Goal: Task Accomplishment & Management: Use online tool/utility

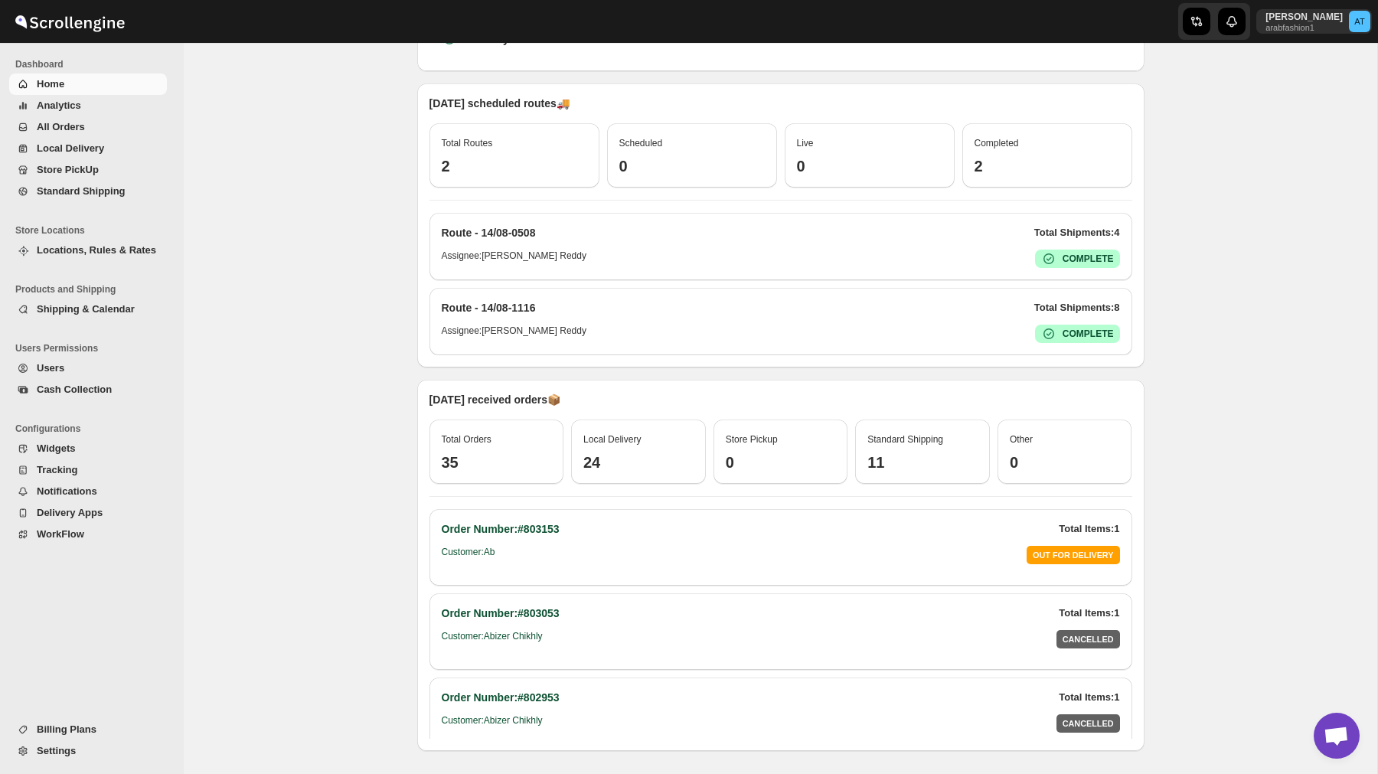
scroll to position [363, 0]
click at [100, 535] on span "WorkFlow" at bounding box center [100, 534] width 127 height 15
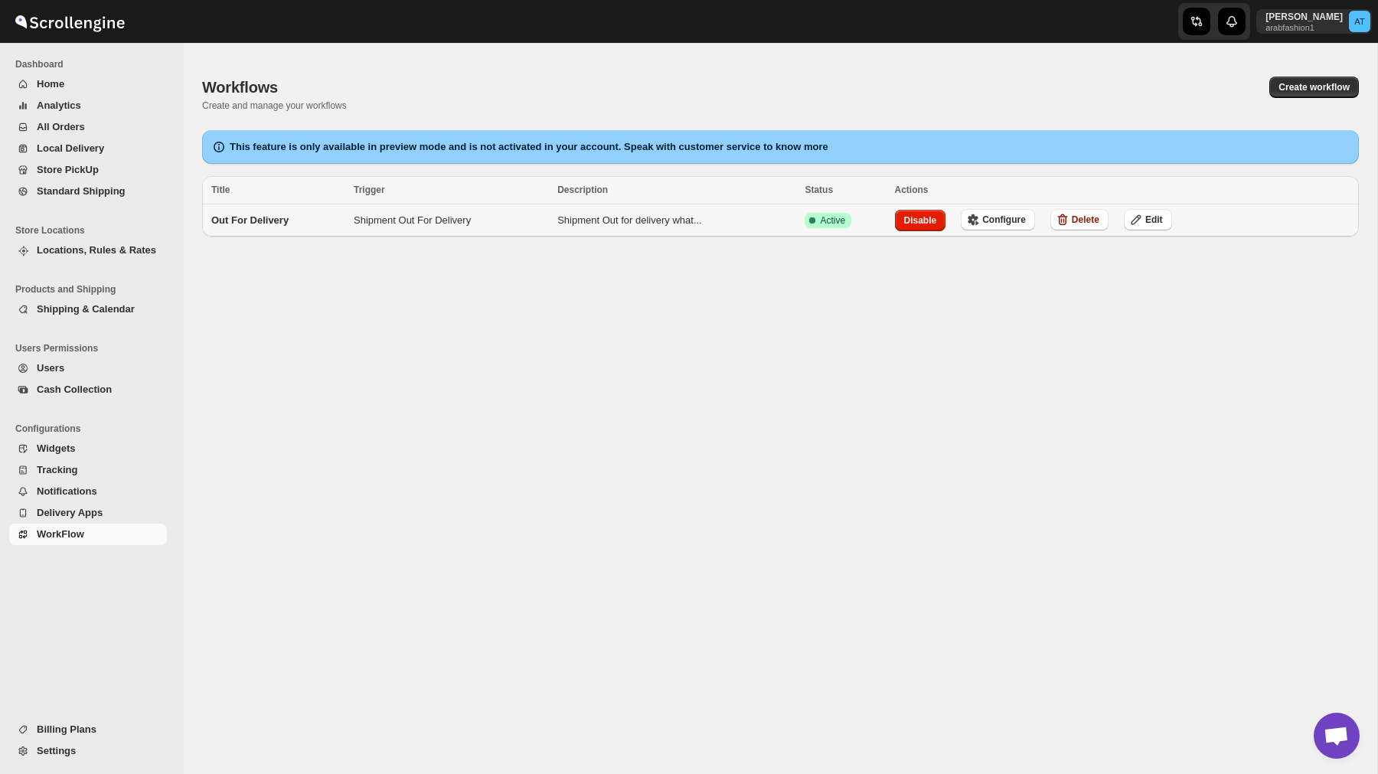
click at [466, 217] on td "Shipment Out For Delivery" at bounding box center [451, 220] width 204 height 33
click at [1026, 221] on span "Configure" at bounding box center [1005, 220] width 44 height 12
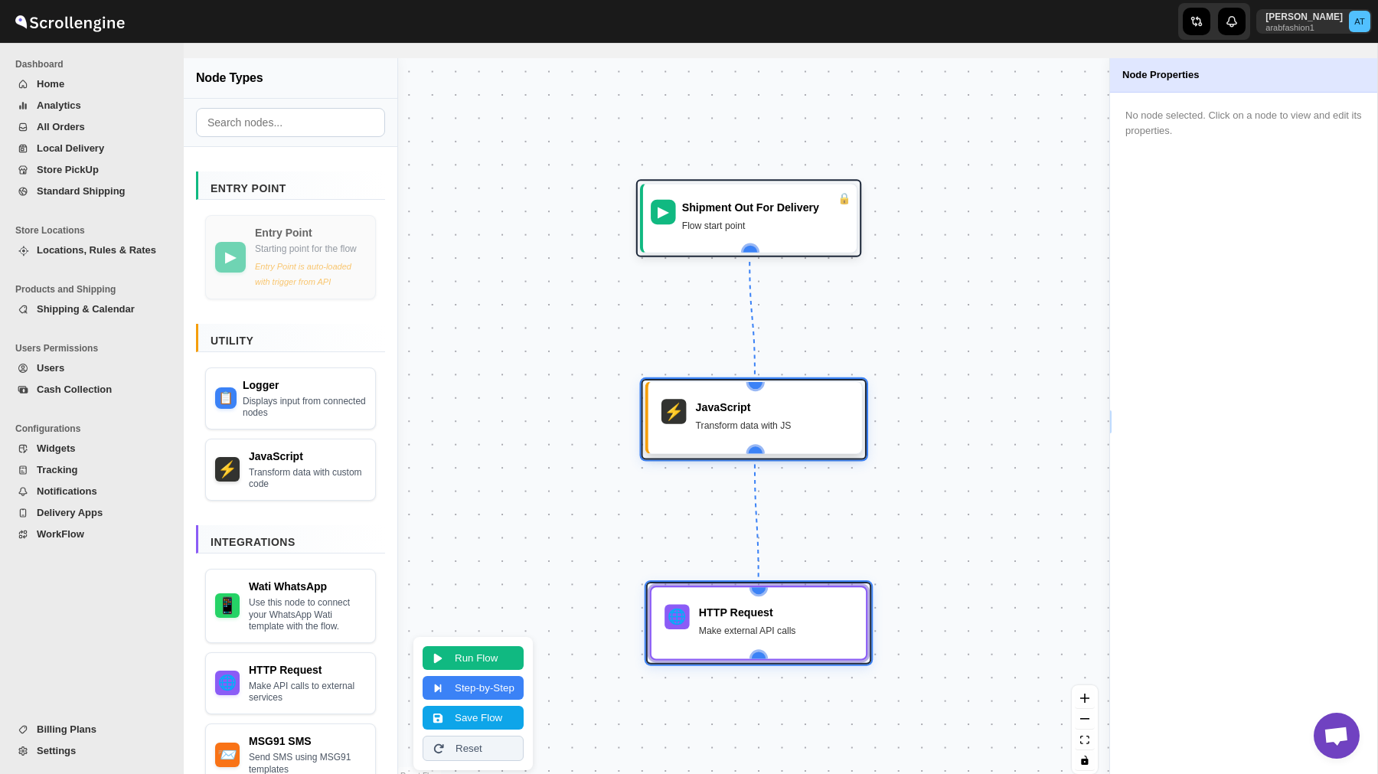
click at [747, 430] on div "Transform data with JS" at bounding box center [772, 425] width 153 height 15
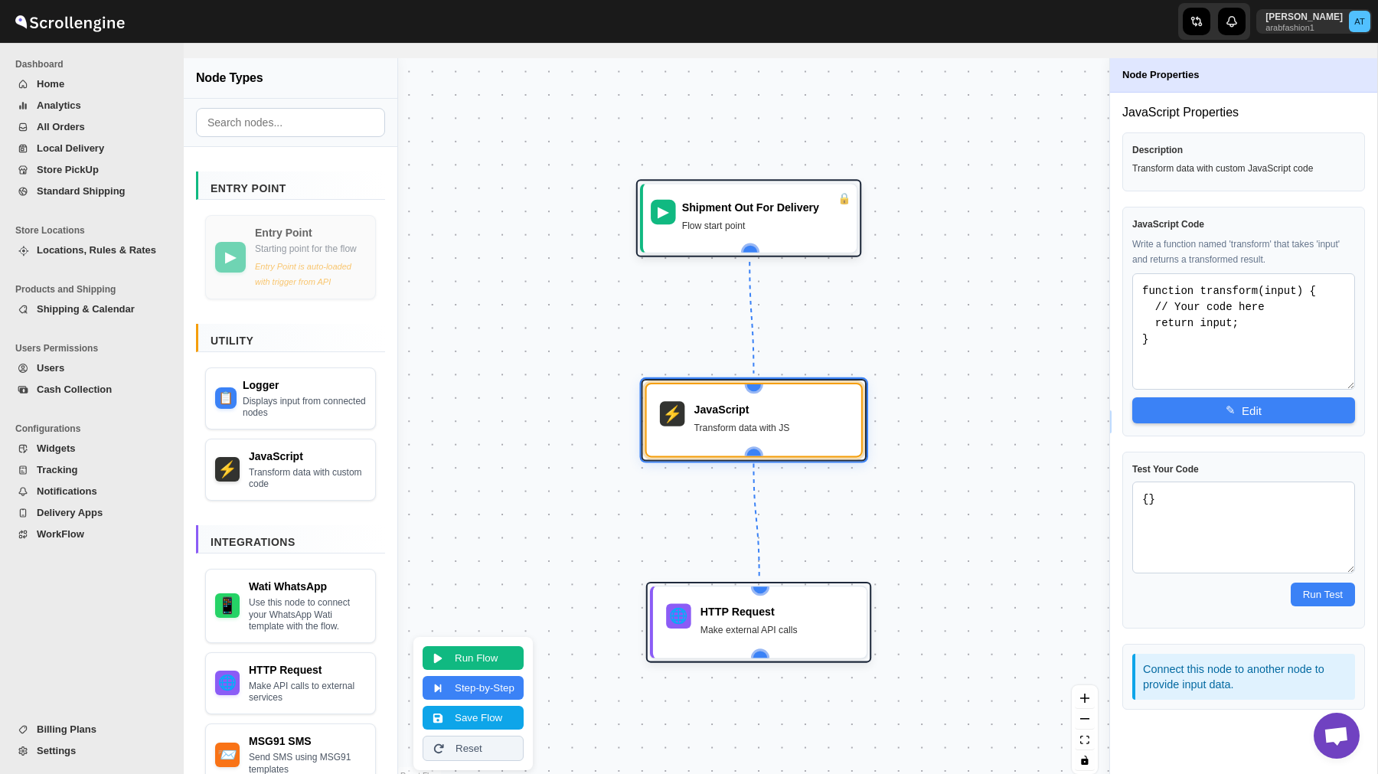
click at [1224, 295] on textarea "function transform(input) { // Your code here return input; }" at bounding box center [1244, 331] width 223 height 116
drag, startPoint x: 1143, startPoint y: 293, endPoint x: 1300, endPoint y: 289, distance: 157.0
click at [1300, 289] on textarea "function transform(input) { // Your code here return input; }" at bounding box center [1244, 331] width 223 height 116
click at [744, 417] on div "JavaScript Transform data with JS" at bounding box center [772, 419] width 154 height 38
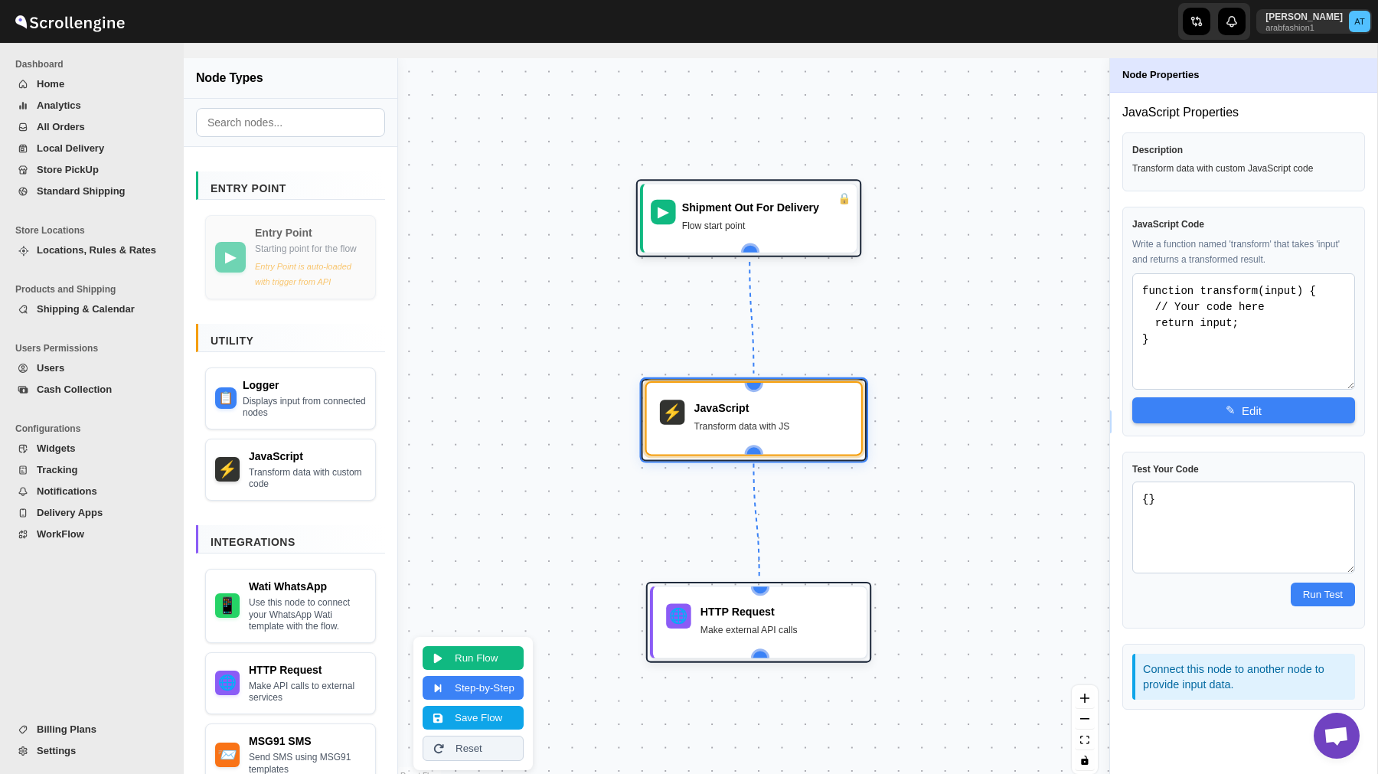
click at [744, 417] on div "JavaScript Transform data with JS" at bounding box center [772, 419] width 154 height 38
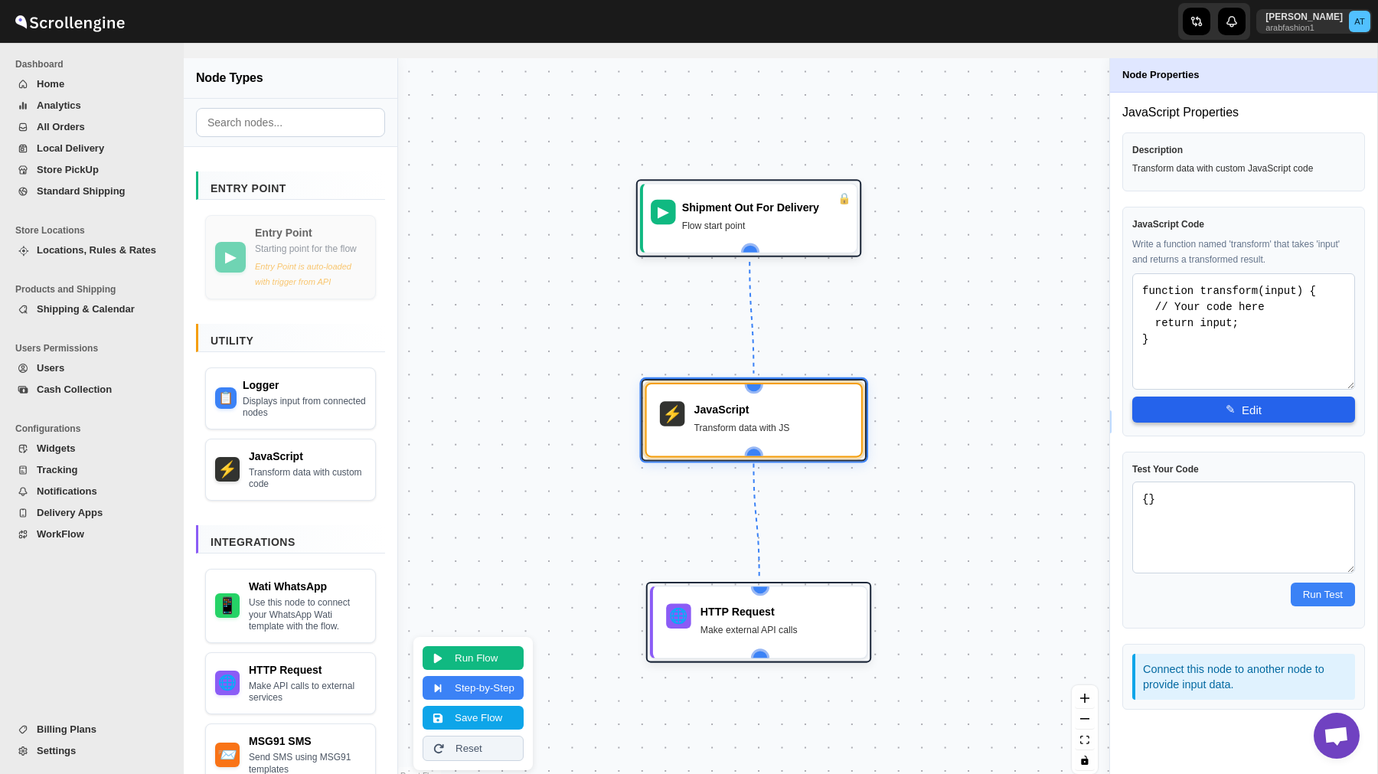
click at [1238, 414] on button "✎ Edit" at bounding box center [1244, 410] width 223 height 26
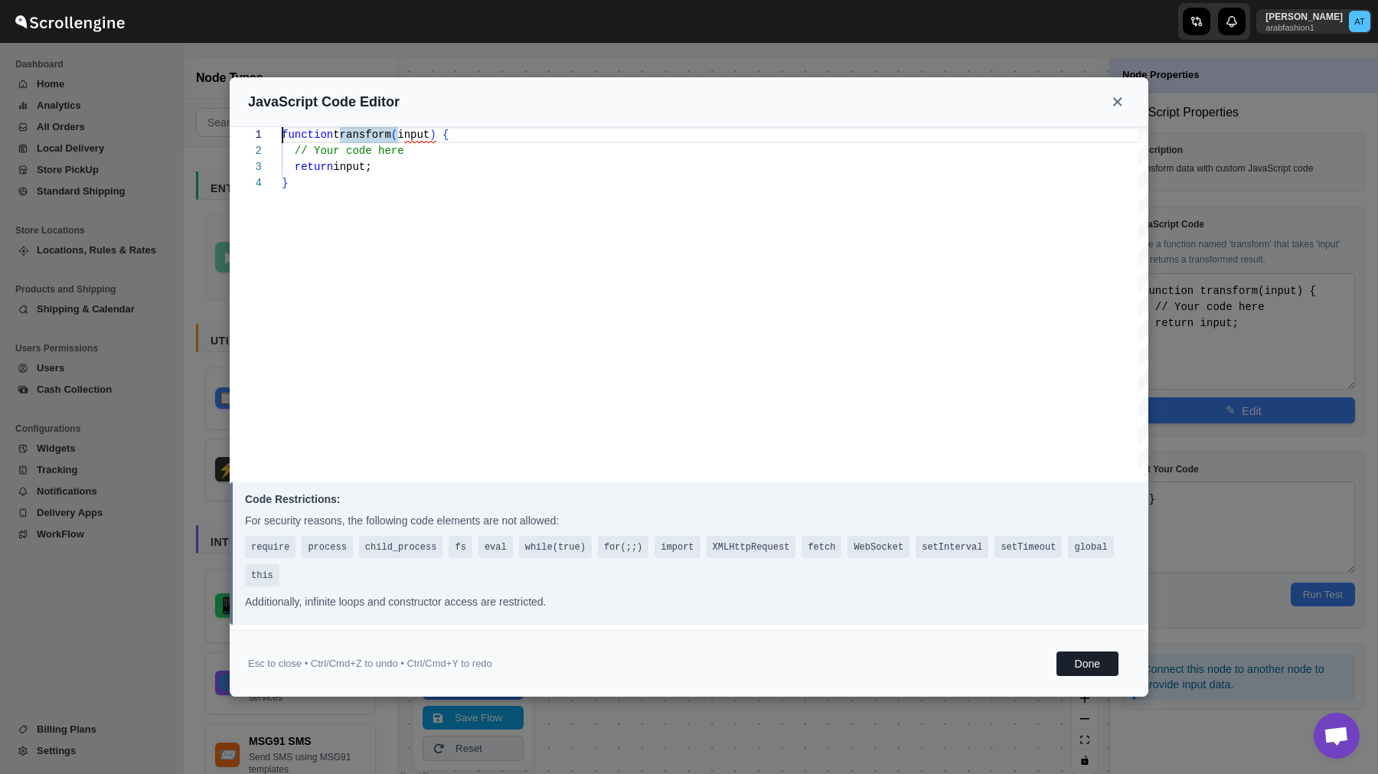
type textarea "function transform(input) { // Your code here return input; }"
click at [453, 224] on div "function transform ( input ) { // Your code here return input; }" at bounding box center [715, 301] width 867 height 349
type textarea "}; return transformedData; } let transformedOutput = transformOrderData(input);…"
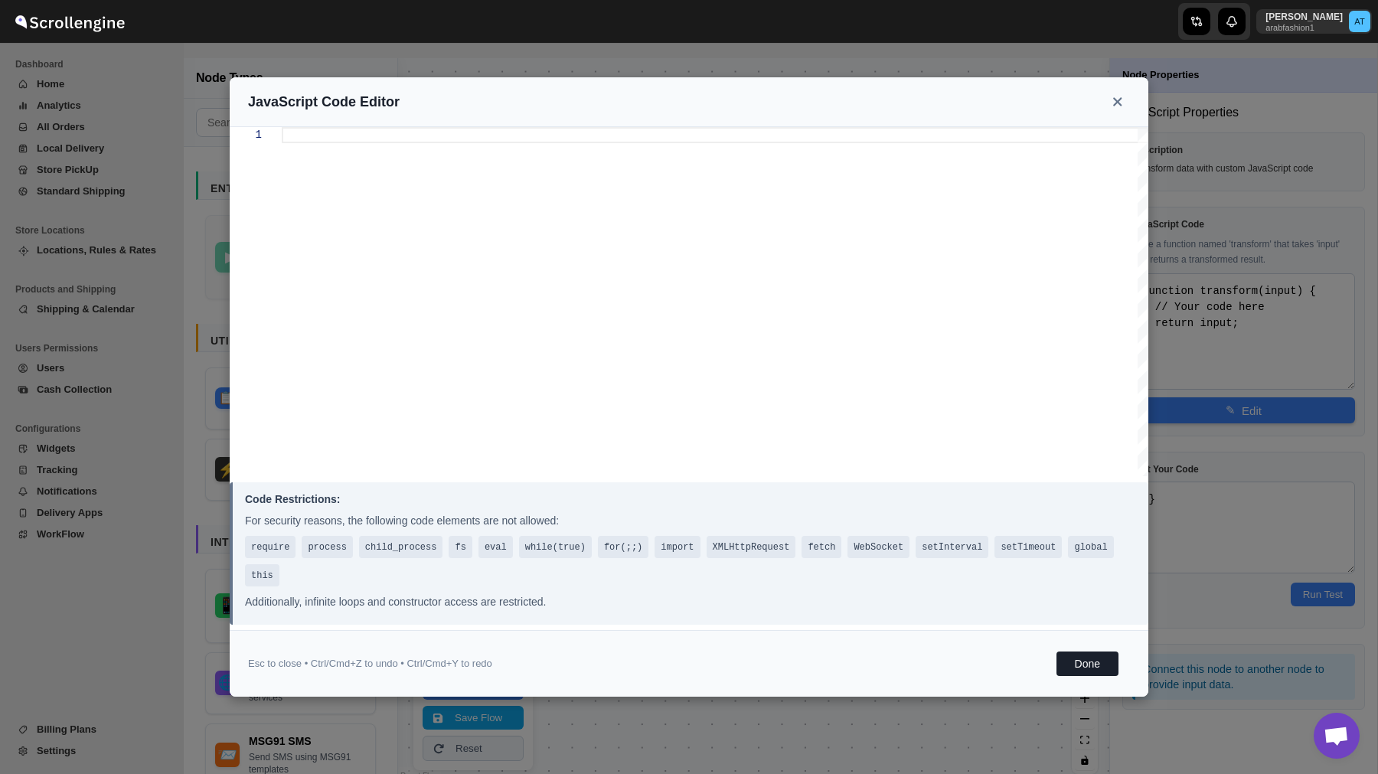
type textarea "function transform(input) { function getAddress(order) { let address = {}; let …"
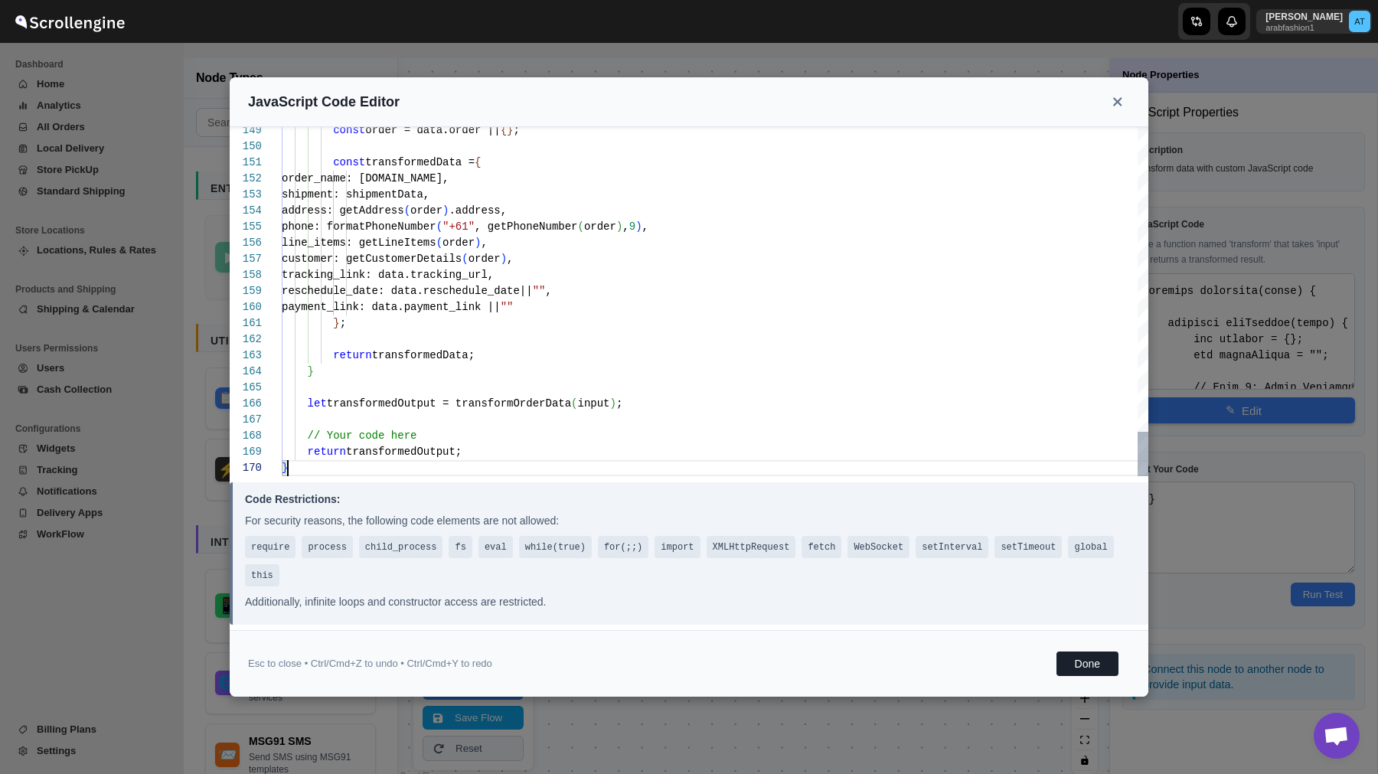
scroll to position [145, 0]
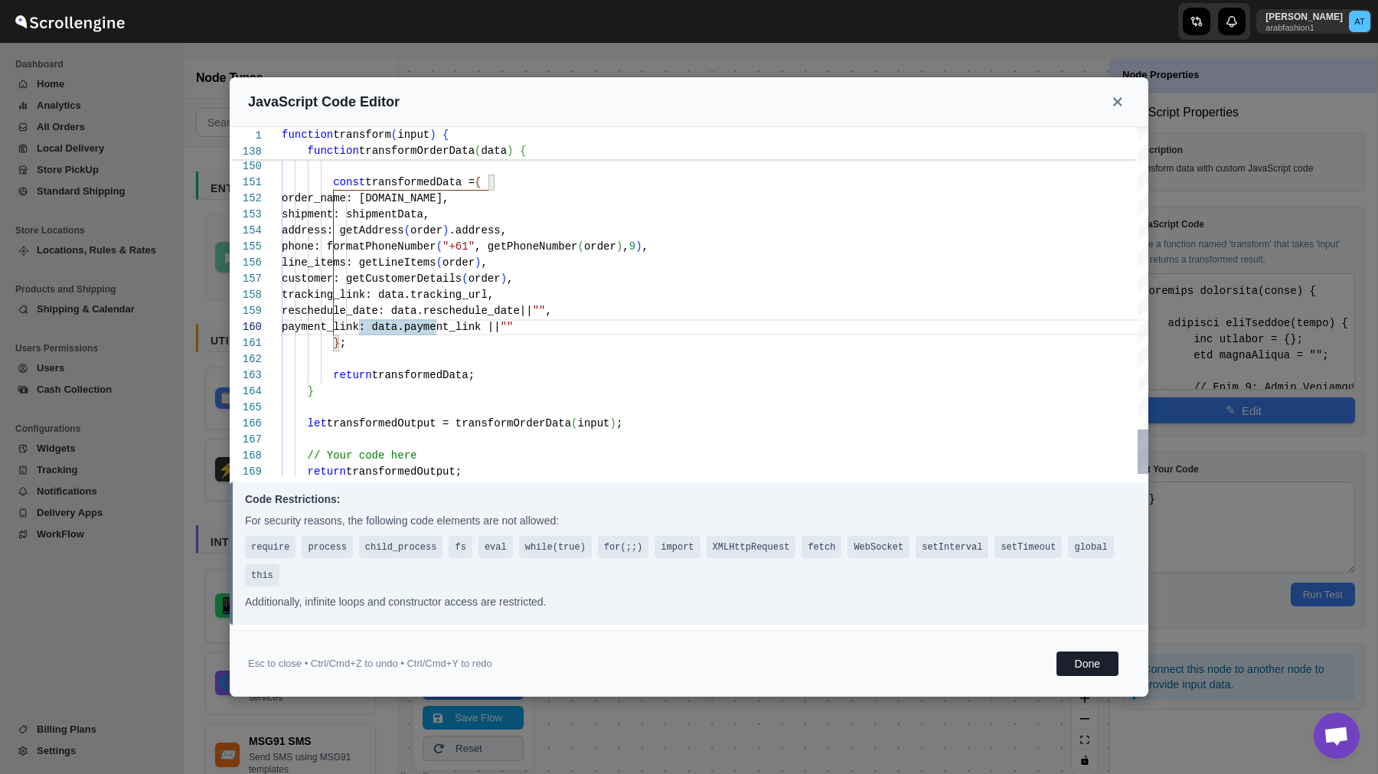
scroll to position [64, 0]
type textarea "const transformedData = { order_name: [DOMAIN_NAME], shipment: shipmentData, ad…"
type textarea "function transform(input) { function getAddress(order) { let address = {}; let …"
type textarea "const transformedData = { order_name: [DOMAIN_NAME], shipment: shipmentData, ad…"
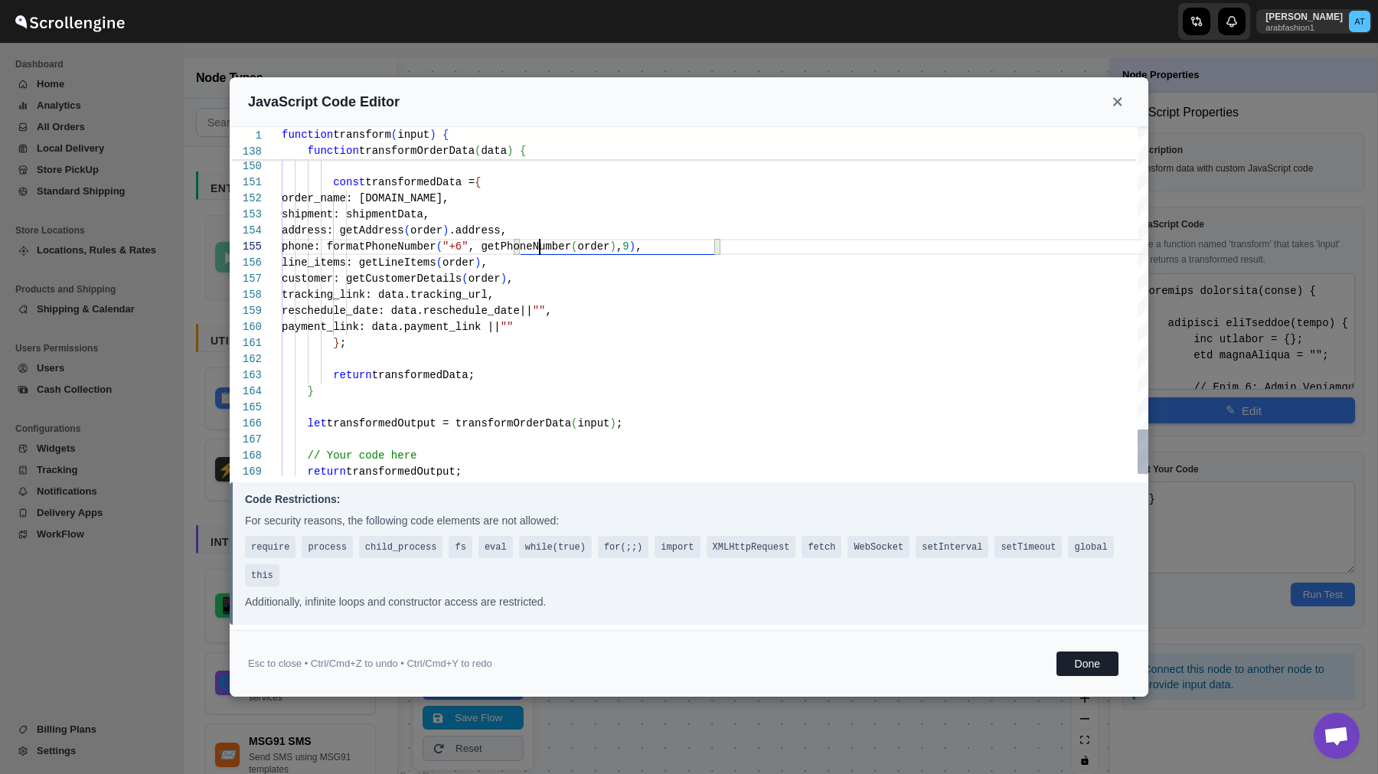
type textarea "function transform(input) { function getAddress(order) { let address = {}; let …"
type textarea "const transformedData = { order_name: [DOMAIN_NAME], shipment: shipmentData, ad…"
type textarea "function transform(input) { function getAddress(order) { let address = {}; let …"
type textarea "const transformedData = { order_name: [DOMAIN_NAME], shipment: shipmentData, ad…"
type textarea "function transform(input) { function getAddress(order) { let address = {}; let …"
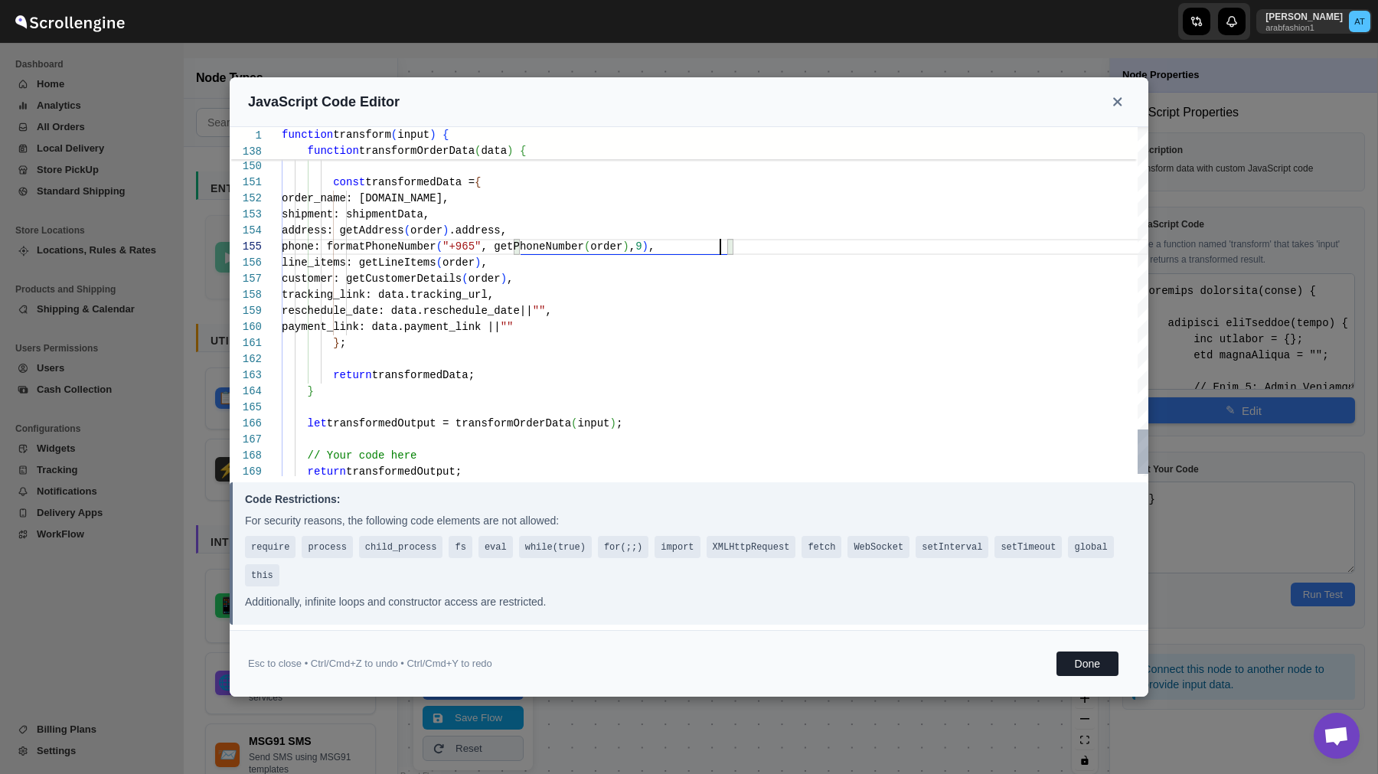
type textarea "const transformedData = { order_name: [DOMAIN_NAME], shipment: shipmentData, ad…"
type textarea "function transform(input) { function getAddress(order) { let address = {}; let …"
type textarea "const transformedData = { order_name: [DOMAIN_NAME], shipment: shipmentData, ad…"
type textarea "function transform(input) { function getAddress(order) { let address = {}; let …"
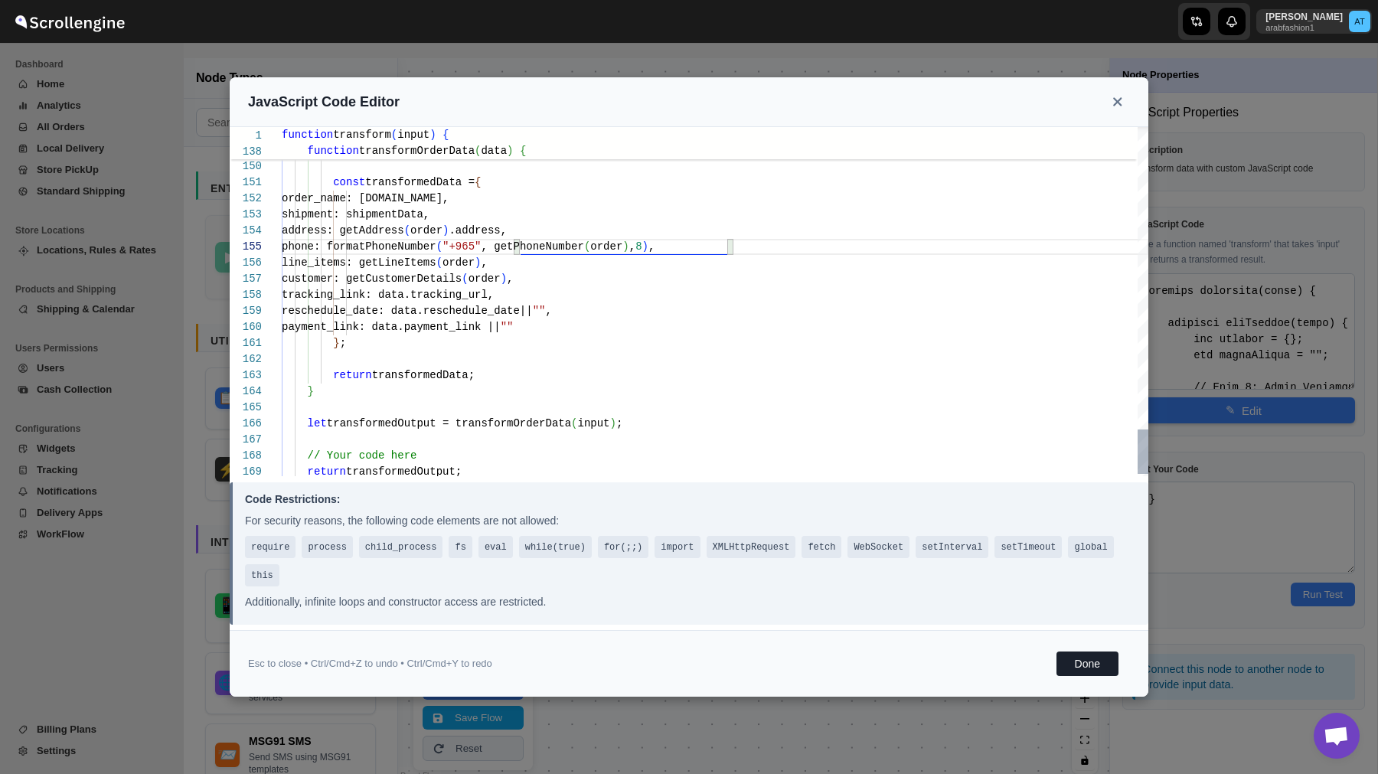
scroll to position [129, 0]
type textarea "const transformedData = { order_name: [DOMAIN_NAME], shipment: shipmentData, ad…"
click at [1081, 664] on button "Done" at bounding box center [1088, 664] width 62 height 25
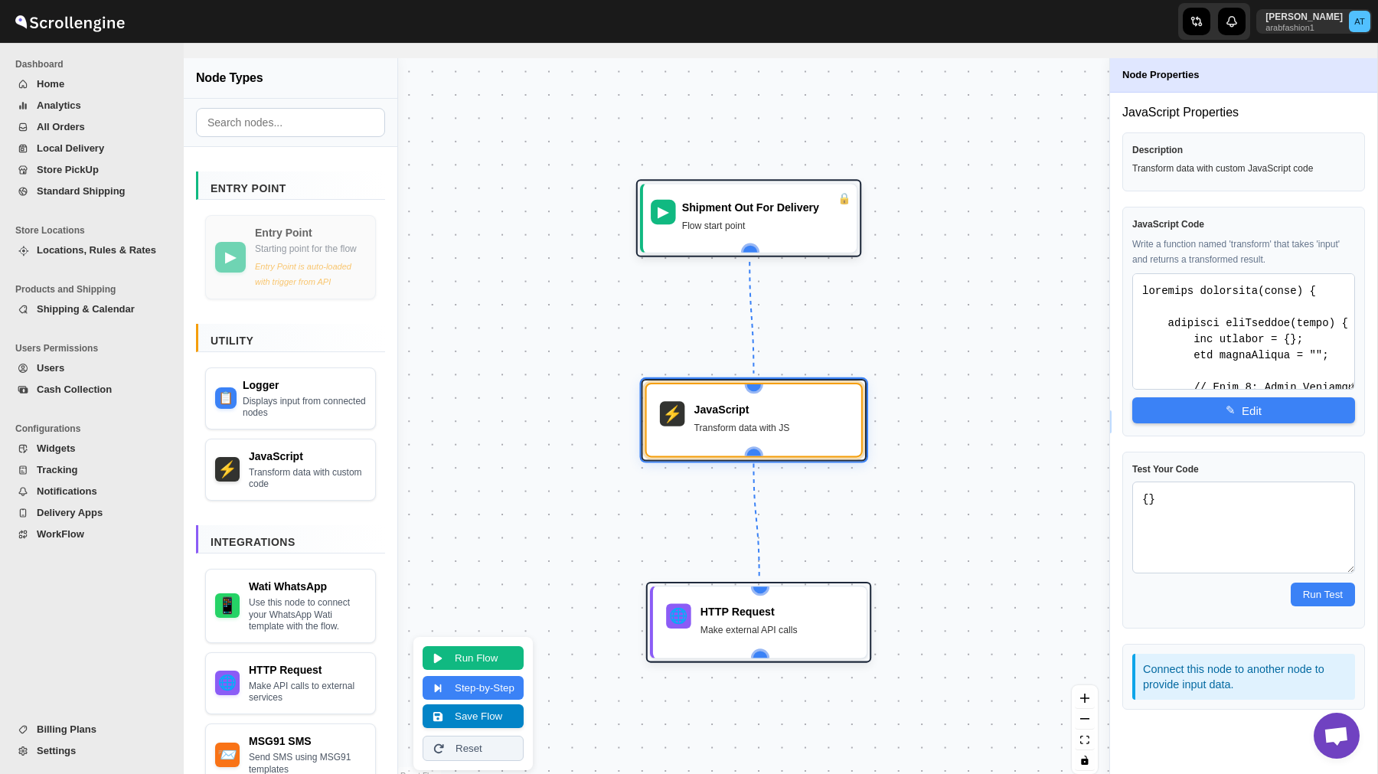
click at [506, 719] on button "Save Flow" at bounding box center [473, 717] width 101 height 24
click at [490, 659] on button "Run Flow" at bounding box center [473, 657] width 101 height 24
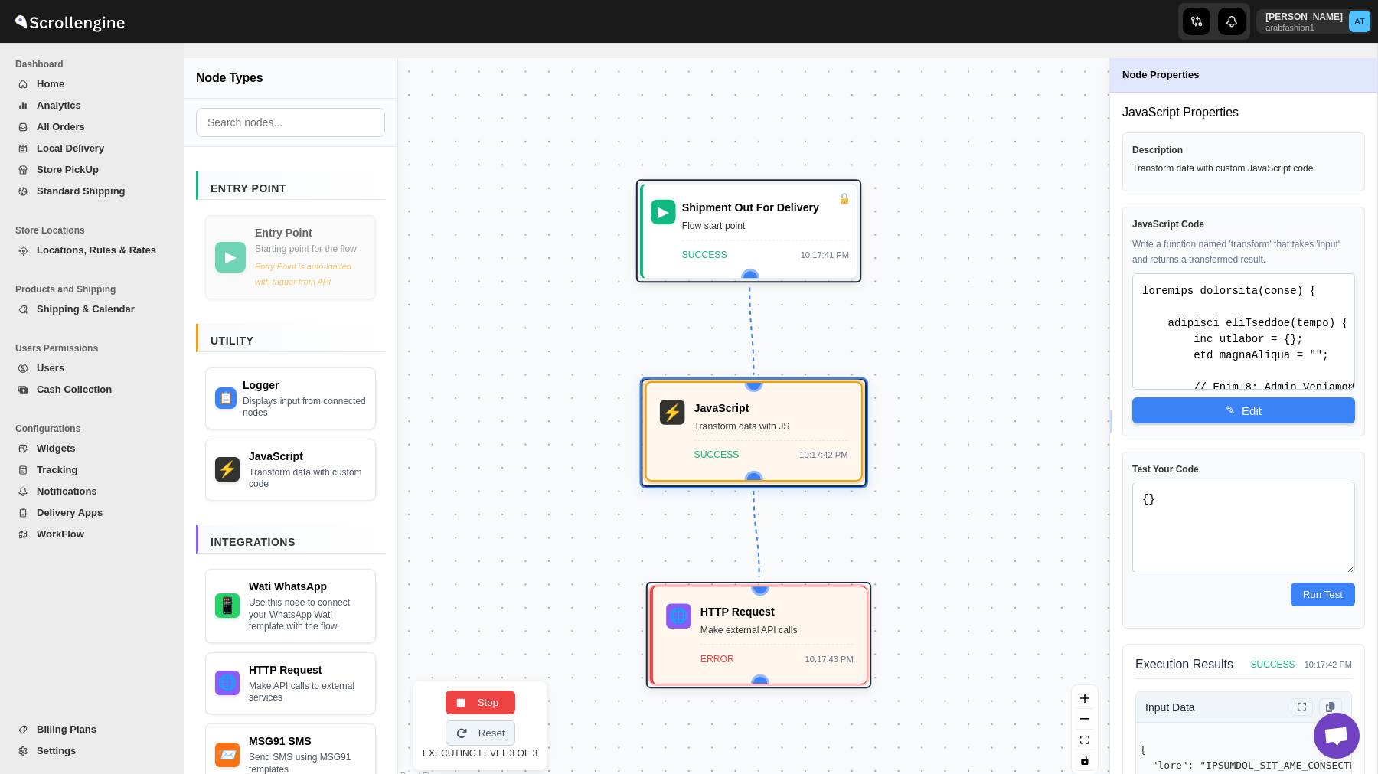
click at [778, 425] on div "Transform data with JS" at bounding box center [772, 426] width 154 height 15
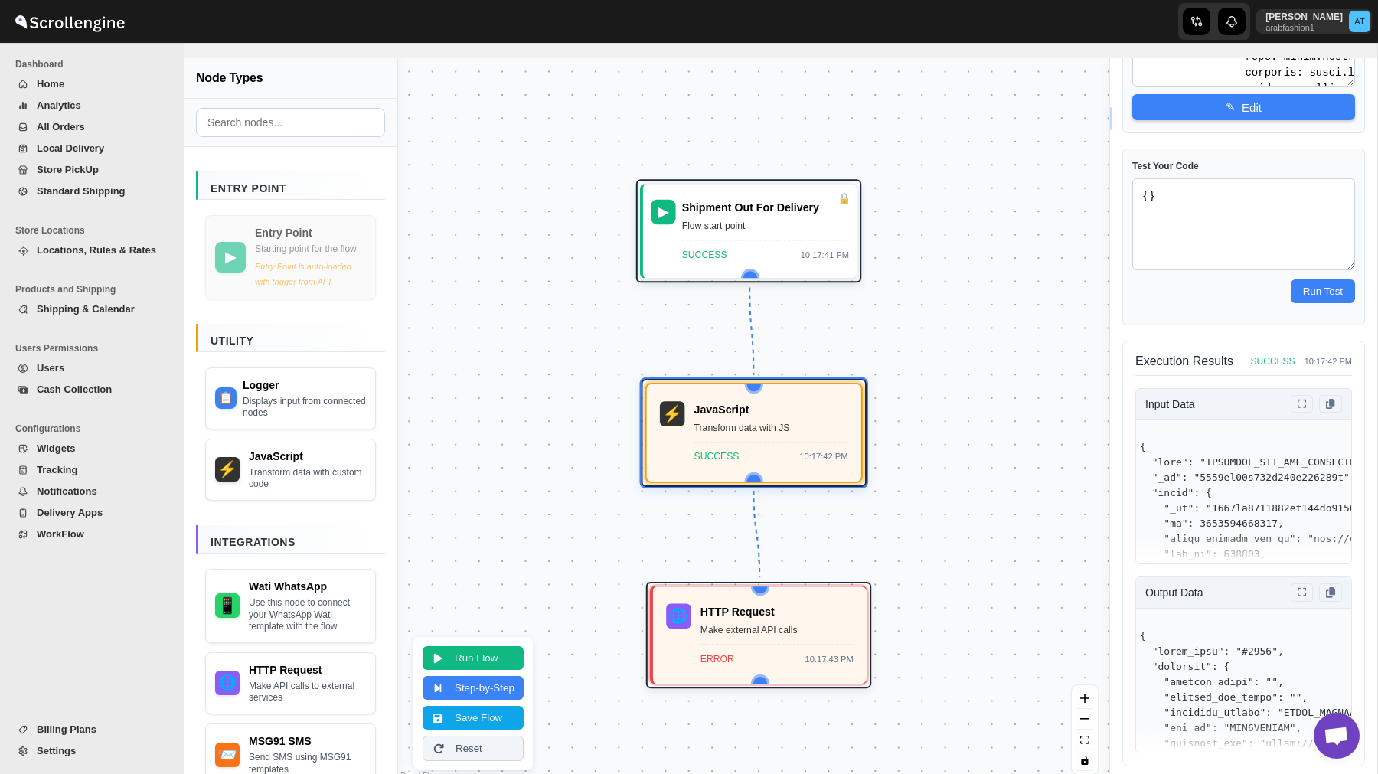
scroll to position [15, 0]
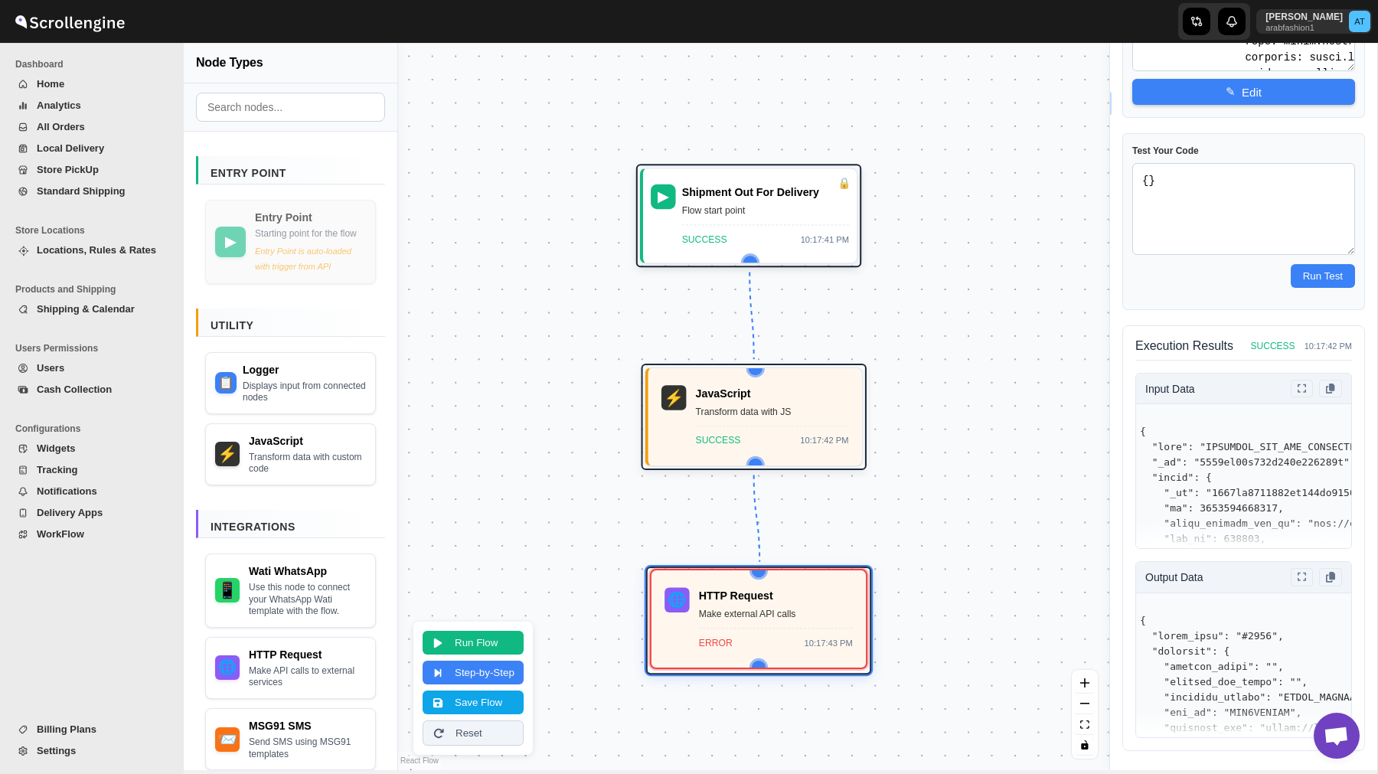
click at [754, 626] on div "HTTP Request Make external API calls ERROR 10:17:43 PM" at bounding box center [776, 618] width 154 height 63
select select "POST"
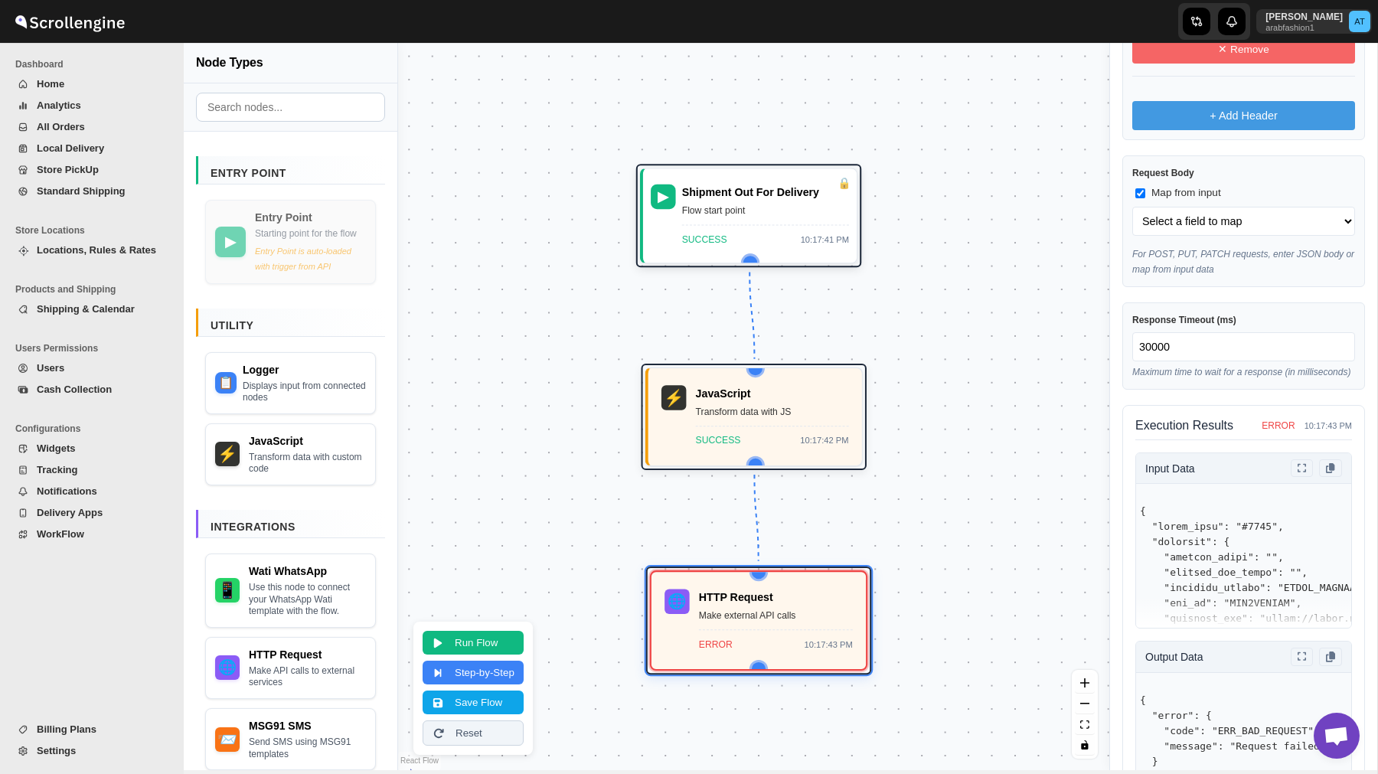
scroll to position [880, 0]
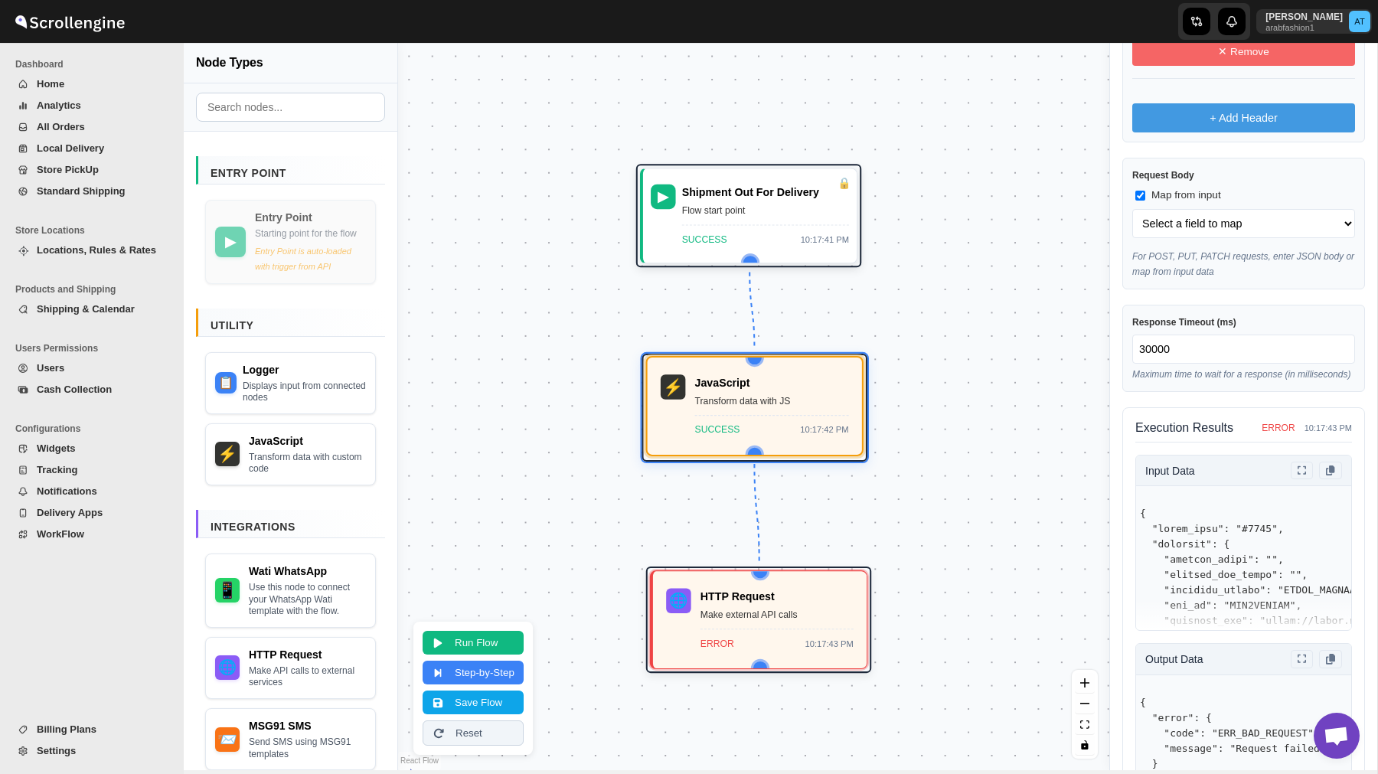
drag, startPoint x: 796, startPoint y: 447, endPoint x: 797, endPoint y: 438, distance: 9.3
click at [796, 438] on div "⚡ JavaScript Transform data with JS SUCCESS 10:17:42 PM" at bounding box center [755, 406] width 196 height 79
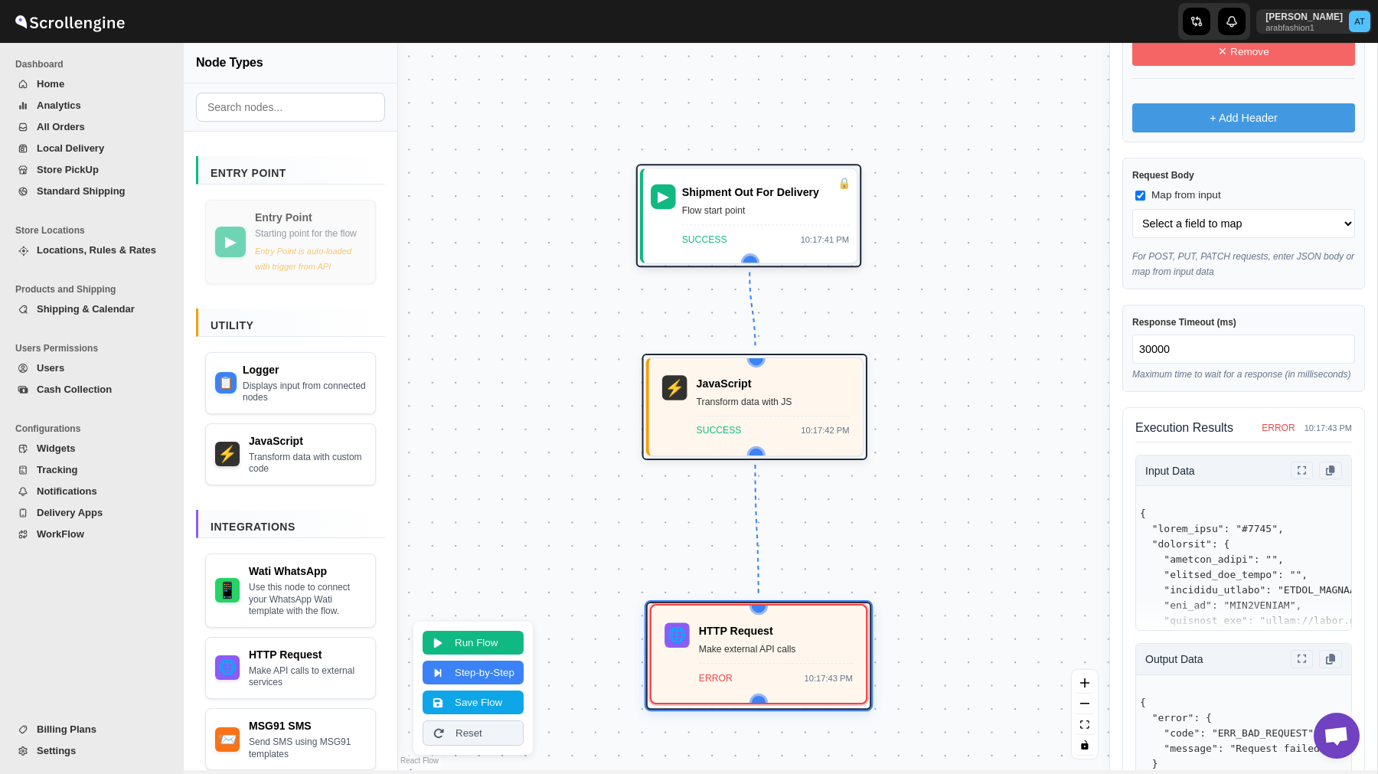
drag, startPoint x: 775, startPoint y: 600, endPoint x: 775, endPoint y: 653, distance: 53.6
click at [775, 653] on div "HTTP Request Make external API calls ERROR 10:17:43 PM" at bounding box center [776, 654] width 154 height 63
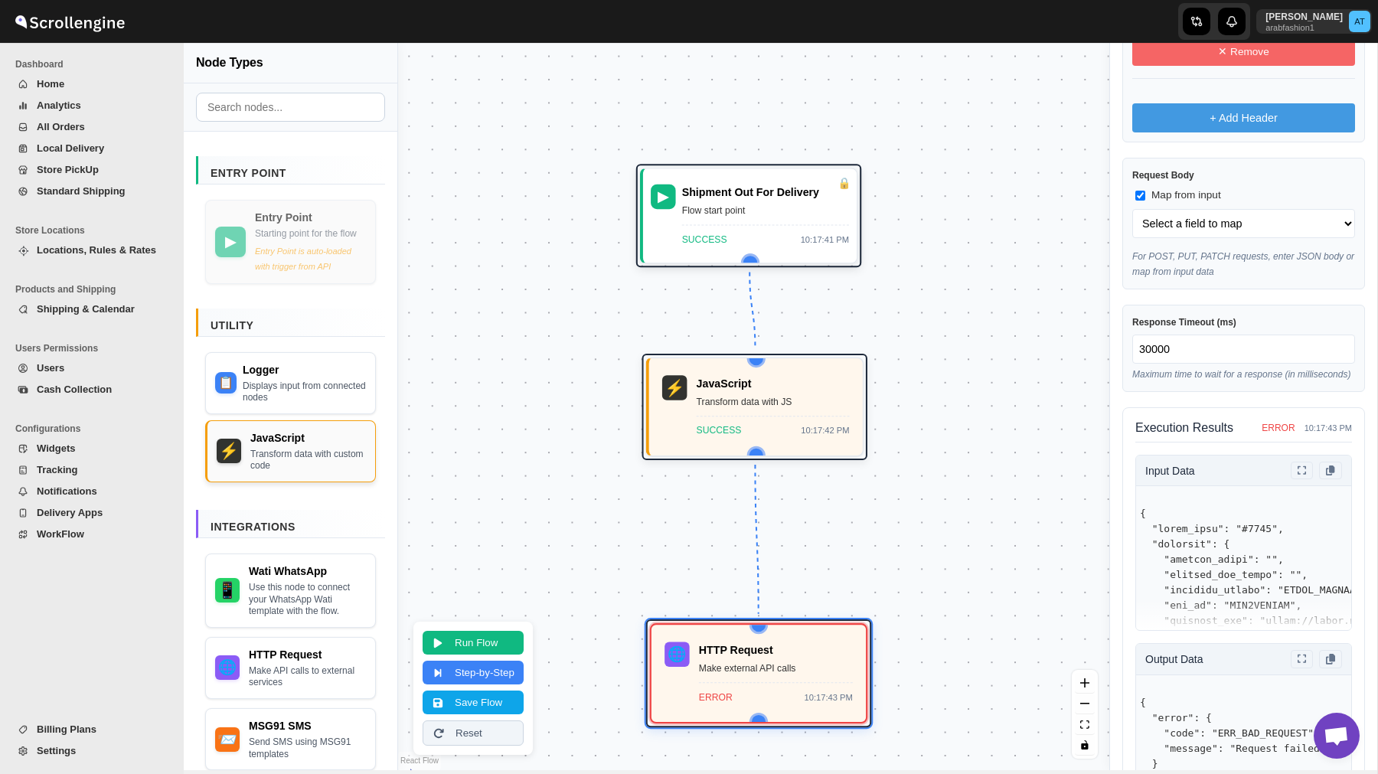
click at [272, 446] on div "JavaScript" at bounding box center [308, 437] width 116 height 15
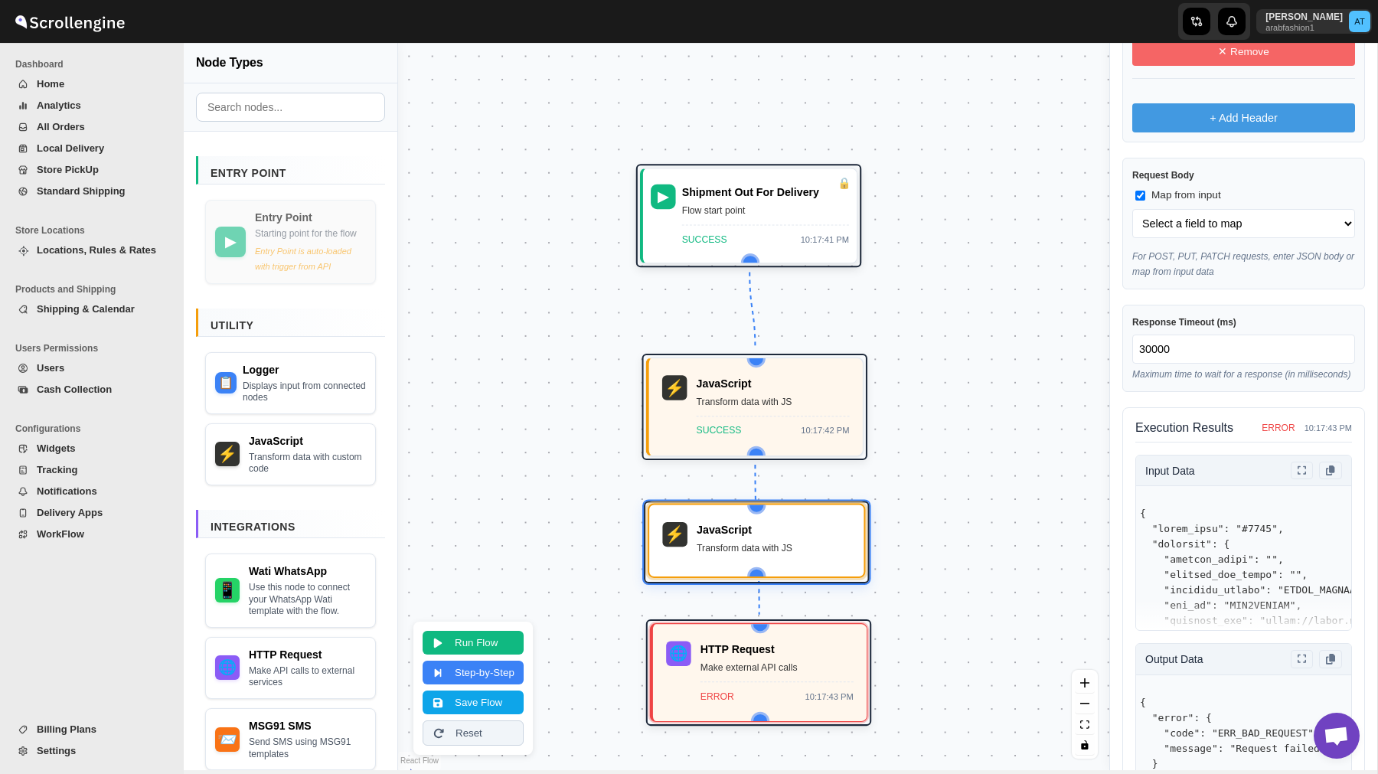
drag, startPoint x: 811, startPoint y: 492, endPoint x: 754, endPoint y: 534, distance: 70.6
click at [754, 534] on div "JavaScript" at bounding box center [774, 529] width 154 height 15
click at [756, 482] on icon "Edge from javascript_1755025516670 to http_1755025525293" at bounding box center [758, 540] width 4 height 150
click at [757, 482] on icon "Edge from javascript_1755025516670 to http_1755025525293" at bounding box center [758, 540] width 4 height 150
click at [757, 481] on icon "Edge from javascript_1755025516670 to http_1755025525293" at bounding box center [758, 540] width 4 height 150
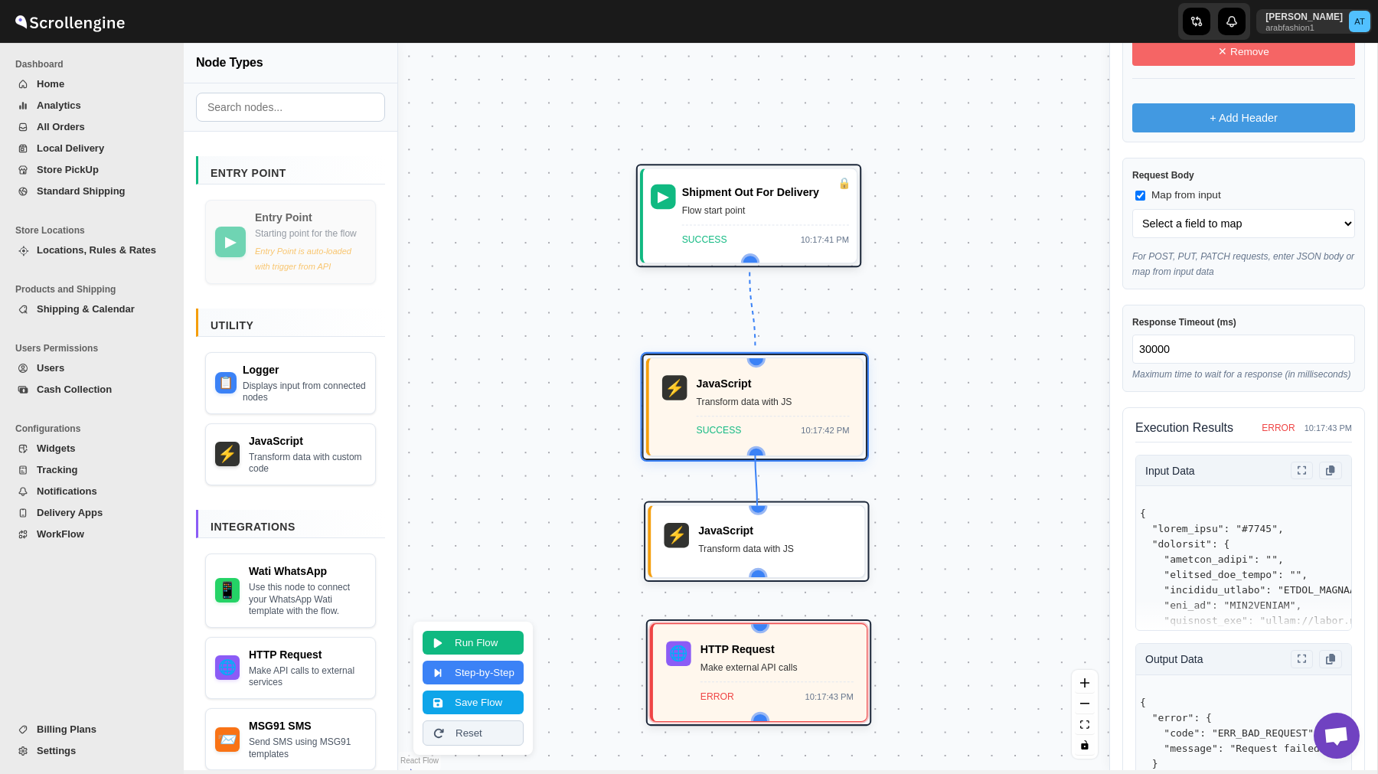
drag, startPoint x: 757, startPoint y: 448, endPoint x: 758, endPoint y: 502, distance: 54.4
click at [758, 502] on div "▶ Shipment Out For Delivery Flow start point SUCCESS 10:17:41 PM ⚡ JavaScript T…" at bounding box center [420, 565] width 722 height 739
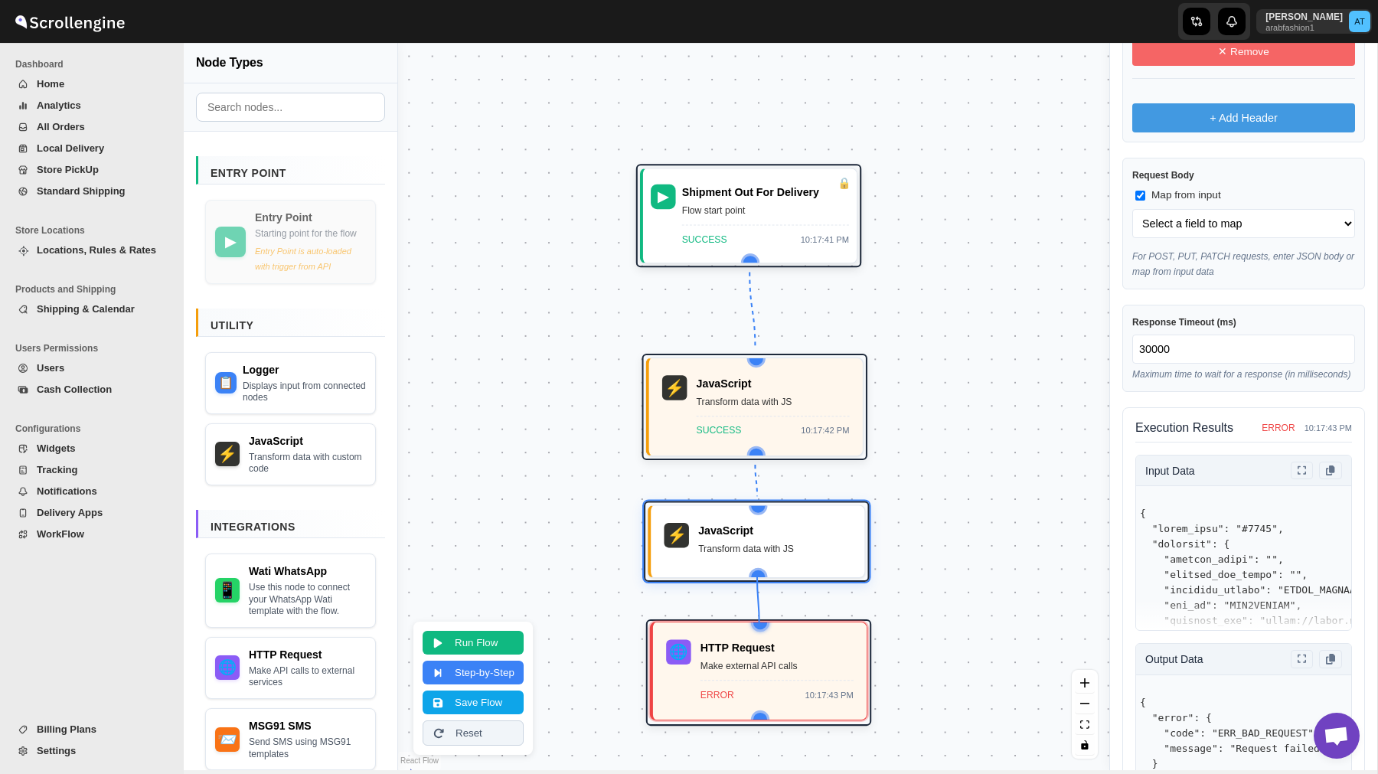
drag, startPoint x: 759, startPoint y: 574, endPoint x: 760, endPoint y: 627, distance: 52.9
click at [760, 627] on div "▶ Shipment Out For Delivery Flow start point SUCCESS 10:17:41 PM ⚡ JavaScript T…" at bounding box center [420, 565] width 722 height 739
click at [801, 555] on div "Transform data with JS" at bounding box center [774, 547] width 153 height 15
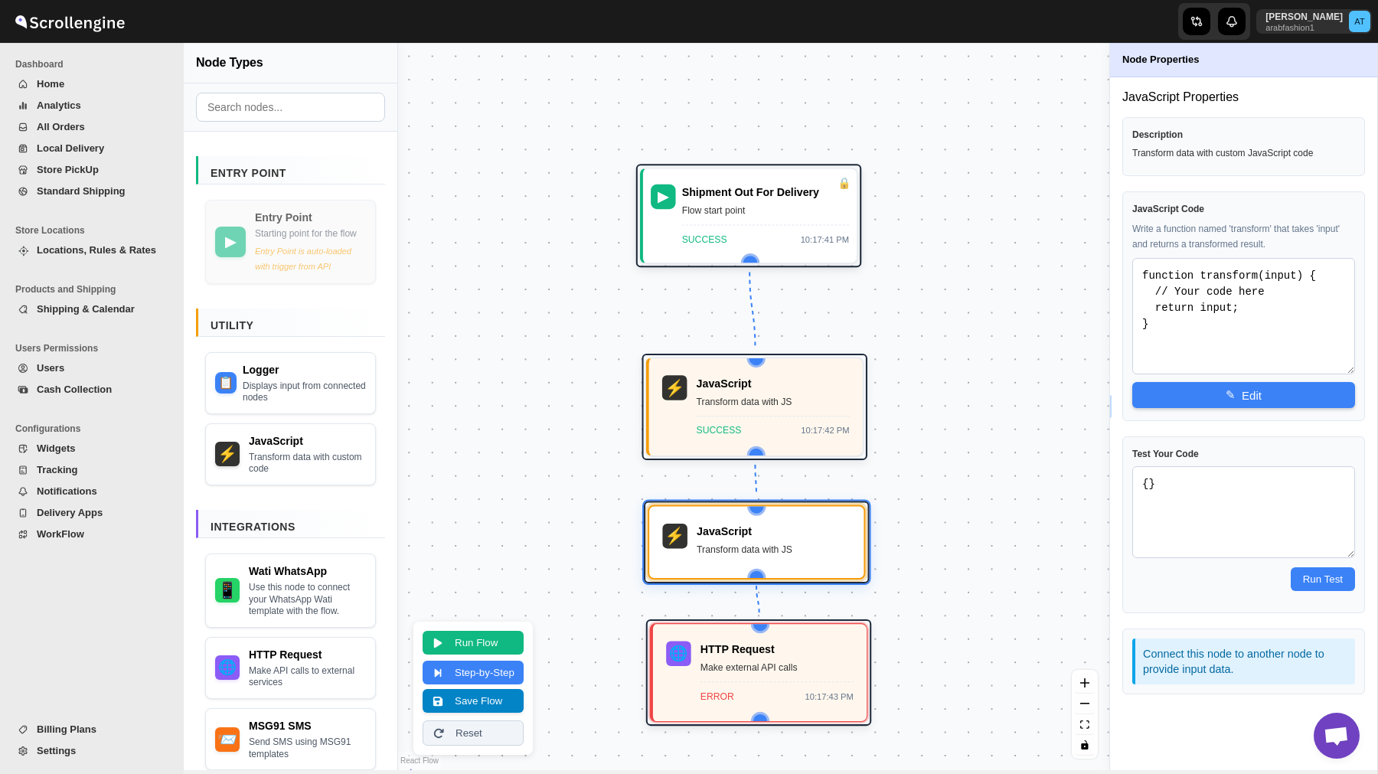
click at [492, 697] on button "Save Flow" at bounding box center [473, 701] width 101 height 24
click at [485, 634] on button "Run Flow" at bounding box center [473, 641] width 101 height 24
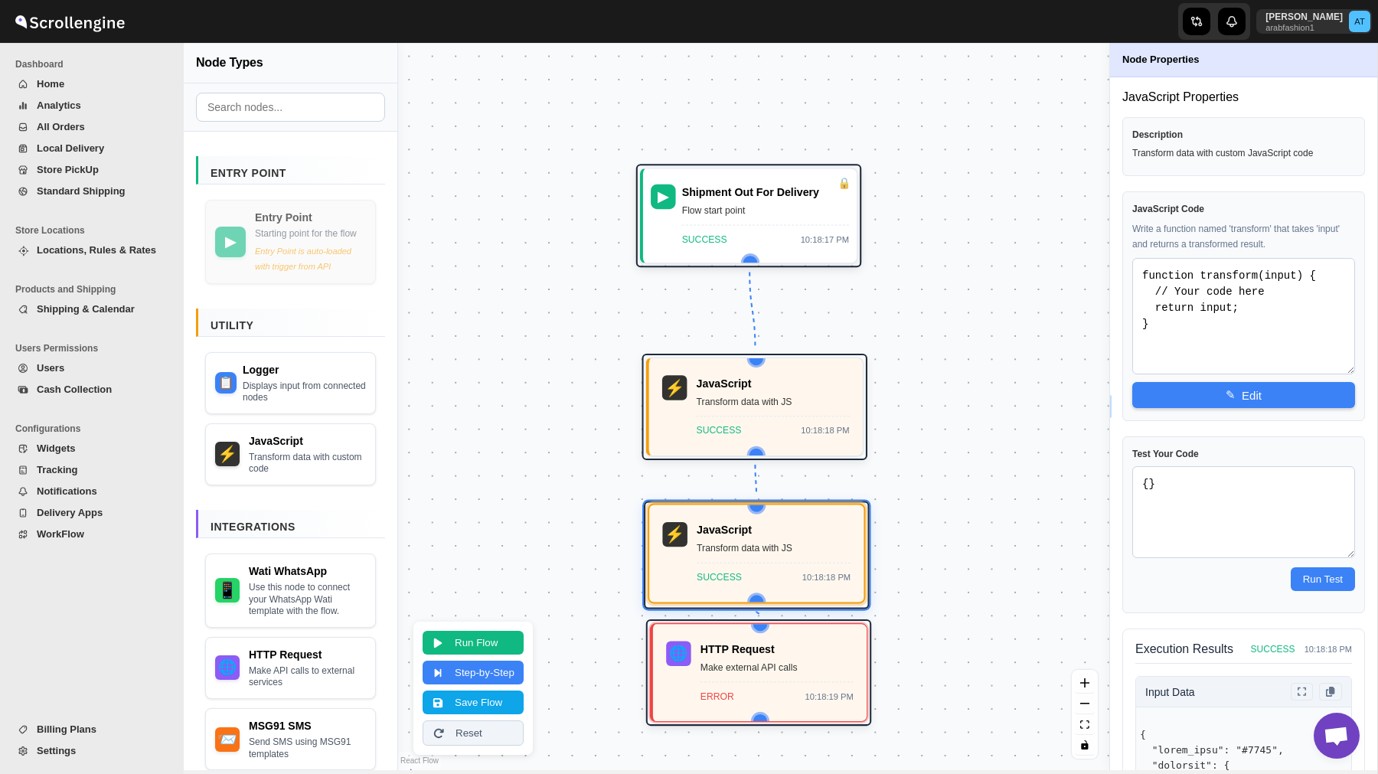
click at [794, 558] on div "JavaScript Transform data with JS SUCCESS 10:18:18 PM" at bounding box center [774, 553] width 154 height 63
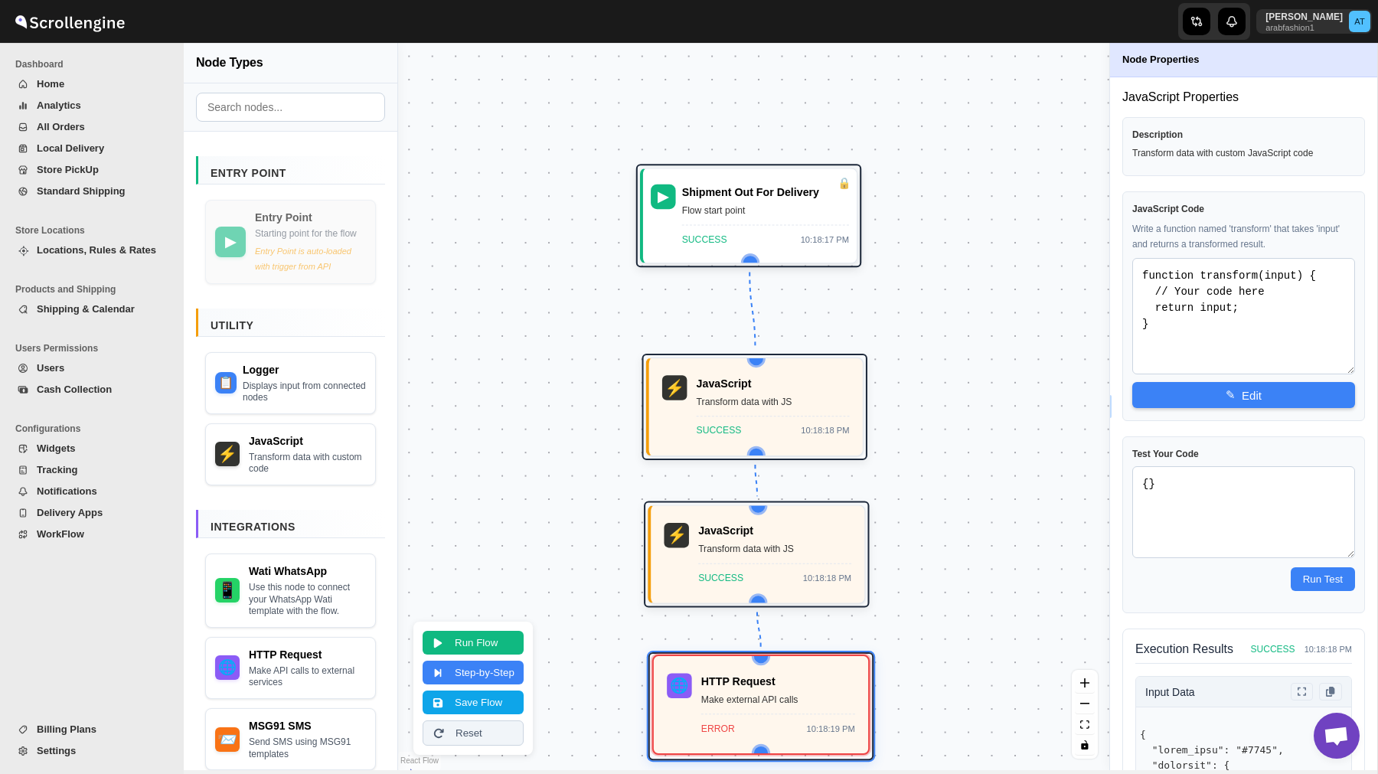
drag, startPoint x: 775, startPoint y: 662, endPoint x: 780, endPoint y: 701, distance: 38.7
click at [780, 701] on div "Make external API calls" at bounding box center [778, 699] width 154 height 15
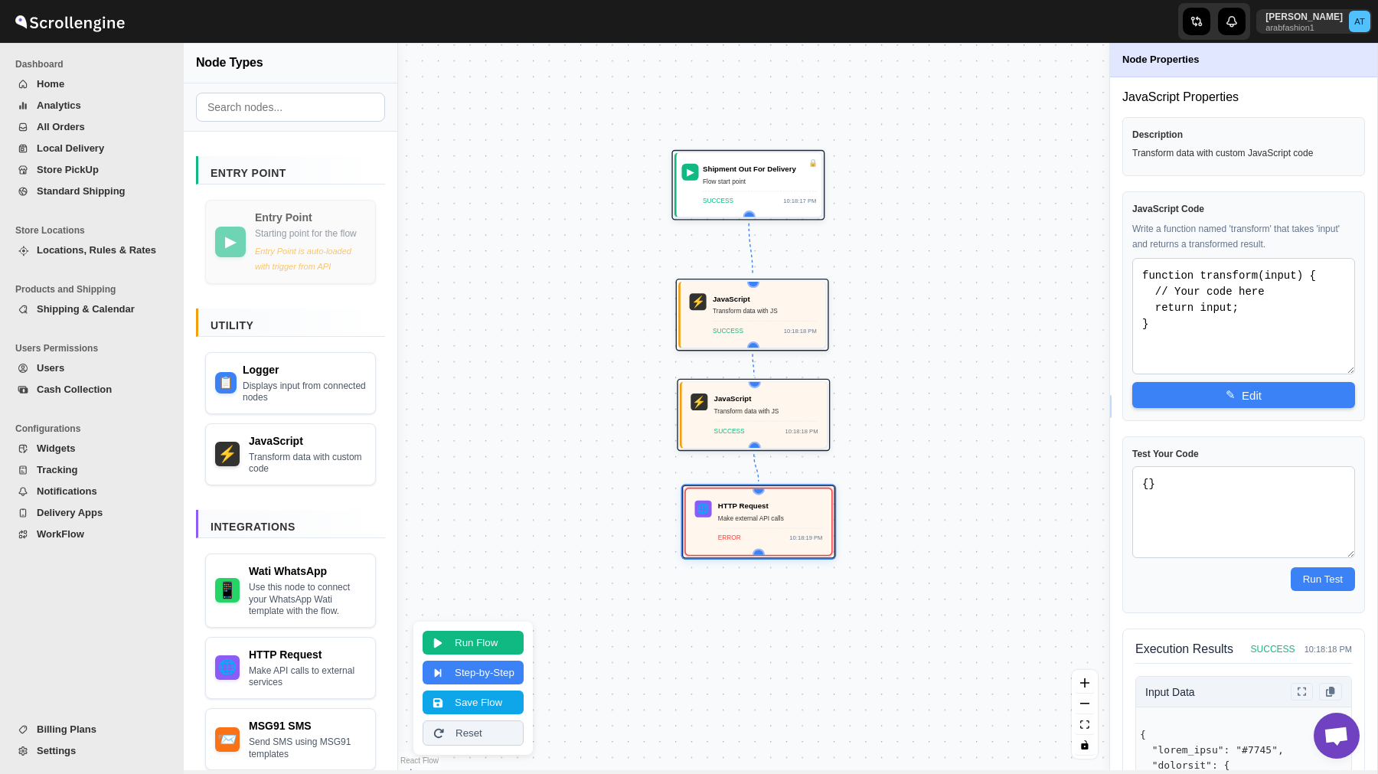
drag, startPoint x: 962, startPoint y: 528, endPoint x: 963, endPoint y: 384, distance: 144.7
click at [963, 383] on div "▶ Shipment Out For Delivery Flow start point SUCCESS 10:18:17 PM ⚡ JavaScript T…" at bounding box center [753, 406] width 711 height 727
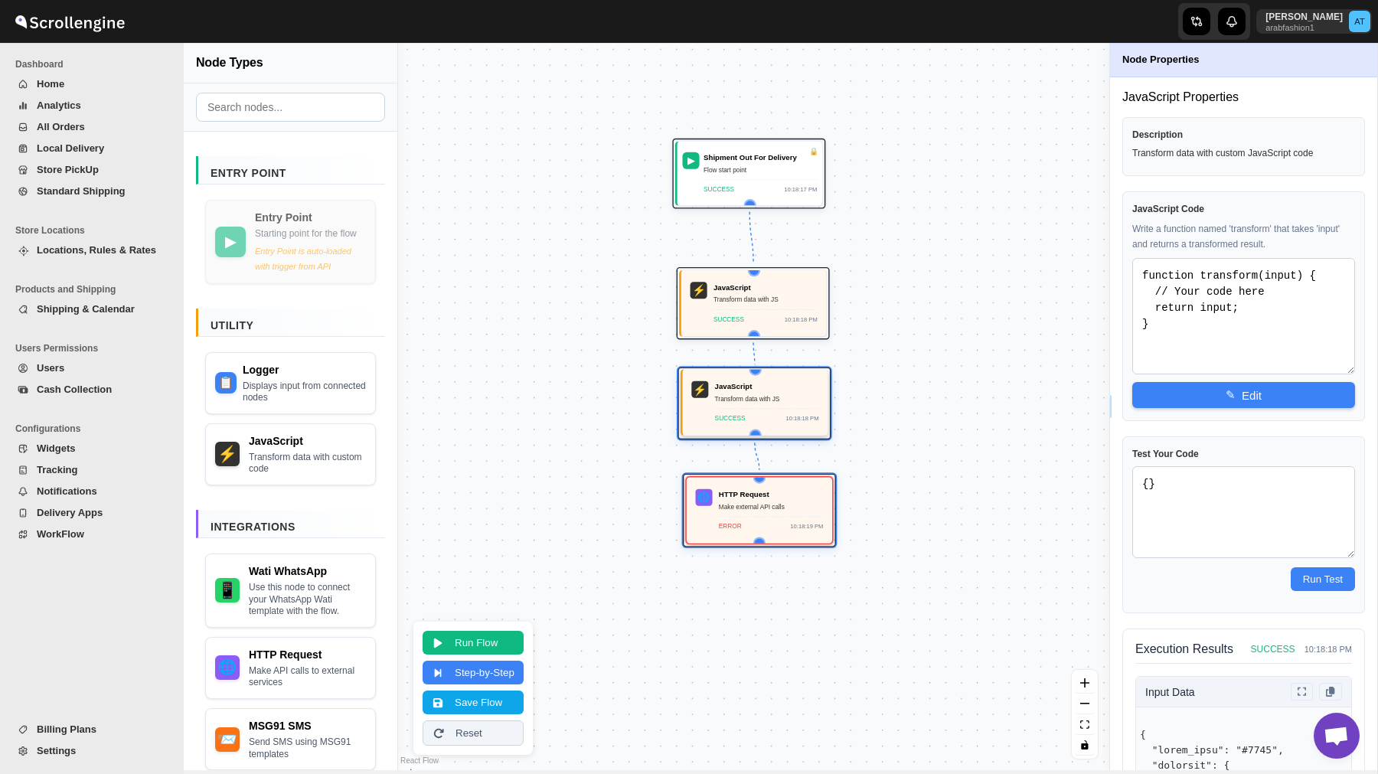
click at [749, 401] on div "Transform data with JS" at bounding box center [767, 399] width 104 height 11
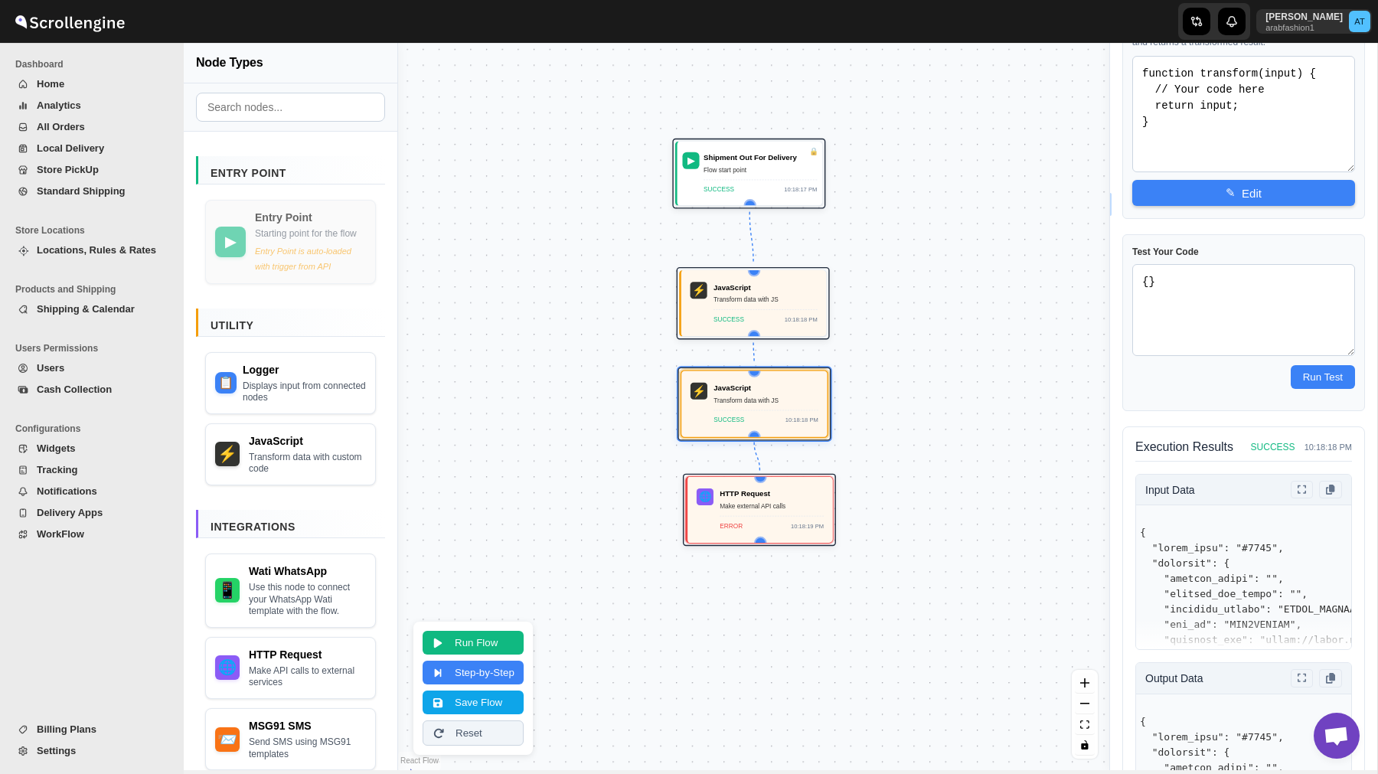
scroll to position [303, 0]
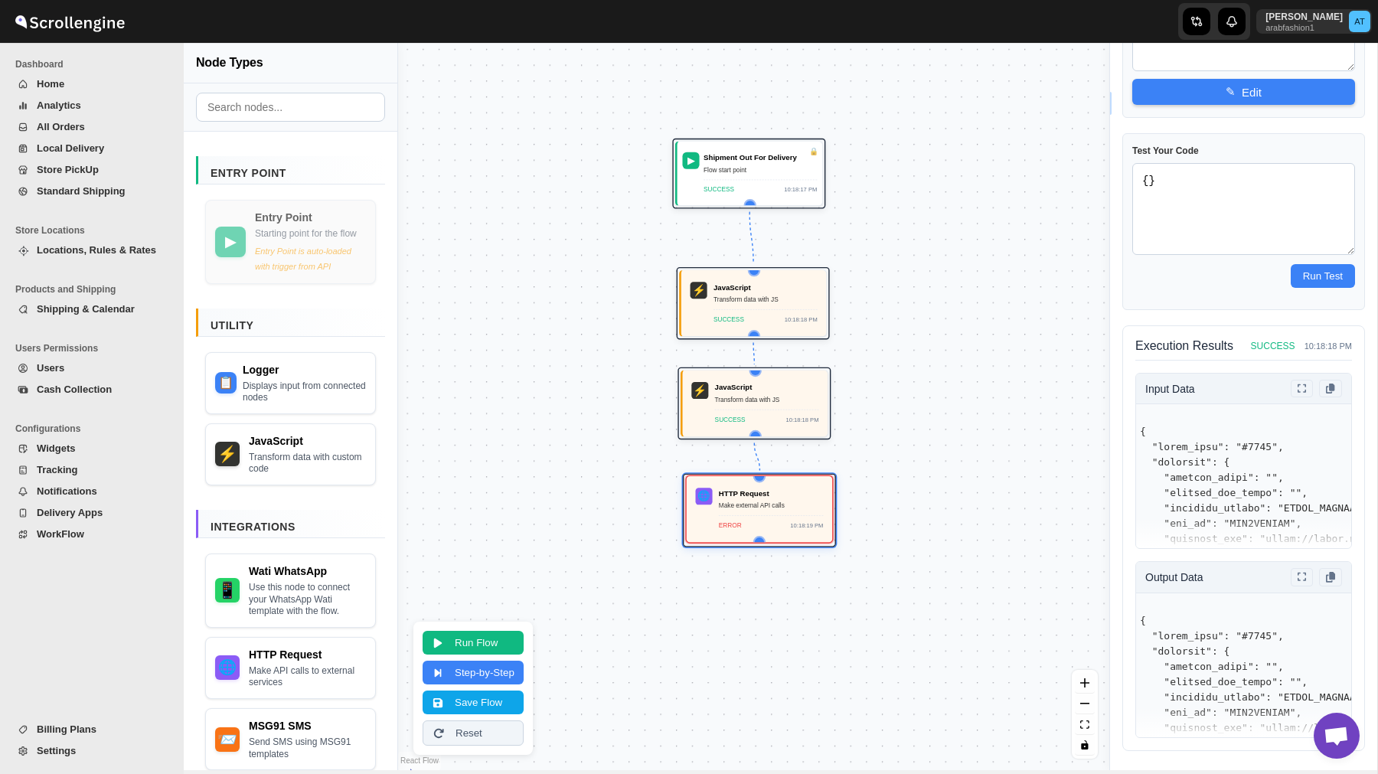
click at [761, 515] on div "ERROR 10:18:19 PM" at bounding box center [771, 522] width 105 height 15
select select "POST"
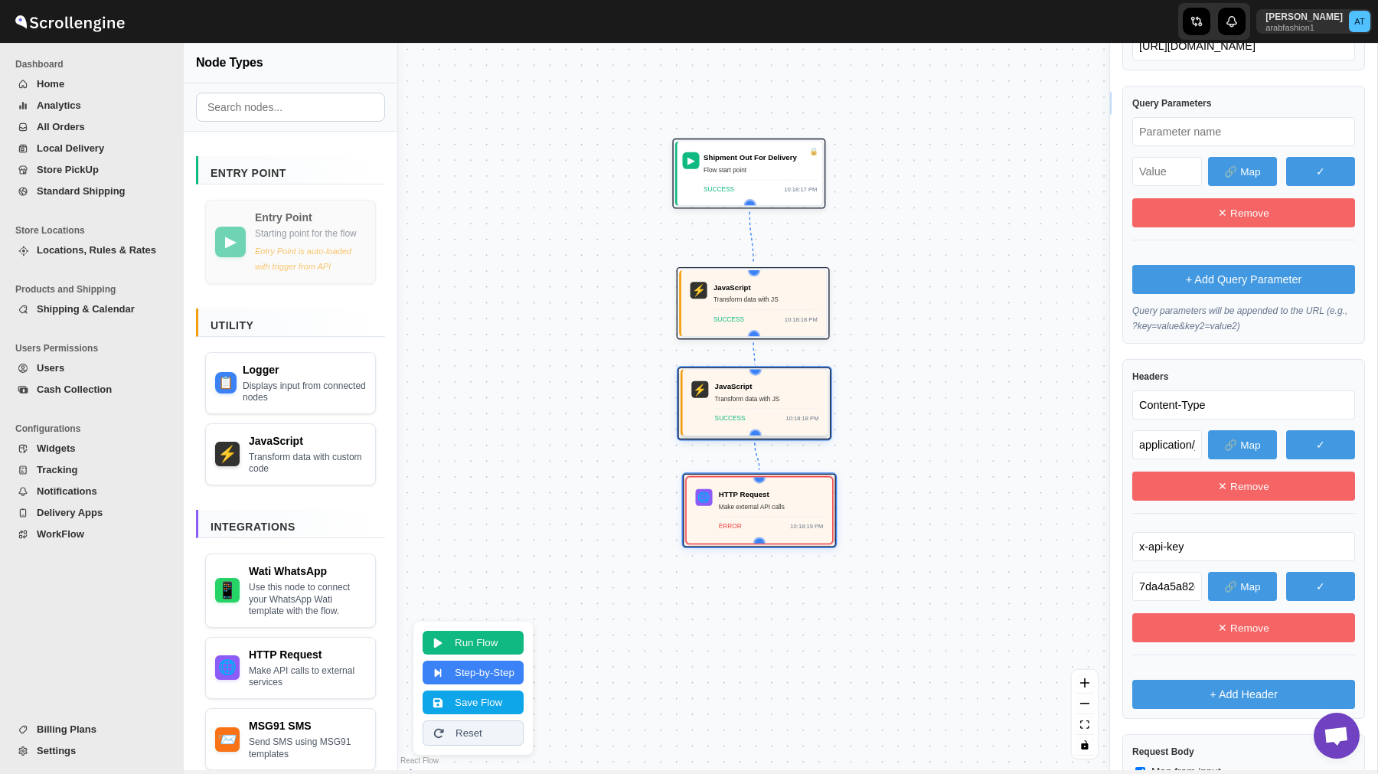
click at [747, 390] on div "JavaScript" at bounding box center [767, 386] width 104 height 11
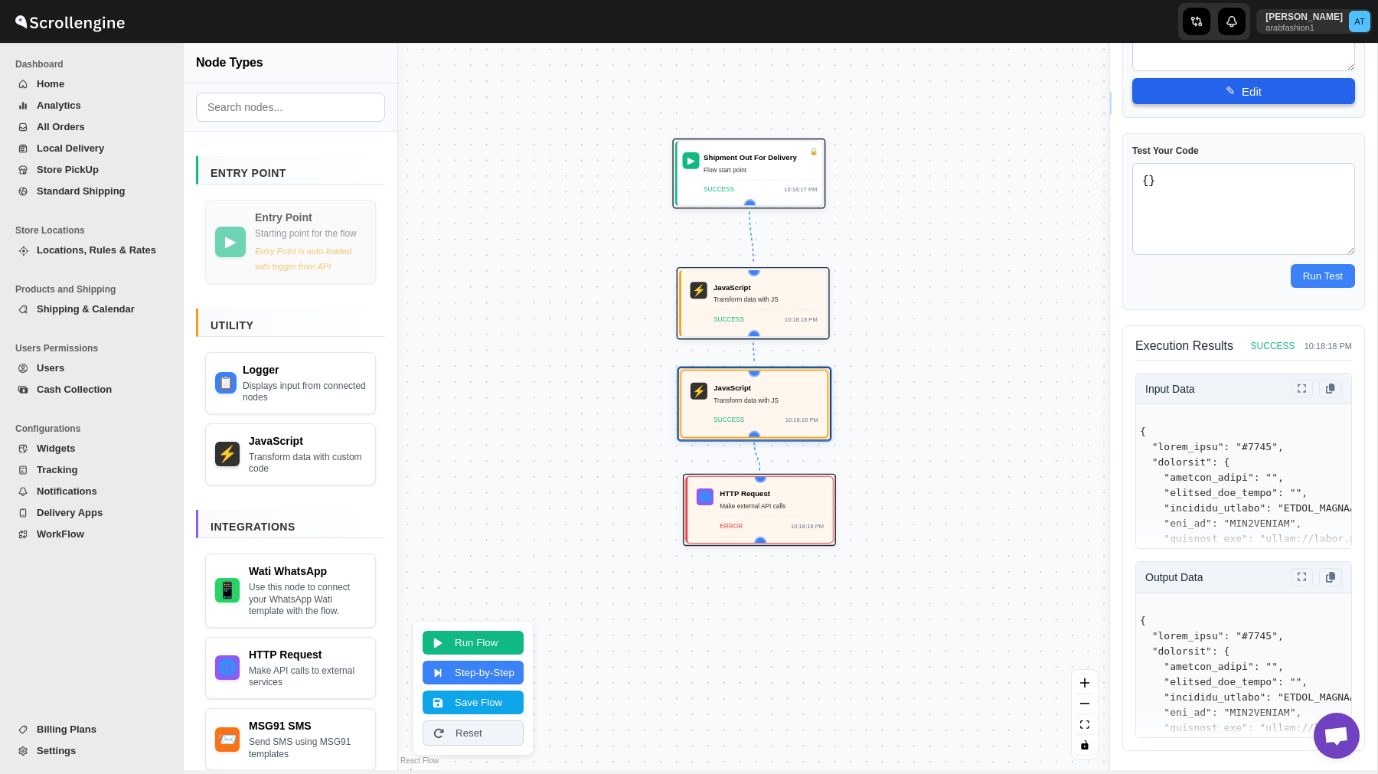
click at [1267, 94] on button "✎ Edit" at bounding box center [1244, 91] width 223 height 26
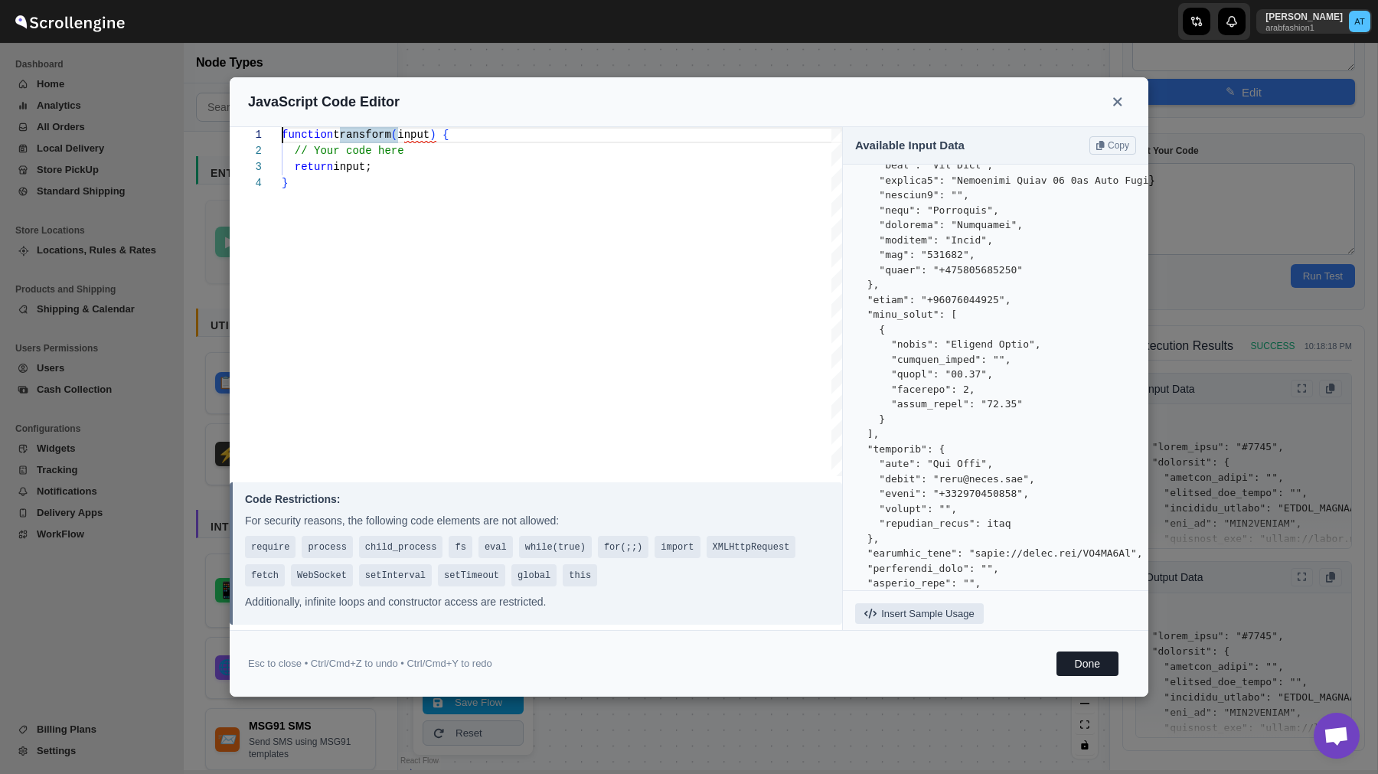
scroll to position [435, 0]
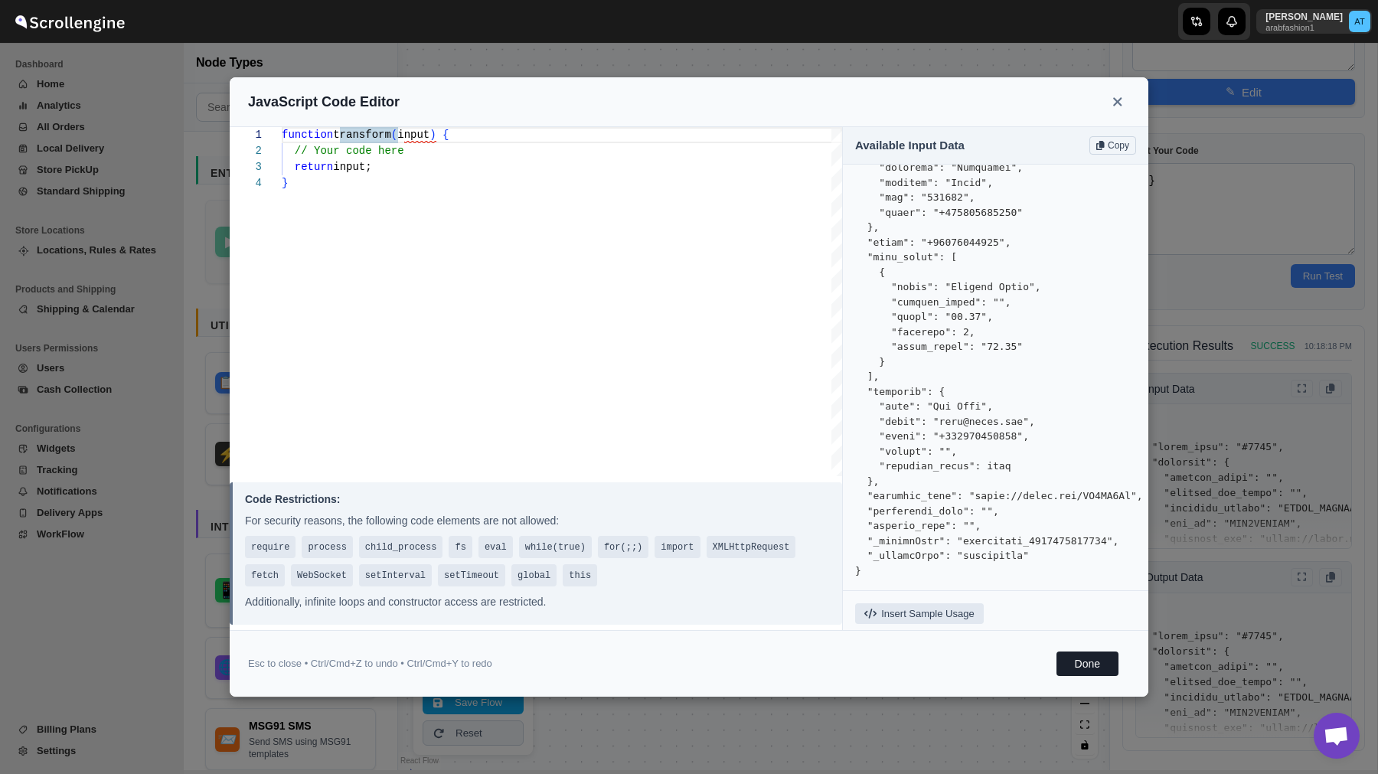
click at [1114, 141] on button "Copy" at bounding box center [1113, 145] width 47 height 18
click at [573, 378] on div "function transform ( input ) { // Your code here return input; }" at bounding box center [562, 301] width 561 height 349
drag, startPoint x: 364, startPoint y: 226, endPoint x: 269, endPoint y: 123, distance: 140.4
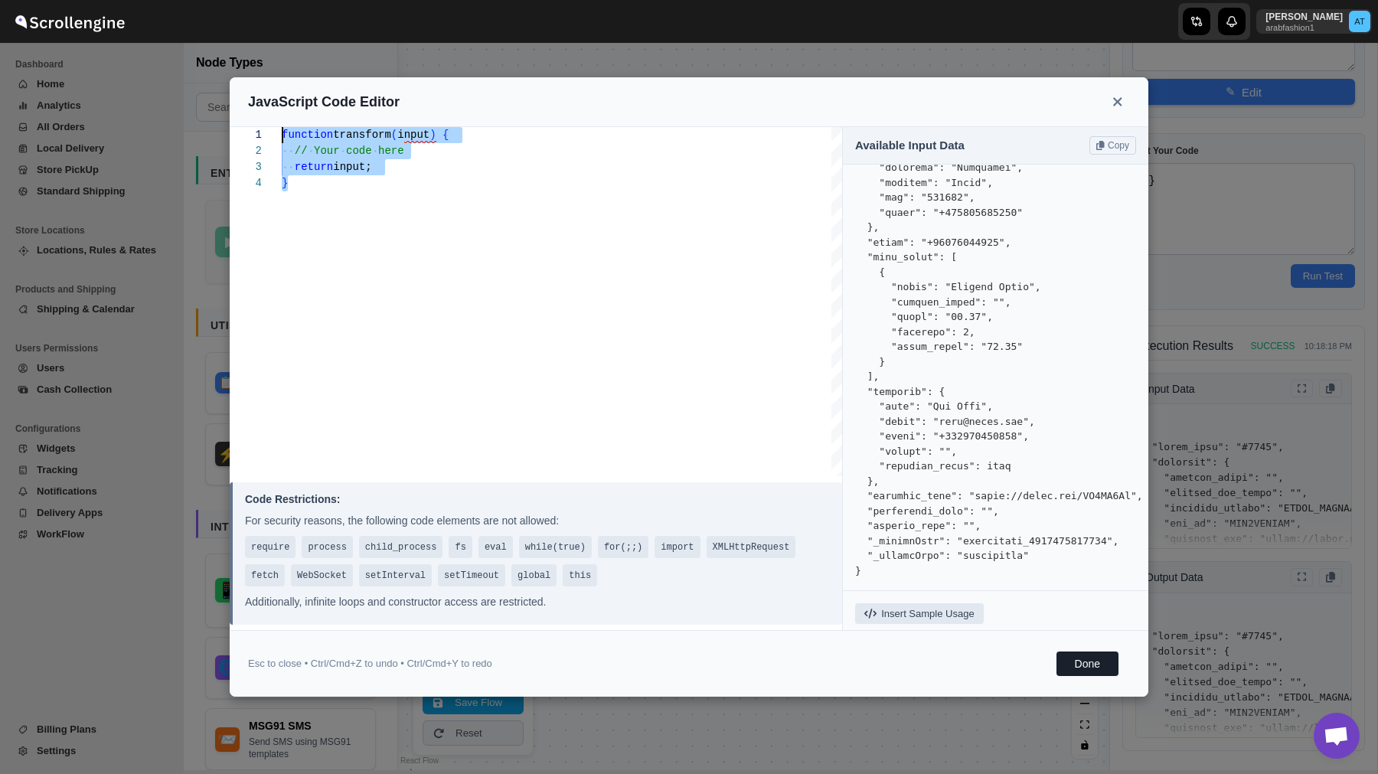
click at [282, 127] on div "function transform ( input ) { // Your code here return input; }" at bounding box center [562, 301] width 561 height 349
click at [656, 280] on div "function transform ( input ) { // Your code here return input; }" at bounding box center [562, 301] width 561 height 349
type textarea "}"
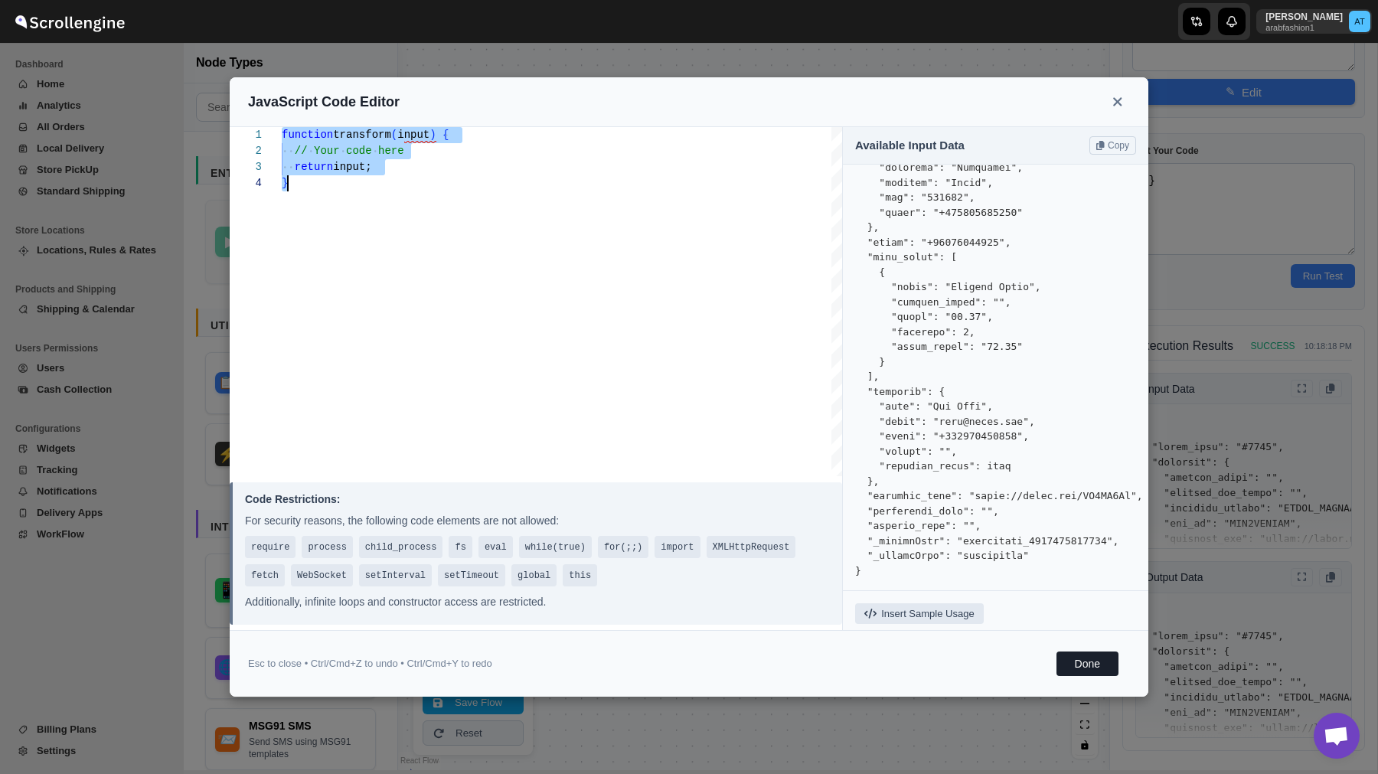
type textarea "function transform(input) { // Extract fields from input const customerName = i…"
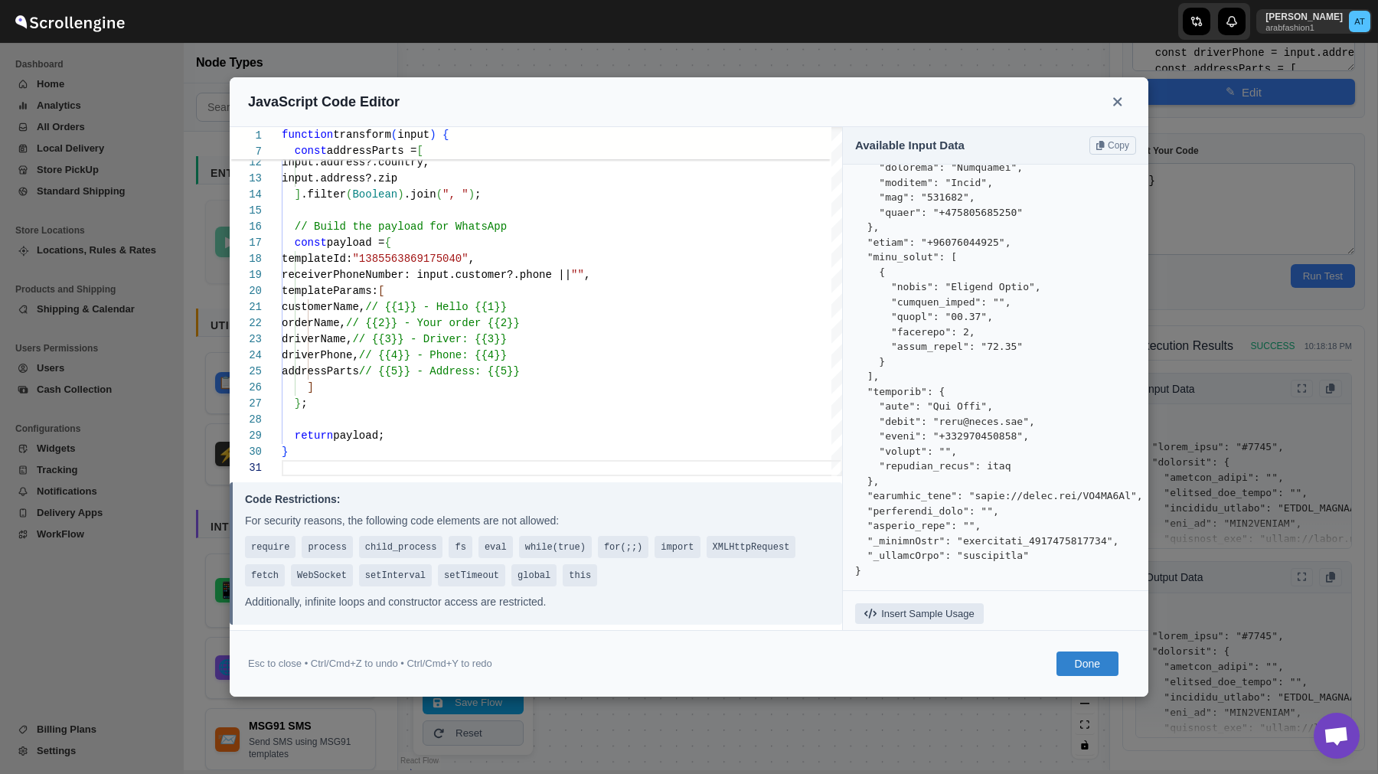
click at [1087, 656] on button "Done" at bounding box center [1088, 664] width 62 height 25
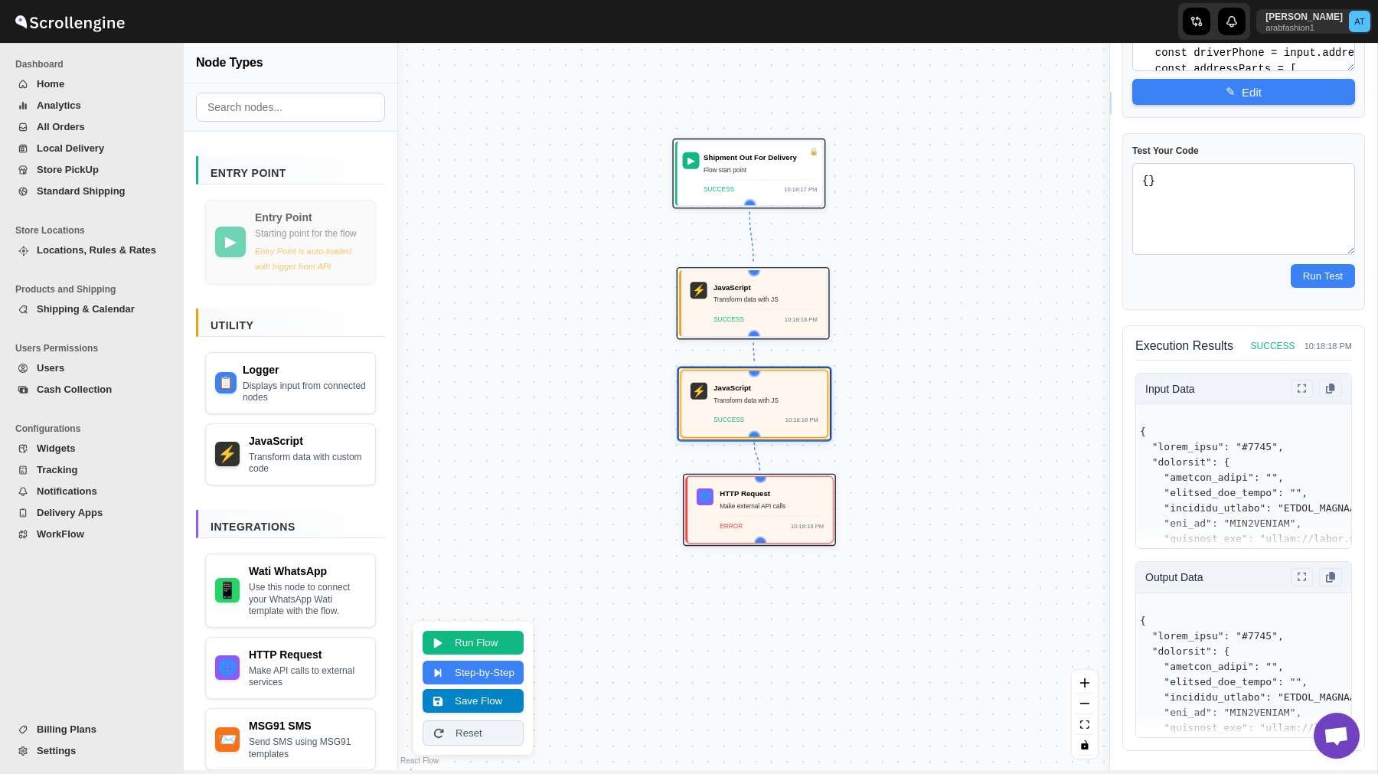
click at [495, 705] on button "Save Flow" at bounding box center [473, 701] width 101 height 24
click at [473, 640] on button "Run Flow" at bounding box center [473, 641] width 101 height 24
click at [780, 414] on div "SUCCESS 10:22:51 PM" at bounding box center [766, 416] width 105 height 15
click at [767, 502] on div "Make external API calls" at bounding box center [772, 505] width 104 height 11
select select "POST"
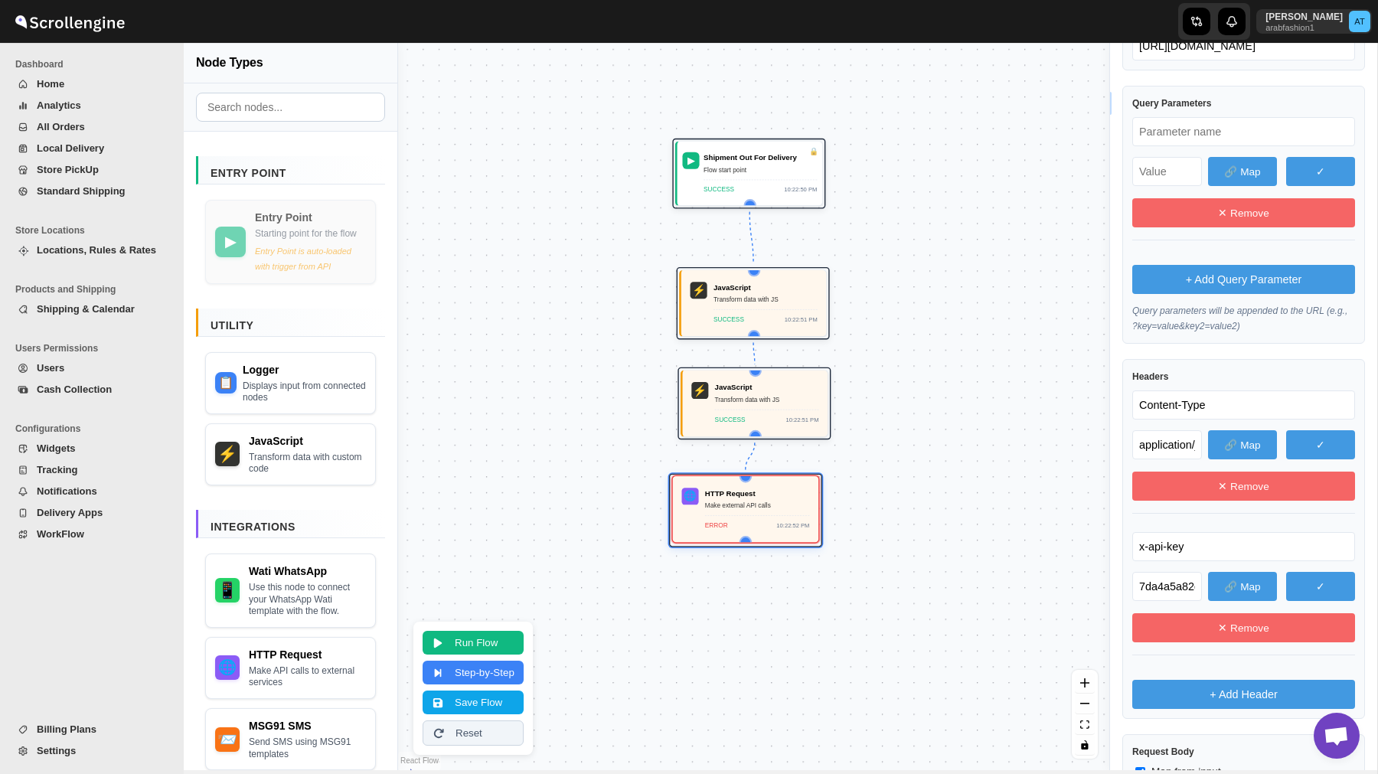
drag, startPoint x: 767, startPoint y: 502, endPoint x: 752, endPoint y: 502, distance: 14.5
click at [752, 502] on div "Make external API calls" at bounding box center [757, 506] width 105 height 11
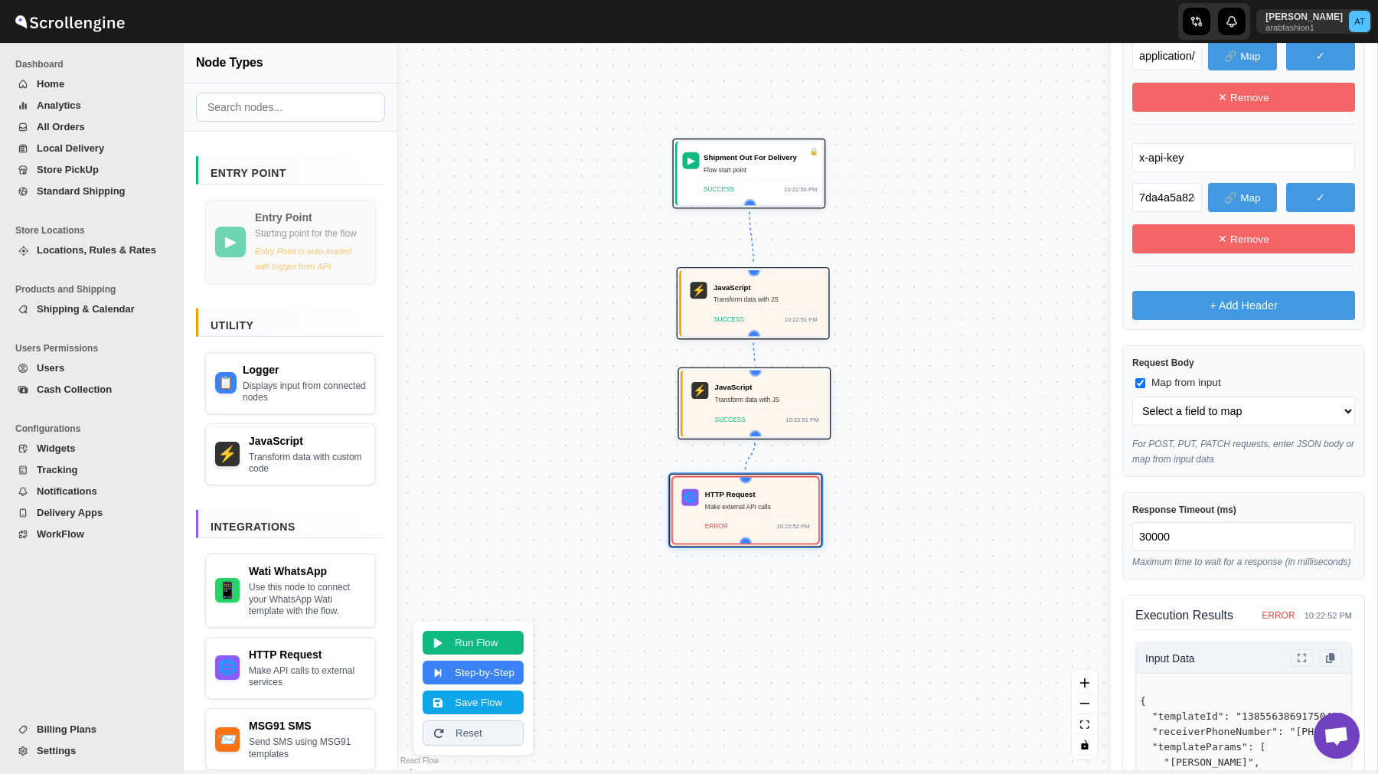
scroll to position [782, 0]
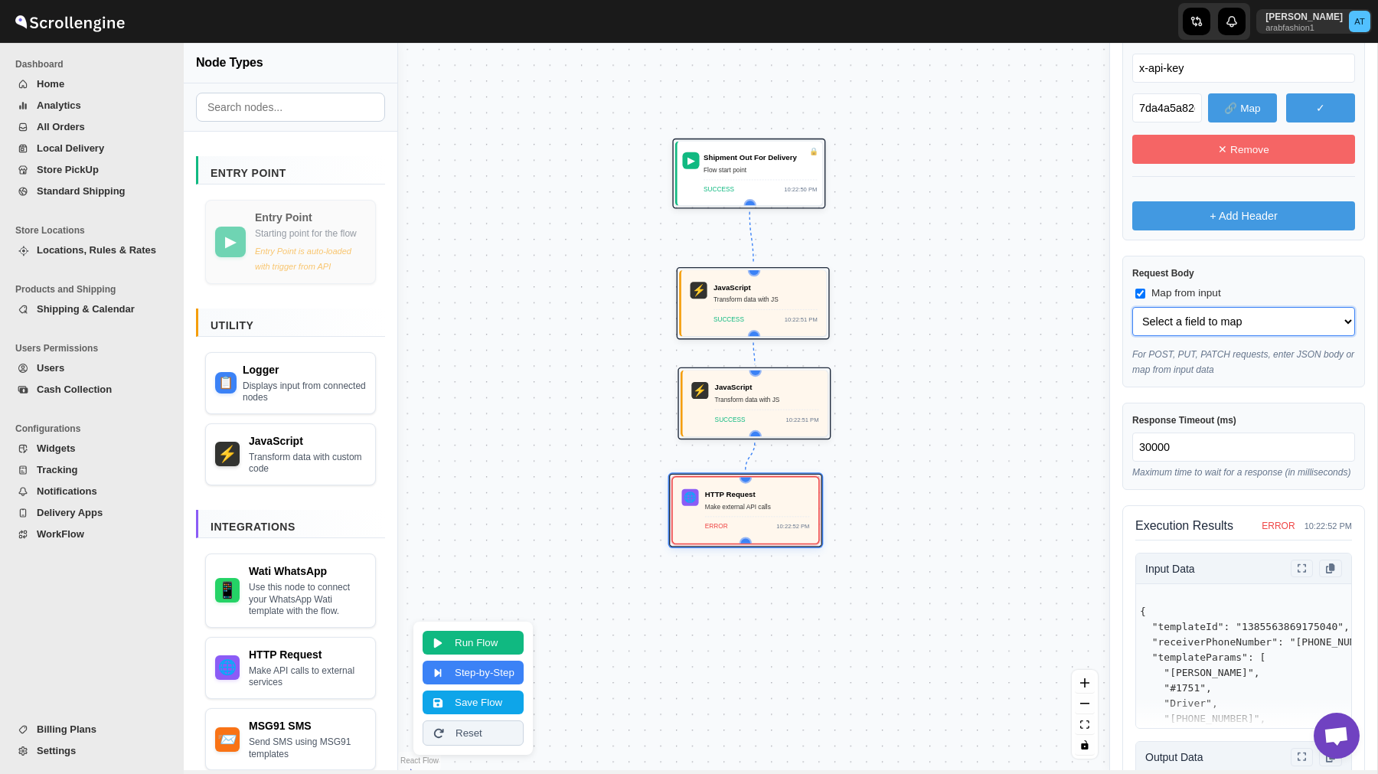
click at [1202, 329] on select "Select a field to map templateId (string) receiverPhoneNumber (string) template…" at bounding box center [1244, 321] width 223 height 29
click at [787, 406] on div "JavaScript Transform data with JS SUCCESS 10:22:51 PM" at bounding box center [767, 402] width 104 height 43
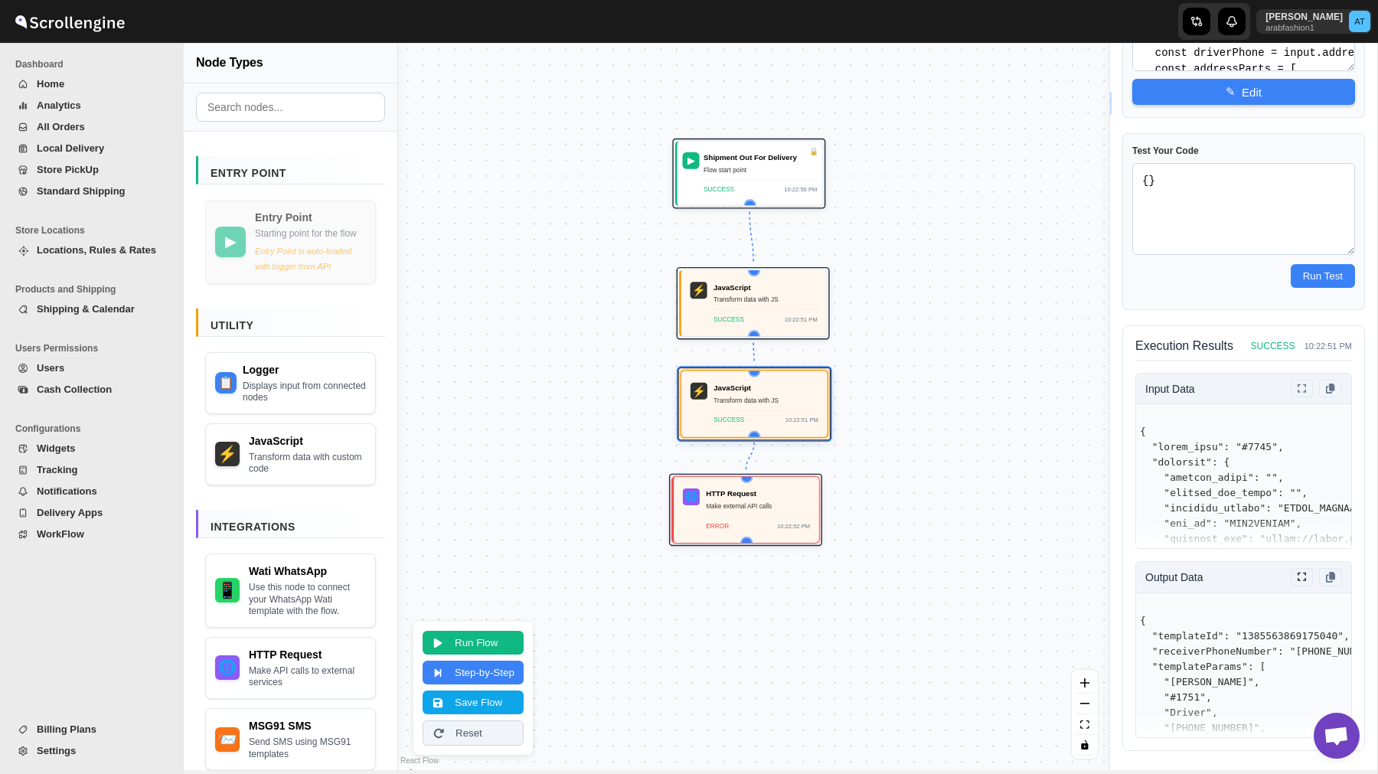
click at [1303, 580] on icon at bounding box center [1302, 577] width 9 height 10
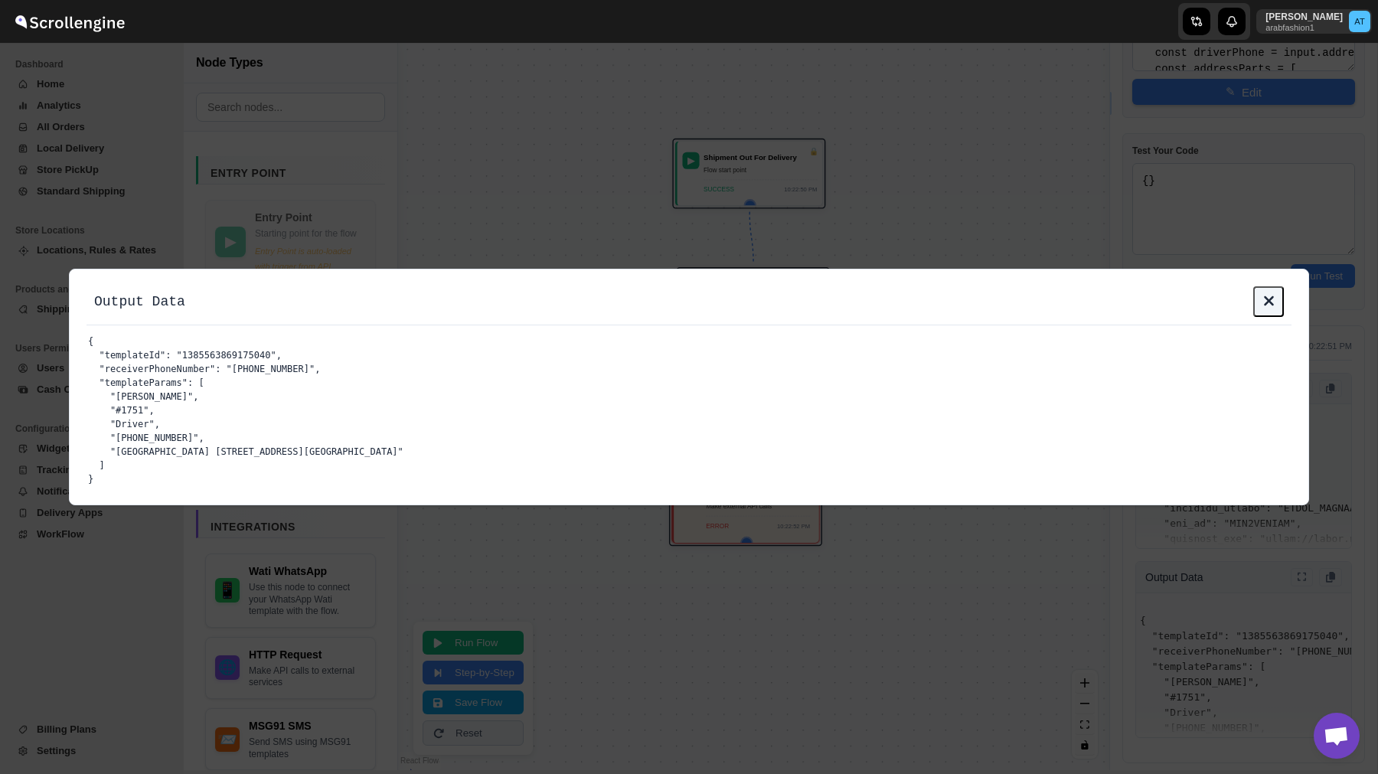
click at [1259, 306] on button at bounding box center [1269, 301] width 31 height 31
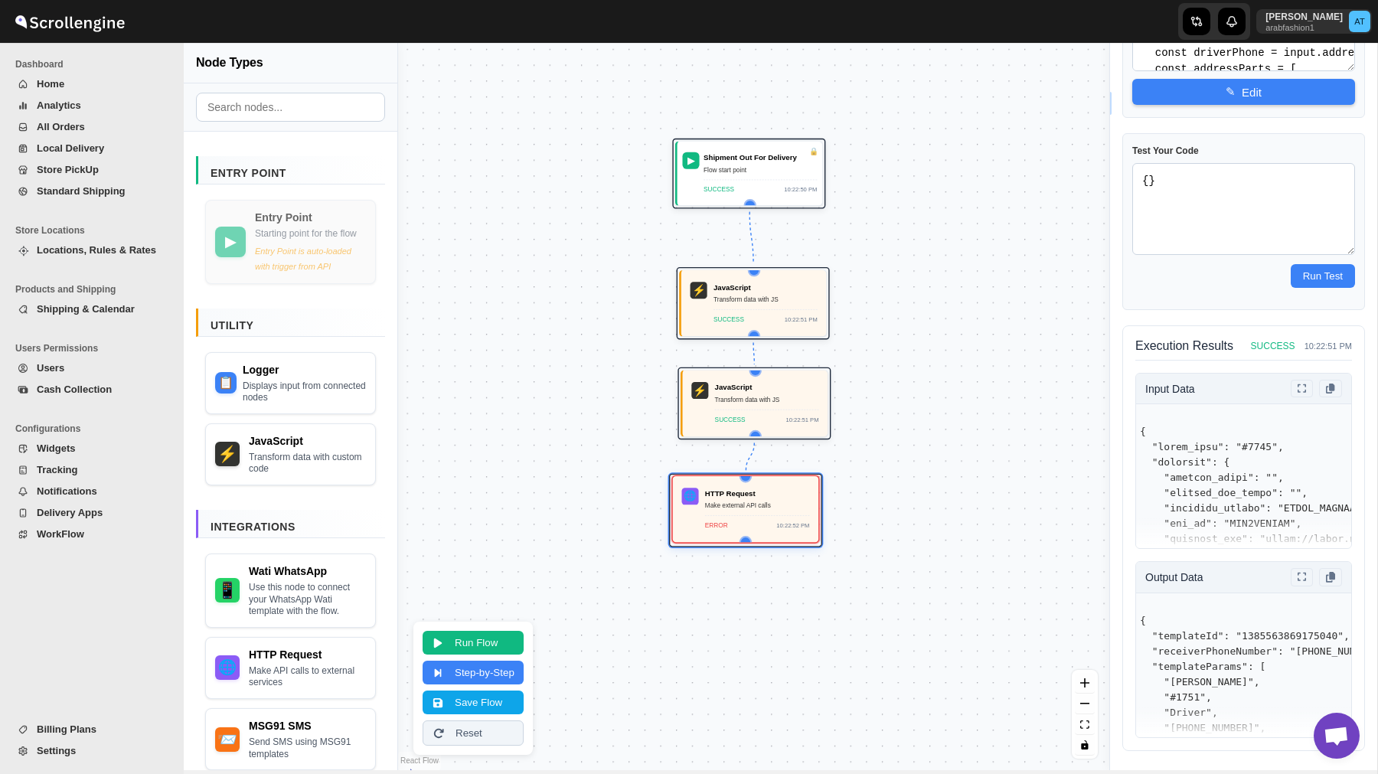
click at [777, 520] on div "10:22:52 PM" at bounding box center [793, 525] width 33 height 11
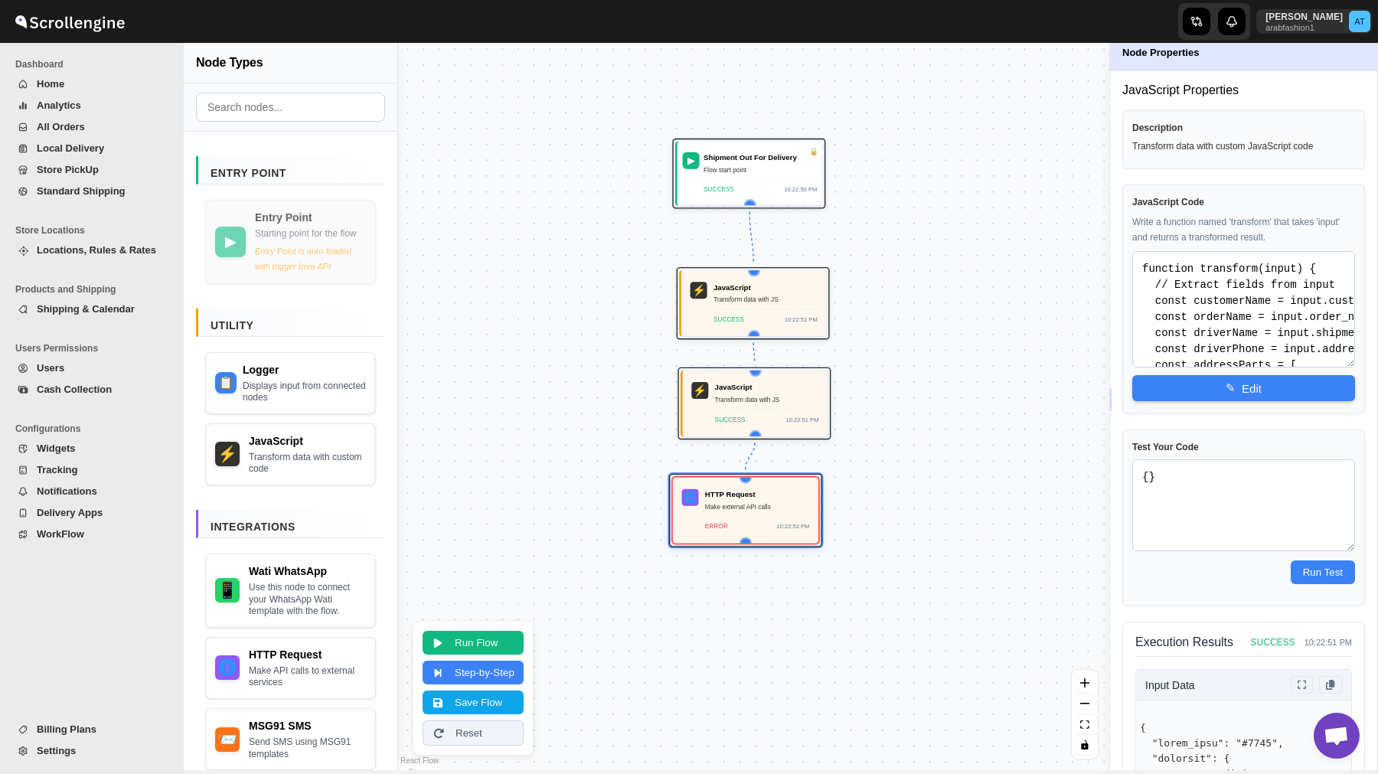
scroll to position [0, 0]
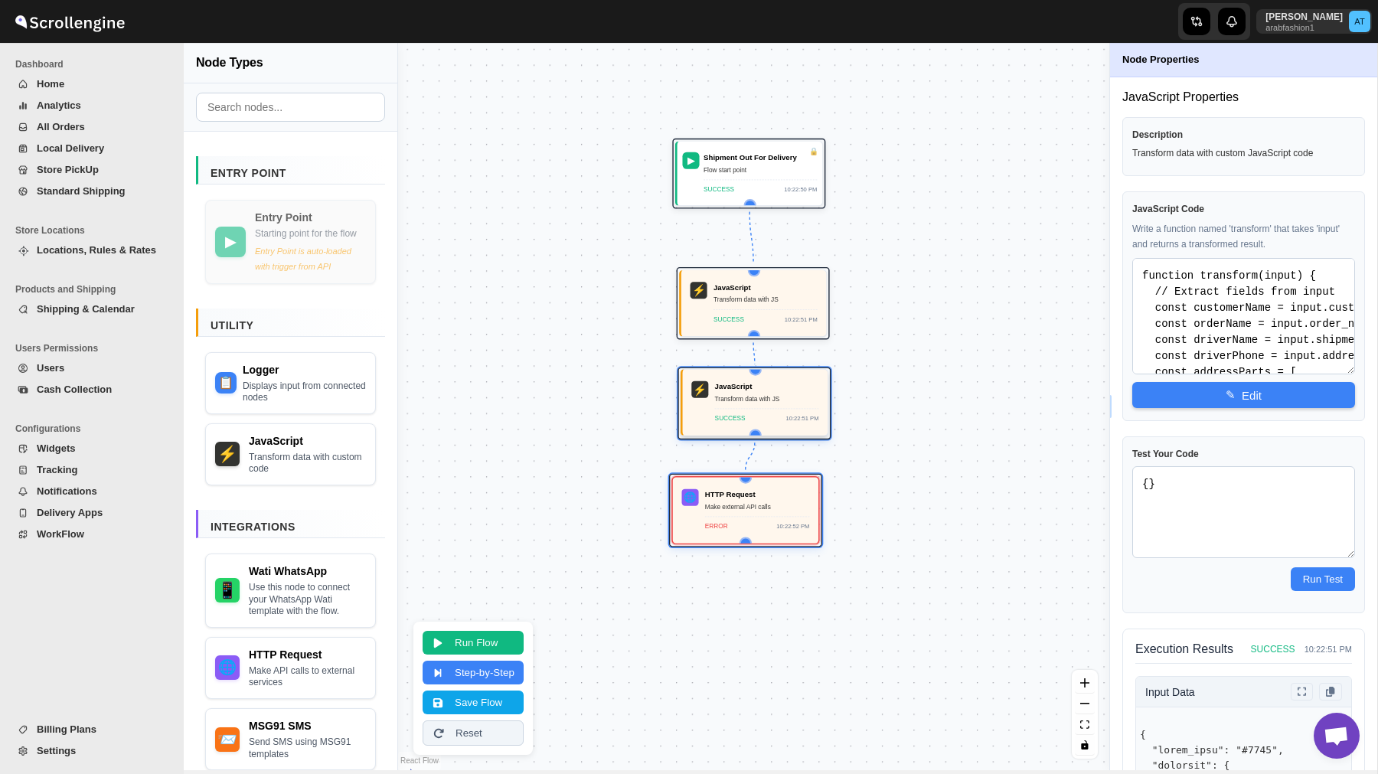
click at [744, 404] on div "JavaScript Transform data with JS SUCCESS 10:22:51 PM" at bounding box center [767, 402] width 104 height 43
click at [744, 507] on div "Make external API calls" at bounding box center [758, 505] width 104 height 11
select select "POST"
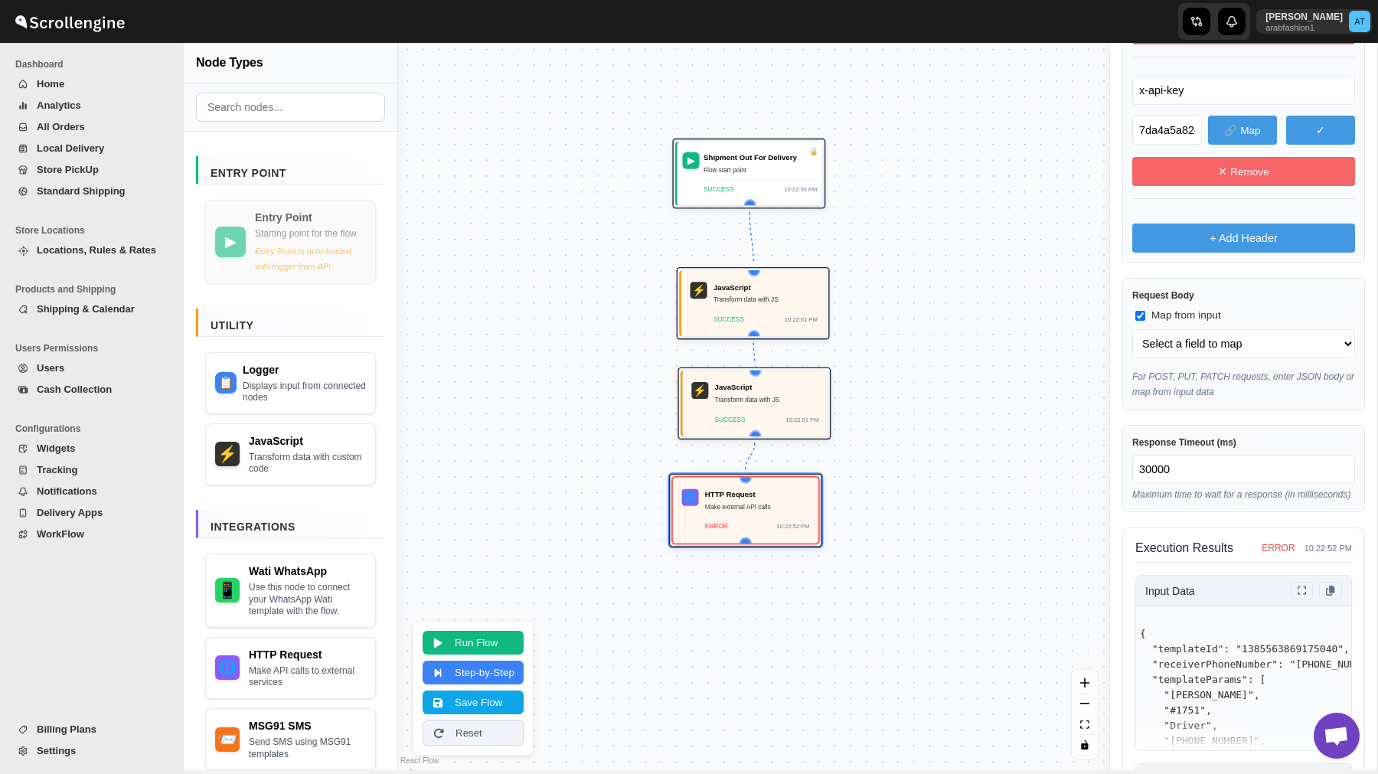
scroll to position [767, 0]
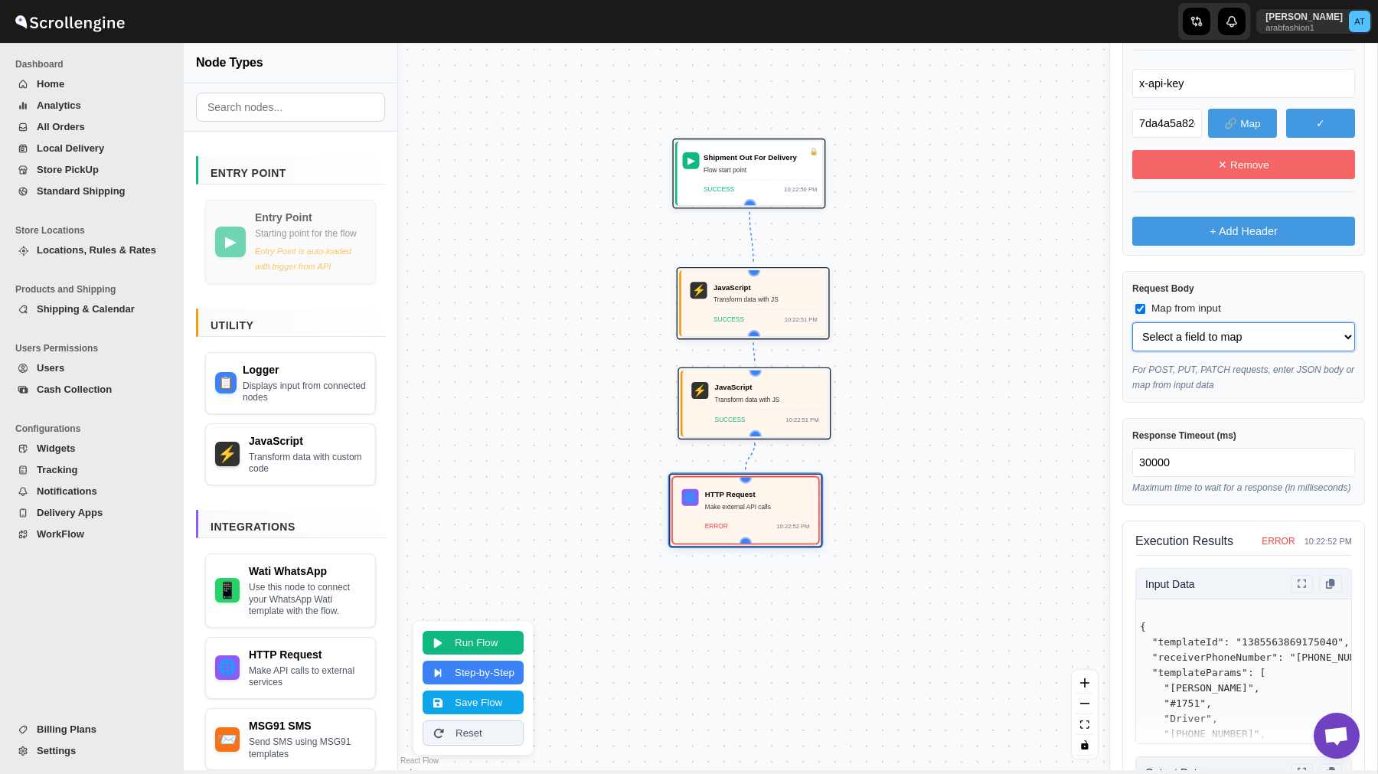
click at [1211, 336] on select "Select a field to map templateId (string) receiverPhoneNumber (string) template…" at bounding box center [1244, 336] width 223 height 29
click at [803, 422] on div "10:22:51 PM" at bounding box center [802, 419] width 33 height 11
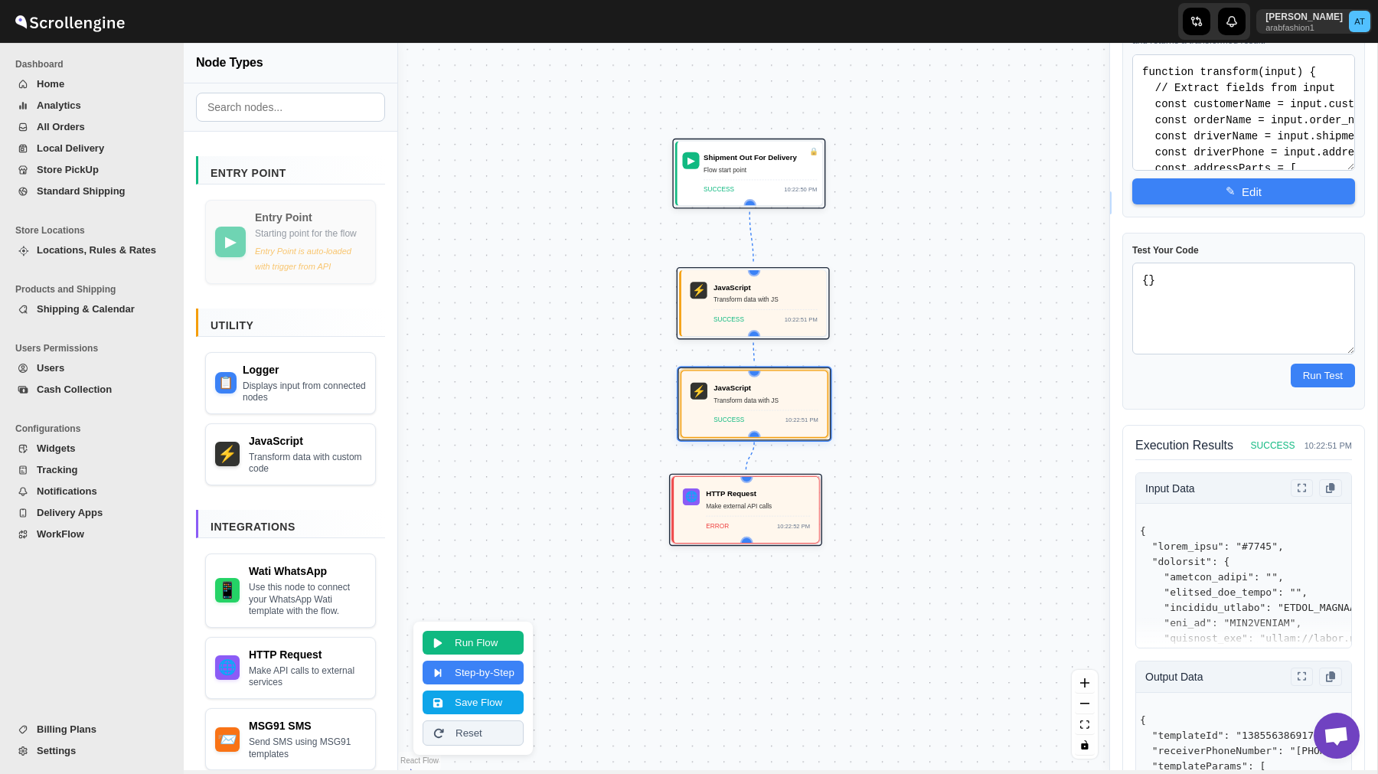
scroll to position [188, 0]
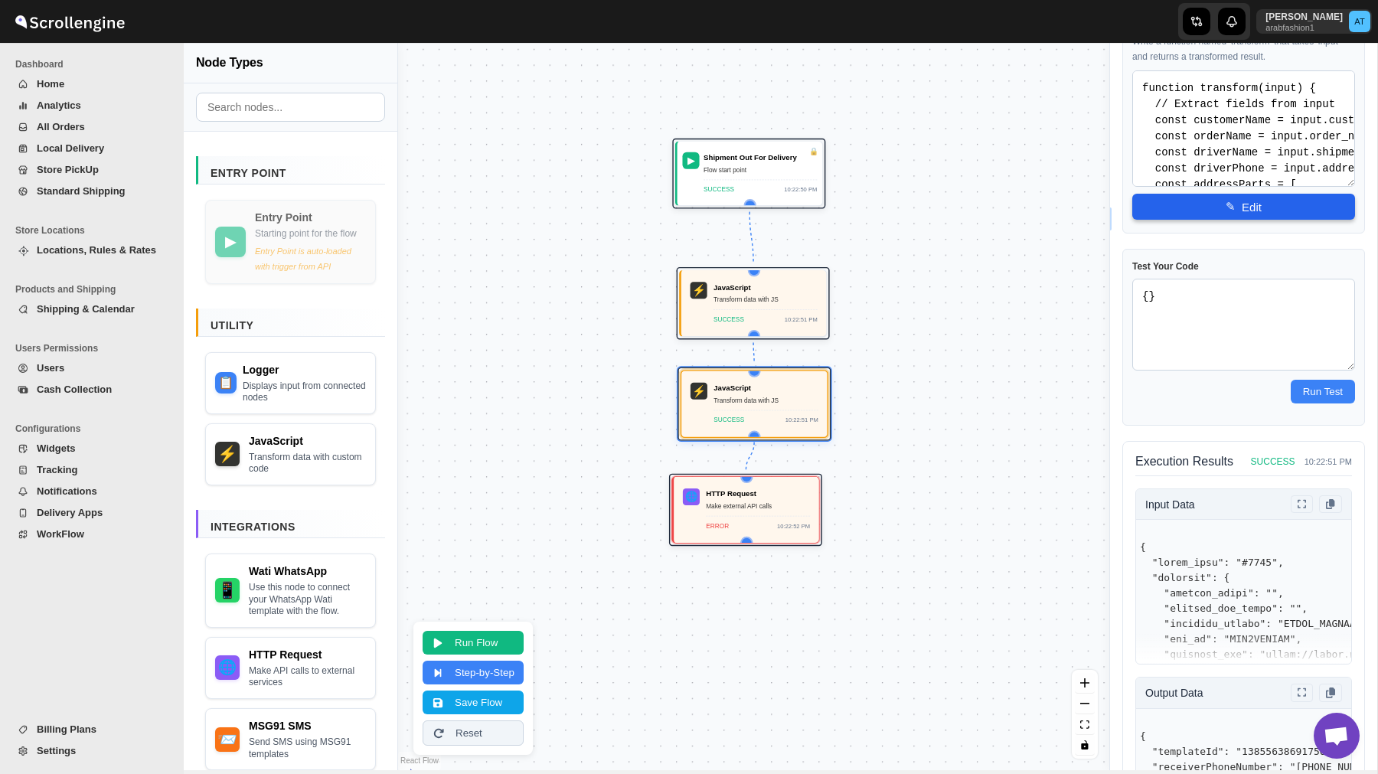
click at [1239, 202] on button "✎ Edit" at bounding box center [1244, 207] width 223 height 26
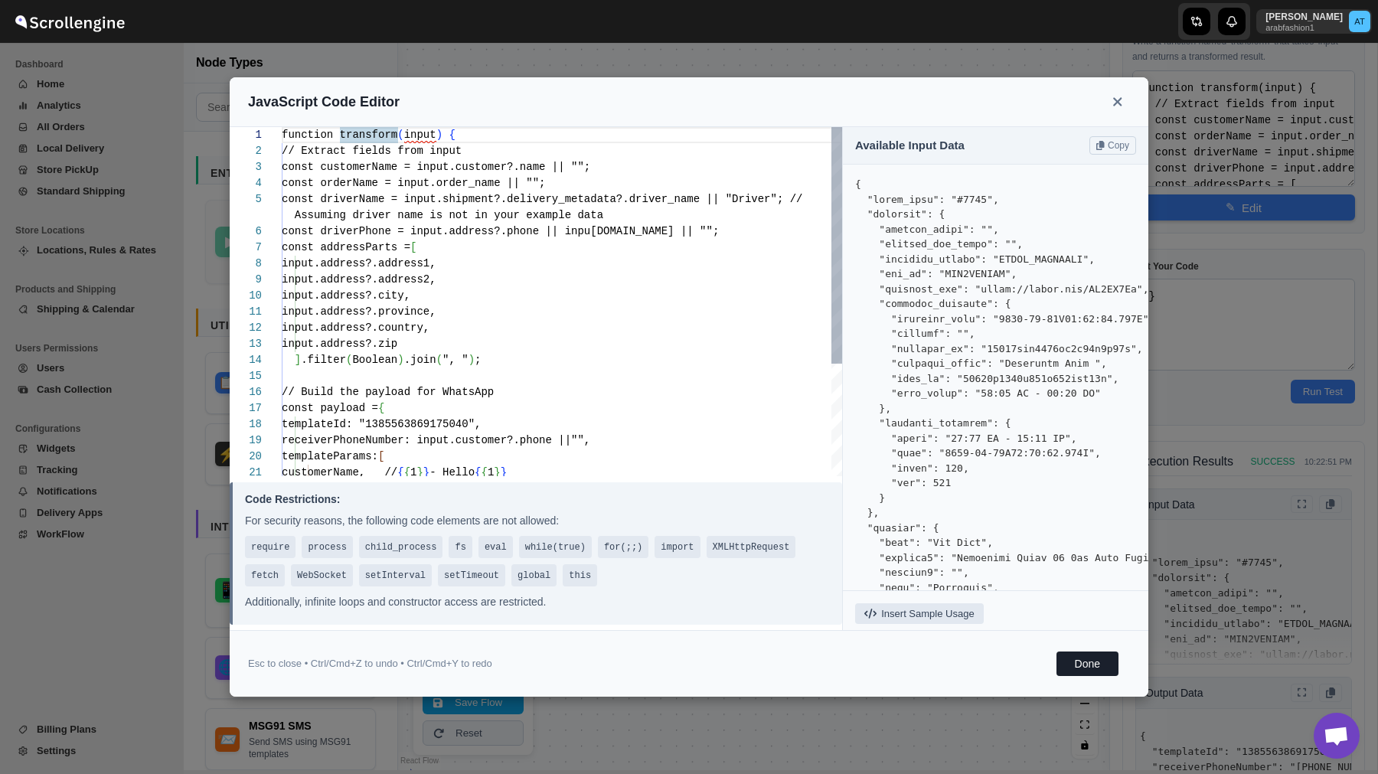
click at [714, 407] on div "function transform ( input ) { // Extract fields from input const customerName …" at bounding box center [562, 384] width 561 height 515
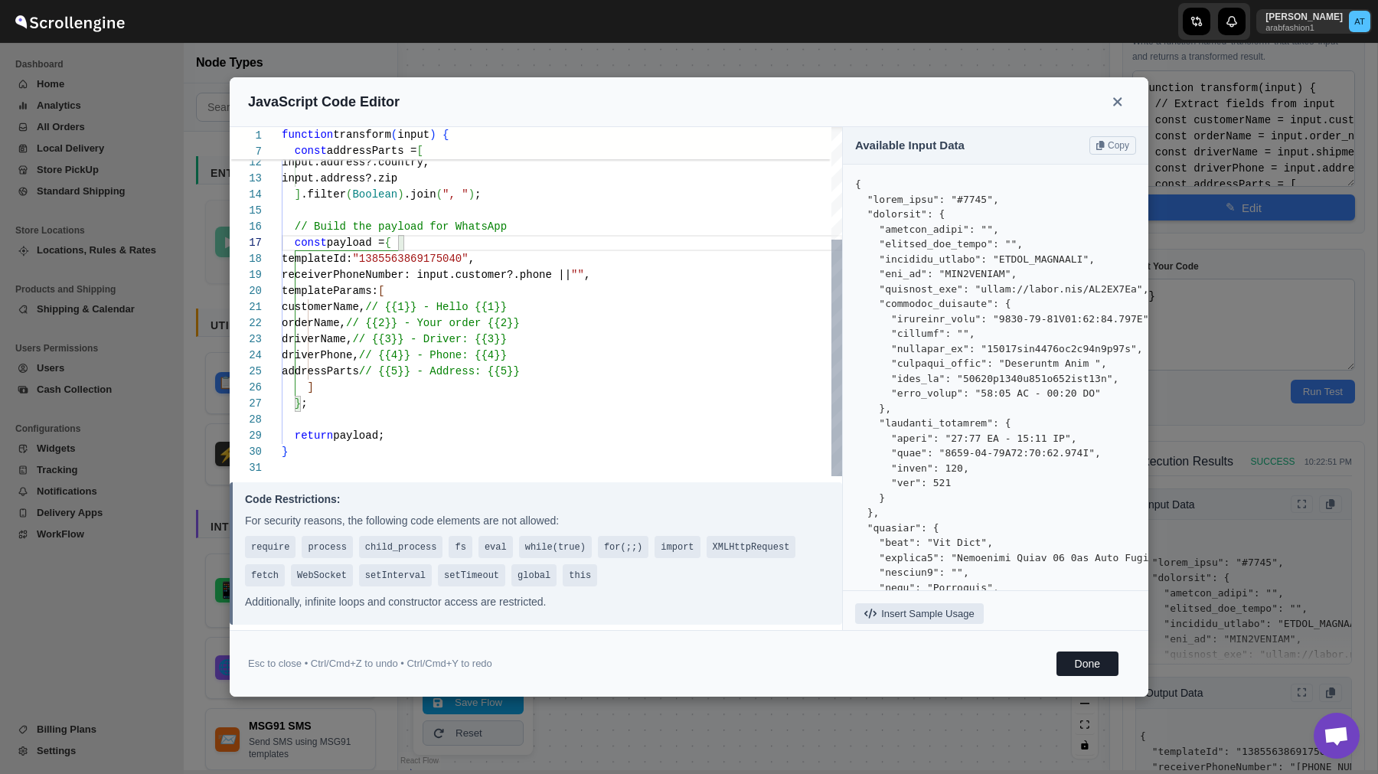
scroll to position [145, 0]
click at [337, 436] on div "input.address?.city, input.address?.province, input.address?.country, input.add…" at bounding box center [562, 219] width 561 height 515
type textarea "templateParams: [ customerName, // {{1}} - Hello {{1}} orderName, // {{2}} - Yo…"
type textarea "function transform(input) { // Extract fields from input const customerName = i…"
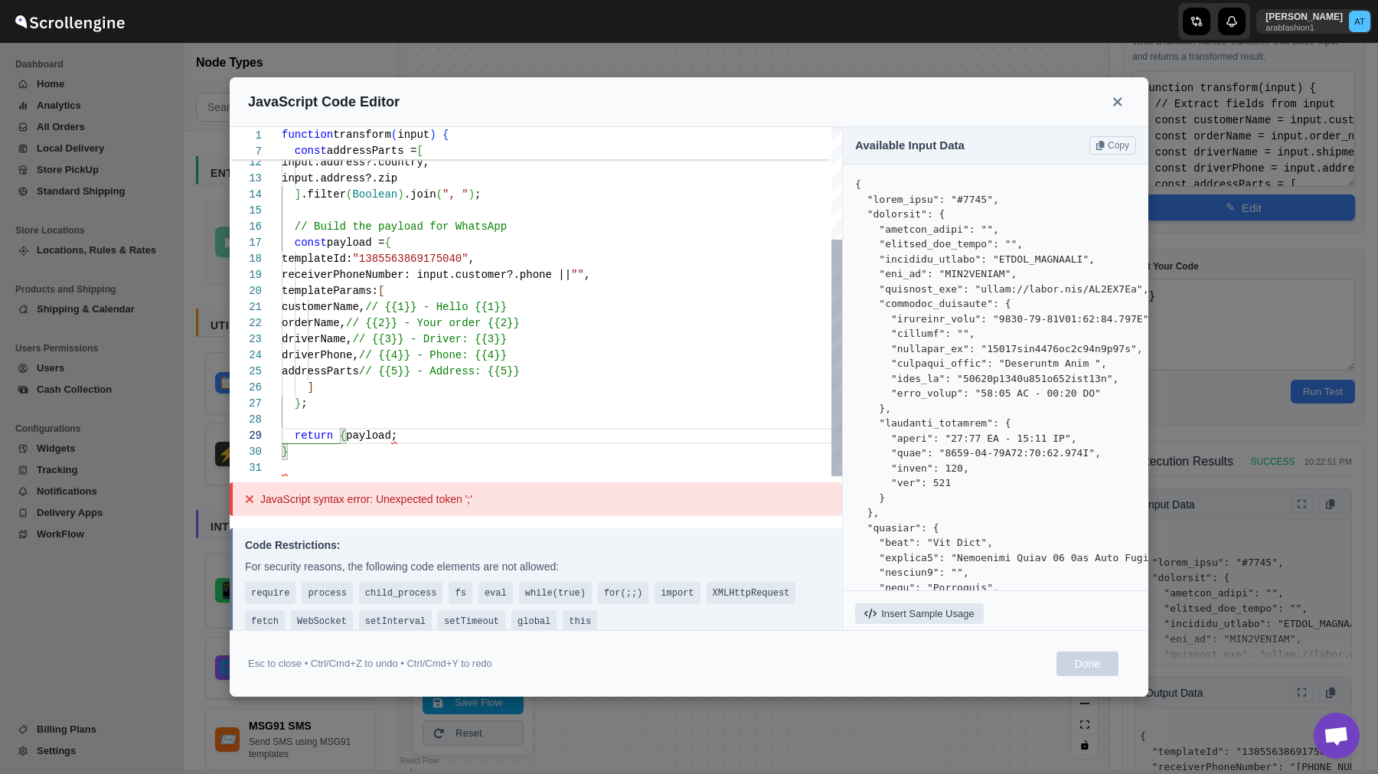
type textarea "templateParams: [ customerName, // {{1}} - Hello {{1}} orderName, // {{2}} - Yo…"
type textarea "function transform(input) { // Extract fields from input const customerName = i…"
type textarea "templateParams: [ customerName, // {{1}} - Hello {{1}} orderName, // {{2}} - Yo…"
type textarea "function transform(input) { // Extract fields from input const customerName = i…"
type textarea "templateParams: [ customerName, // {{1}} - Hello {{1}} orderName, // {{2}} - Yo…"
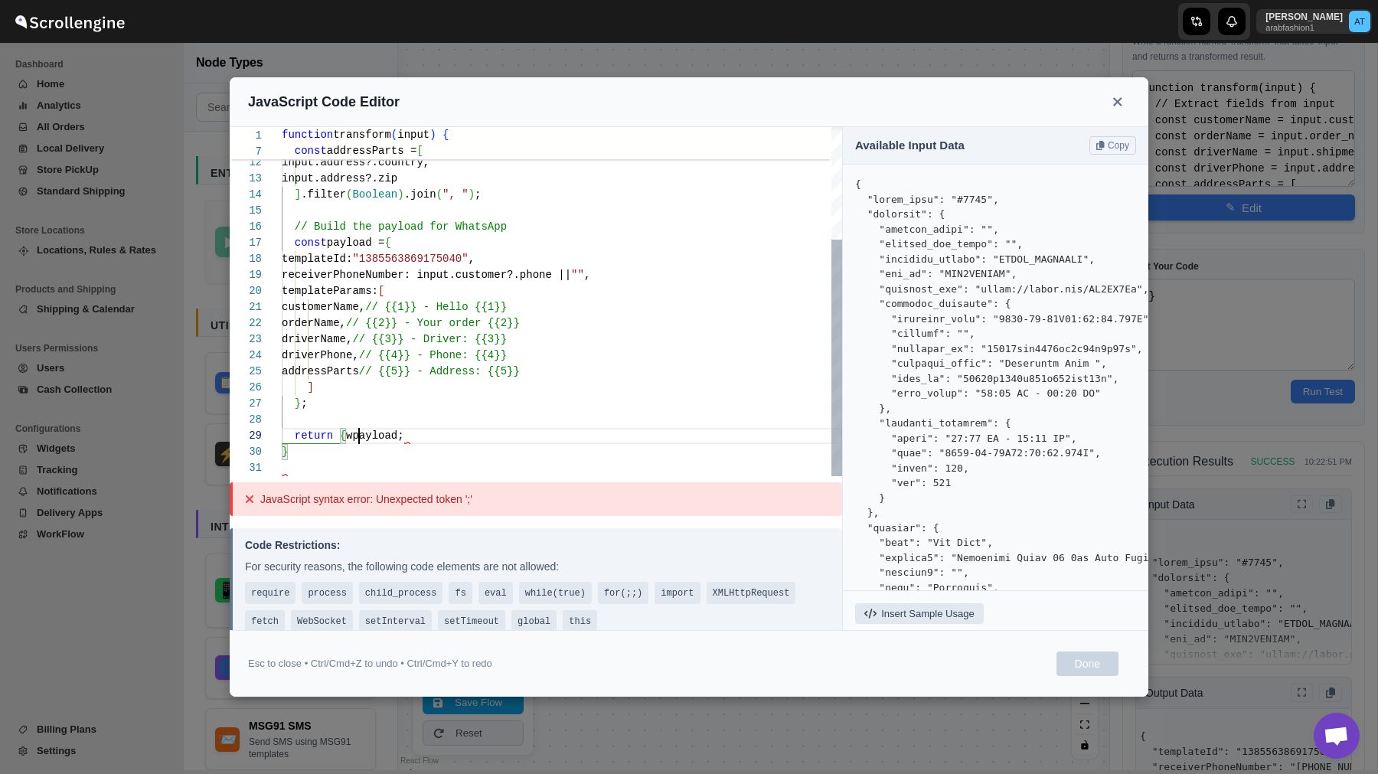
type textarea "function transform(input) { // Extract fields from input const customerName = i…"
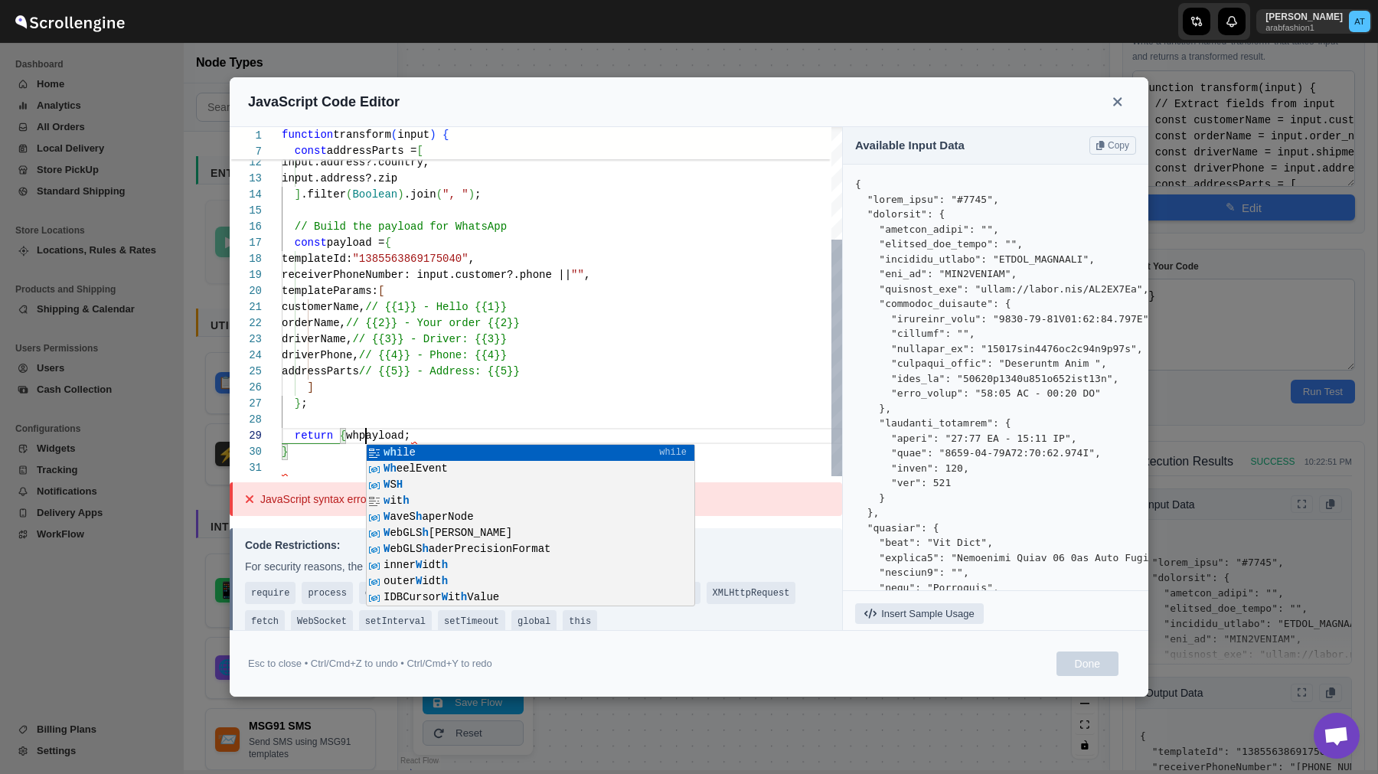
type textarea "templateParams: [ customerName, // {{1}} - Hello {{1}} orderName, // {{2}} - Yo…"
type textarea "function transform(input) { // Extract fields from input const customerName = i…"
type textarea "templateParams: [ customerName, // {{1}} - Hello {{1}} orderName, // {{2}} - Yo…"
type textarea "function transform(input) { // Extract fields from input const customerName = i…"
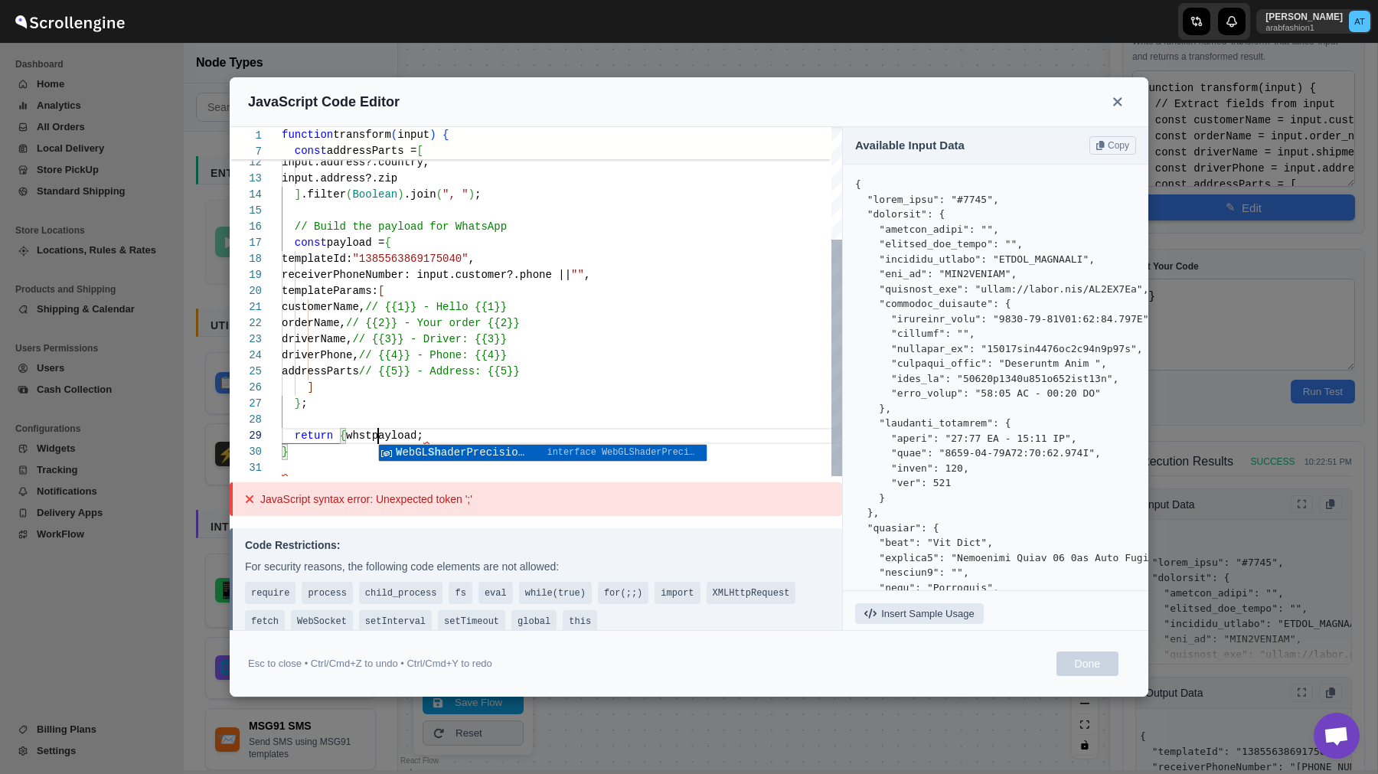
type textarea "templateParams: [ customerName, // {{1}} - Hello {{1}} orderName, // {{2}} - Yo…"
type textarea "function transform(input) { // Extract fields from input const customerName = i…"
type textarea "templateParams: [ customerName, // {{1}} - Hello {{1}} orderName, // {{2}} - Yo…"
type textarea "function transform(input) { // Extract fields from input const customerName = i…"
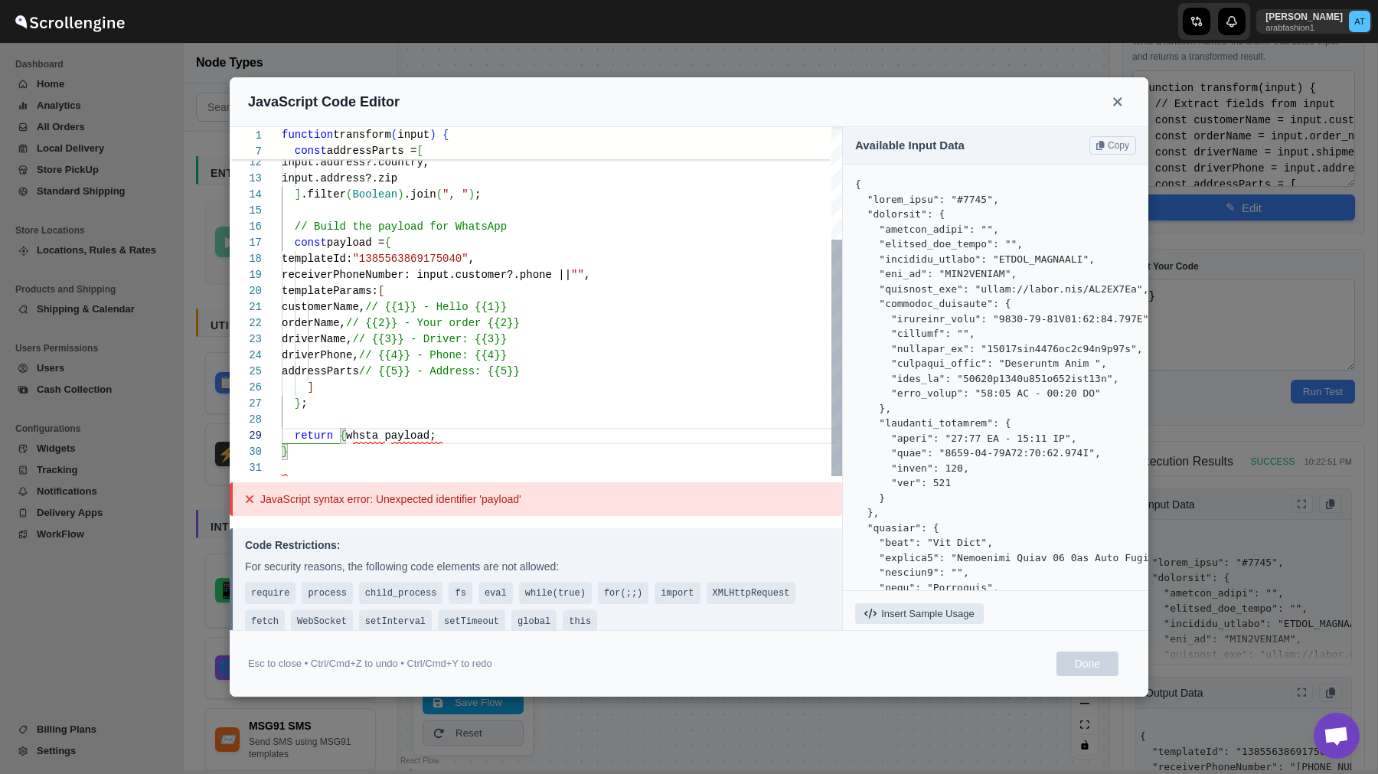
type textarea "templateParams: [ customerName, // {{1}} - Hello {{1}} orderName, // {{2}} - Yo…"
type textarea "function transform(input) { // Extract fields from input const customerName = i…"
type textarea "templateParams: [ customerName, // {{1}} - Hello {{1}} orderName, // {{2}} - Yo…"
type textarea "function transform(input) { // Extract fields from input const customerName = i…"
type textarea "templateParams: [ customerName, // {{1}} - Hello {{1}} orderName, // {{2}} - Yo…"
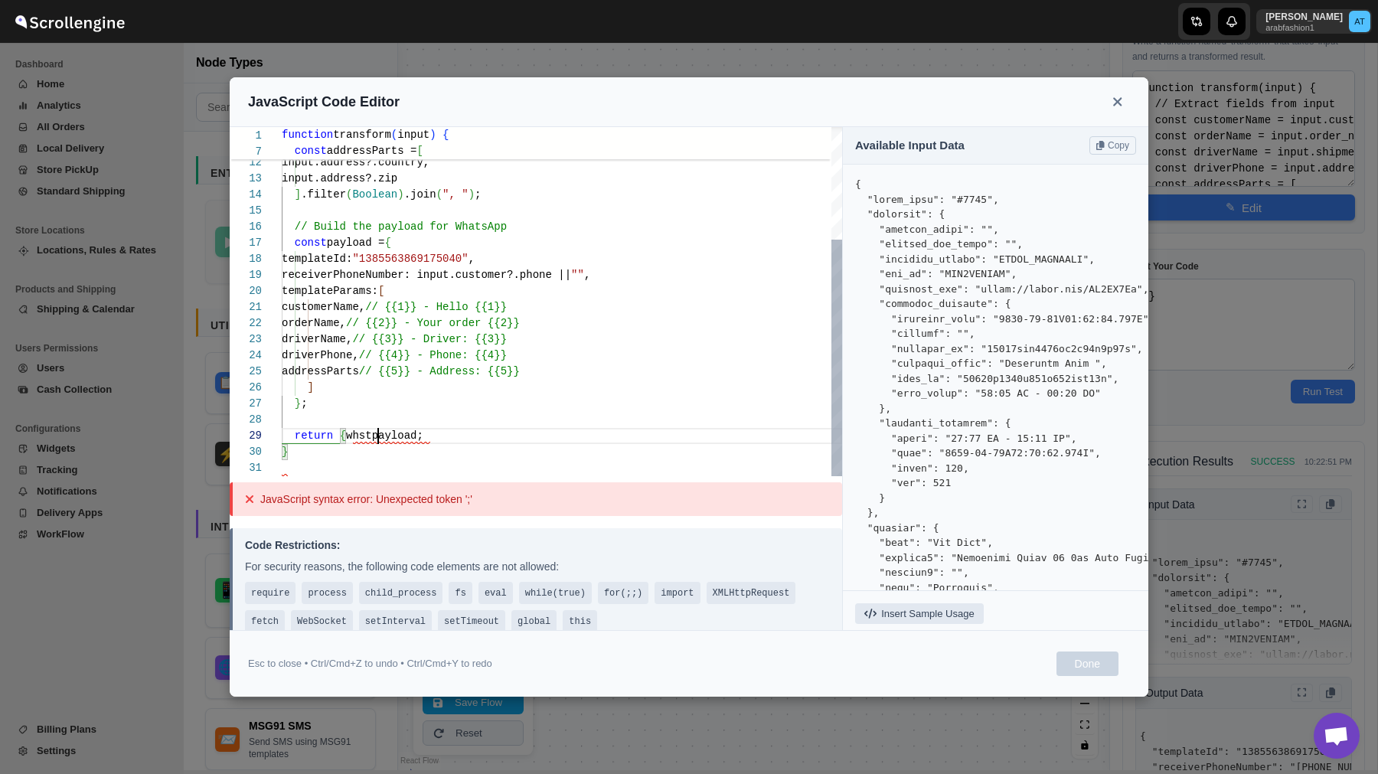
type textarea "function transform(input) { // Extract fields from input const customerName = i…"
type textarea "templateParams: [ customerName, // {{1}} - Hello {{1}} orderName, // {{2}} - Yo…"
type textarea "function transform(input) { // Extract fields from input const customerName = i…"
type textarea "templateParams: [ customerName, // {{1}} - Hello {{1}} orderName, // {{2}} - Yo…"
type textarea "function transform(input) { // Extract fields from input const customerName = i…"
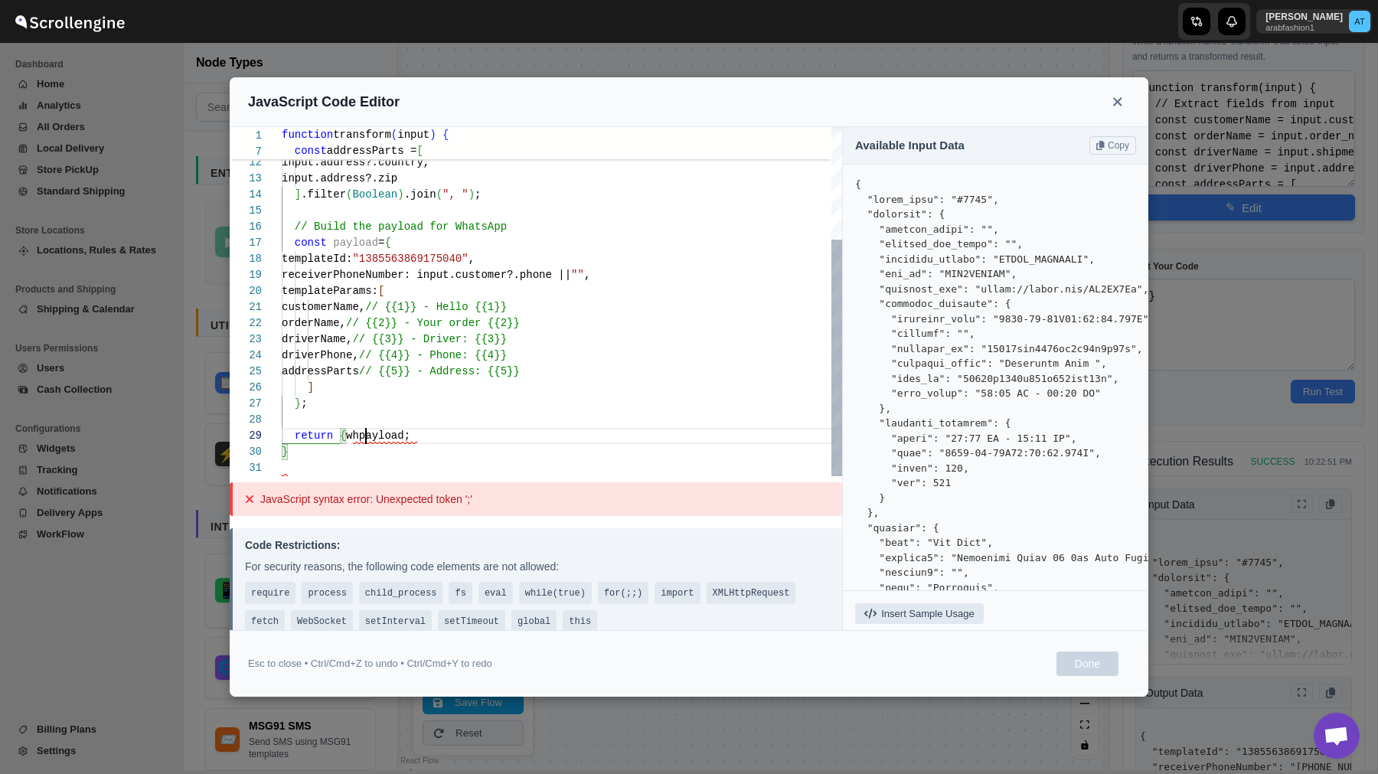
type textarea "templateParams: [ customerName, // {{1}} - Hello {{1}} orderName, // {{2}} - Yo…"
type textarea "function transform(input) { // Extract fields from input const customerName = i…"
type textarea "templateParams: [ customerName, // {{1}} - Hello {{1}} orderName, // {{2}} - Yo…"
type textarea "function transform(input) { // Extract fields from input const customerName = i…"
type textarea "templateParams: [ customerName, // {{1}} - Hello {{1}} orderName, // {{2}} - Yo…"
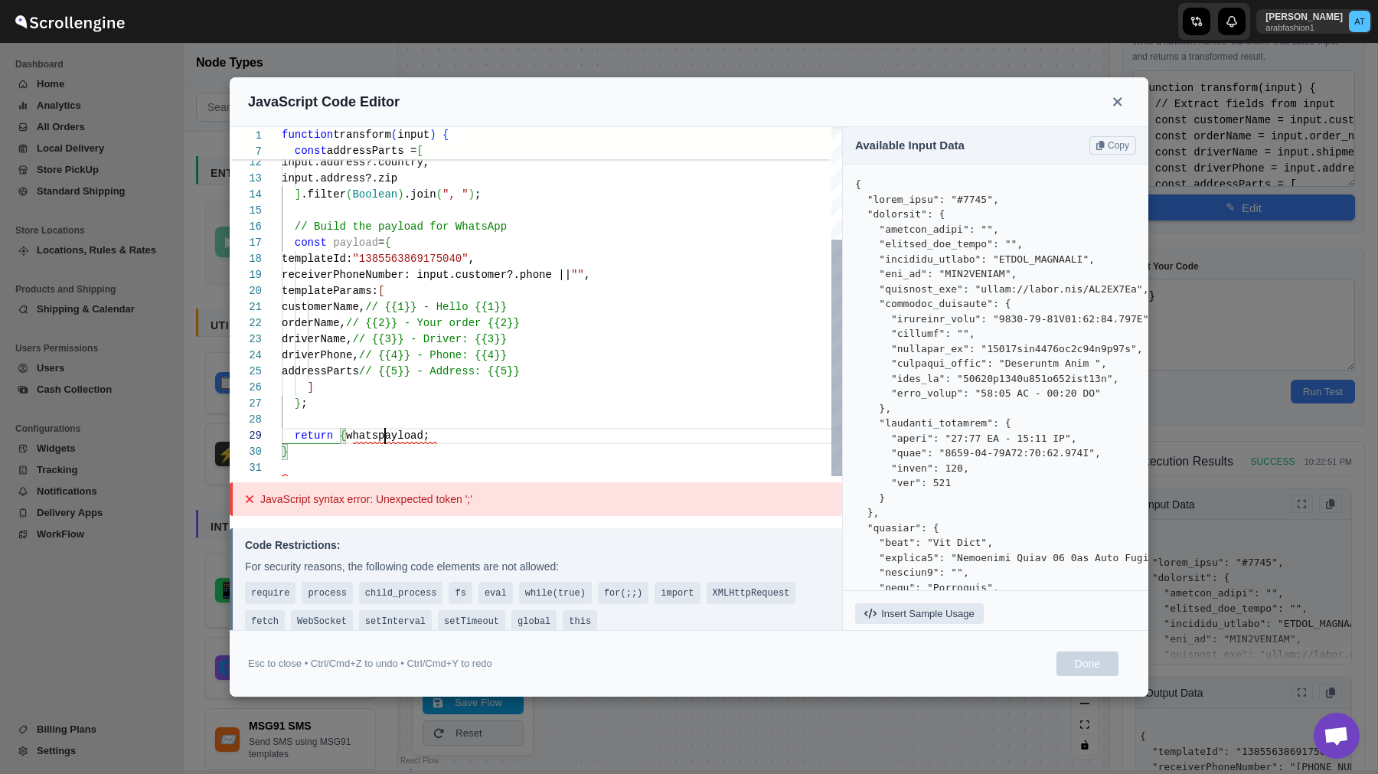
type textarea "function transform(input) { // Extract fields from input const customerName = i…"
type textarea "templateParams: [ customerName, // {{1}} - Hello {{1}} orderName, // {{2}} - Yo…"
type textarea "function transform(input) { // Extract fields from input const customerName = i…"
type textarea "templateParams: [ customerName, // {{1}} - Hello {{1}} orderName, // {{2}} - Yo…"
type textarea "function transform(input) { // Extract fields from input const customerName = i…"
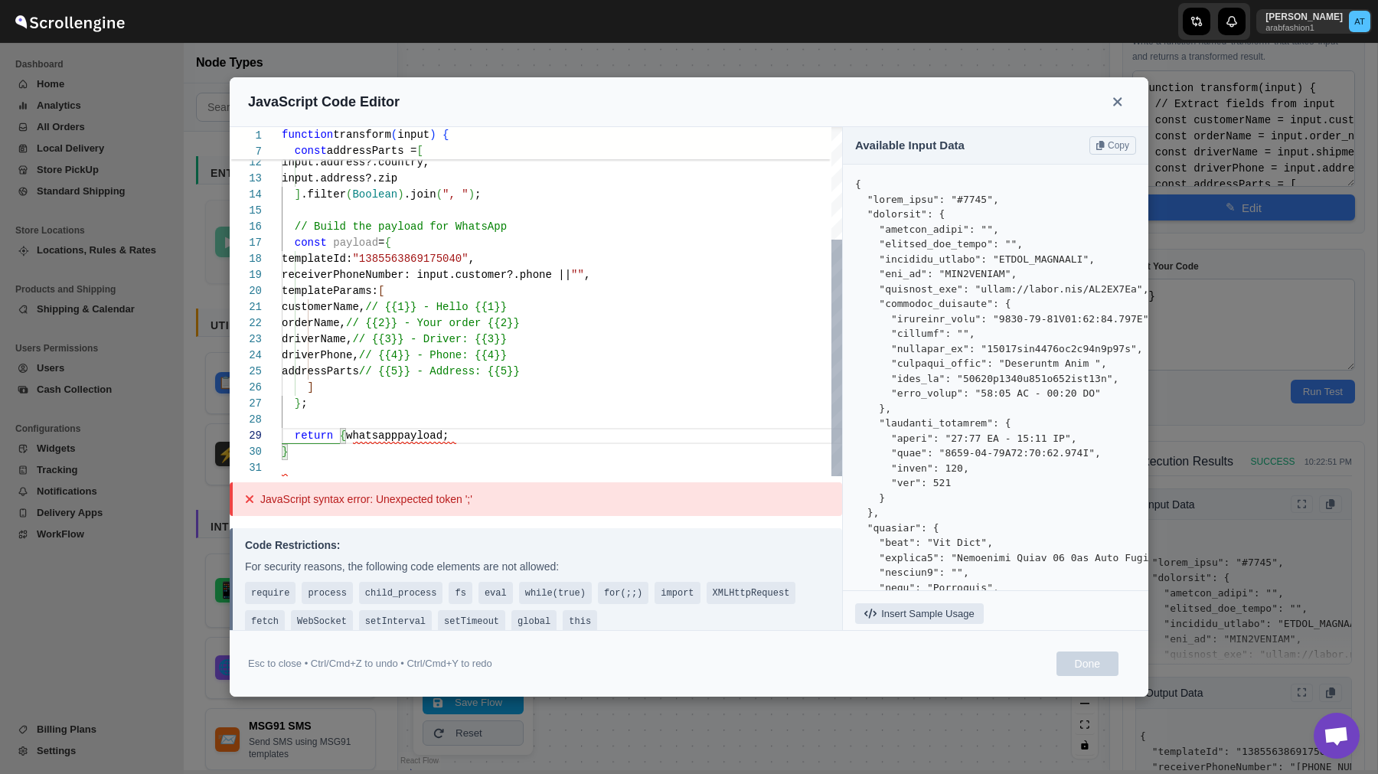
type textarea "templateParams: [ customerName, // {{1}} - Hello {{1}} orderName, // {{2}} - Yo…"
type textarea "function transform(input) { // Extract fields from input const customerName = i…"
type textarea "templateParams: [ customerName, // {{1}} - Hello {{1}} orderName, // {{2}} - Yo…"
type textarea "function transform(input) { // Extract fields from input const customerName = i…"
click at [505, 438] on div "input.address?.city, input.address?.province, input.address?.country, input.add…" at bounding box center [562, 219] width 561 height 515
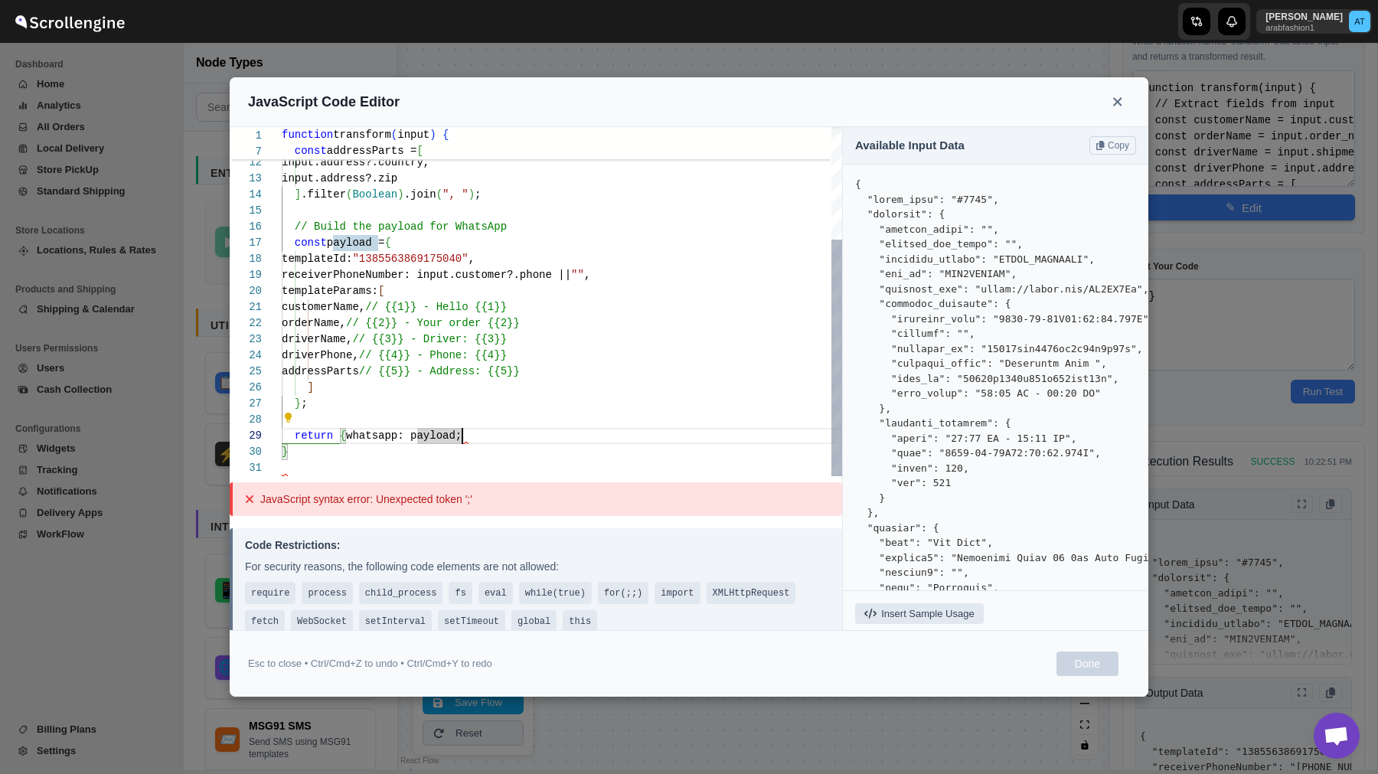
type textarea "templateParams: [ customerName, // {{1}} - Hello {{1}} orderName, // {{2}} - Yo…"
type textarea "function transform(input) { // Extract fields from input const customerName = i…"
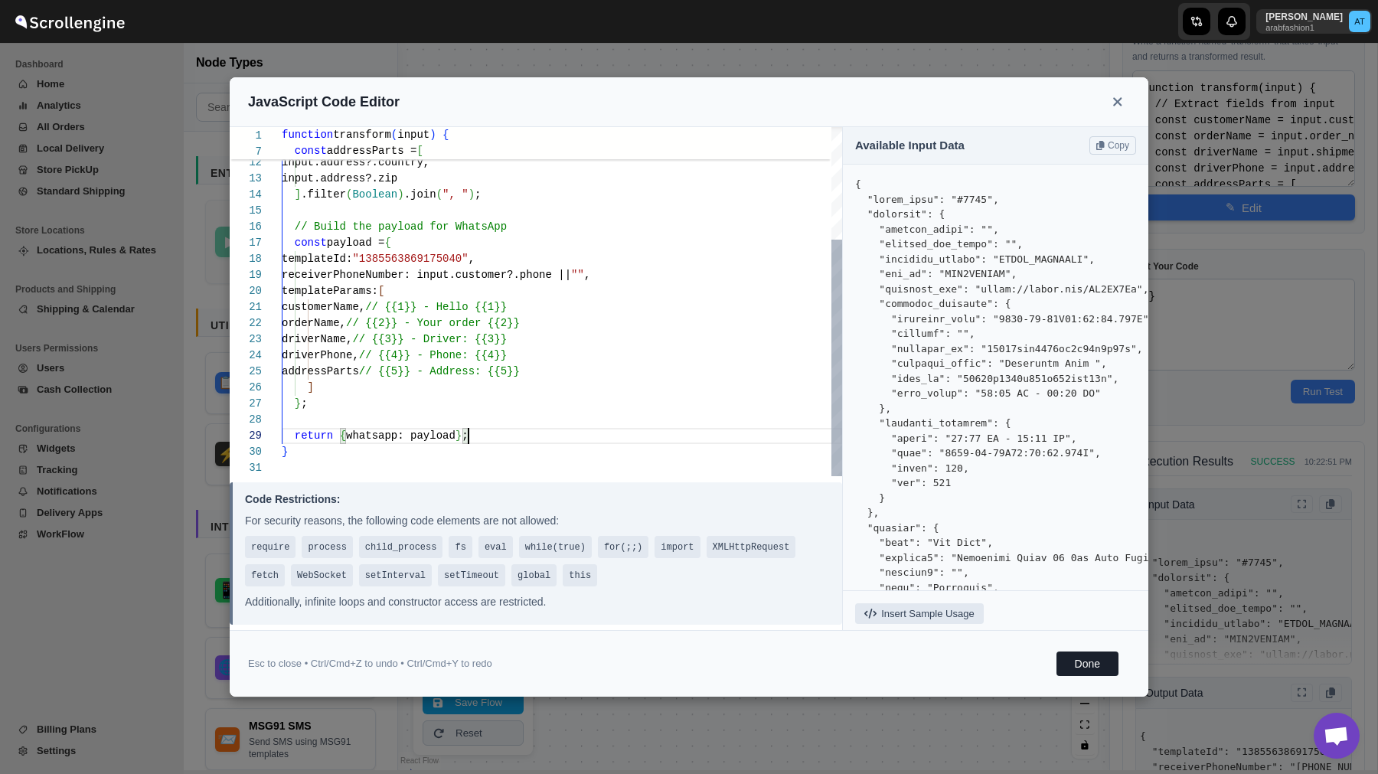
type textarea "templateParams: [ customerName, // {{1}} - Hello {{1}} orderName, // {{2}} - Yo…"
type textarea "function transform(input) { // Extract fields from input const customerName = i…"
click at [505, 398] on div "input.address?.city, input.address?.province, input.address?.country, input.add…" at bounding box center [562, 219] width 561 height 515
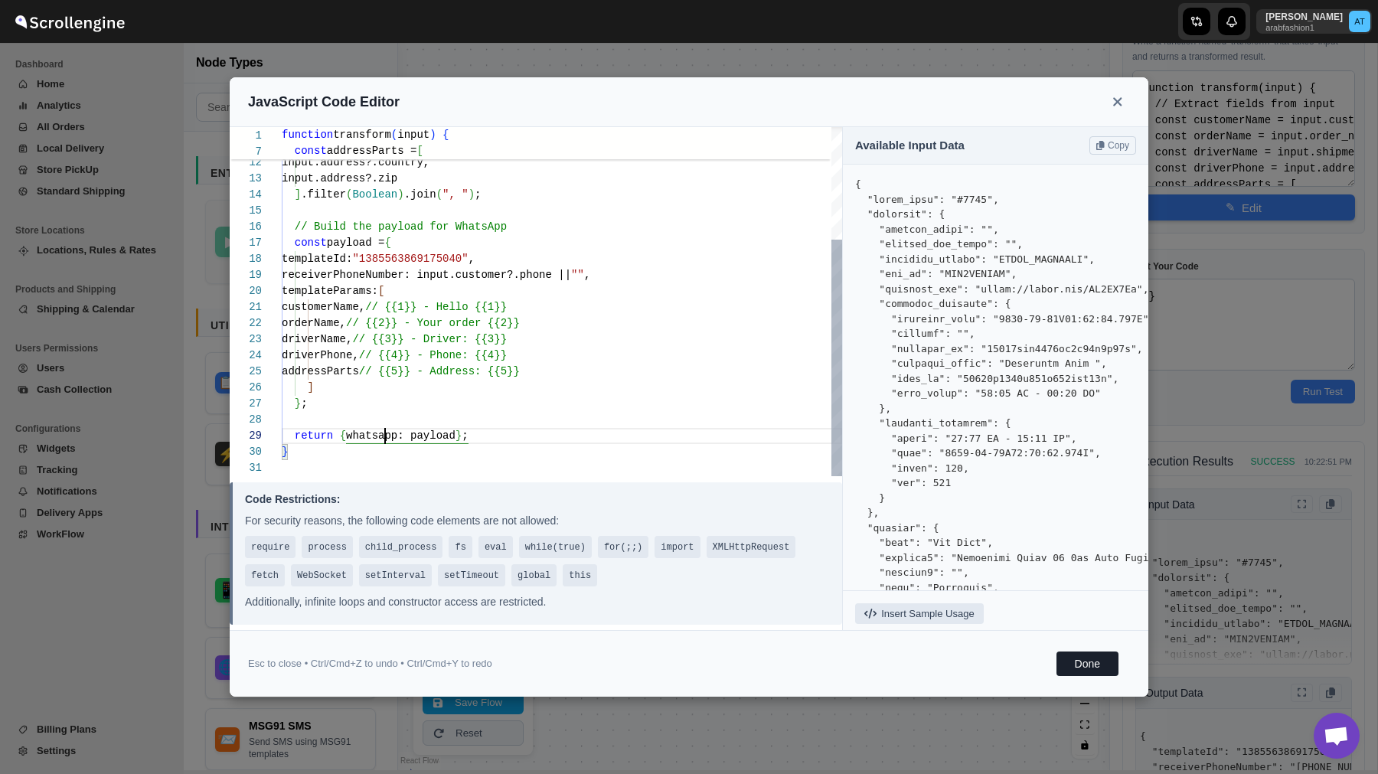
click at [386, 438] on div "input.address?.city, input.address?.province, input.address?.country, input.add…" at bounding box center [562, 219] width 561 height 515
type textarea "templateParams: [ customerName, // {{1}} - Hello {{1}} orderName, // {{2}} - Yo…"
type textarea "function transform(input) { // Extract fields from input const customerName = i…"
type textarea "templateParams: [ customerName, // {{1}} - Hello {{1}} orderName, // {{2}} - Yo…"
type textarea "function transform(input) { // Extract fields from input const customerName = i…"
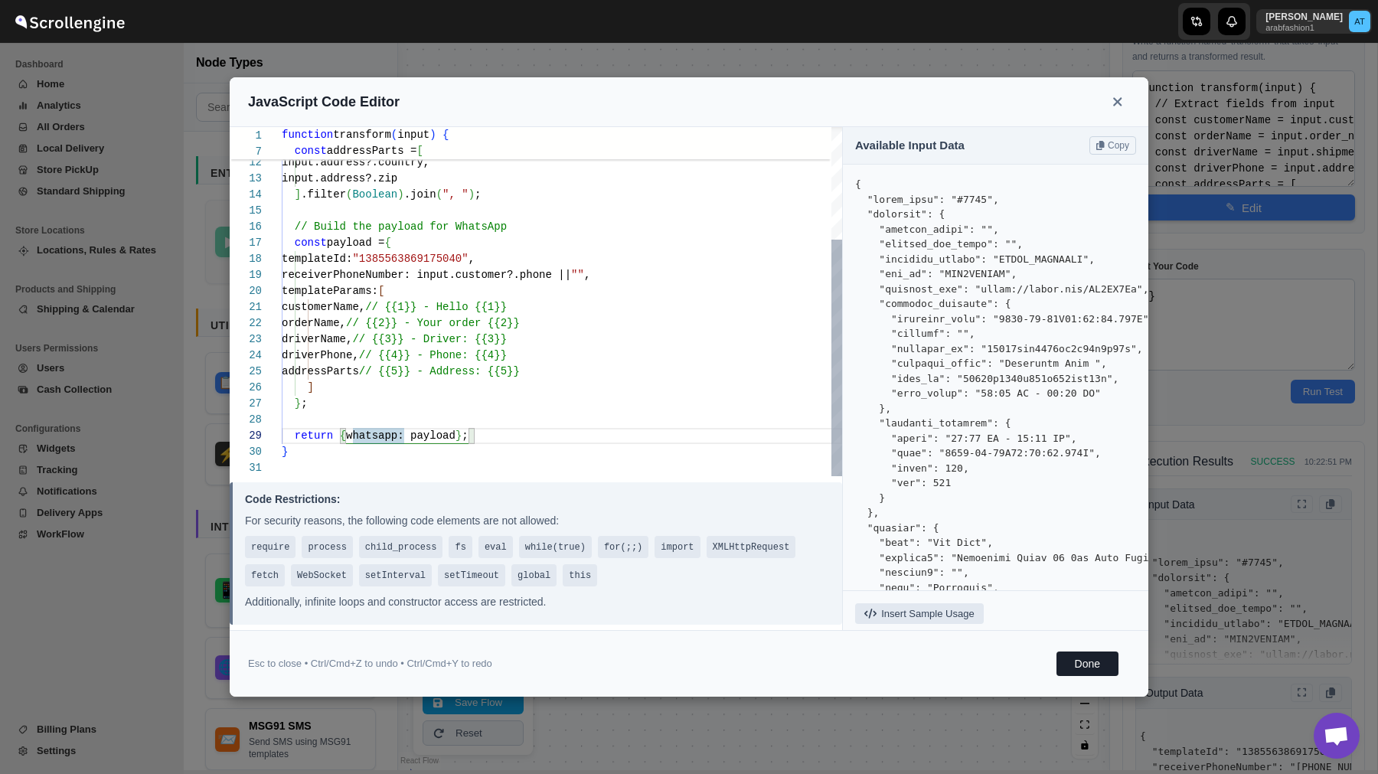
type textarea "templateParams: [ customerName, // {{1}} - Hello {{1}} orderName, // {{2}} - Yo…"
type textarea "function transform(input) { // Extract fields from input const customerName = i…"
type textarea "templateParams: [ customerName, // {{1}} - Hello {{1}} orderName, // {{2}} - Yo…"
type textarea "function transform(input) { // Extract fields from input const customerName = i…"
type textarea "templateParams: [ customerName, // {{1}} - Hello {{1}} orderName, // {{2}} - Yo…"
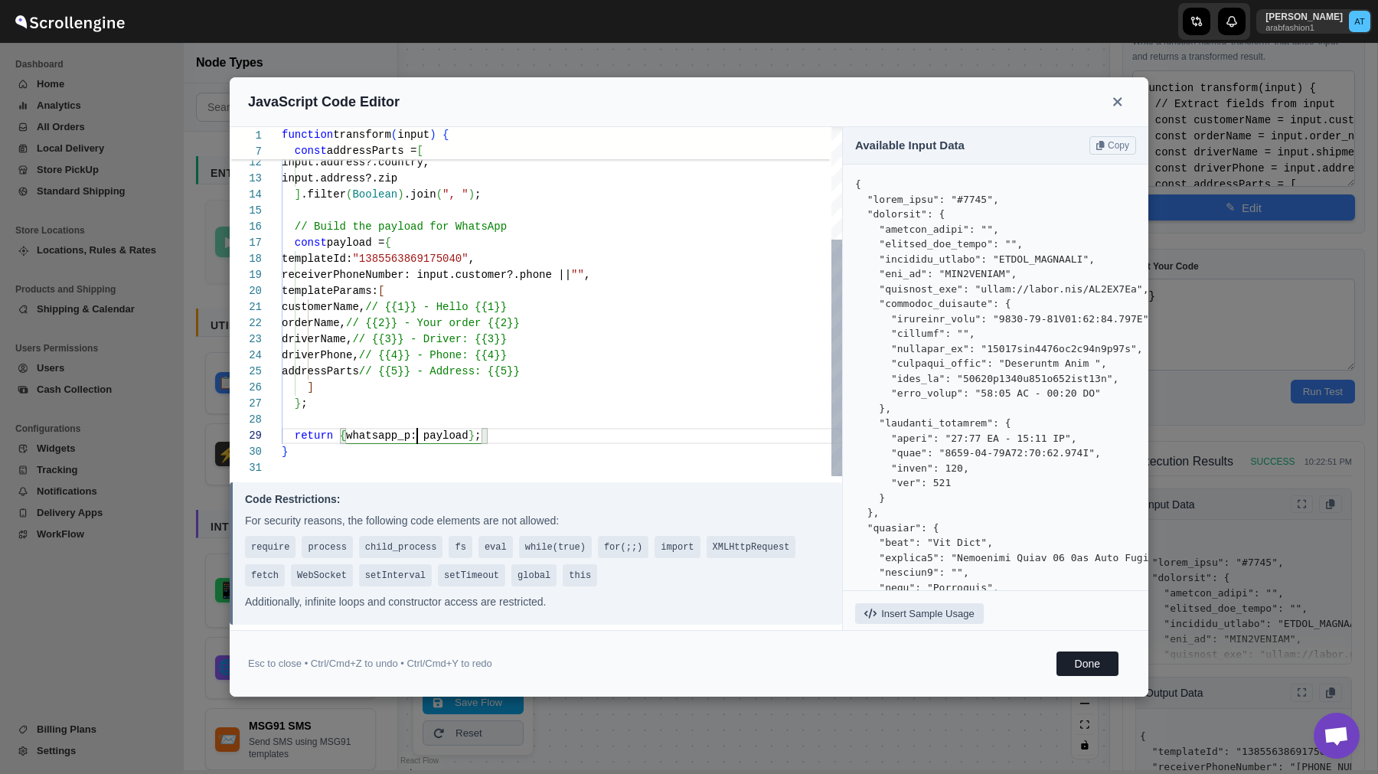
type textarea "function transform(input) { // Extract fields from input const customerName = i…"
type textarea "templateParams: [ customerName, // {{1}} - Hello {{1}} orderName, // {{2}} - Yo…"
type textarea "function transform(input) { // Extract fields from input const customerName = i…"
type textarea "templateParams: [ customerName, // {{1}} - Hello {{1}} orderName, // {{2}} - Yo…"
type textarea "function transform(input) { // Extract fields from input const customerName = i…"
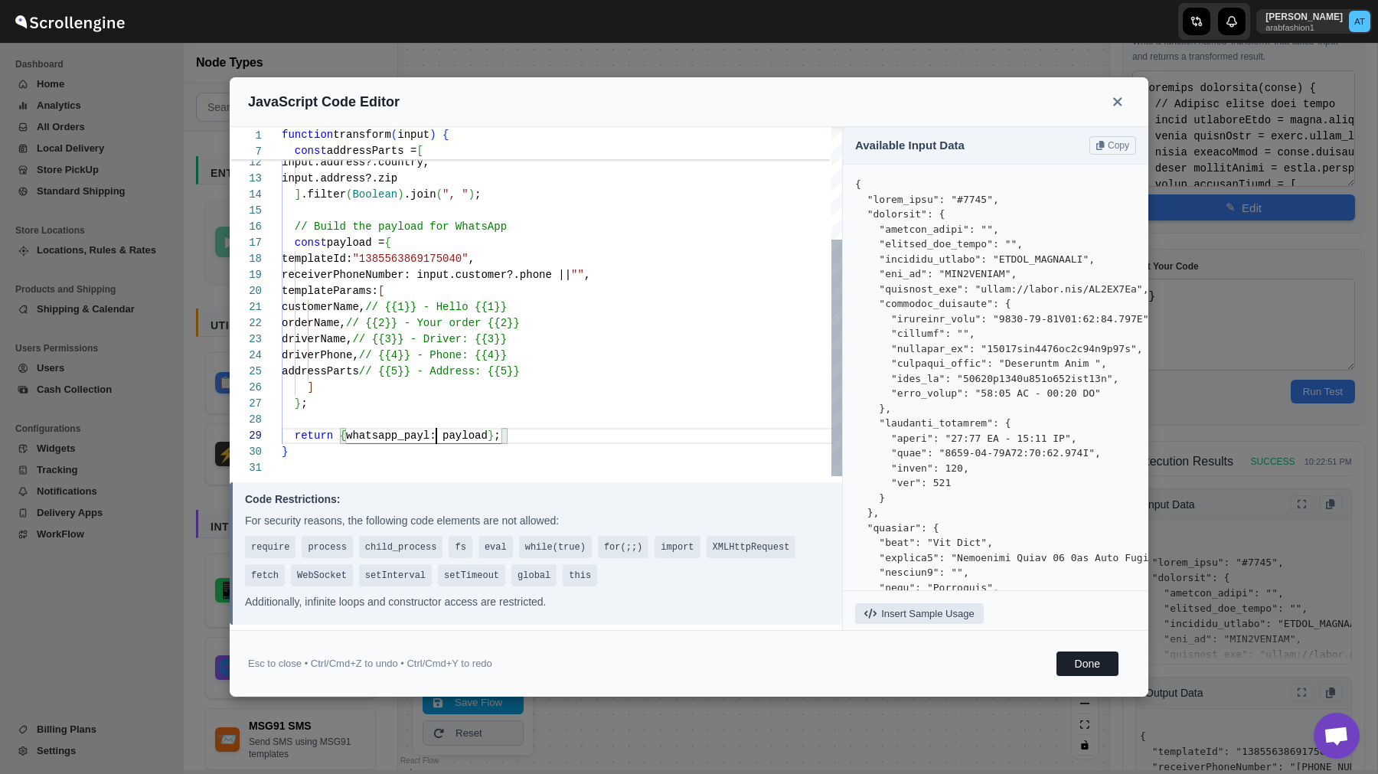
type textarea "templateParams: [ customerName, // {{1}} - Hello {{1}} orderName, // {{2}} - Yo…"
type textarea "function transform(input) { // Extract fields from input const customerName = i…"
type textarea "templateParams: [ customerName, // {{1}} - Hello {{1}} orderName, // {{2}} - Yo…"
type textarea "function transform(input) { // Extract fields from input const customerName = i…"
type textarea "templateParams: [ customerName, // {{1}} - Hello {{1}} orderName, // {{2}} - Yo…"
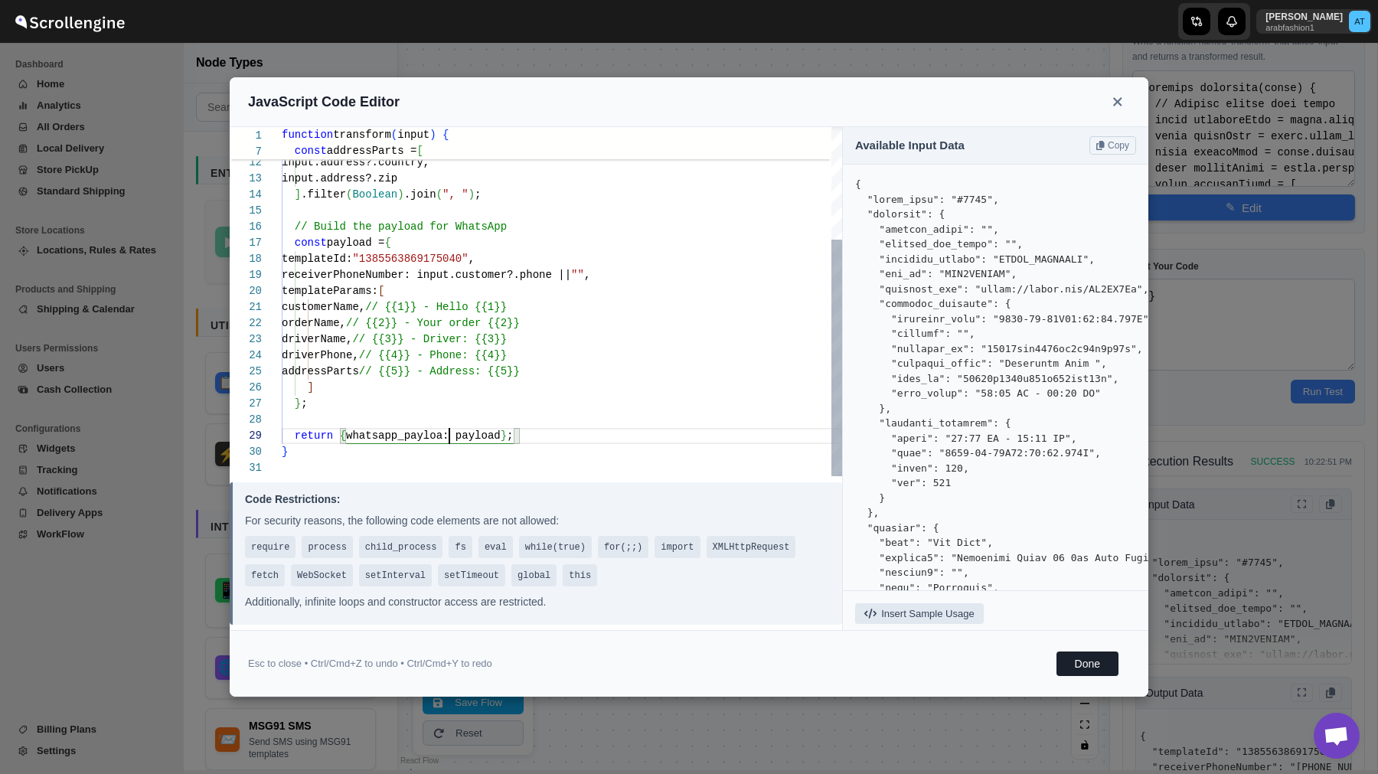
type textarea "function transform(input) { // Extract fields from input const customerName = i…"
click at [512, 422] on div "input.address?.city, input.address?.province, input.address?.country, input.add…" at bounding box center [562, 219] width 561 height 515
type textarea "templateParams: [ customerName, // {{1}} - Hello {{1}} orderName, // {{2}} - Yo…"
click at [1088, 675] on button "Done" at bounding box center [1088, 664] width 62 height 25
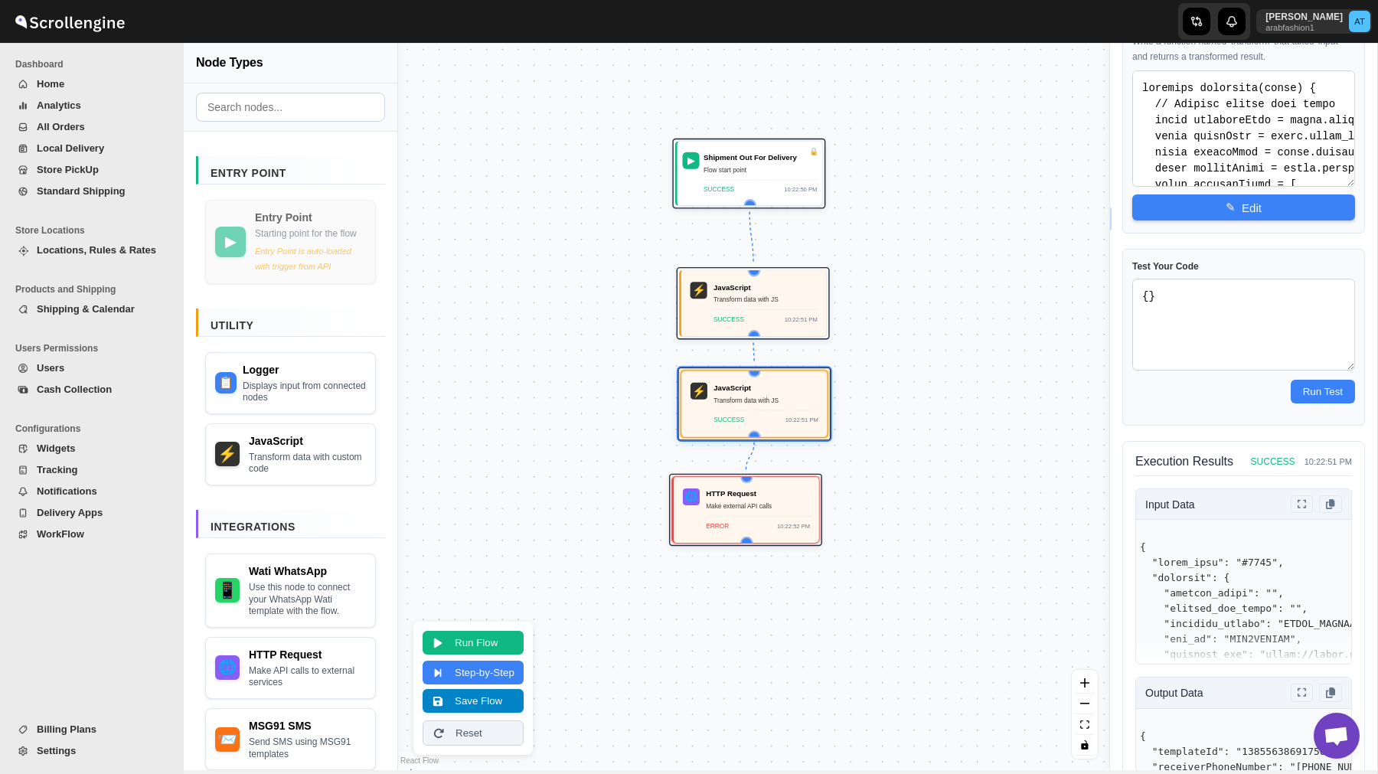
click at [492, 704] on button "Save Flow" at bounding box center [473, 701] width 101 height 24
click at [479, 638] on button "Run Flow" at bounding box center [473, 641] width 101 height 24
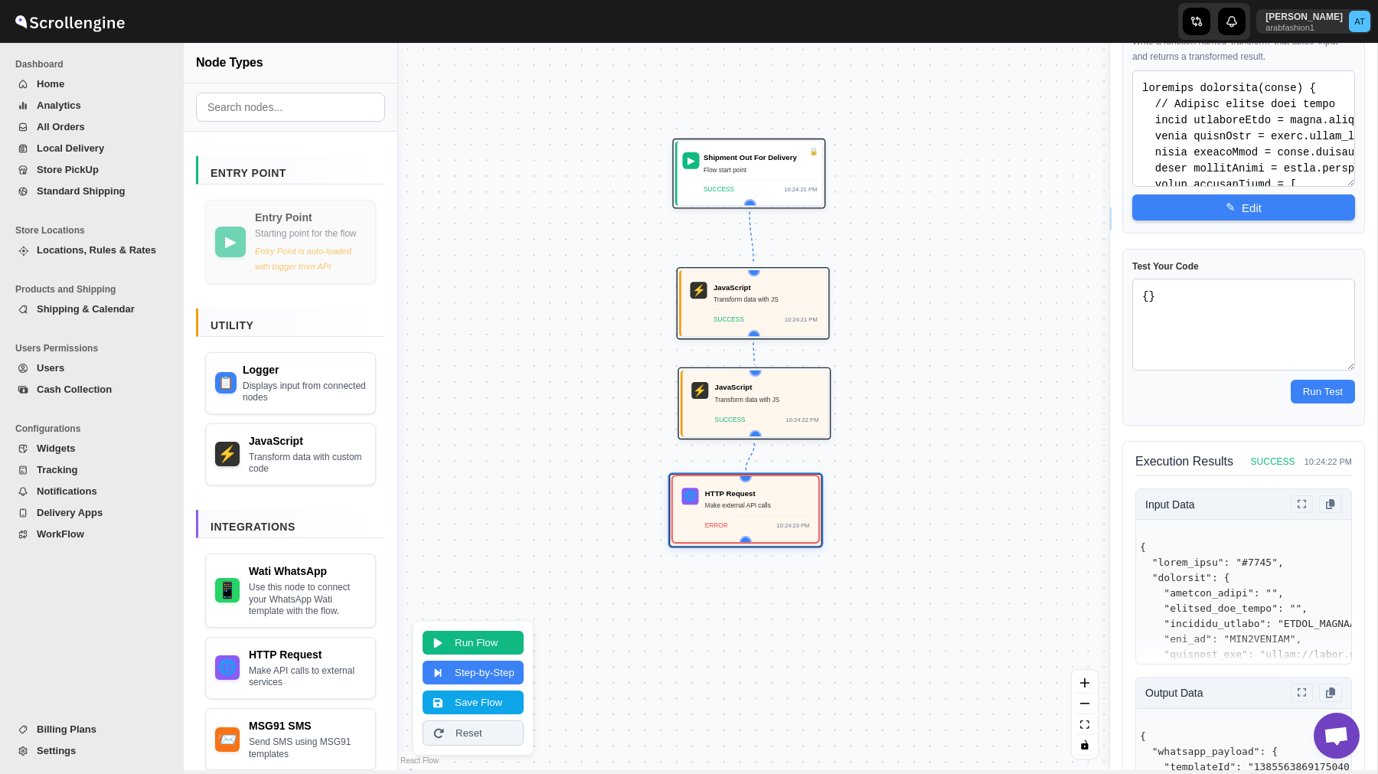
click at [754, 507] on div "Make external API calls" at bounding box center [757, 506] width 105 height 11
select select "POST"
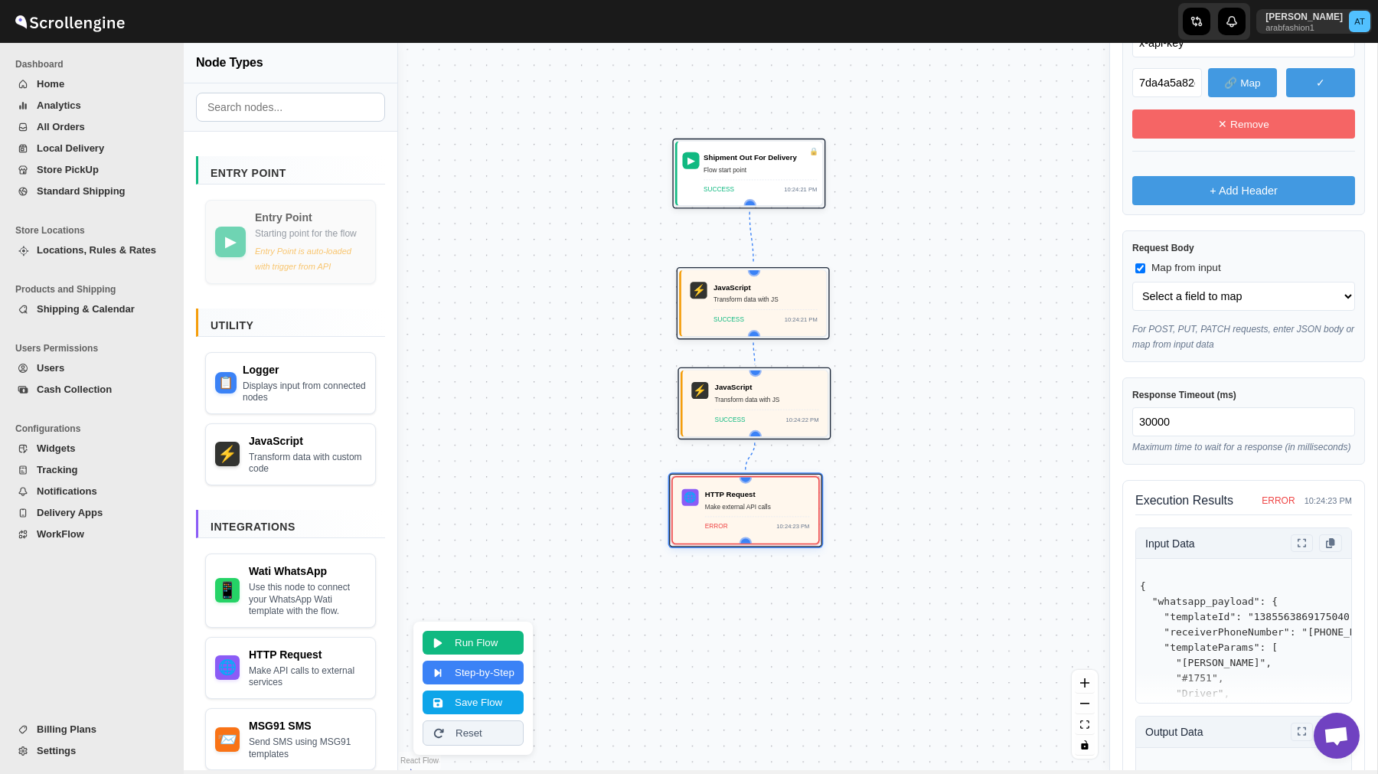
scroll to position [692, 0]
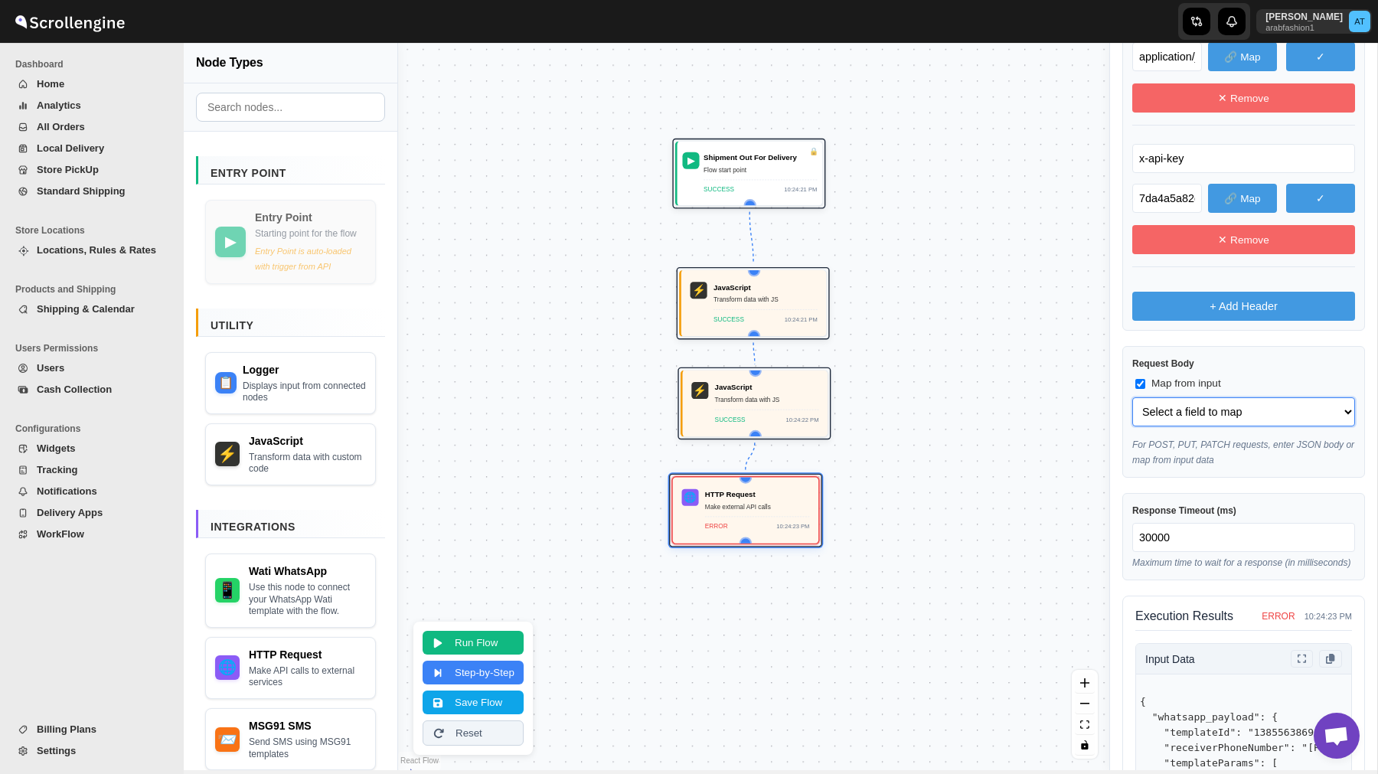
click at [1202, 414] on select "Select a field to map whatsapp_payload (object) whatsapp_payload.templateId (st…" at bounding box center [1244, 411] width 223 height 29
select select "whatsapp_payload"
click at [1133, 397] on select "Select a field to map whatsapp_payload (object) whatsapp_payload.templateId (st…" at bounding box center [1244, 411] width 223 height 29
select select "whatsapp_payload"
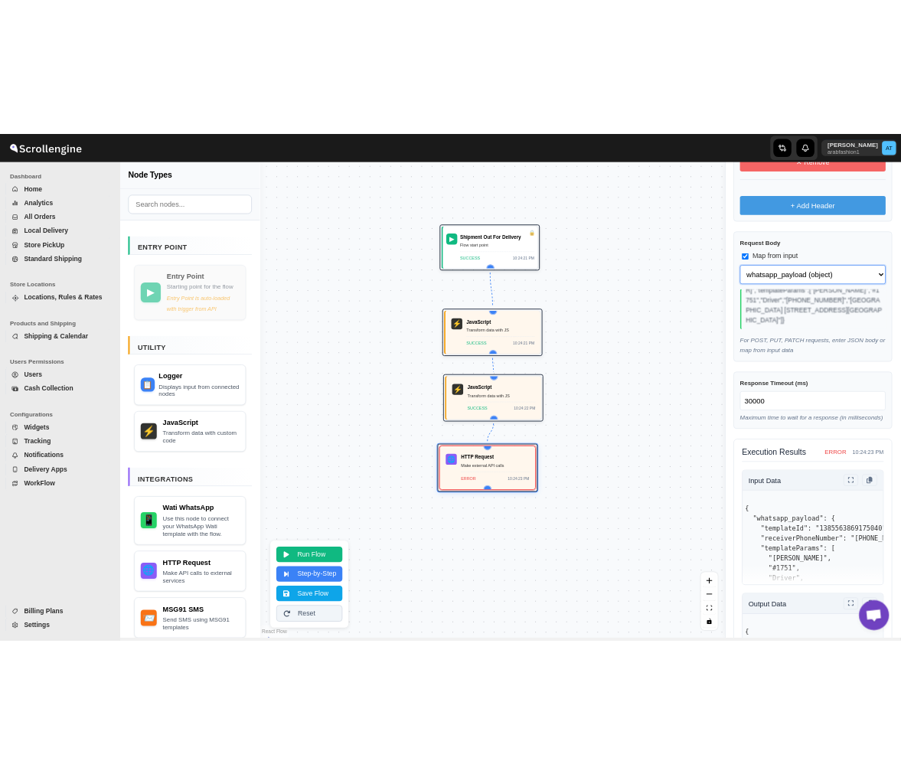
scroll to position [908, 0]
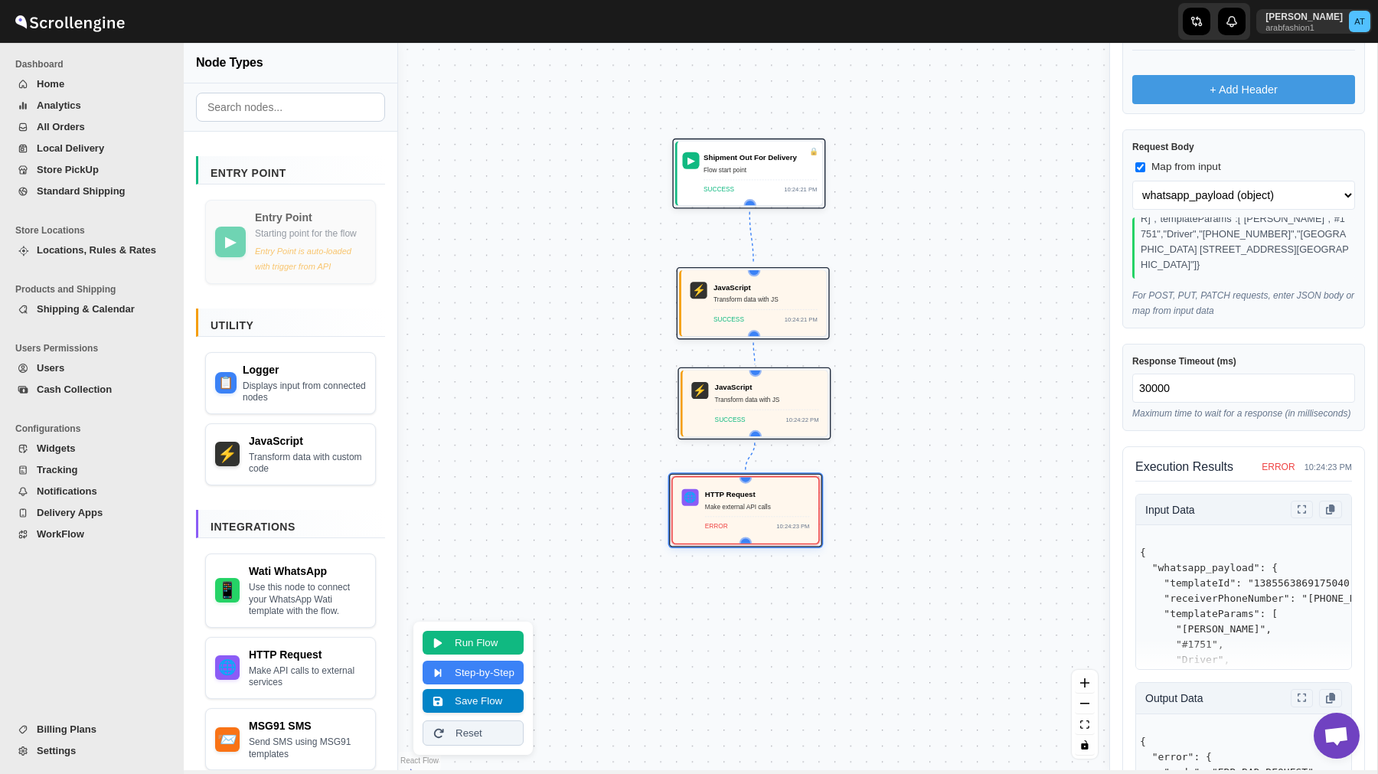
click at [494, 701] on button "Save Flow" at bounding box center [473, 701] width 101 height 24
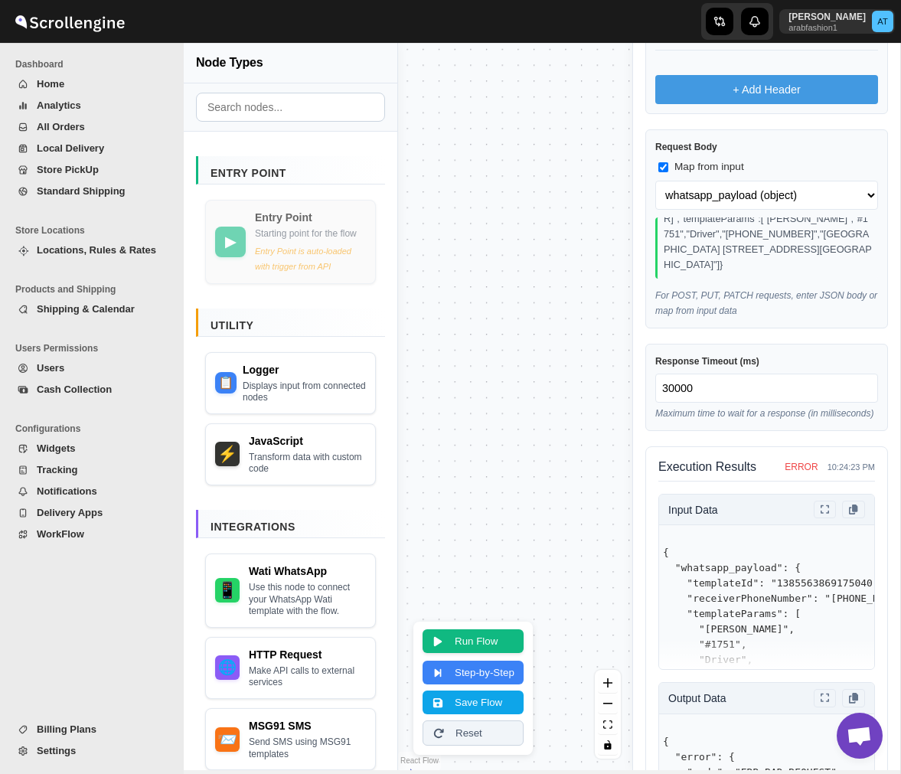
click at [483, 635] on button "Run Flow" at bounding box center [473, 641] width 101 height 24
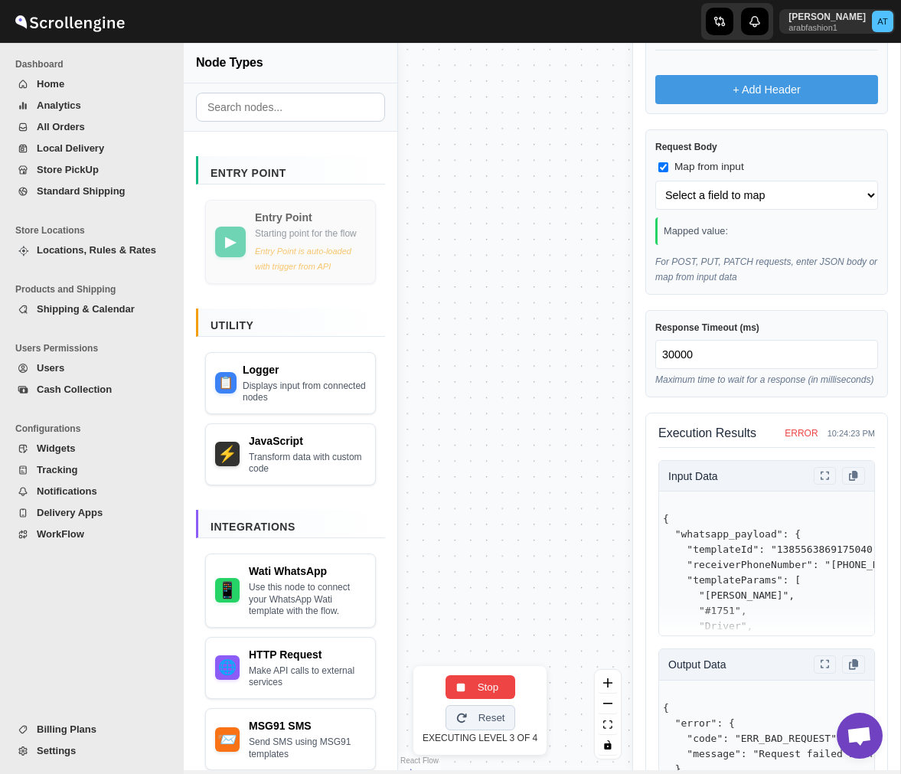
scroll to position [0, 0]
select select "whatsapp_payload"
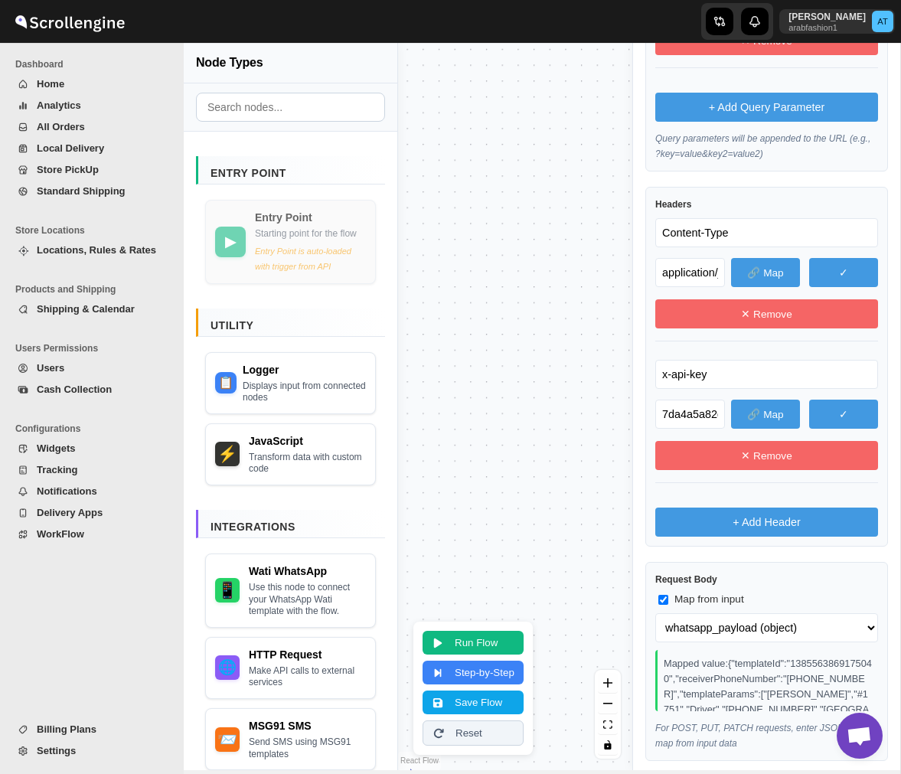
scroll to position [342, 0]
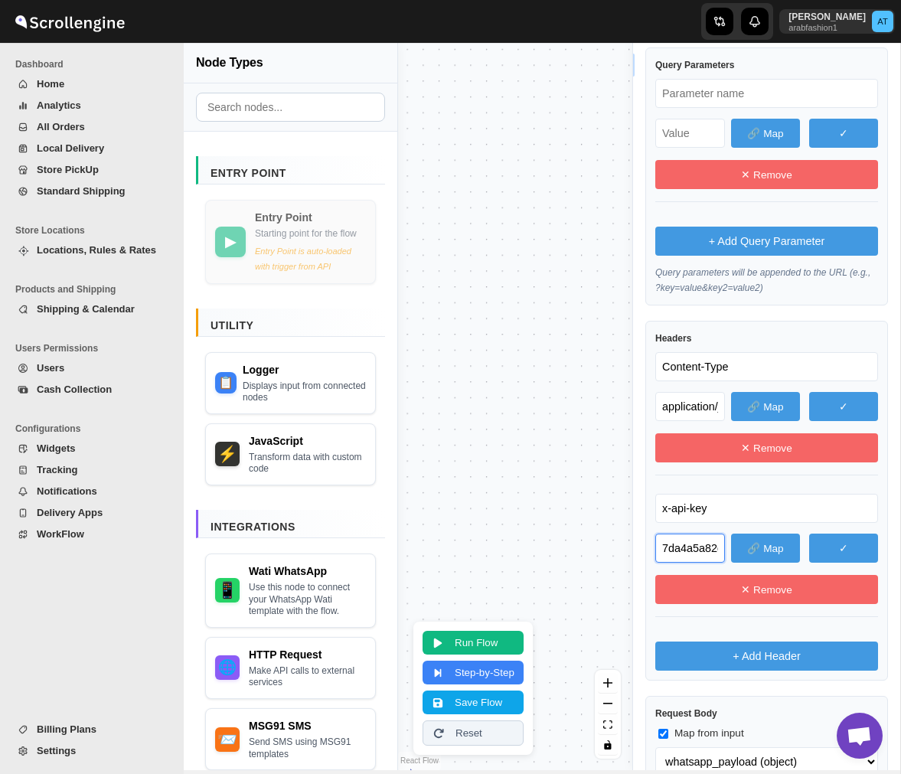
click at [696, 544] on input "7da4a5a82d7fbfbaa63ed089c5391d22fbe65e766a277c18d3054594daacc45ac74295e03d725c7…" at bounding box center [691, 548] width 70 height 29
click at [846, 551] on button "✓" at bounding box center [843, 548] width 69 height 29
click at [842, 409] on button "✓" at bounding box center [843, 406] width 69 height 29
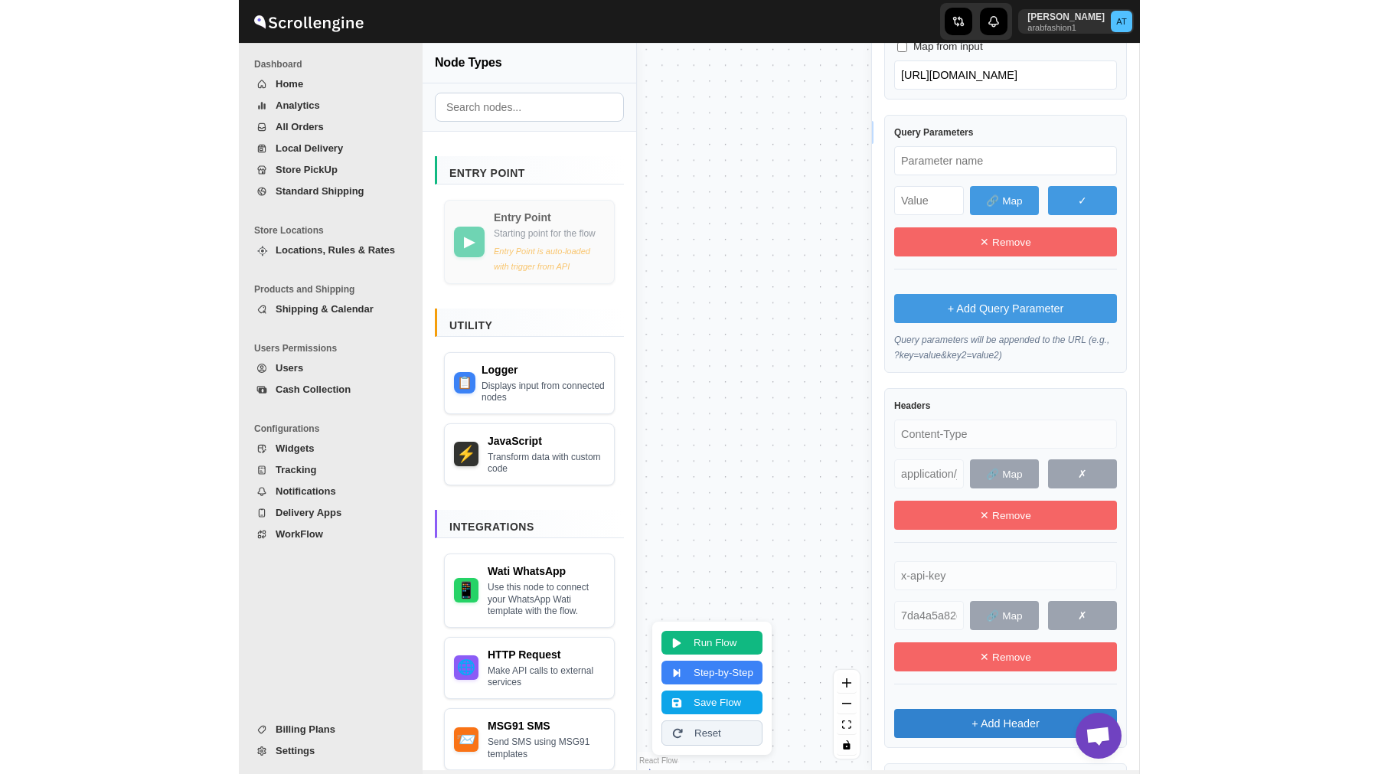
scroll to position [256, 0]
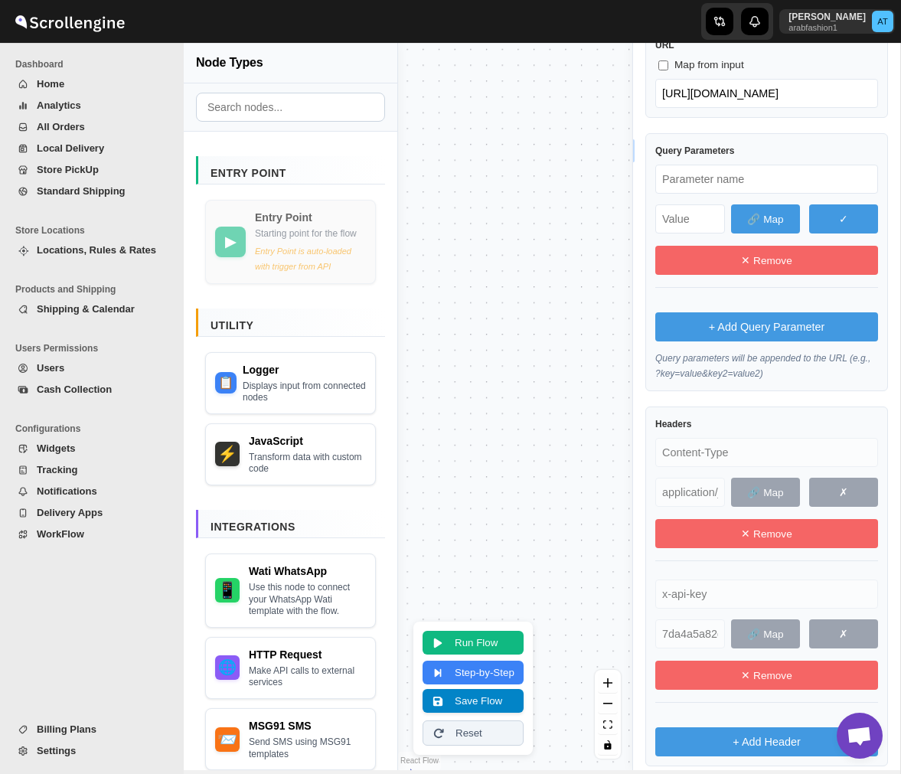
click at [495, 702] on button "Save Flow" at bounding box center [473, 701] width 101 height 24
click at [499, 636] on button "Run Flow" at bounding box center [473, 641] width 101 height 24
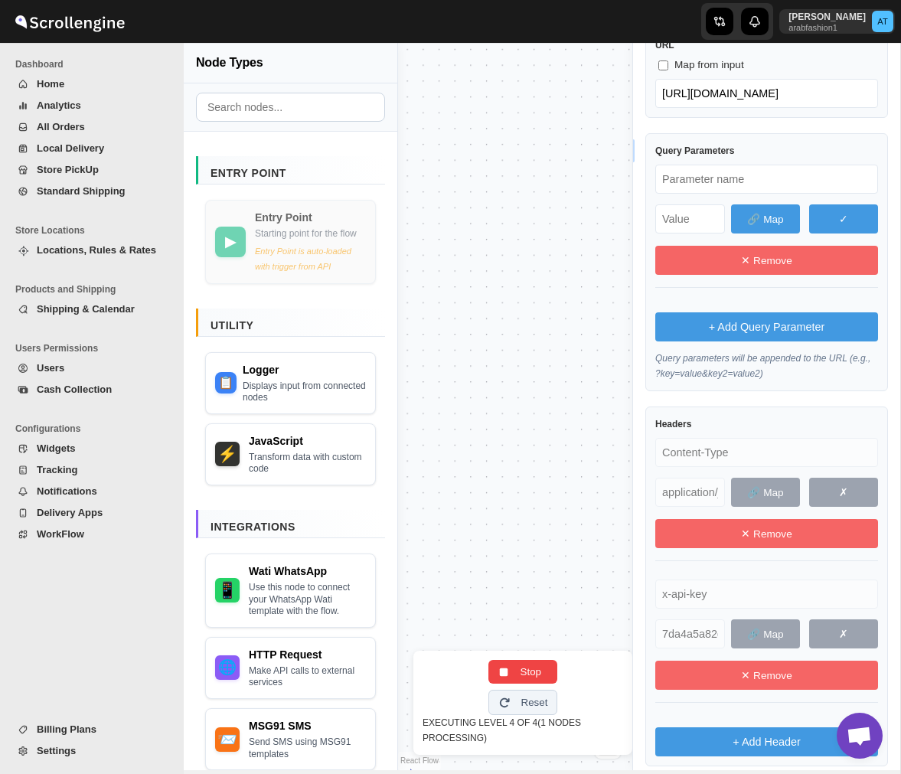
select select "whatsapp_payload"
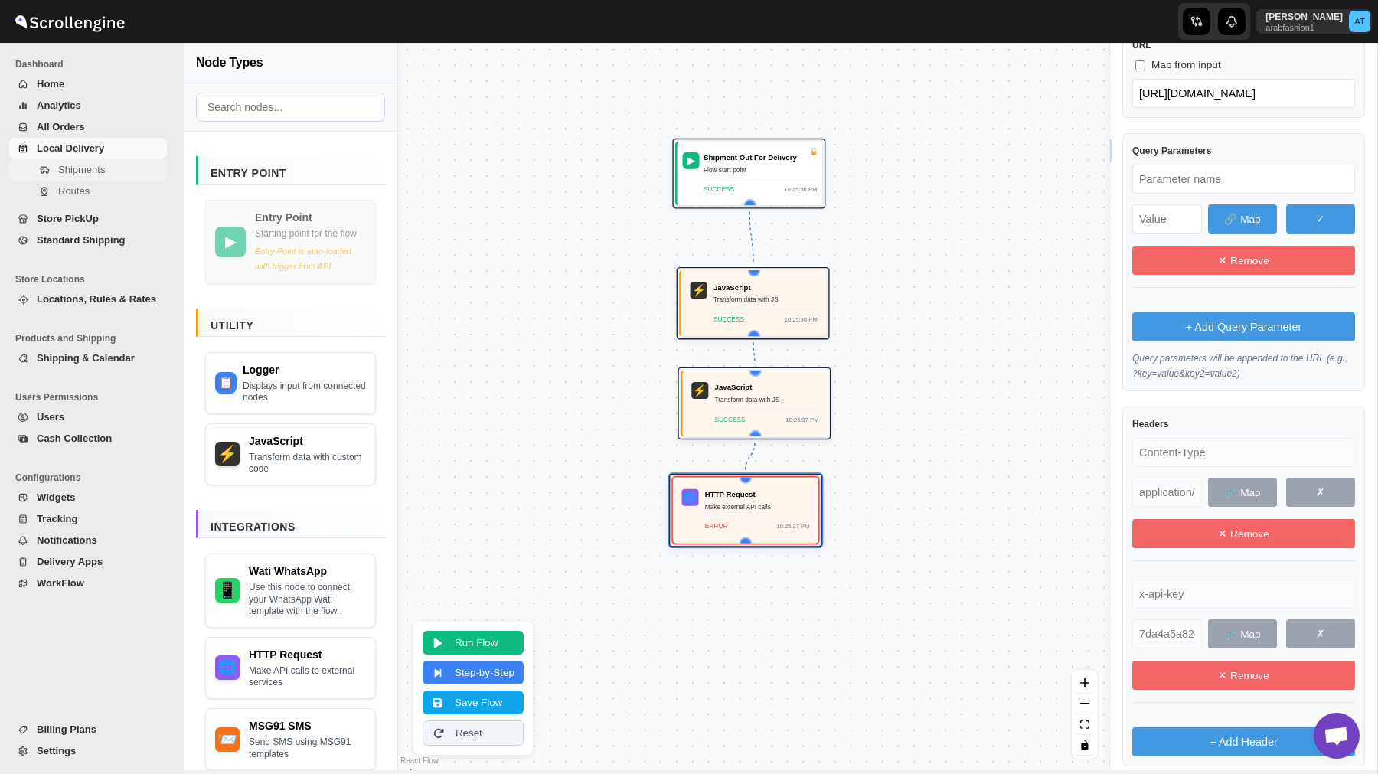
click at [81, 172] on span "Shipments" at bounding box center [81, 169] width 47 height 11
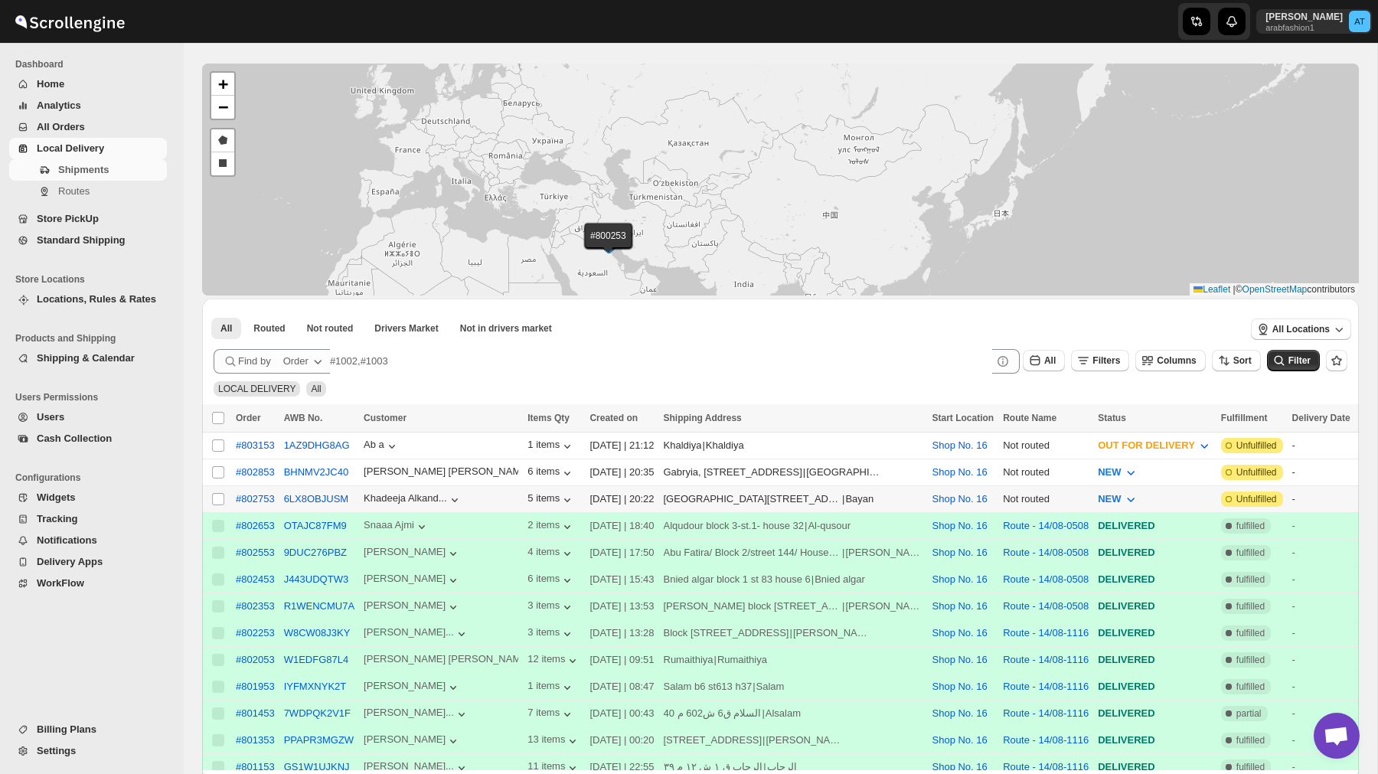
scroll to position [60, 0]
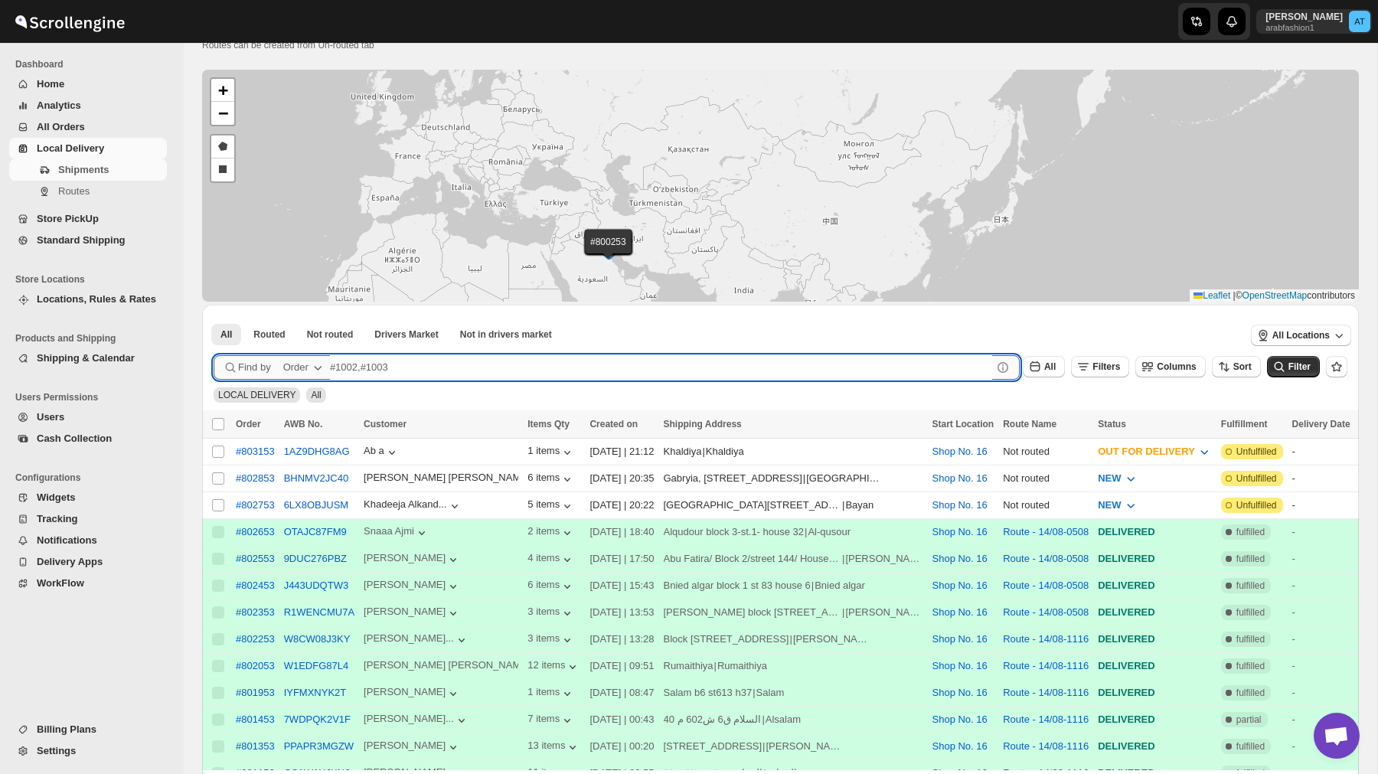
click at [390, 370] on input "text" at bounding box center [661, 367] width 662 height 25
type input "8031"
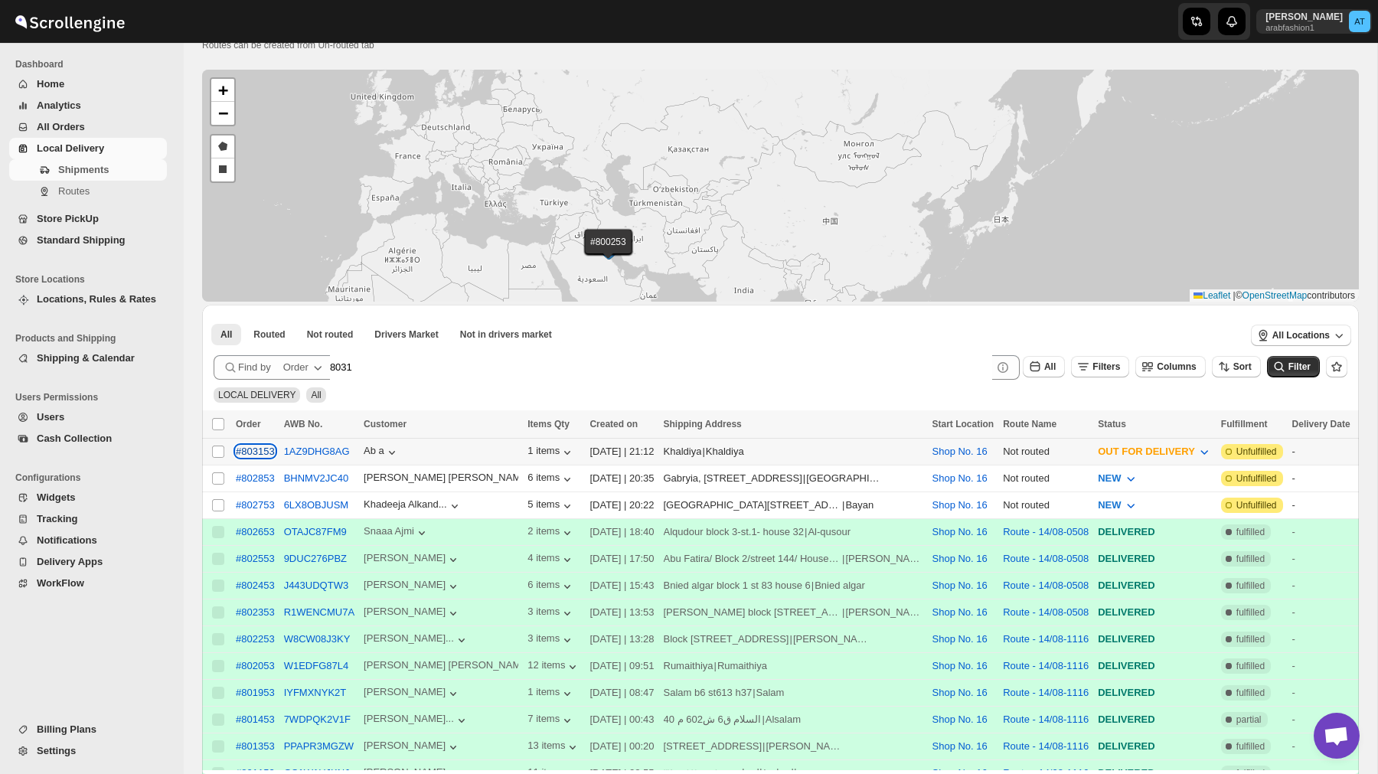
click at [266, 452] on div "#803153" at bounding box center [255, 451] width 39 height 11
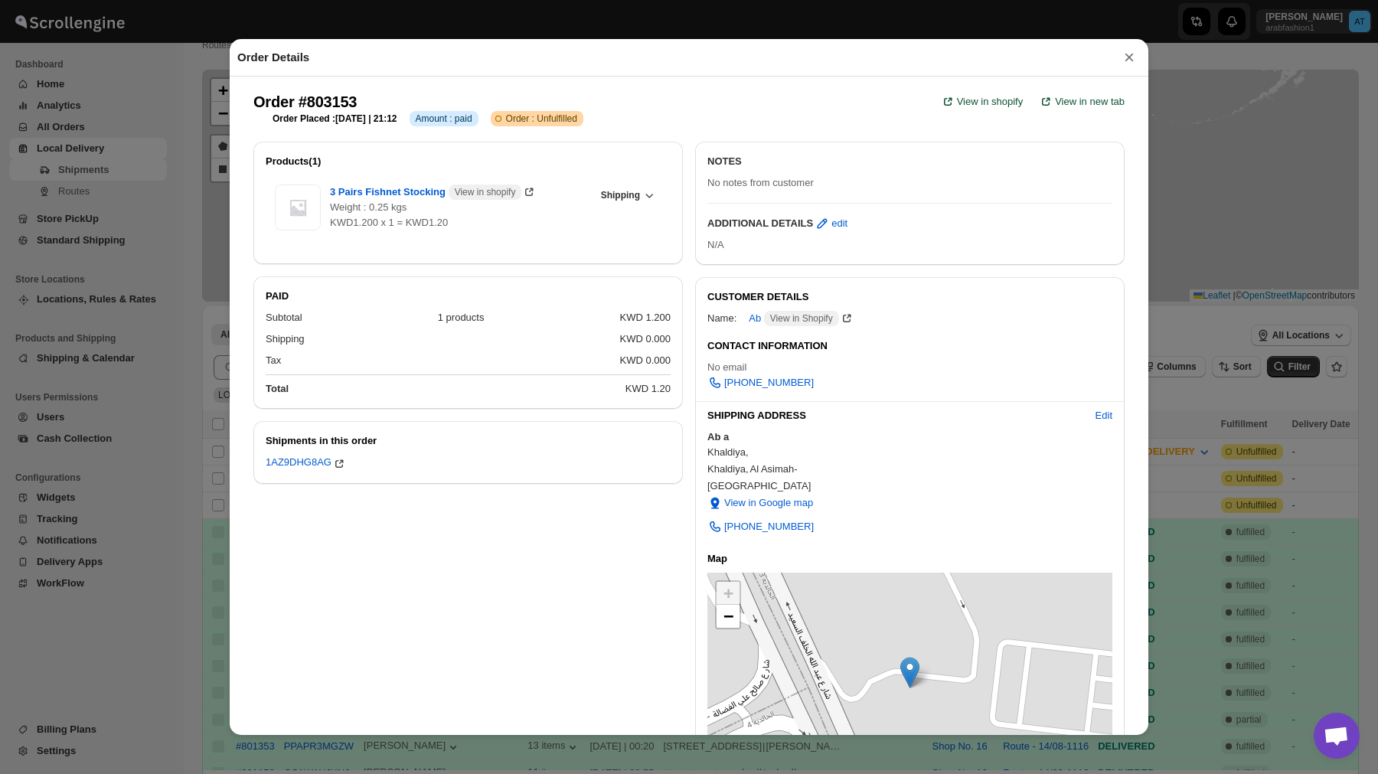
click at [1126, 58] on button "×" at bounding box center [1129, 57] width 23 height 21
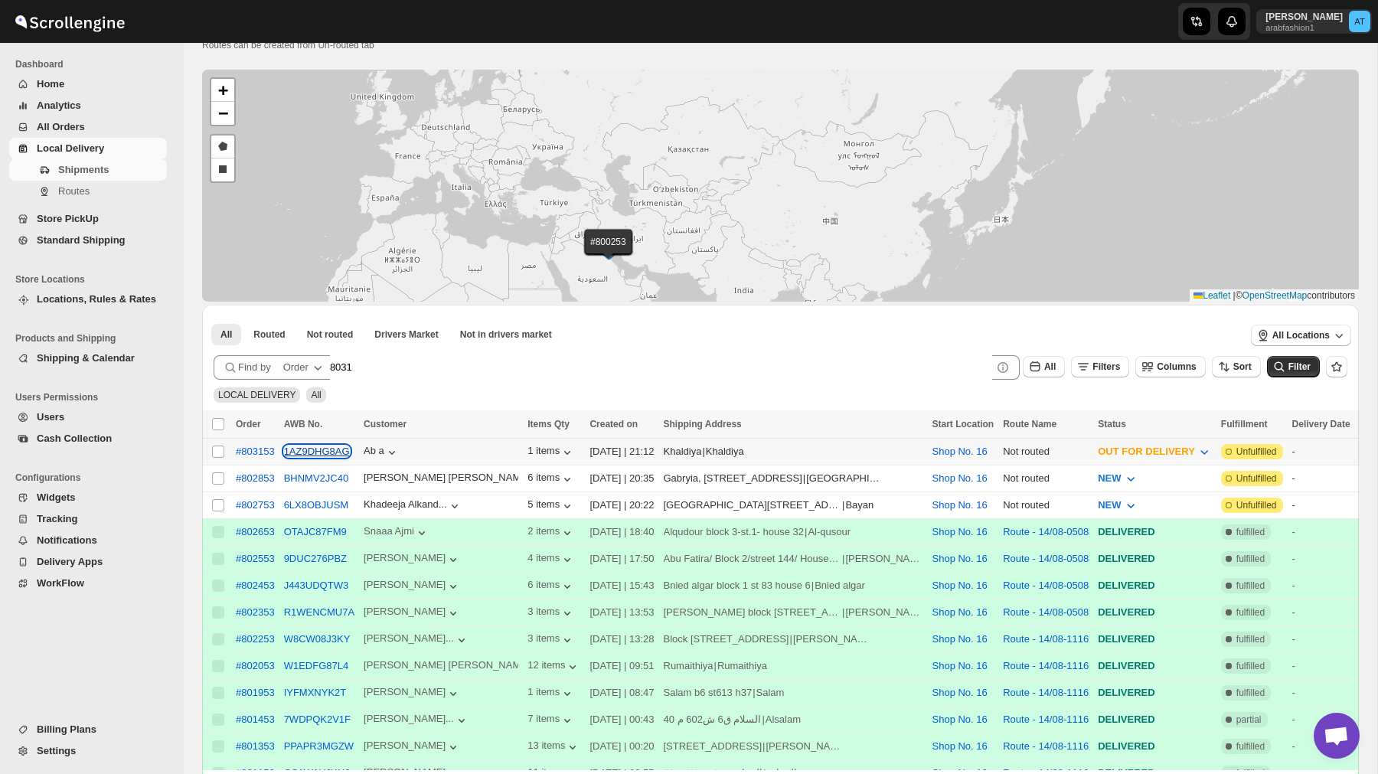
click at [314, 453] on button "1AZ9DHG8AG" at bounding box center [317, 451] width 66 height 11
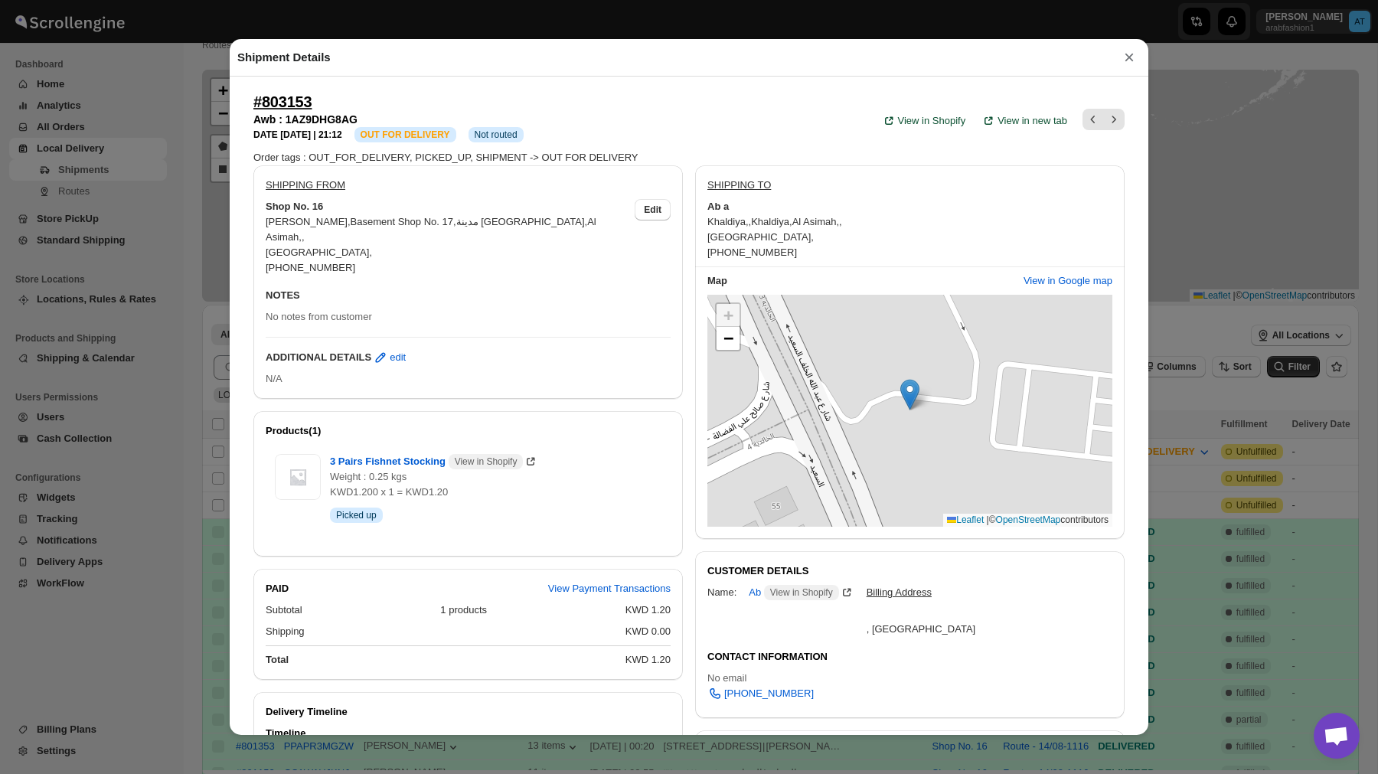
scroll to position [369, 0]
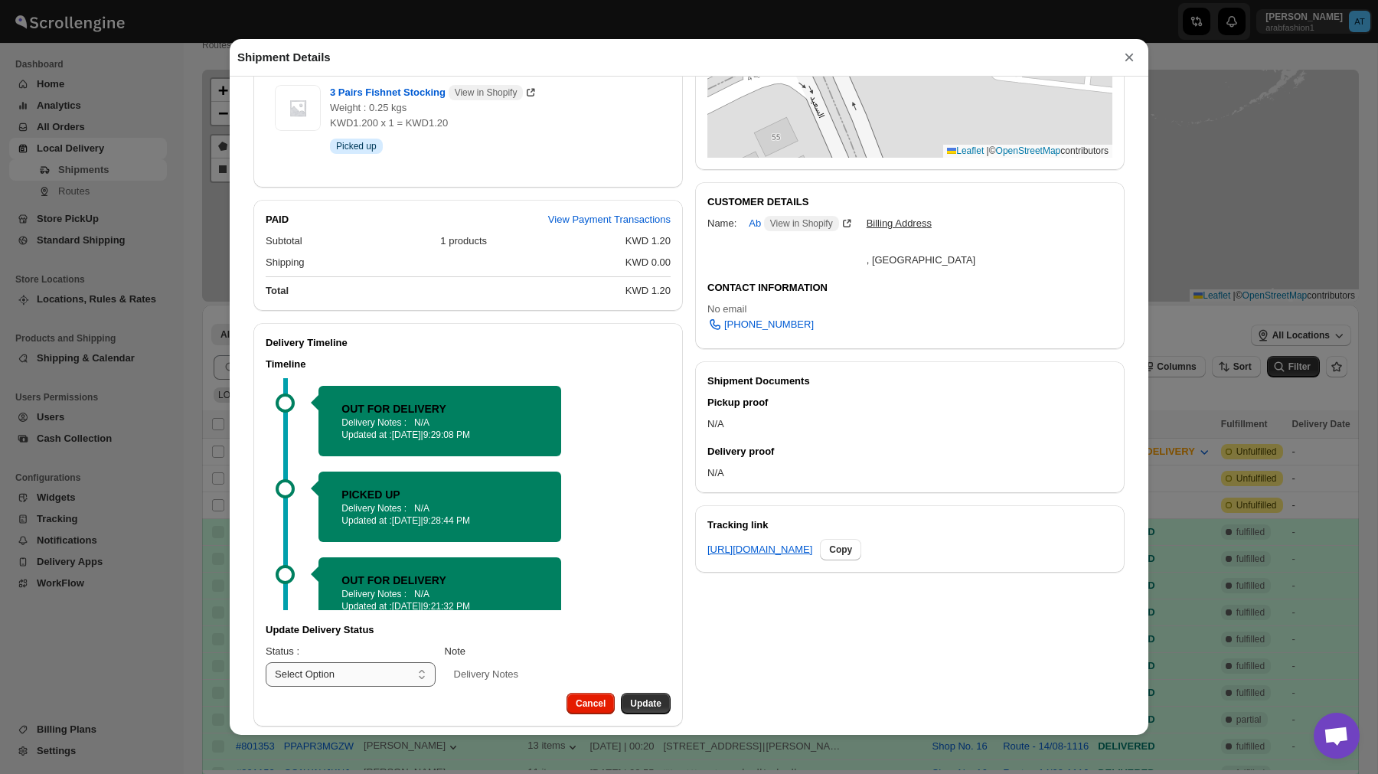
click at [397, 662] on select "Select Option PICKED UP OUT FOR DELIVERY RESCHEDULE DELIVERED CANCELLED" at bounding box center [351, 674] width 170 height 25
select select "OUT_FOR_DELIVERY"
click at [266, 662] on select "Select Option PICKED UP OUT FOR DELIVERY RESCHEDULE DELIVERED CANCELLED" at bounding box center [351, 674] width 170 height 25
click at [516, 662] on input "Note" at bounding box center [567, 674] width 208 height 25
click at [630, 698] on span "Update" at bounding box center [645, 704] width 31 height 12
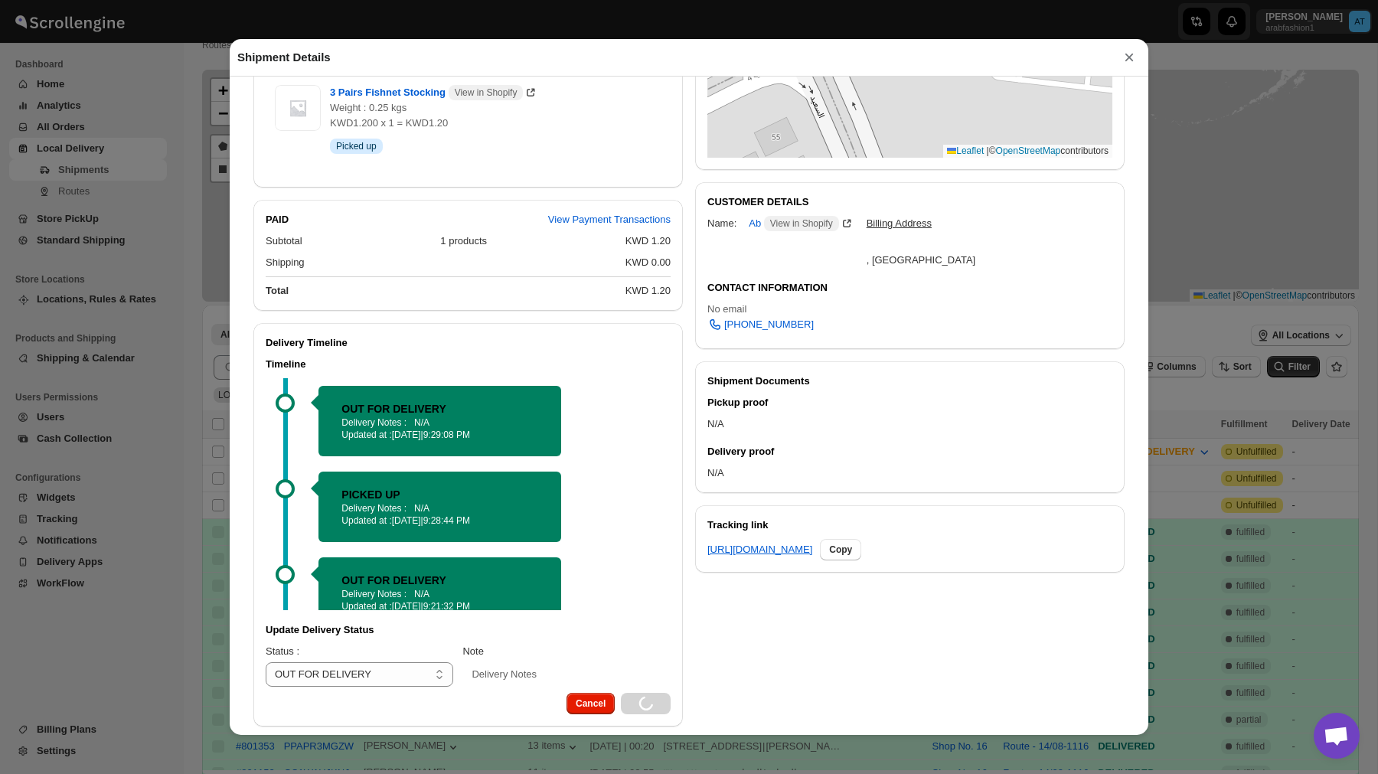
select select
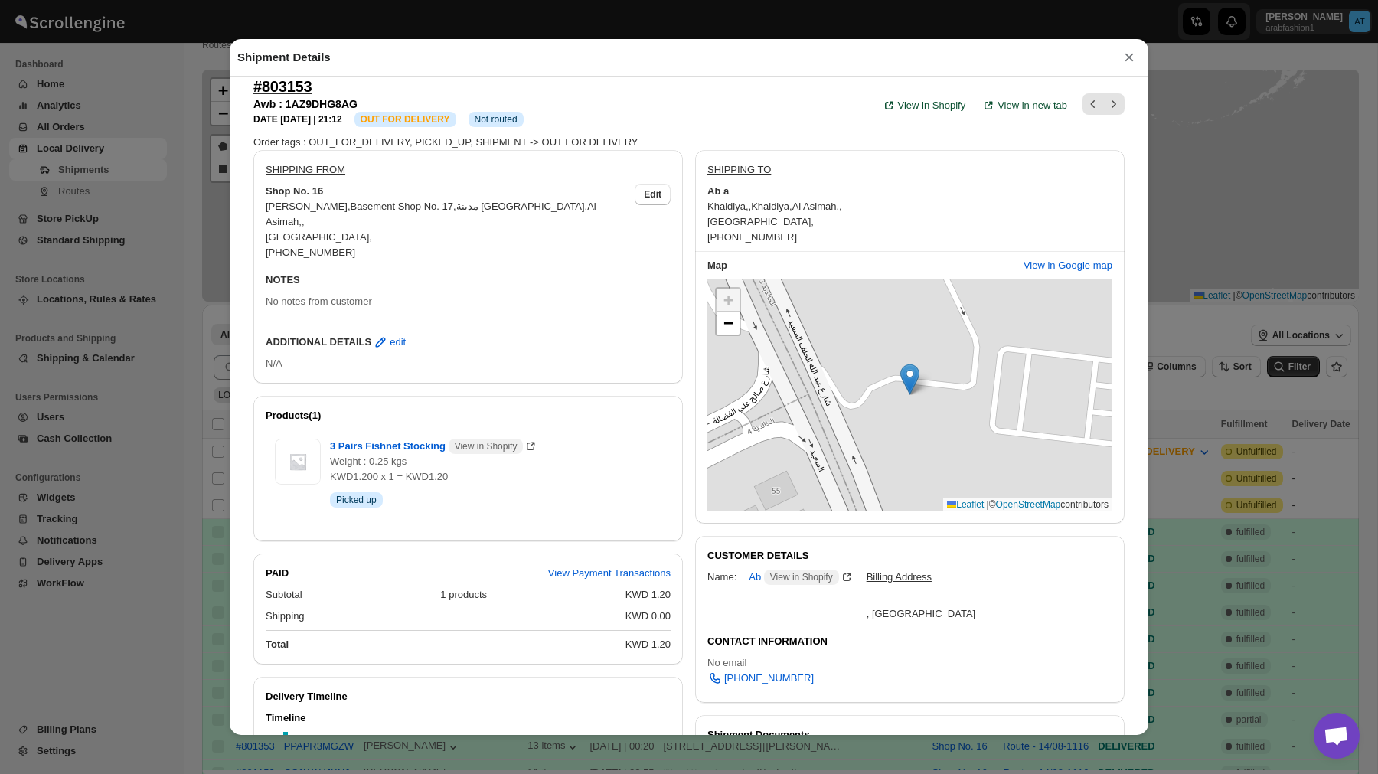
scroll to position [15, 0]
drag, startPoint x: 708, startPoint y: 234, endPoint x: 813, endPoint y: 234, distance: 104.9
click at [813, 234] on div "Khaldiya , , Khaldiya , [PERSON_NAME] , , [GEOGRAPHIC_DATA] , [PHONE_NUMBER]" at bounding box center [910, 223] width 405 height 46
copy span "[PHONE_NUMBER]"
click at [1129, 52] on button "×" at bounding box center [1129, 57] width 23 height 21
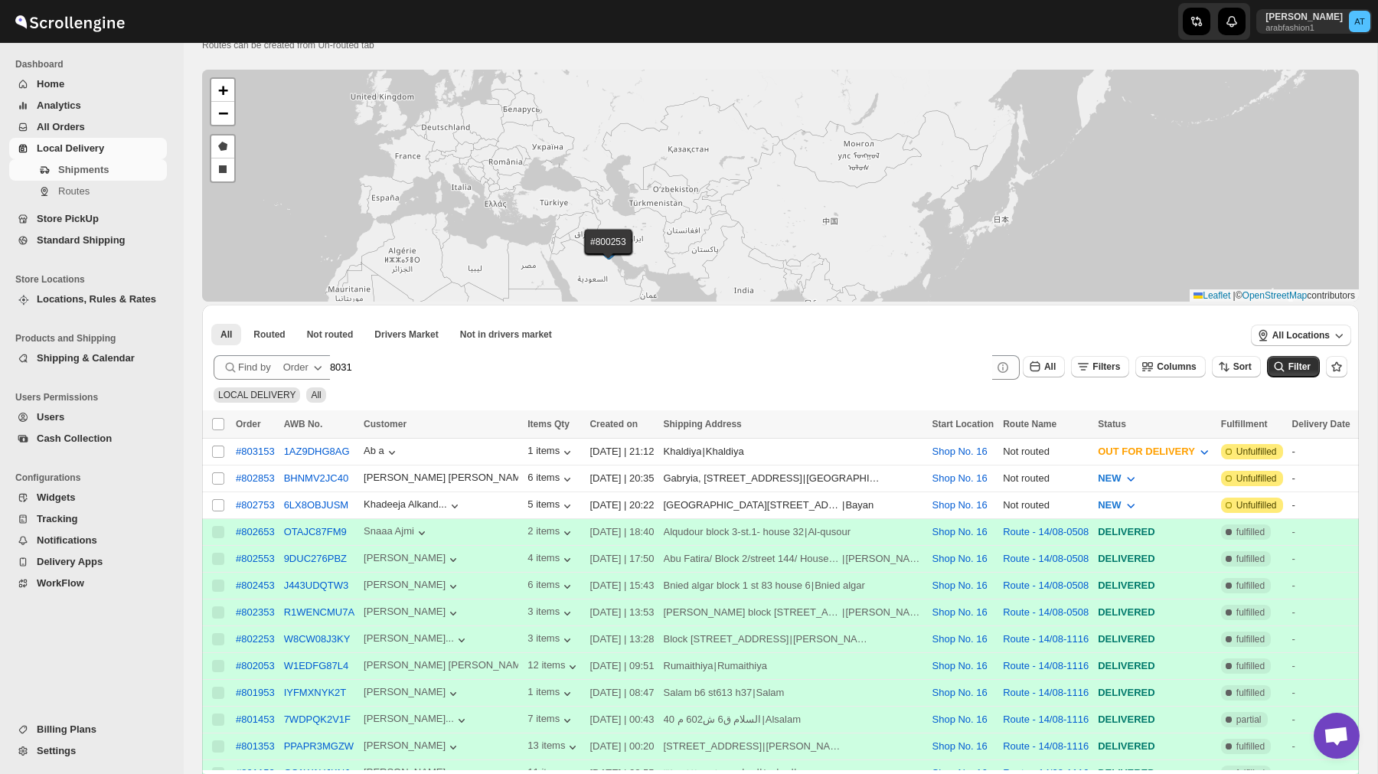
click at [82, 751] on span "Settings" at bounding box center [100, 751] width 127 height 15
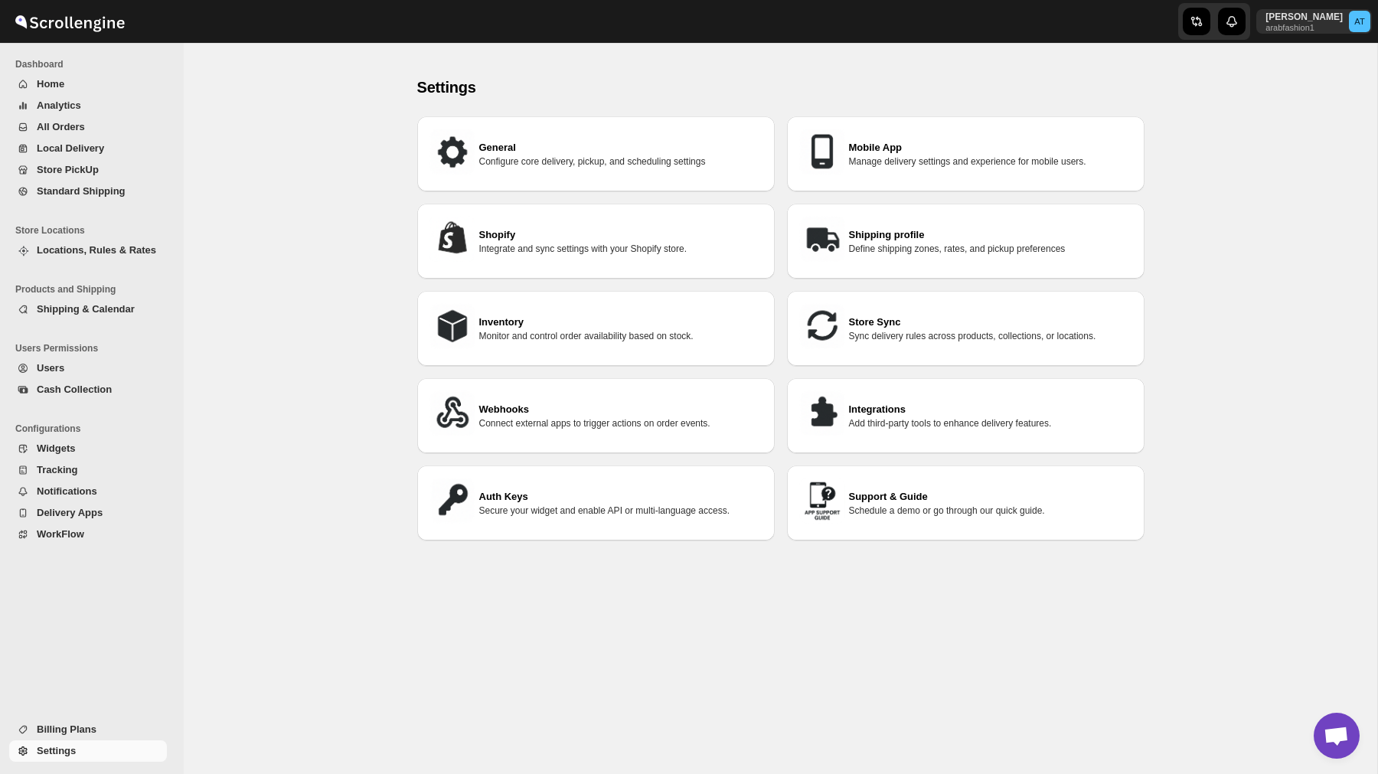
click at [76, 537] on span "WorkFlow" at bounding box center [60, 533] width 47 height 11
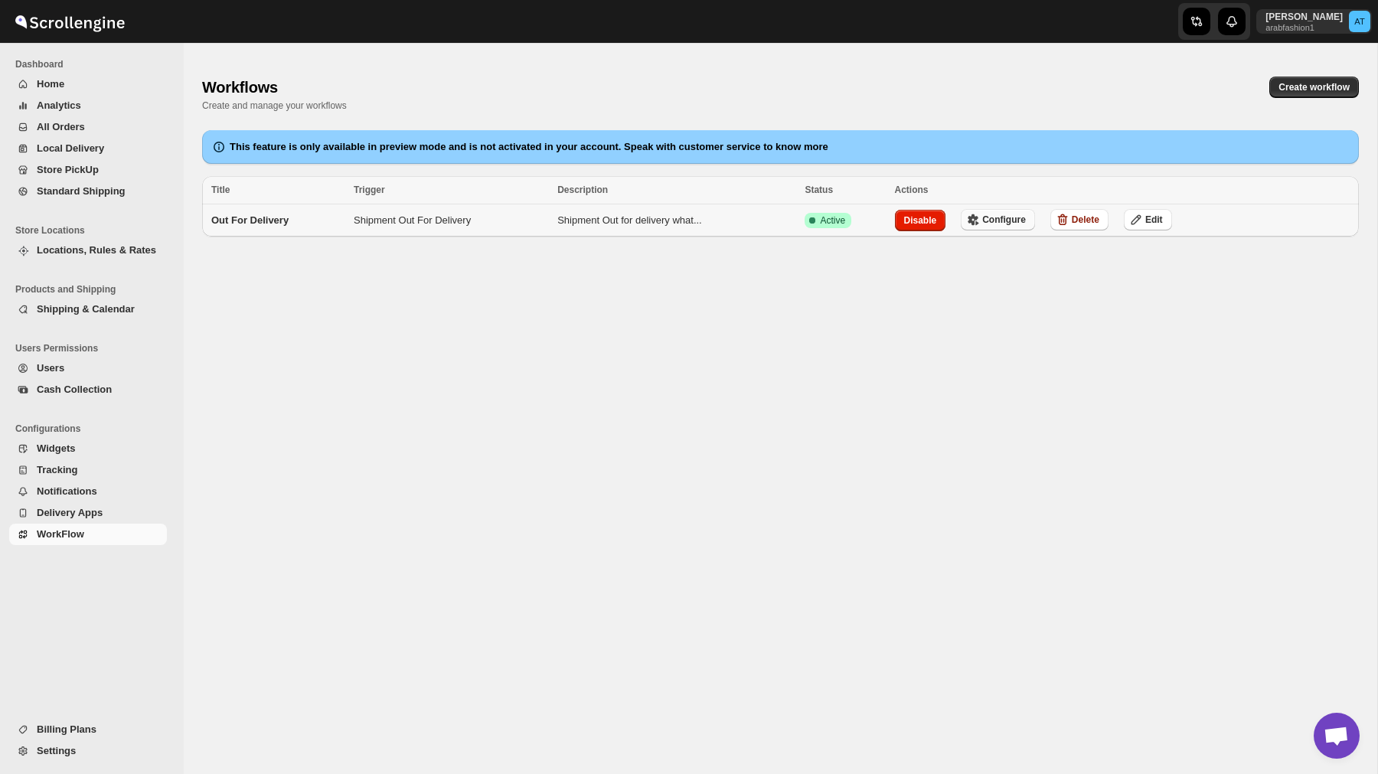
click at [1007, 220] on span "Configure" at bounding box center [1005, 220] width 44 height 12
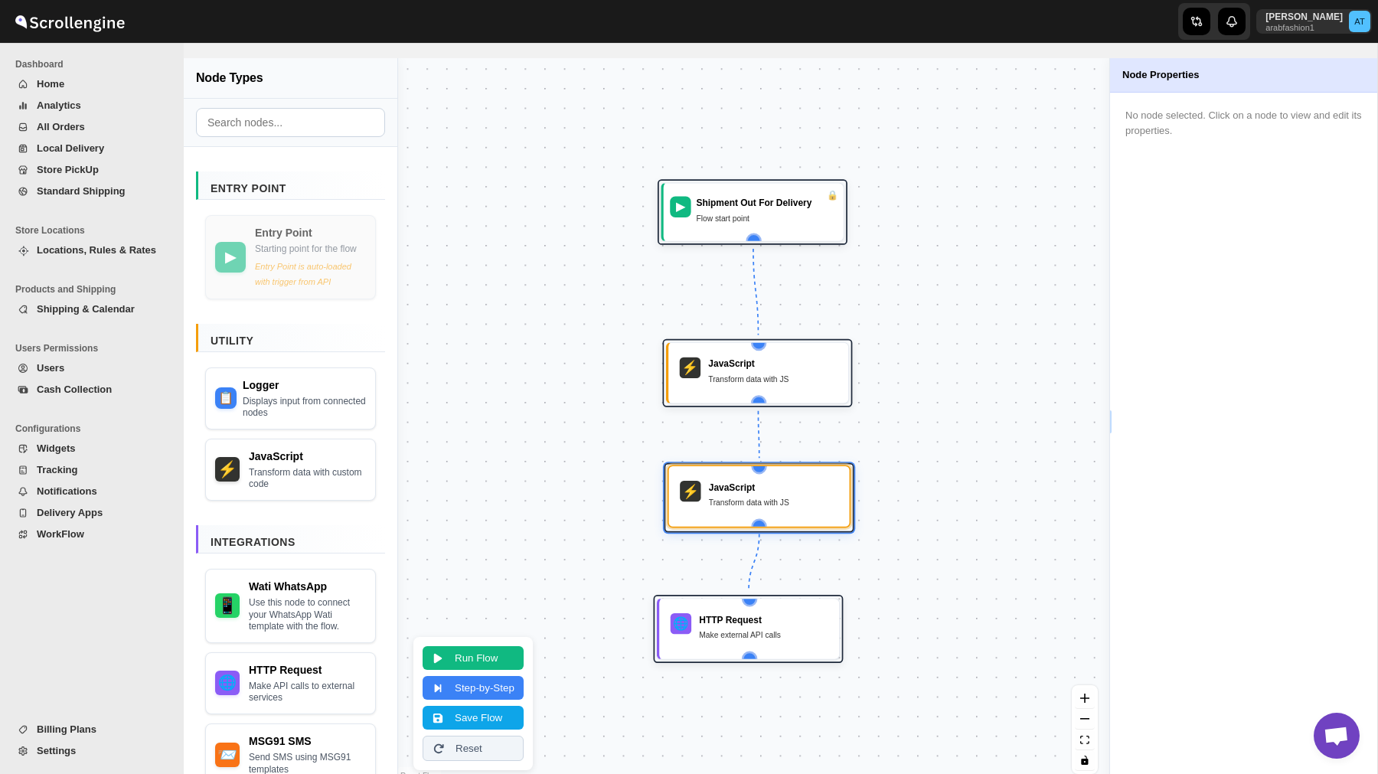
click at [747, 507] on div "Transform data with JS" at bounding box center [773, 502] width 129 height 13
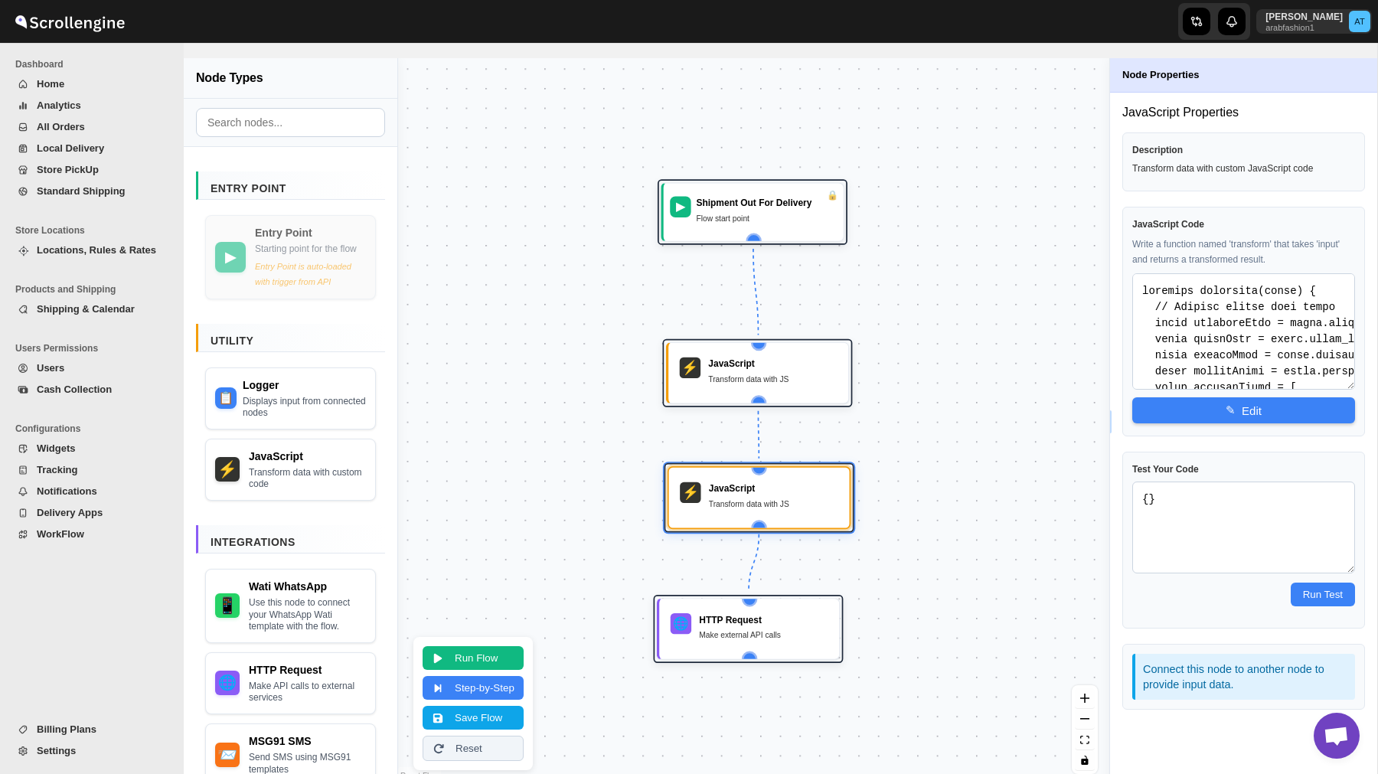
scroll to position [15, 0]
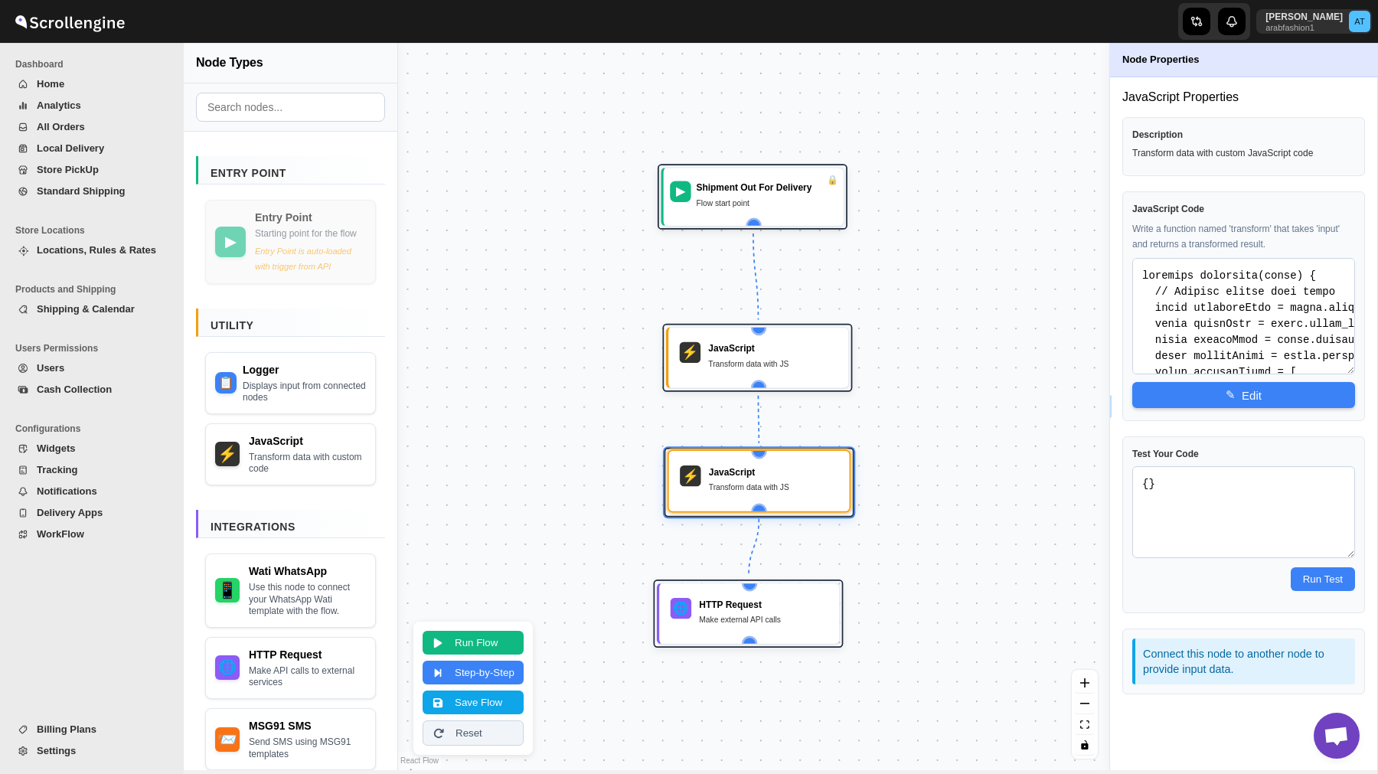
click at [780, 492] on div "Transform data with JS" at bounding box center [773, 487] width 129 height 13
click at [1229, 391] on span "✎" at bounding box center [1231, 394] width 10 height 14
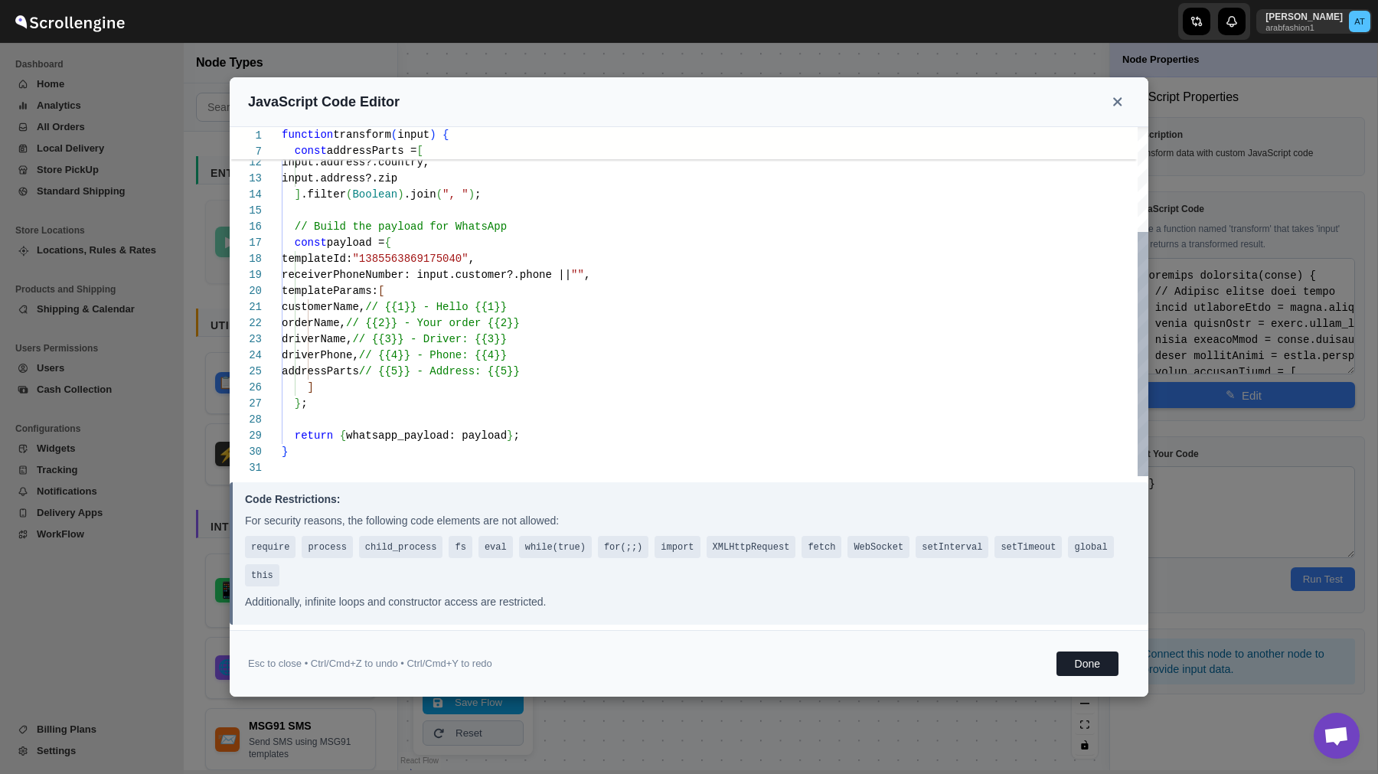
scroll to position [129, 0]
click at [440, 273] on div "input.address?.city, input.address?.province, input.address?.country, input.add…" at bounding box center [715, 227] width 867 height 499
type textarea "input.address?.province, input.address?.country, input.address?.zip ].filter(Bo…"
type textarea "function transform(input) { // Extract fields from input const customerName = i…"
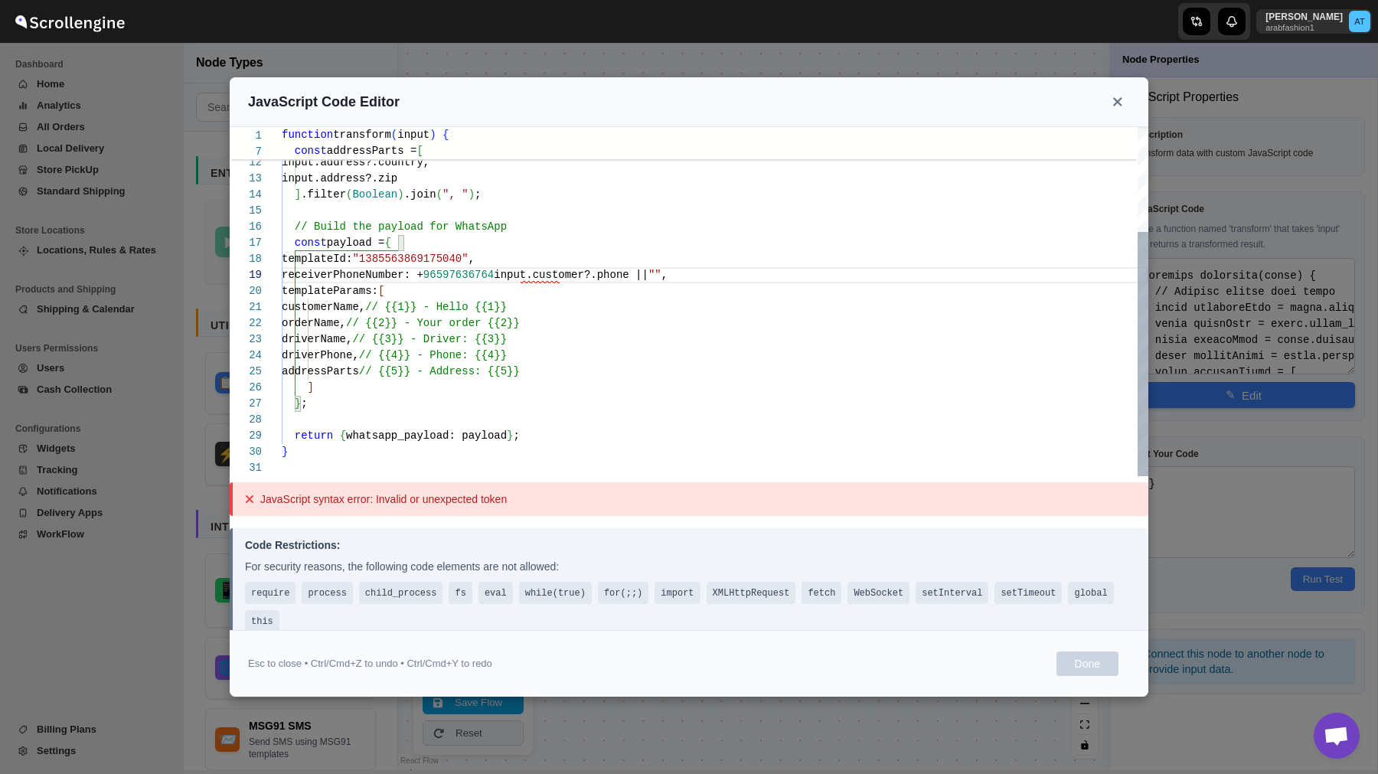
type textarea "input.address?.province, input.address?.country, input.address?.zip ].filter(Bo…"
type textarea "function transform(input) { // Extract fields from input const customerName = i…"
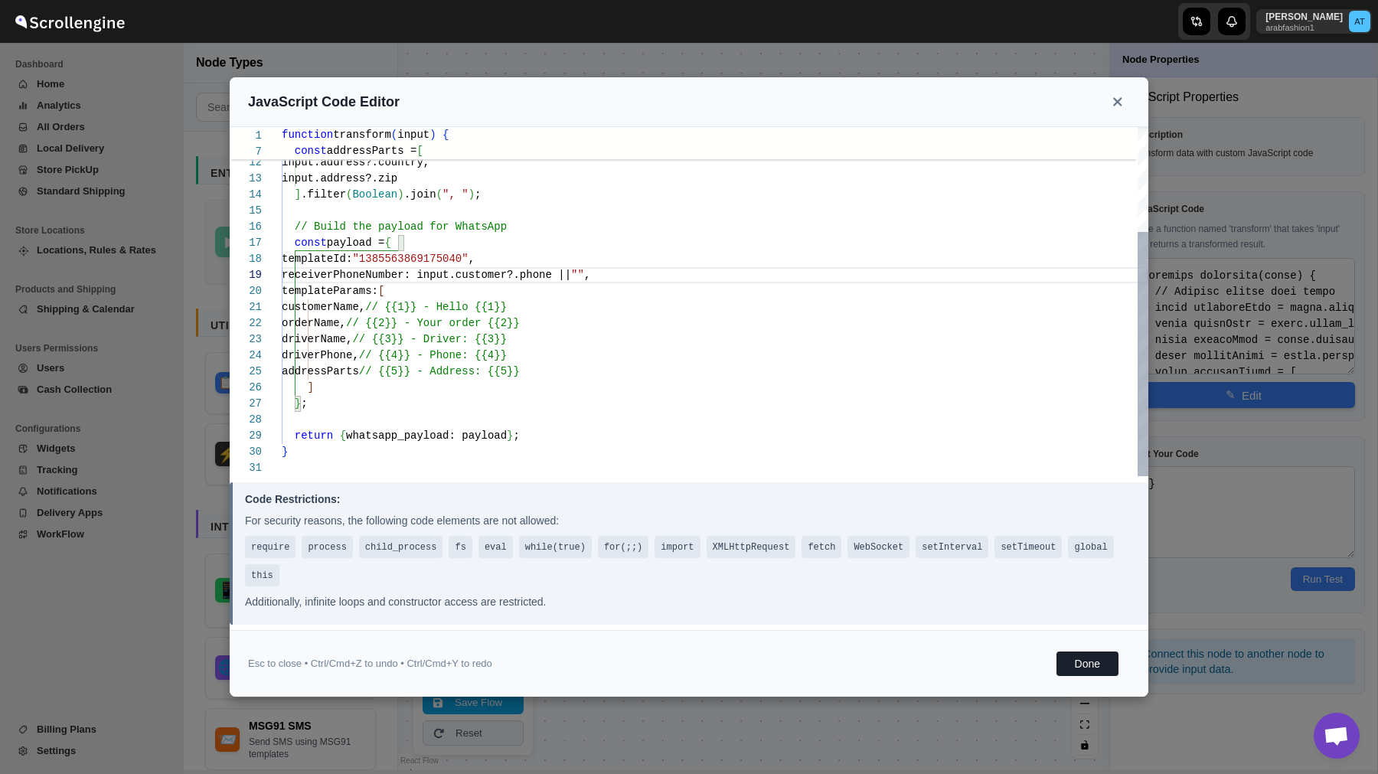
type textarea "input.address?.province, input.address?.country, input.address?.zip ].filter(Bo…"
type textarea "function transform(input) { // Extract fields from input const customerName = i…"
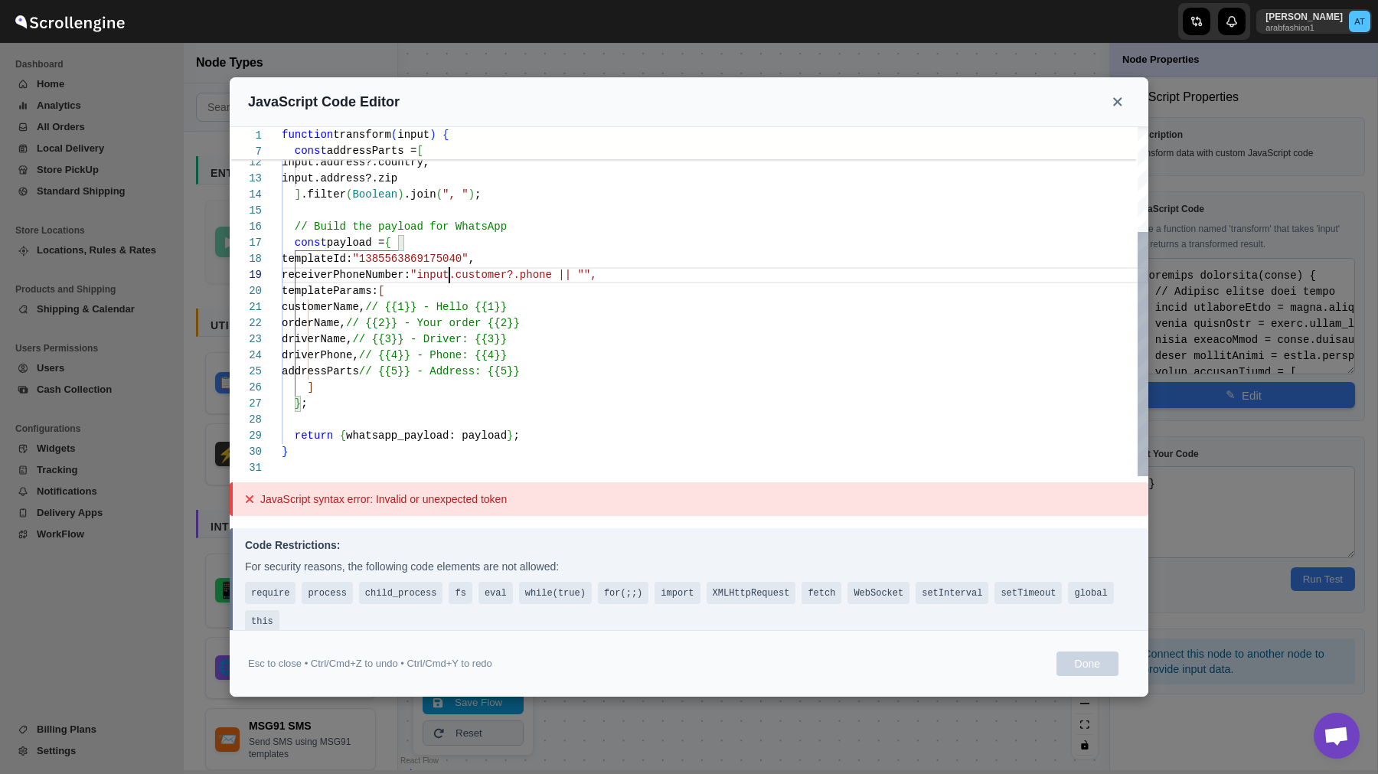
type textarea "input.address?.province, input.address?.country, input.address?.zip ].filter(Bo…"
type textarea "function transform(input) { // Extract fields from input const customerName = i…"
type textarea "input.address?.province, input.address?.country, input.address?.zip ].filter(Bo…"
type textarea "function transform(input) { // Extract fields from input const customerName = i…"
type textarea "input.address?.province, input.address?.country, input.address?.zip ].filter(Bo…"
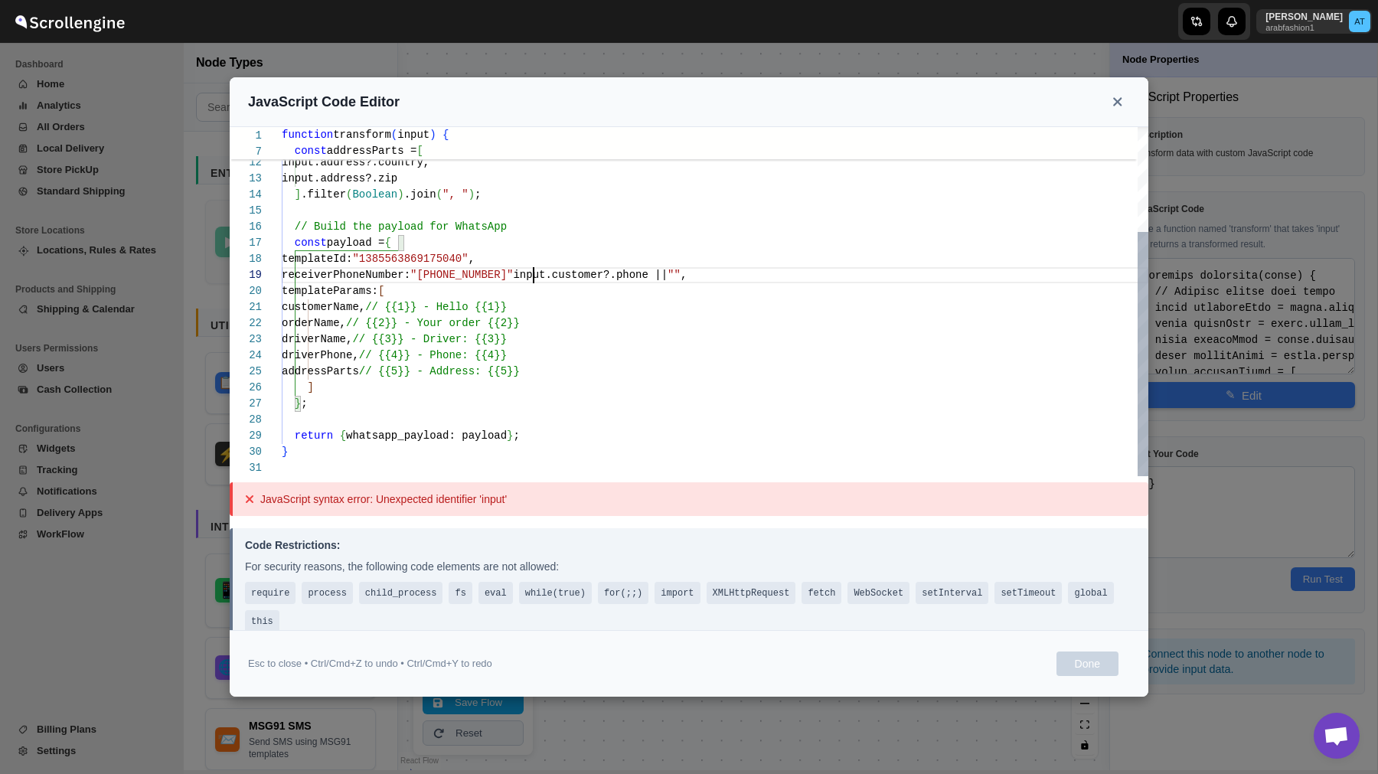
type textarea "function transform(input) { // Extract fields from input const customerName = i…"
type textarea "input.address?.province, input.address?.country, input.address?.zip ].filter(Bo…"
type textarea "function transform(input) { // Extract fields from input const customerName = i…"
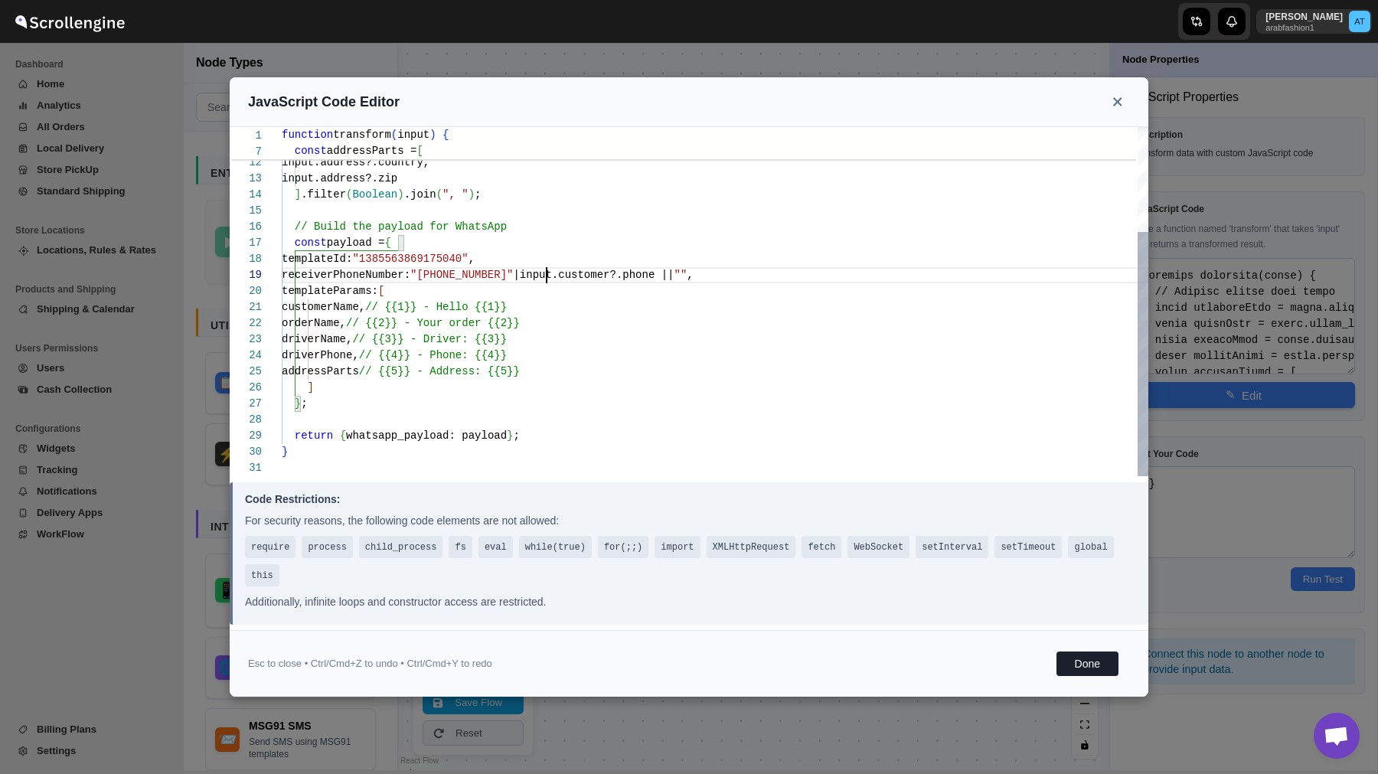
type textarea "input.address?.province, input.address?.country, input.address?.zip ].filter(Bo…"
type textarea "function transform(input) { // Extract fields from input const customerName = i…"
type textarea "input.address?.province, input.address?.country, input.address?.zip ].filter(Bo…"
type textarea "function transform(input) { // Extract fields from input const customerName = i…"
type textarea "input.address?.province, input.address?.country, input.address?.zip ].filter(Bo…"
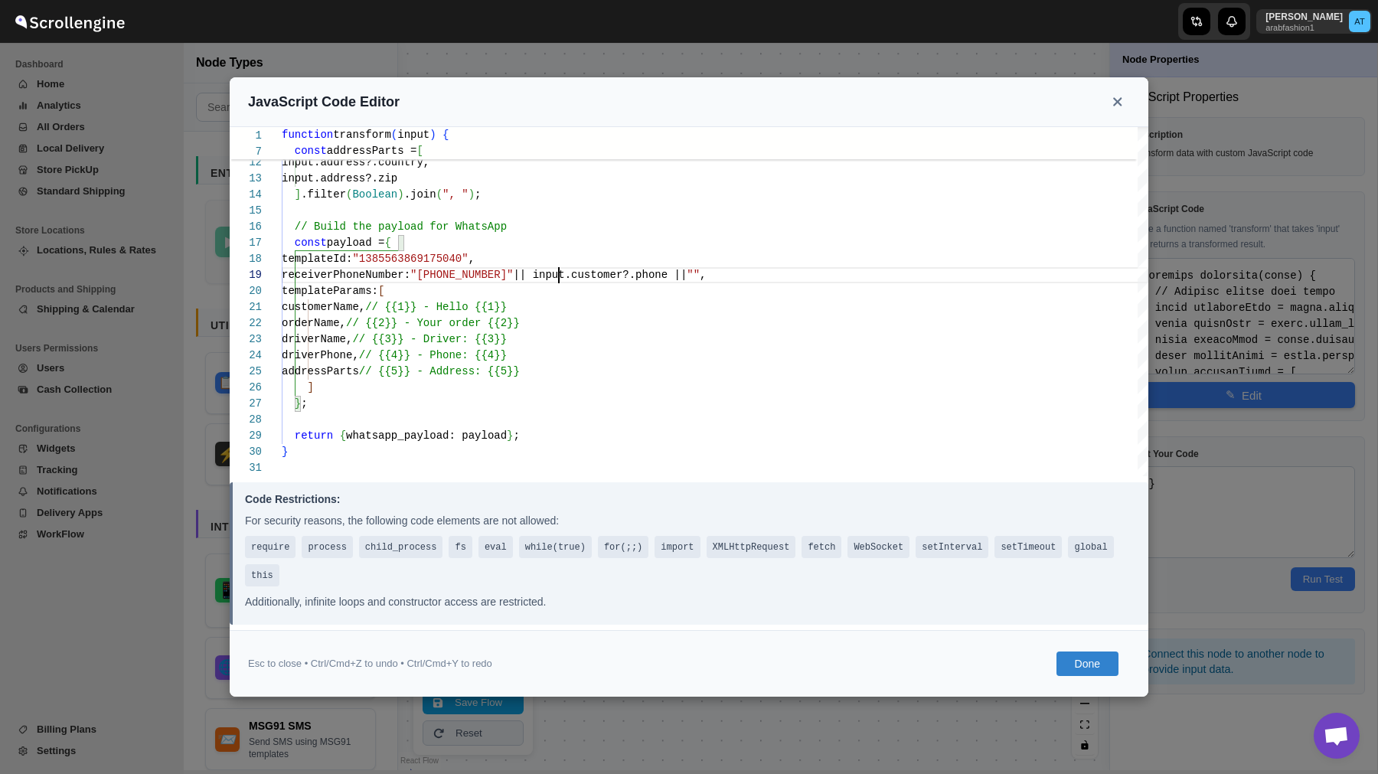
click at [1084, 666] on button "Done" at bounding box center [1088, 664] width 62 height 25
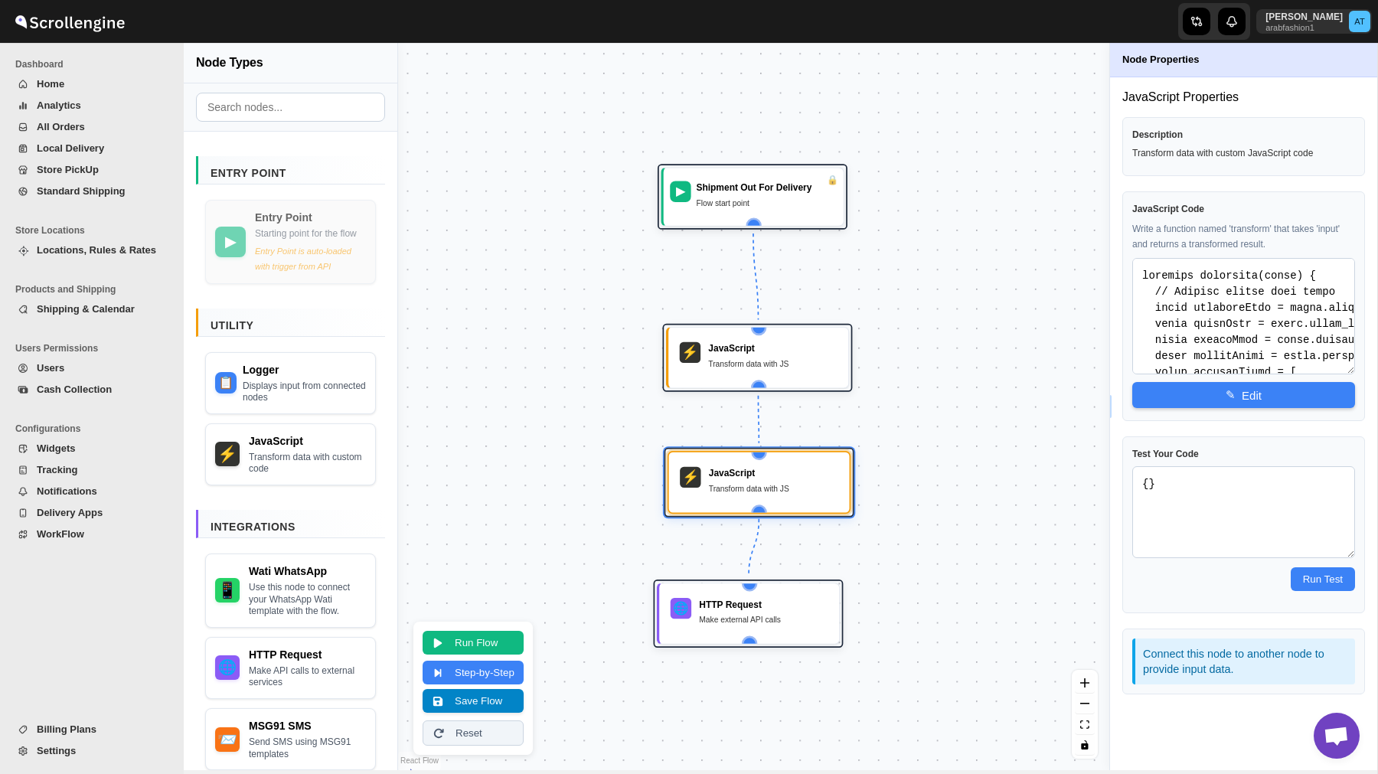
click at [482, 710] on button "Save Flow" at bounding box center [473, 701] width 101 height 24
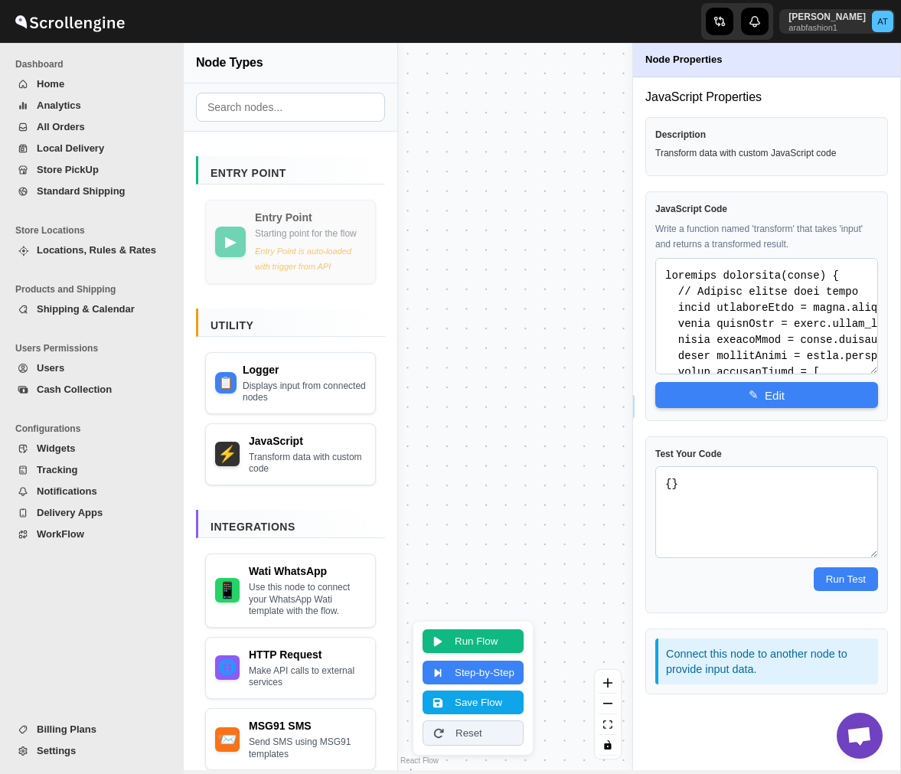
click at [492, 642] on button "Run Flow" at bounding box center [473, 641] width 101 height 24
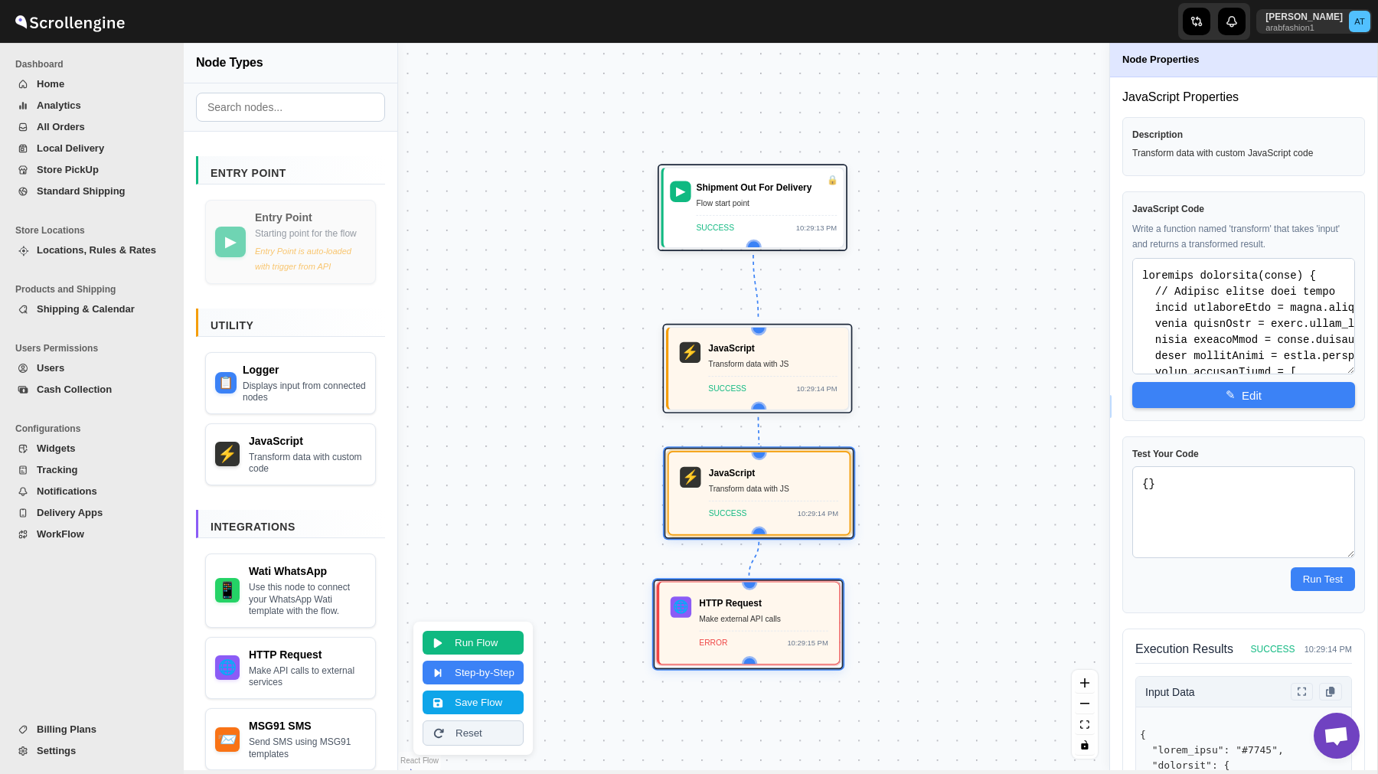
click at [741, 635] on div "ERROR 10:29:15 PM" at bounding box center [763, 640] width 129 height 19
select select "POST"
select select "whatsapp_payload"
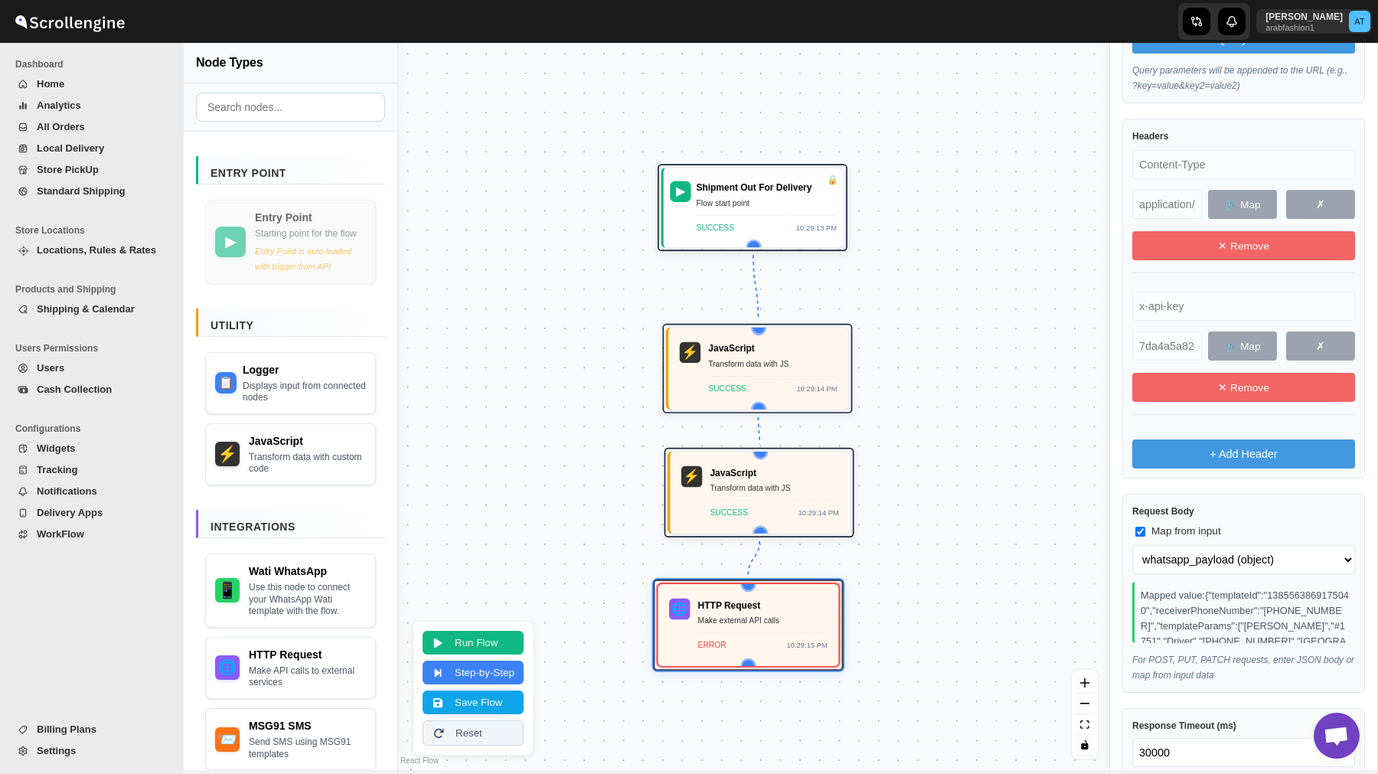
scroll to position [541, 0]
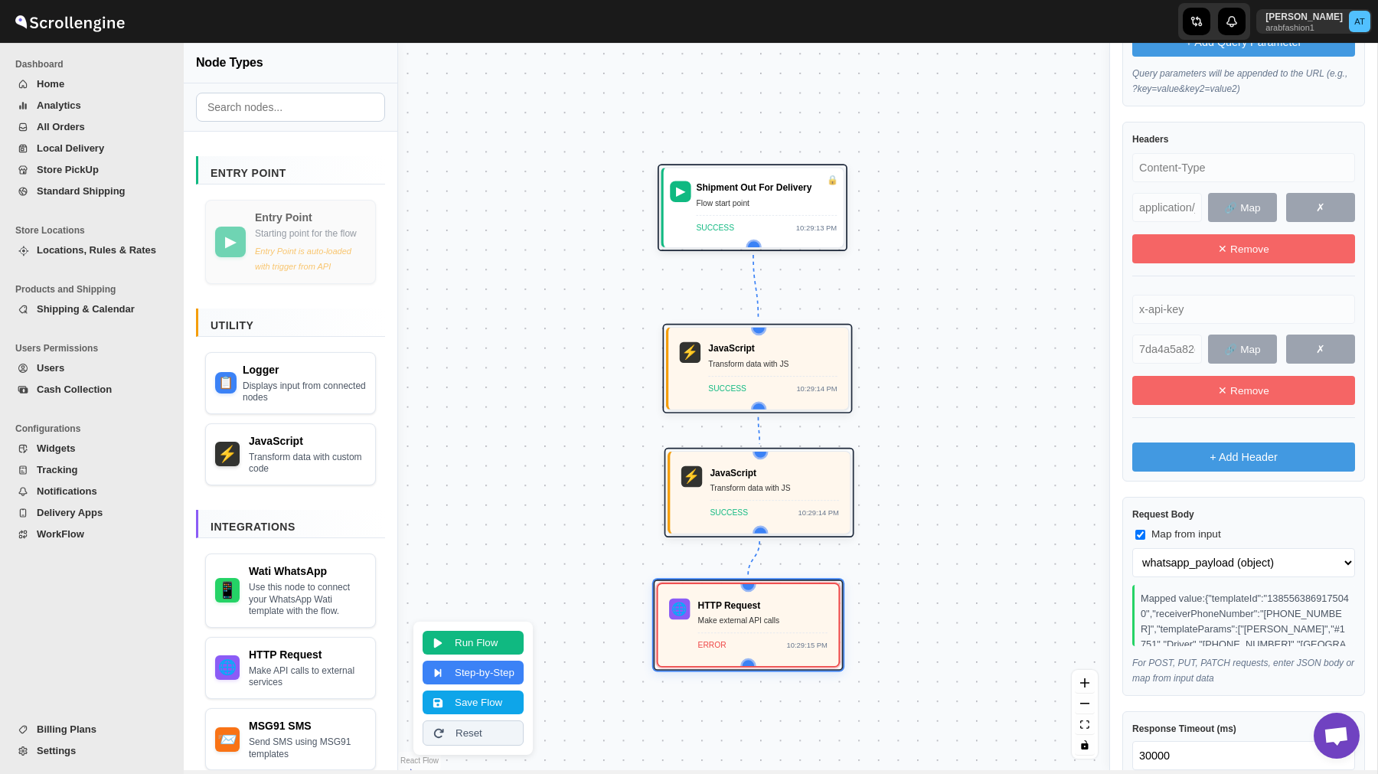
click at [1318, 343] on button "✗" at bounding box center [1321, 349] width 69 height 29
click at [1313, 215] on button "✗" at bounding box center [1321, 207] width 69 height 29
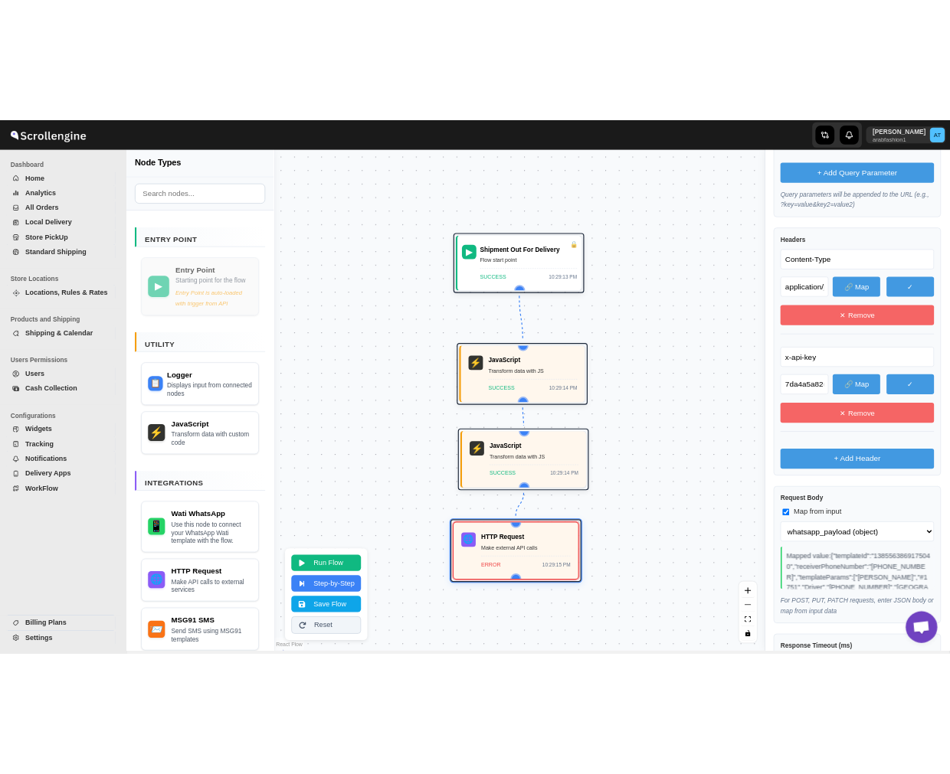
scroll to position [790, 0]
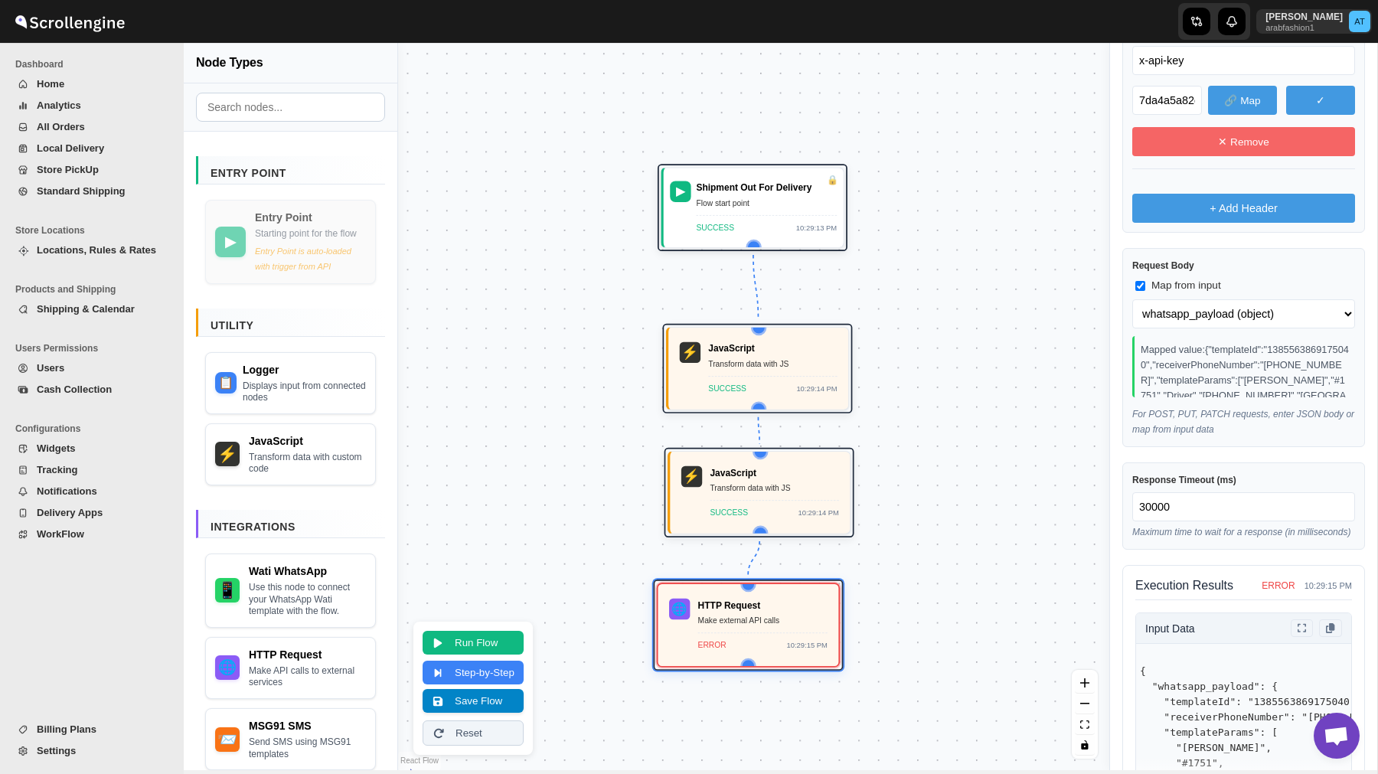
click at [493, 703] on button "Save Flow" at bounding box center [473, 701] width 101 height 24
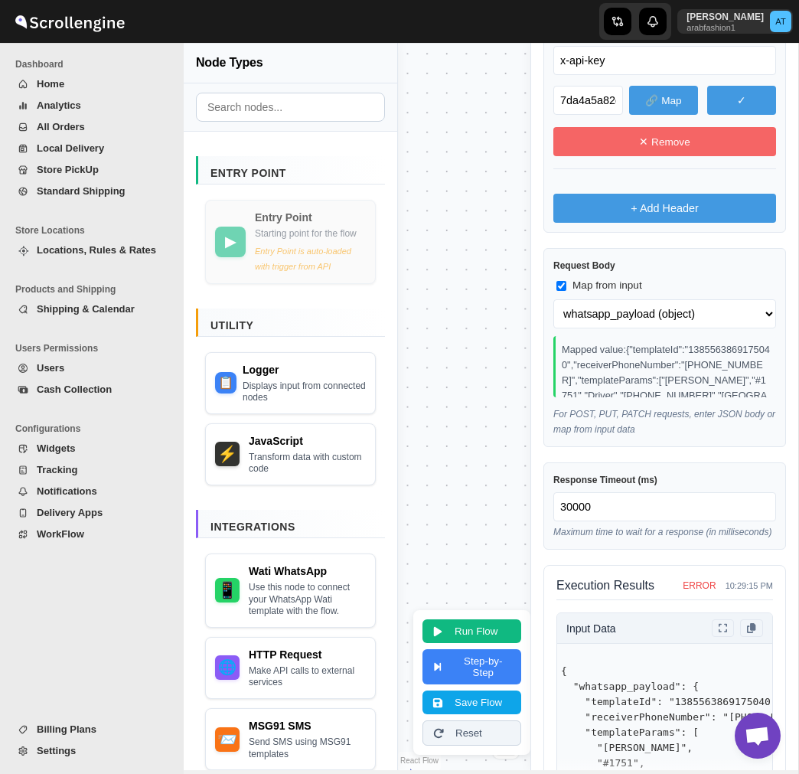
drag, startPoint x: 799, startPoint y: 286, endPoint x: 822, endPoint y: 286, distance: 23.7
click at [799, 286] on html "Home Home All Orders Routes Store Locations Shipping & Calendar Users Widgets S…" at bounding box center [399, 372] width 799 height 774
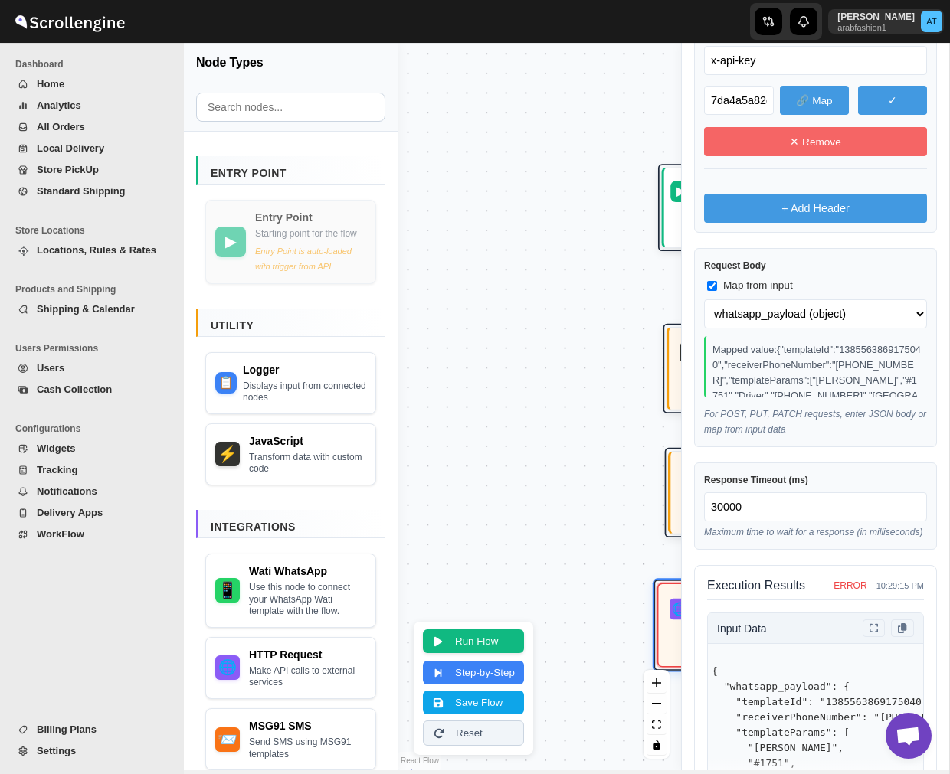
click at [485, 646] on button "Run Flow" at bounding box center [473, 641] width 101 height 24
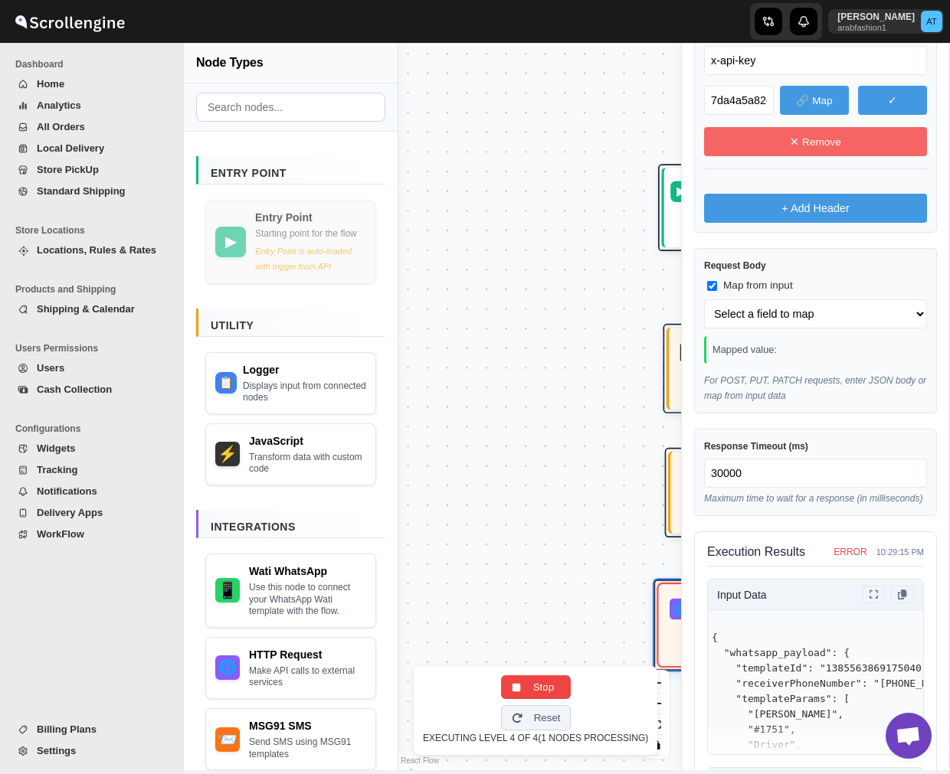
select select "whatsapp_payload"
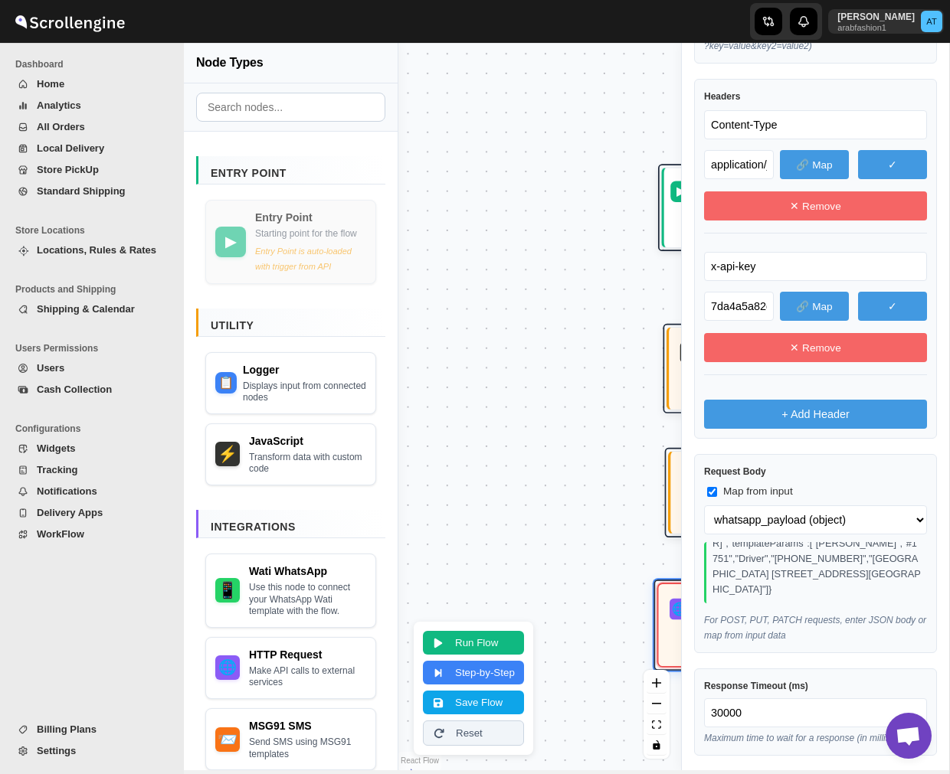
scroll to position [582, 0]
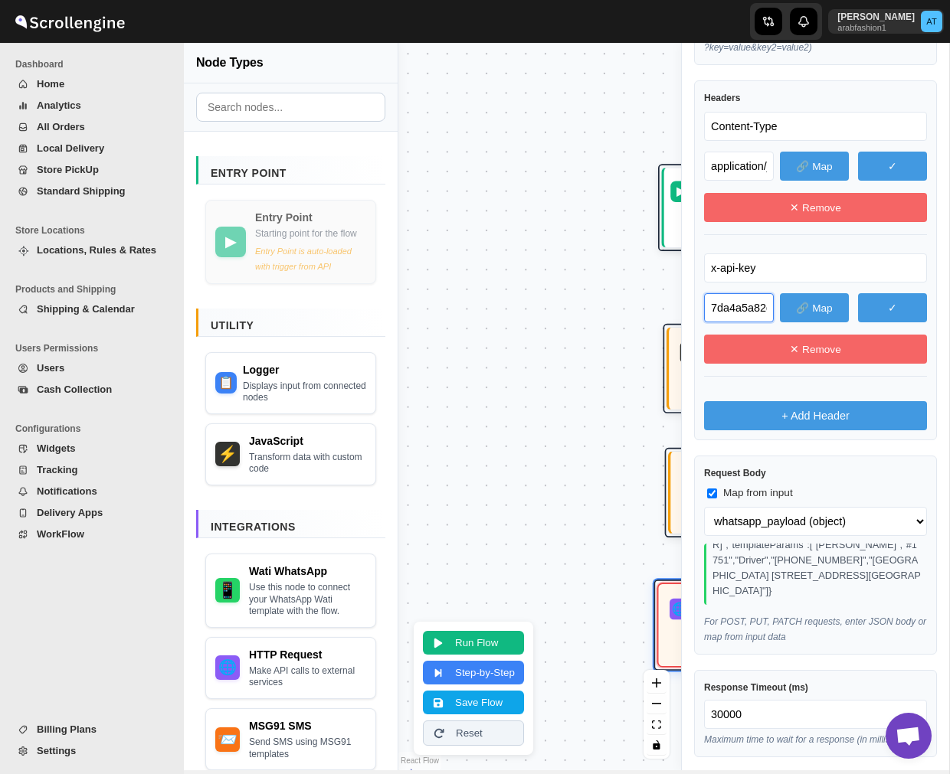
click at [730, 309] on input "7da4a5a82d7fbfbaa63ed089c5391d22fbe65e766a277c18d3054594daacc45ac74295e03d725c7…" at bounding box center [739, 307] width 70 height 29
drag, startPoint x: 761, startPoint y: 266, endPoint x: 688, endPoint y: 265, distance: 73.5
click at [688, 265] on div "HTTP Request Properties Description Make HTTP/HTTPS requests to external APIs H…" at bounding box center [815, 356] width 267 height 1723
click at [891, 302] on button "✓" at bounding box center [892, 307] width 69 height 29
click at [893, 312] on button "✗" at bounding box center [892, 307] width 69 height 29
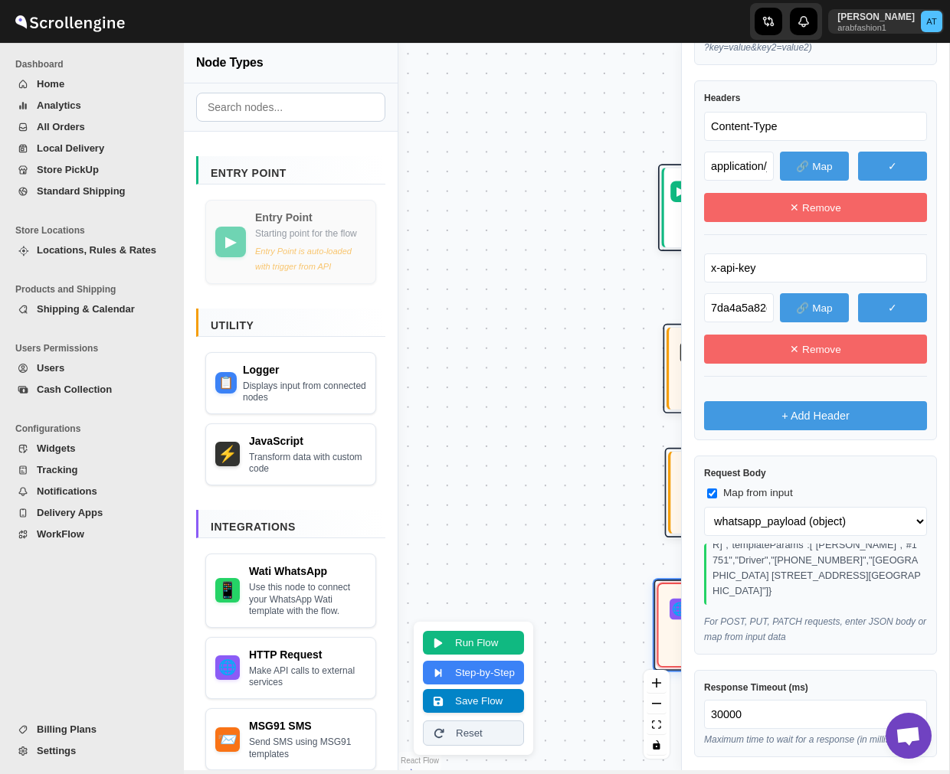
click at [466, 701] on button "Save Flow" at bounding box center [473, 701] width 101 height 24
click at [506, 647] on button "Run Flow" at bounding box center [473, 641] width 101 height 24
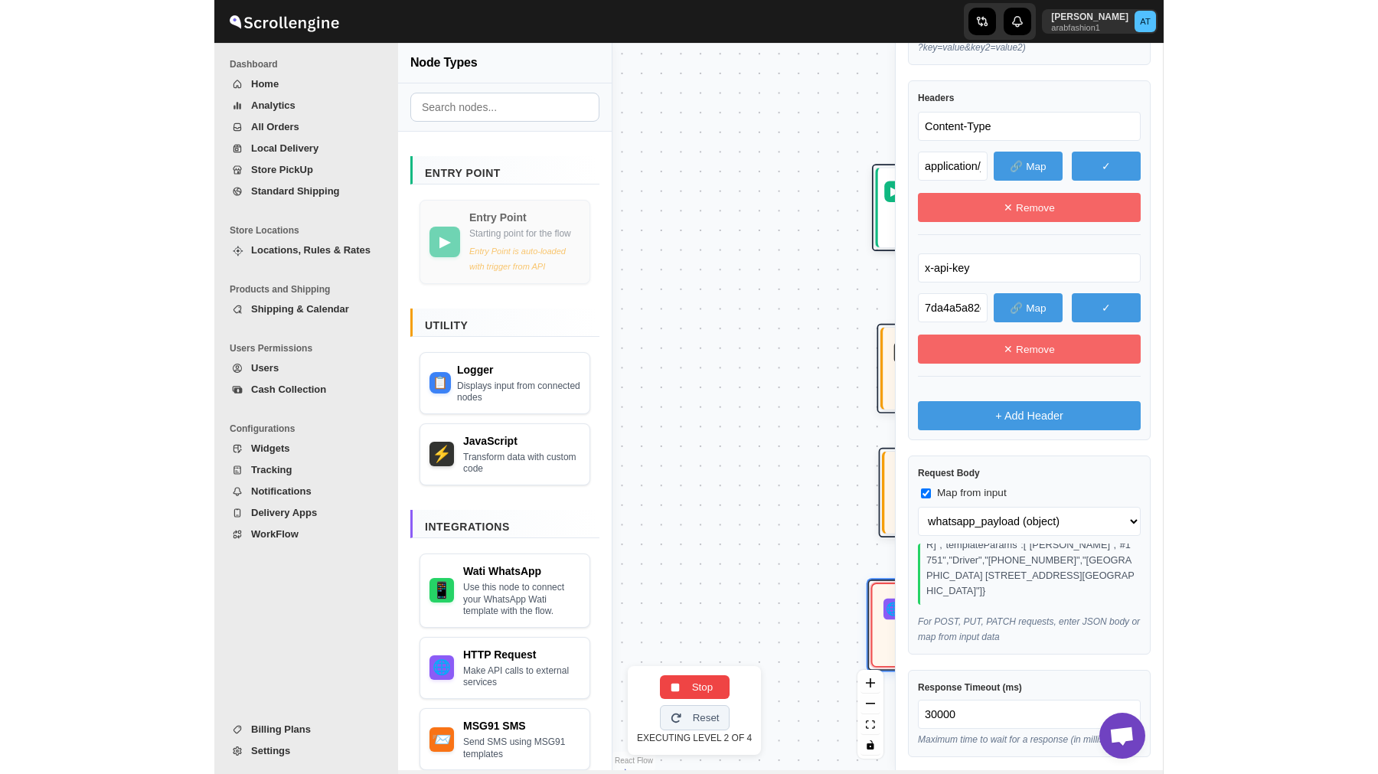
scroll to position [0, 0]
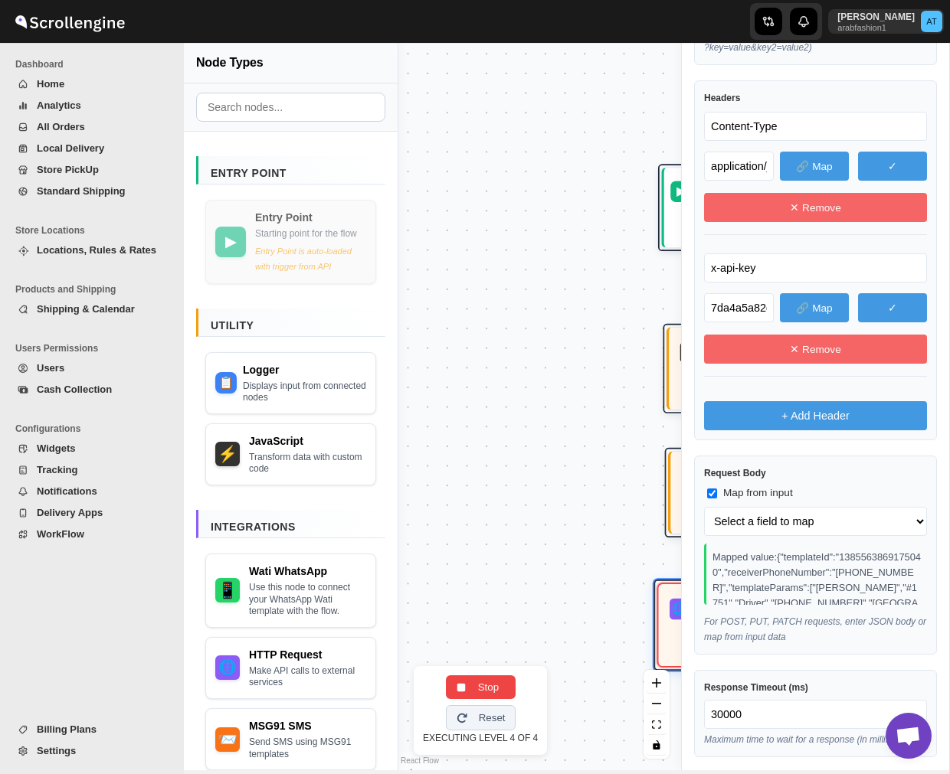
select select "whatsapp_payload"
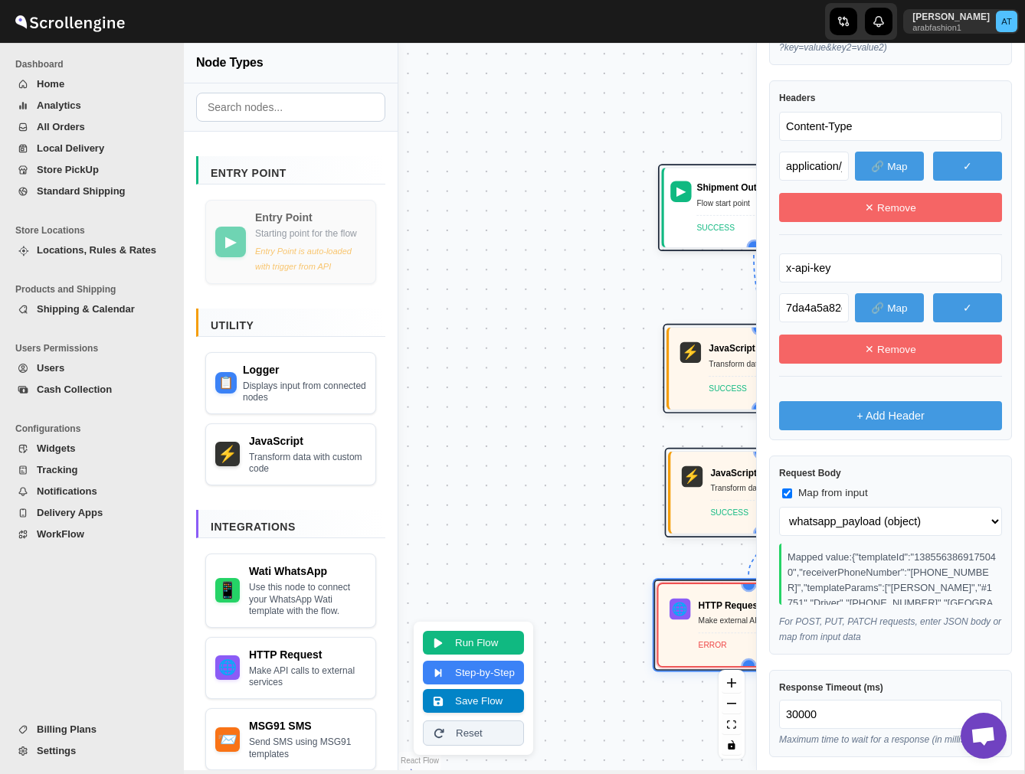
click at [486, 702] on button "Save Flow" at bounding box center [473, 701] width 101 height 24
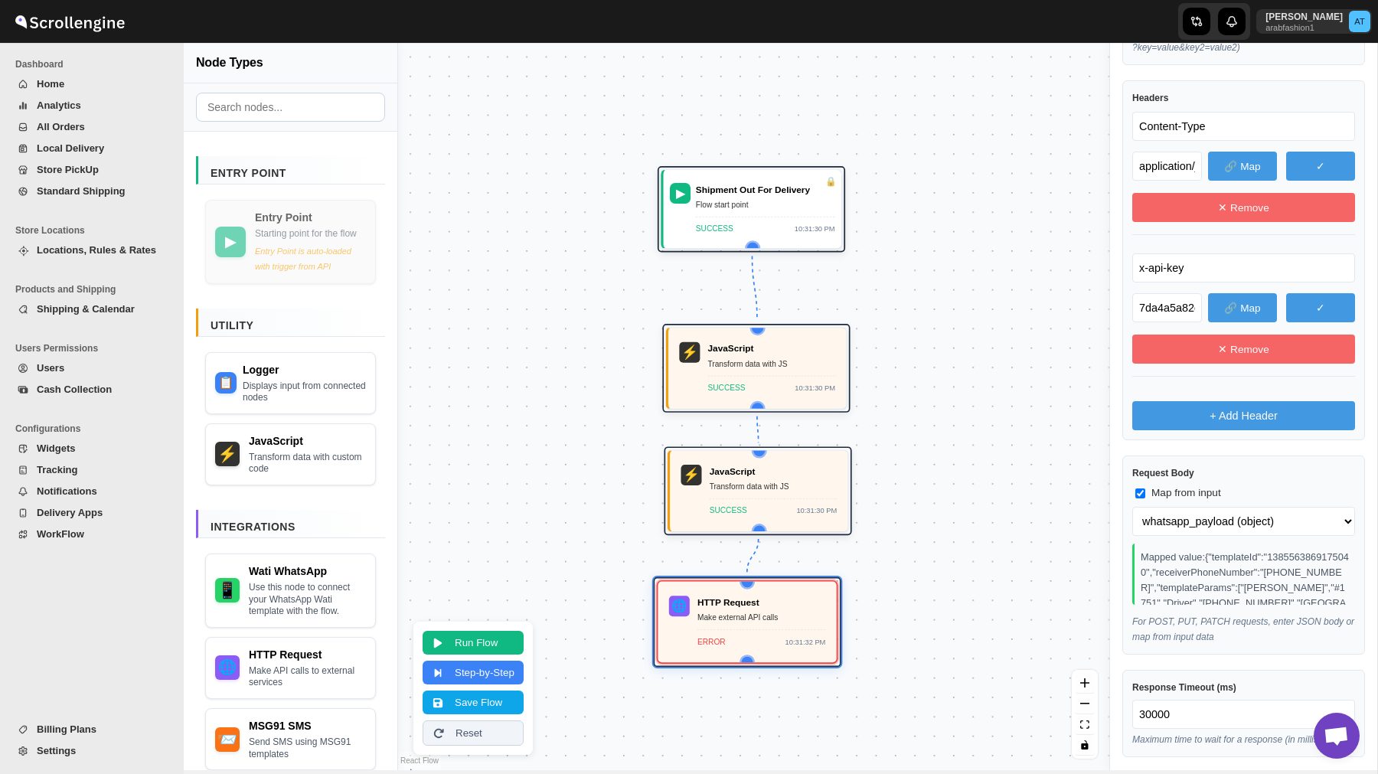
click at [87, 533] on span "WorkFlow" at bounding box center [100, 534] width 127 height 15
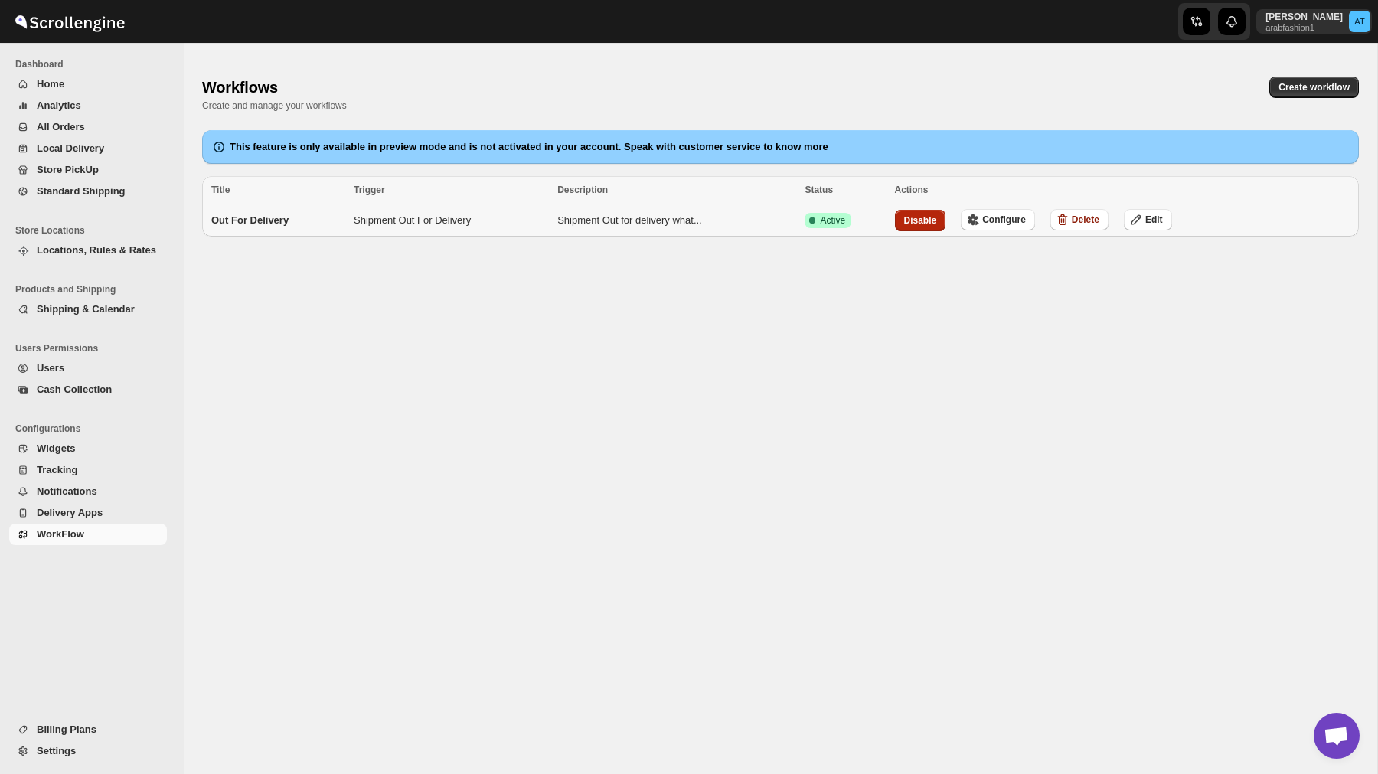
click at [936, 218] on span "Disable" at bounding box center [920, 220] width 33 height 12
click at [698, 283] on div "Workflows. This page is ready Workflows Create and manage your workflows Create…" at bounding box center [781, 423] width 1194 height 731
click at [58, 93] on button "Home" at bounding box center [88, 84] width 158 height 21
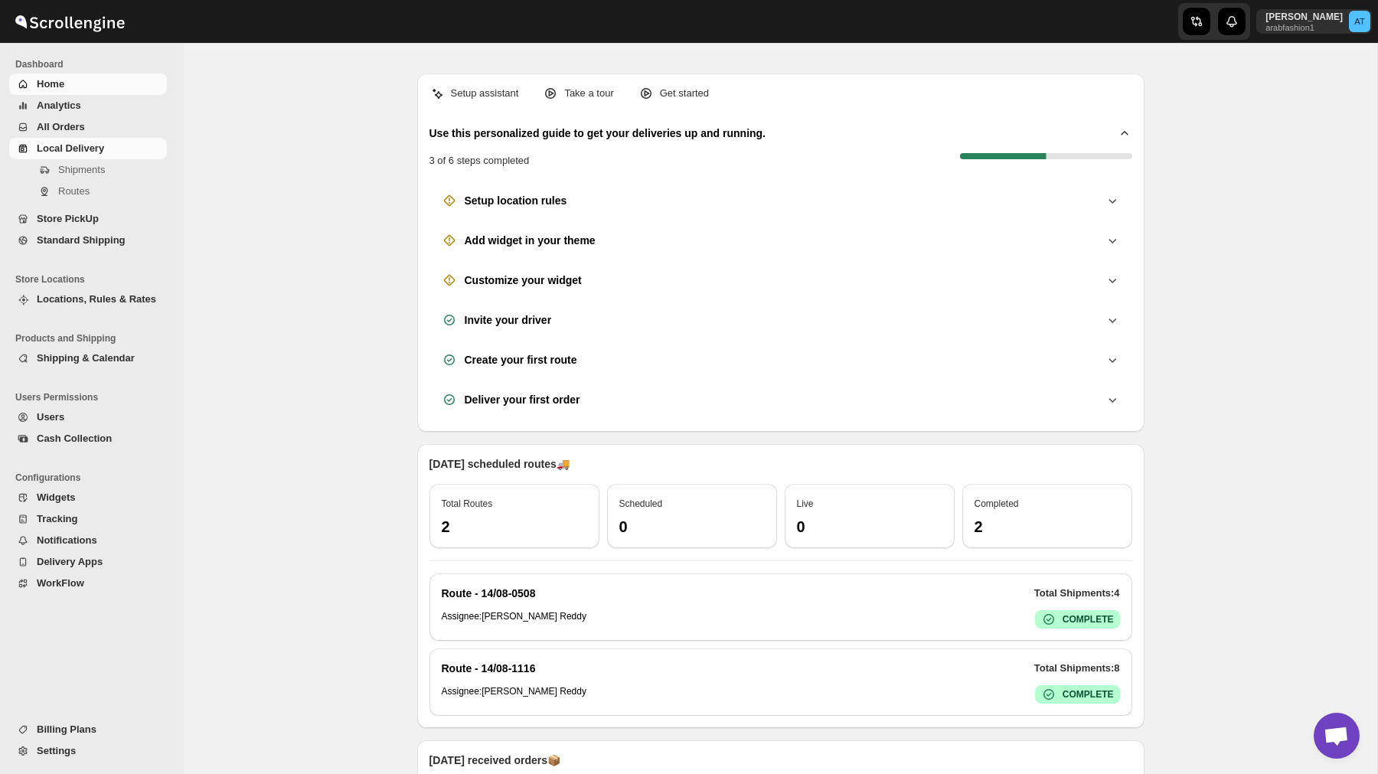
click at [80, 148] on span "Local Delivery" at bounding box center [70, 147] width 67 height 11
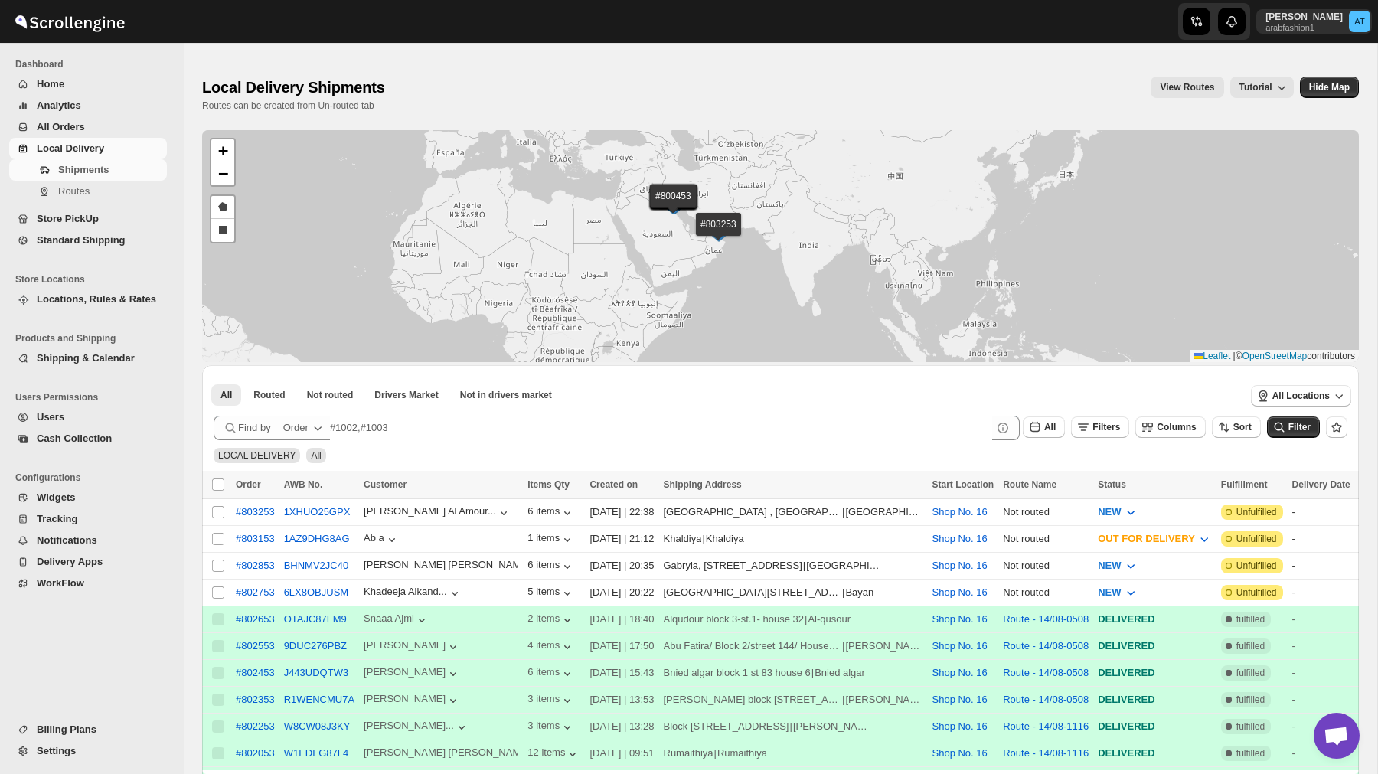
drag, startPoint x: 697, startPoint y: 194, endPoint x: 686, endPoint y: 216, distance: 24.7
click at [686, 216] on div "#803253 #803153 #802853 #802753 #802653 #802553 #802453 #802353 #802253 #802053…" at bounding box center [780, 246] width 1157 height 232
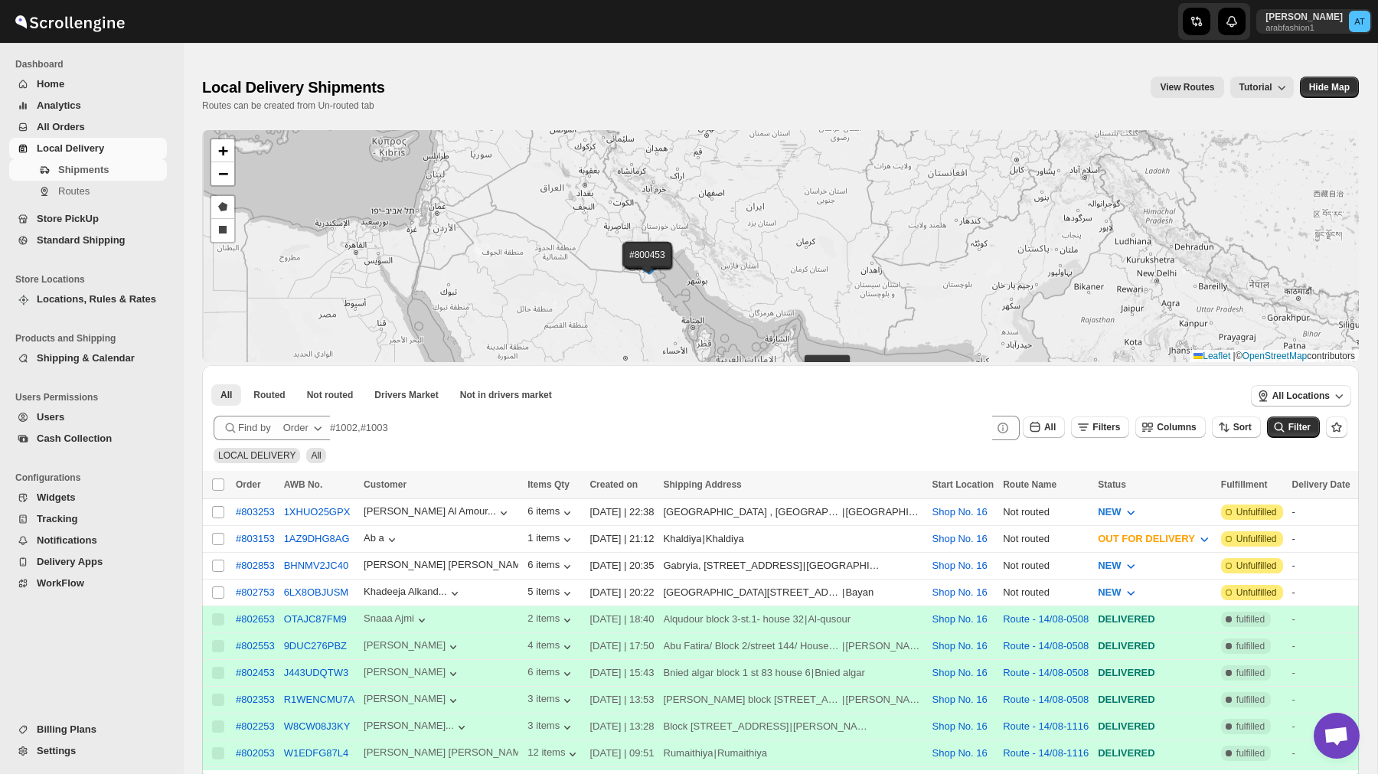
drag, startPoint x: 682, startPoint y: 217, endPoint x: 702, endPoint y: 294, distance: 79.1
click at [702, 294] on div "#803253 #803153 #802853 #802753 #802653 #802553 #802453 #802353 #802253 #802053…" at bounding box center [780, 246] width 1157 height 232
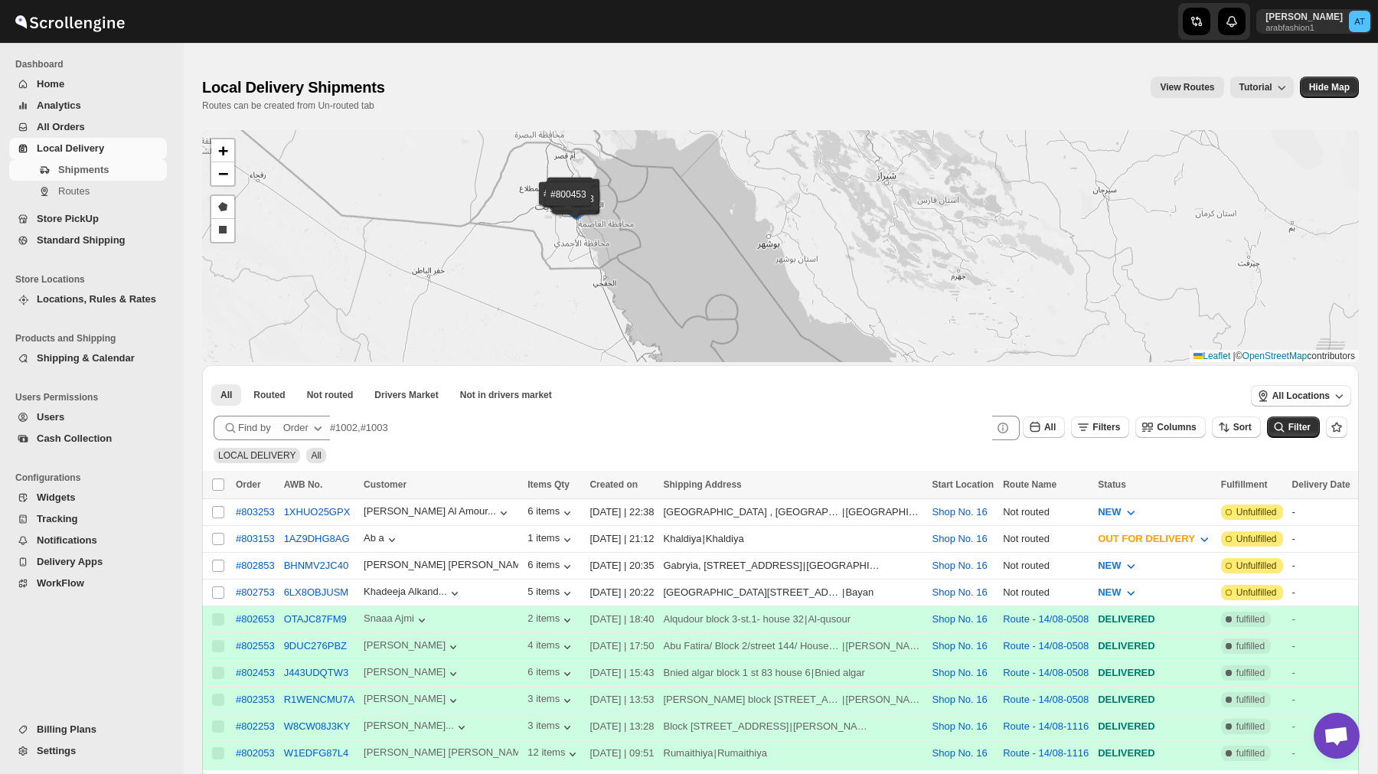
drag, startPoint x: 598, startPoint y: 248, endPoint x: 645, endPoint y: 276, distance: 54.2
click at [645, 276] on div "#803253 #803153 #802853 #802753 #802653 #802553 #802453 #802353 #802253 #802053…" at bounding box center [780, 246] width 1157 height 232
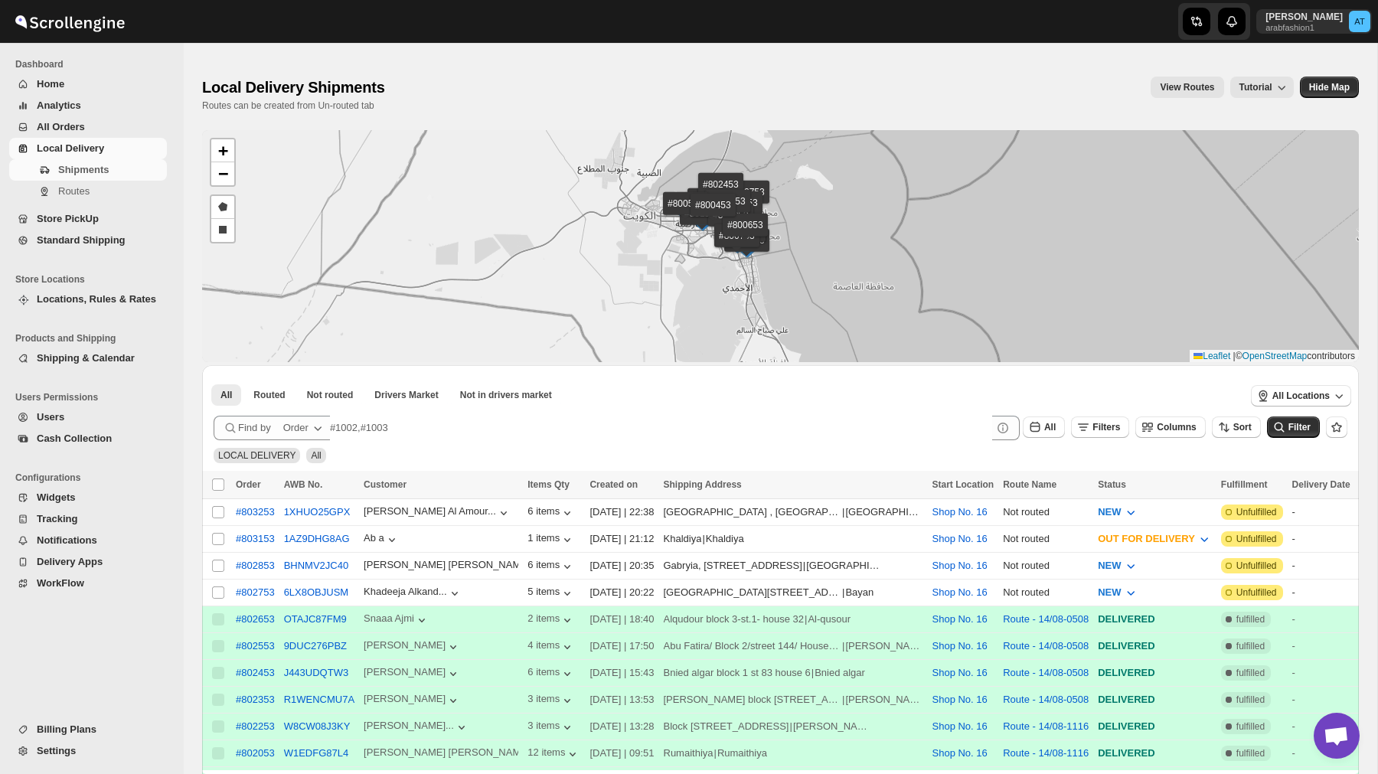
drag, startPoint x: 636, startPoint y: 309, endPoint x: 600, endPoint y: 218, distance: 98.3
click at [616, 263] on div "#803253 #803153 #802853 #802753 #802653 #802553 #802453 #802353 #802253 #802053…" at bounding box center [780, 246] width 1157 height 232
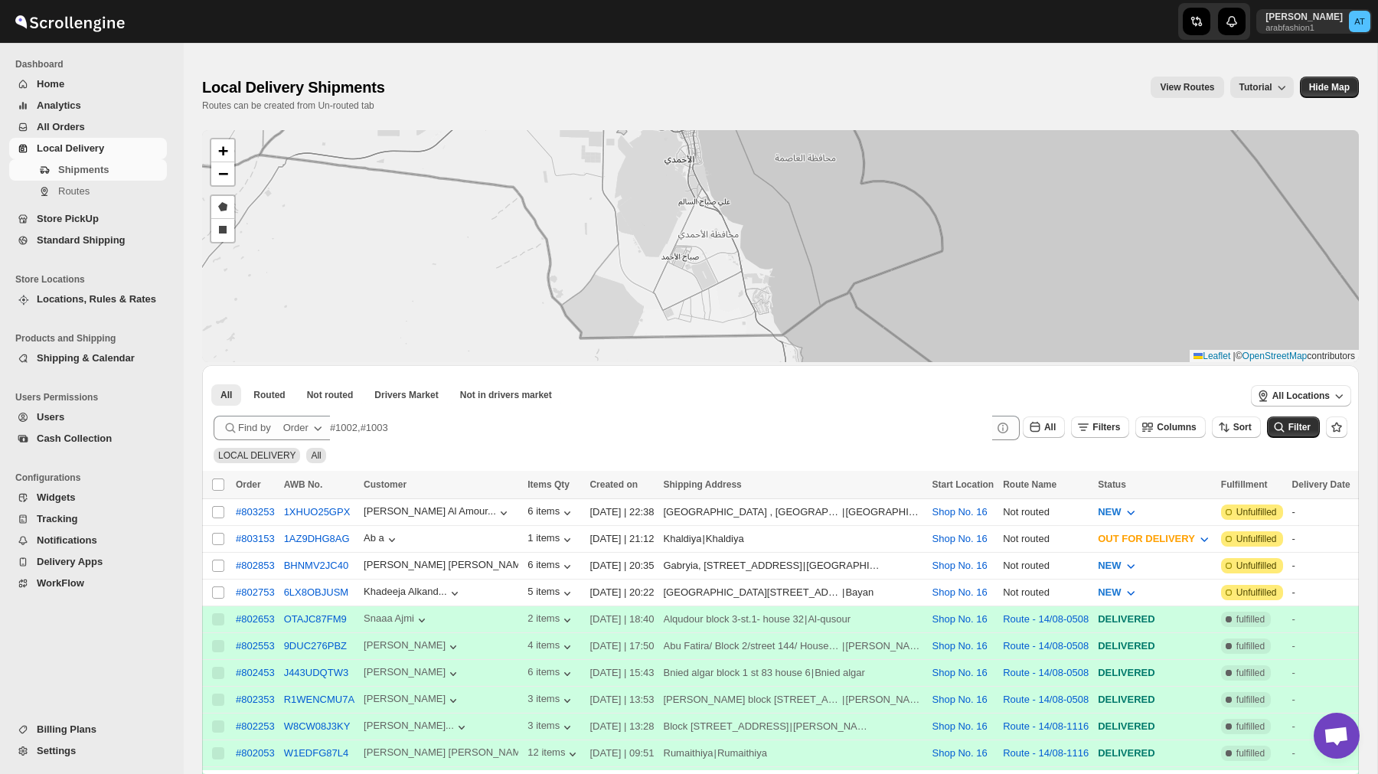
drag, startPoint x: 721, startPoint y: 264, endPoint x: 685, endPoint y: 182, distance: 89.5
click at [693, 197] on div "#803253 #803153 #802853 #802753 #802653 #802553 #802453 #802353 #802253 #802053…" at bounding box center [780, 246] width 1157 height 232
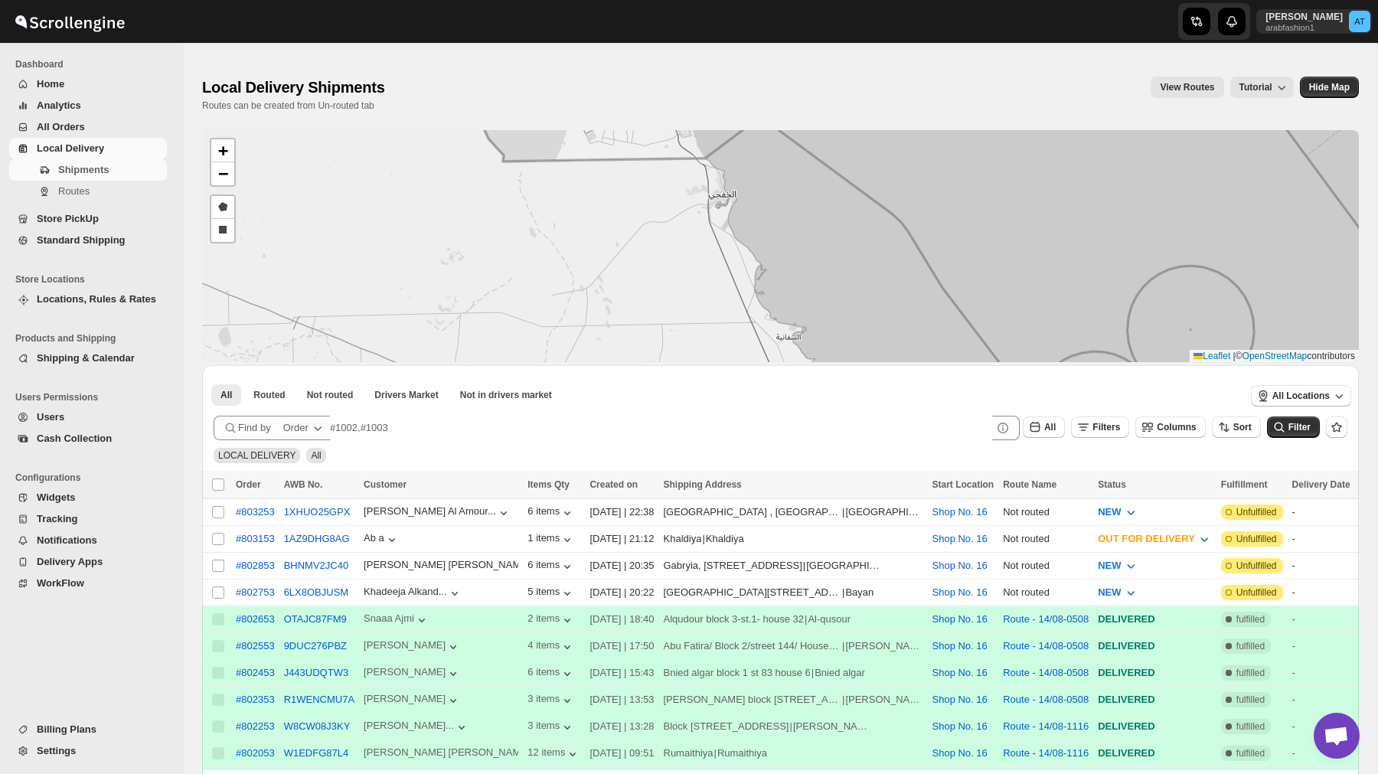
drag, startPoint x: 816, startPoint y: 300, endPoint x: 770, endPoint y: 234, distance: 80.9
click at [795, 259] on div "#803253 #803153 #802853 #802753 #802653 #802553 #802453 #802353 #802253 #802053…" at bounding box center [780, 246] width 1157 height 232
drag, startPoint x: 820, startPoint y: 312, endPoint x: 773, endPoint y: 204, distance: 116.9
click at [783, 225] on div "#803253 #803153 #802853 #802753 #802653 #802553 #802453 #802353 #802253 #802053…" at bounding box center [780, 246] width 1157 height 232
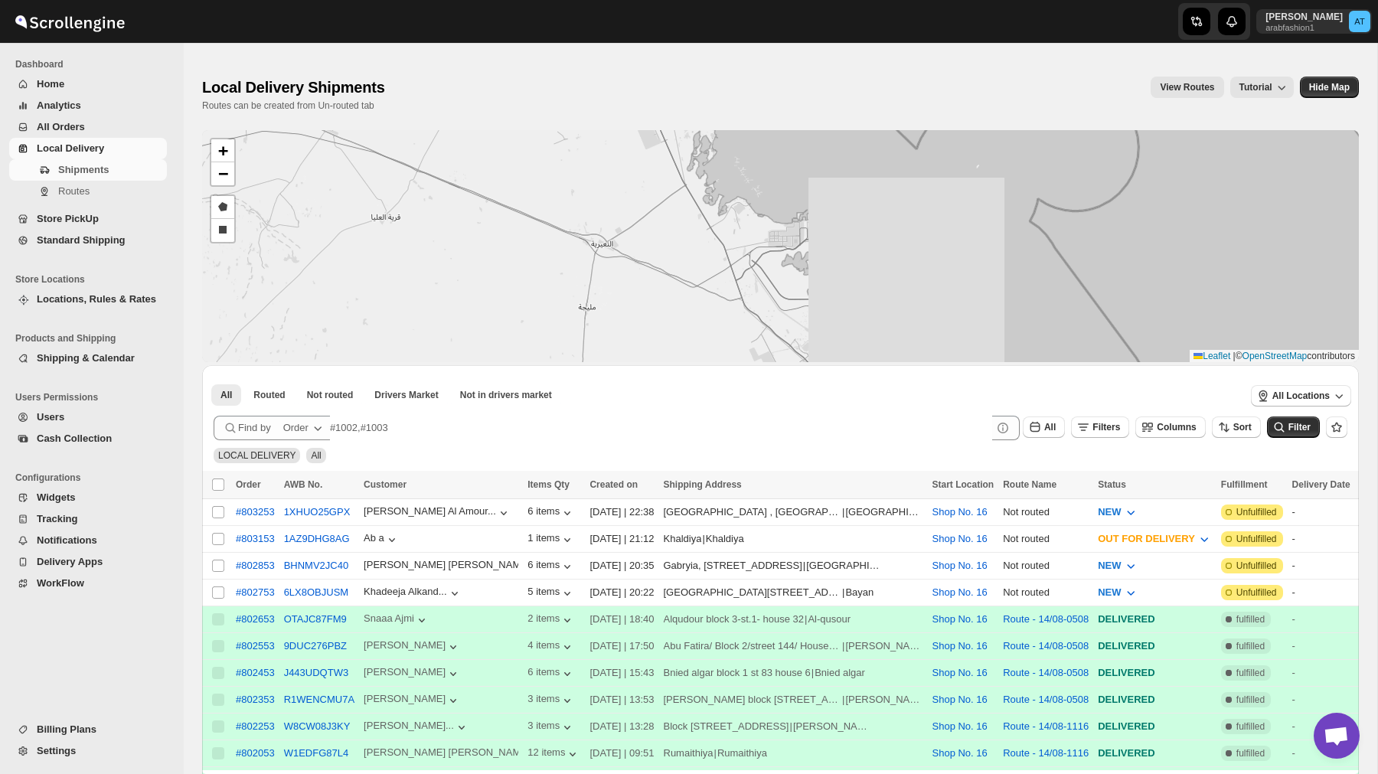
drag, startPoint x: 832, startPoint y: 309, endPoint x: 805, endPoint y: 207, distance: 105.3
click at [812, 234] on div "#803253 #803153 #802853 #802753 #802653 #802553 #802453 #802353 #802253 #802053…" at bounding box center [780, 246] width 1157 height 232
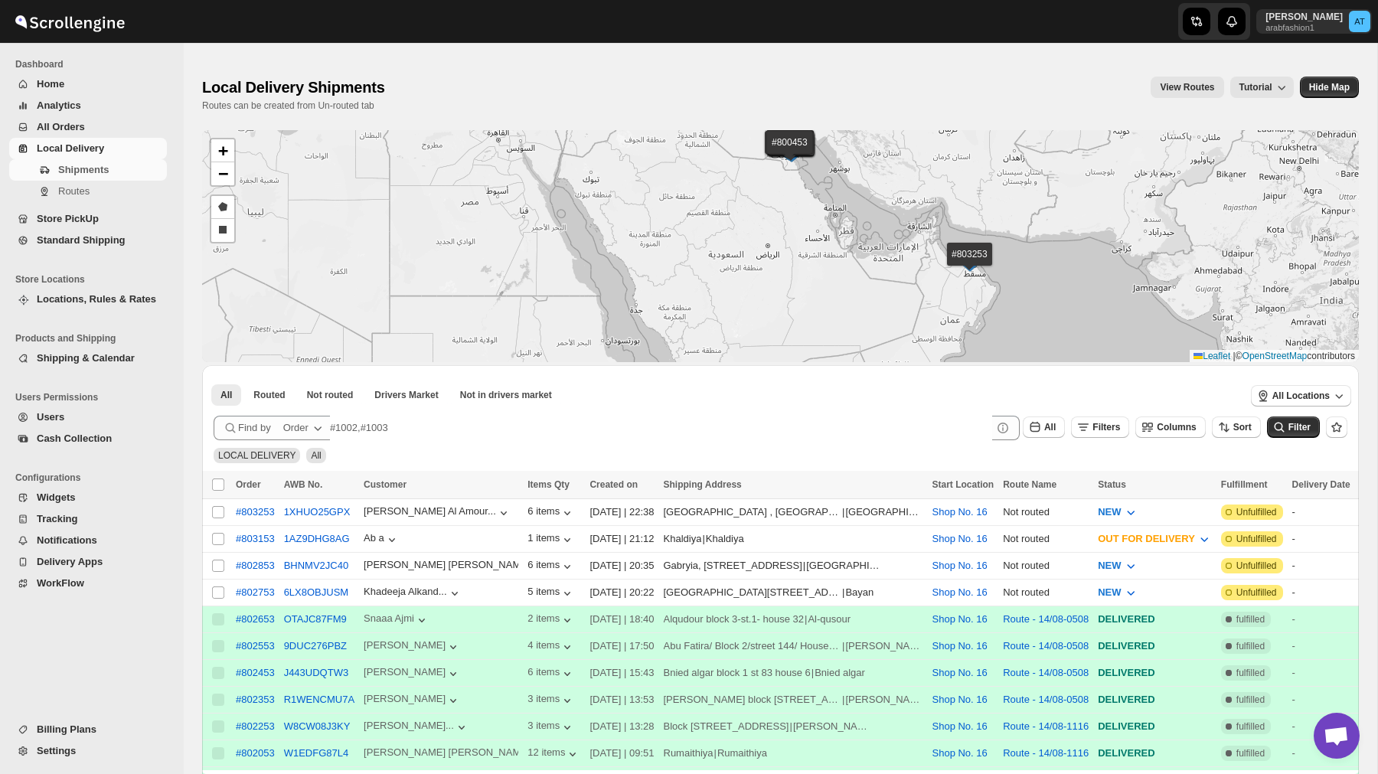
click at [968, 258] on img at bounding box center [970, 263] width 23 height 17
click at [902, 234] on button "#803253" at bounding box center [915, 238] width 39 height 11
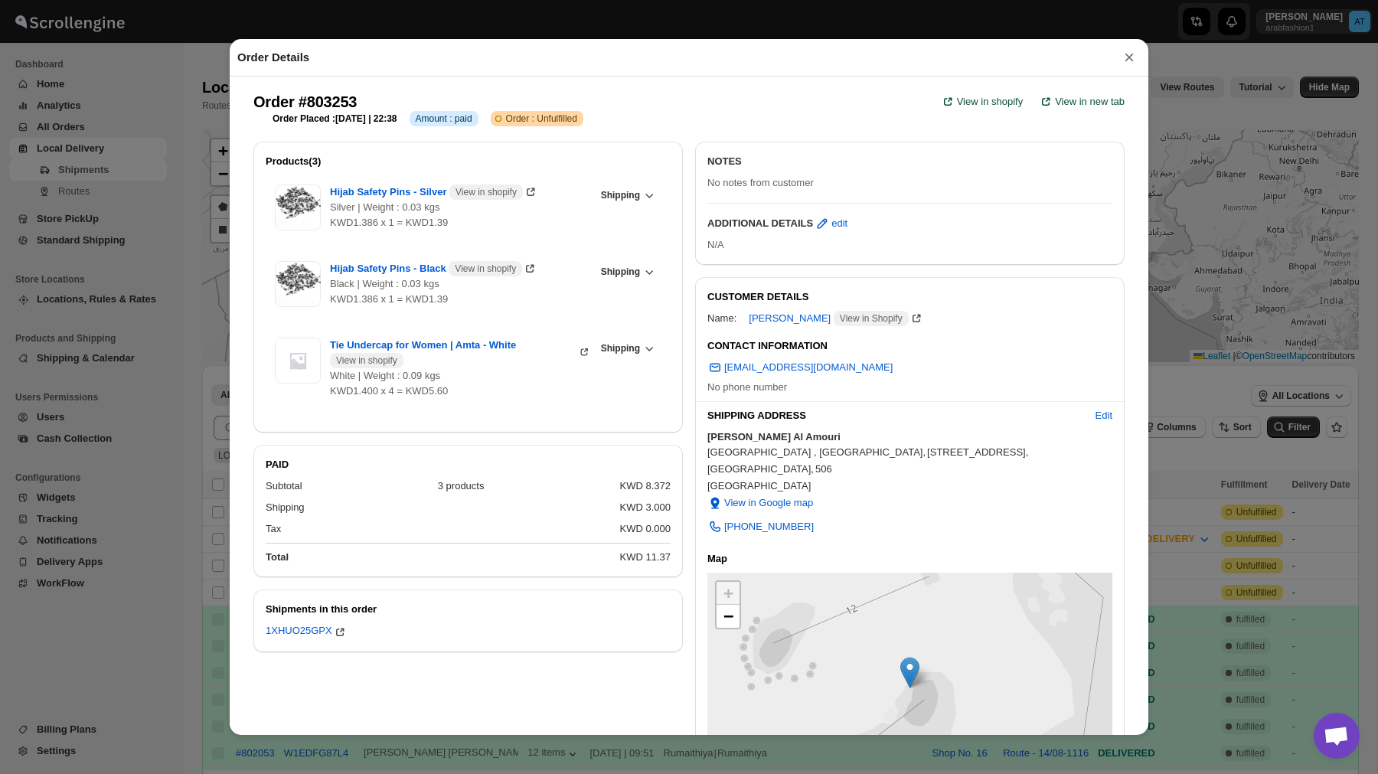
click at [1130, 55] on button "×" at bounding box center [1129, 57] width 23 height 21
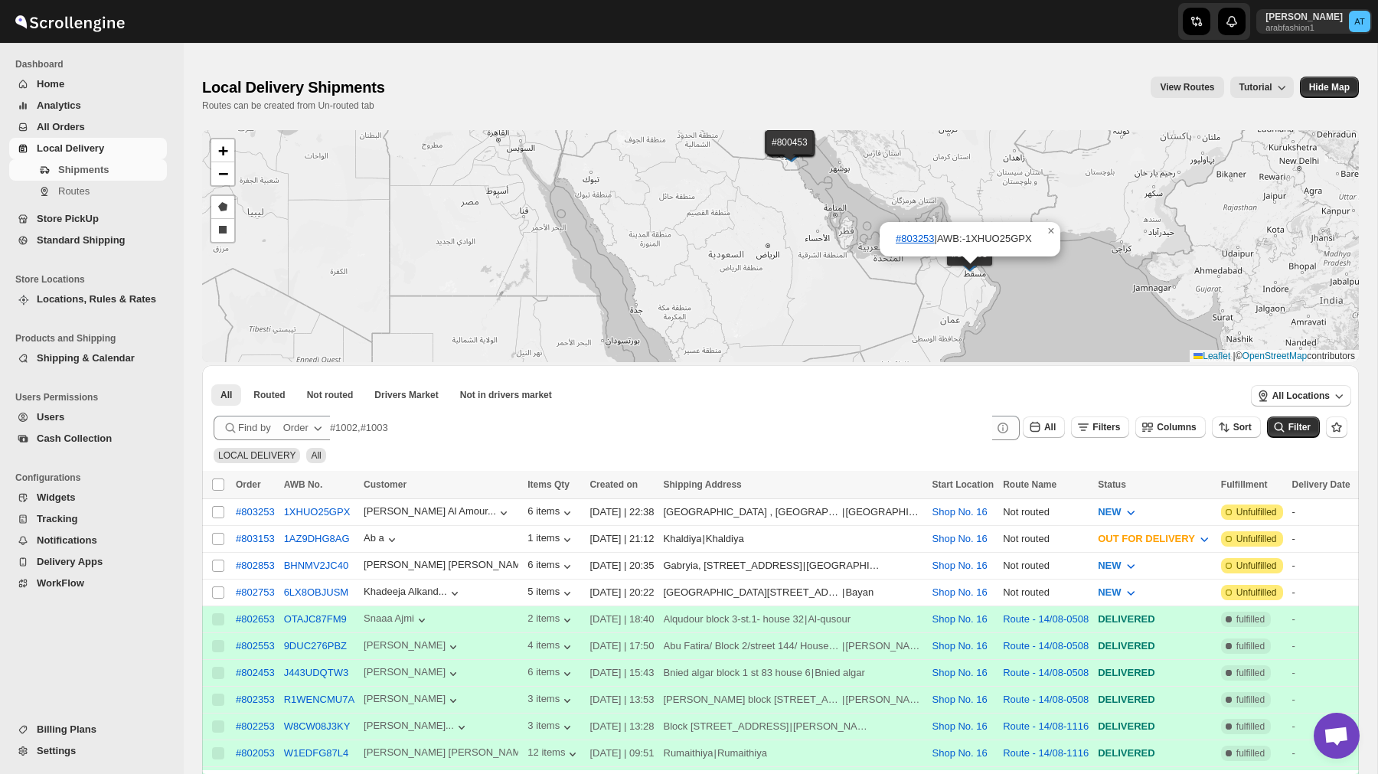
click at [786, 142] on img at bounding box center [791, 150] width 23 height 17
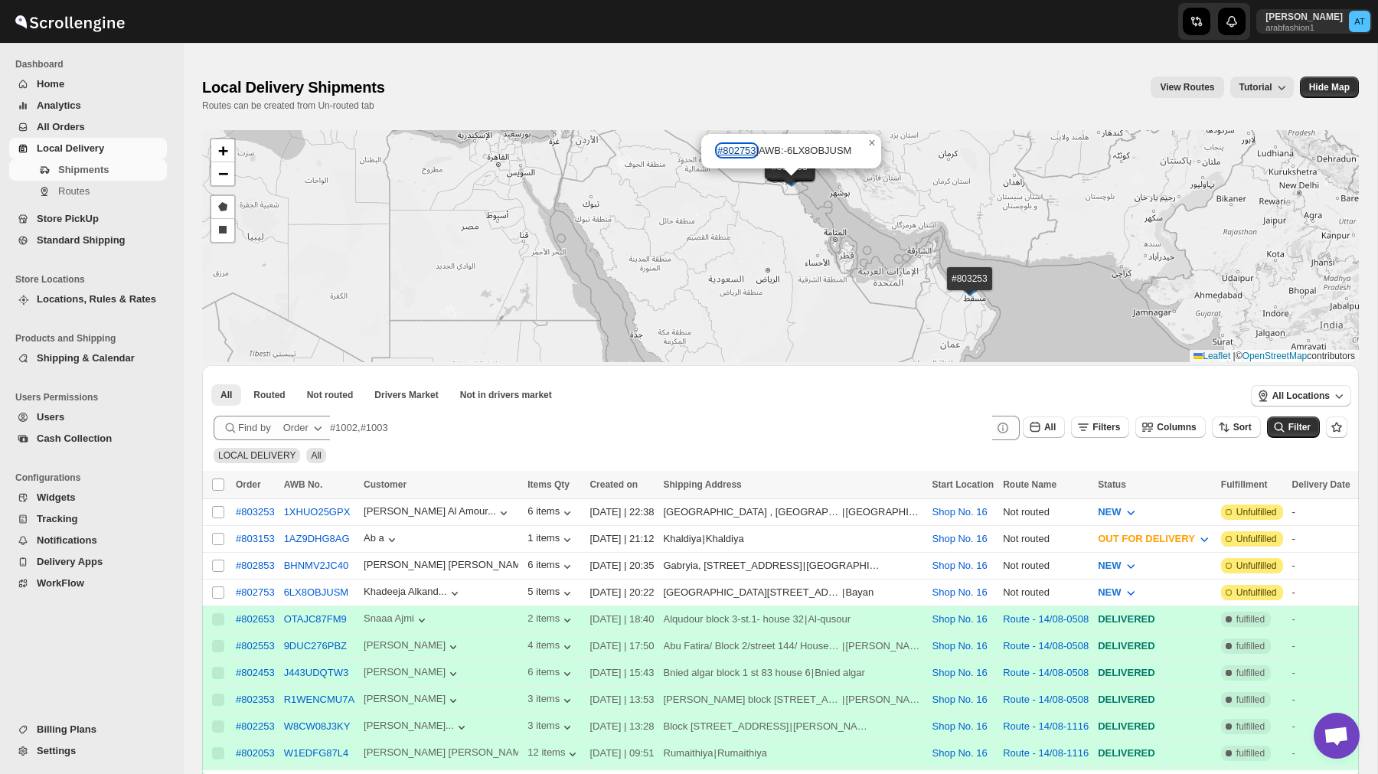
click at [744, 153] on button "#802753" at bounding box center [737, 150] width 39 height 11
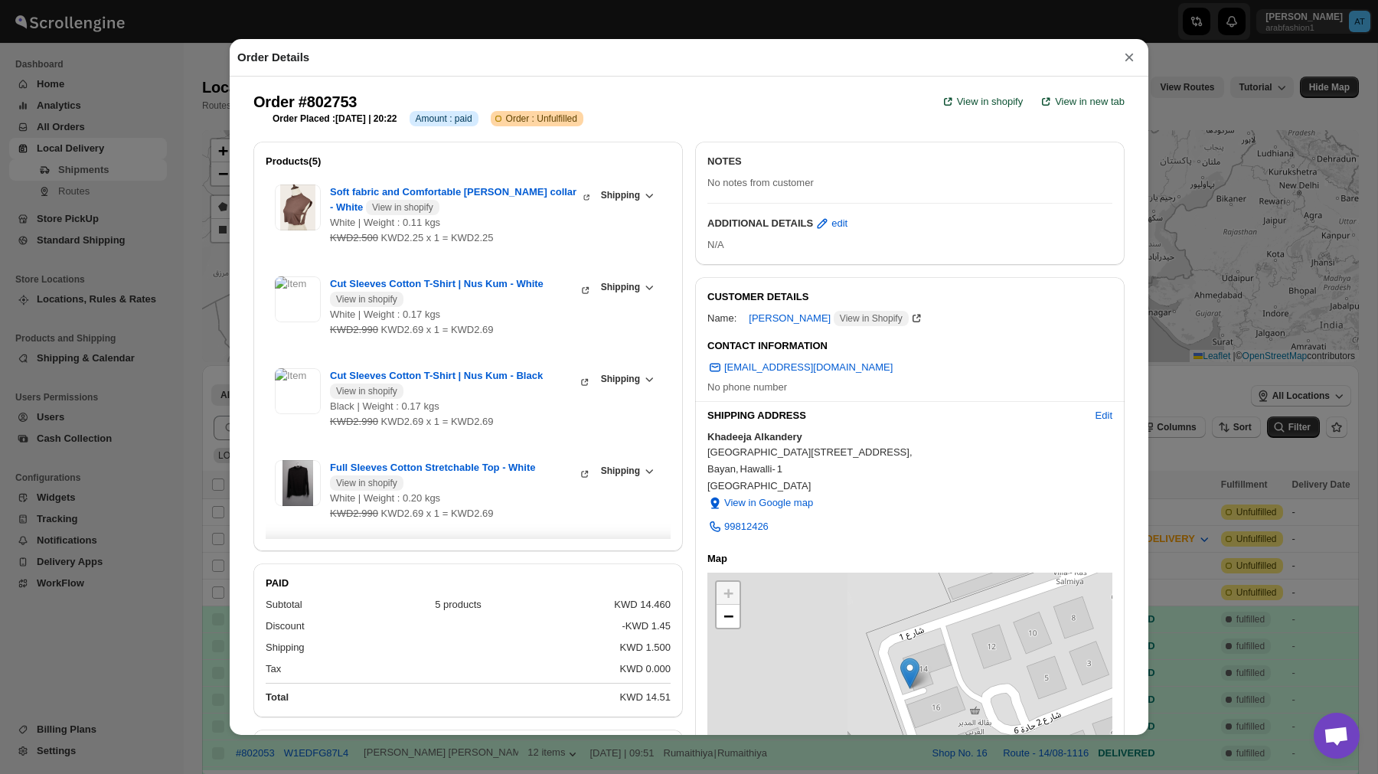
click at [1132, 55] on button "×" at bounding box center [1129, 57] width 23 height 21
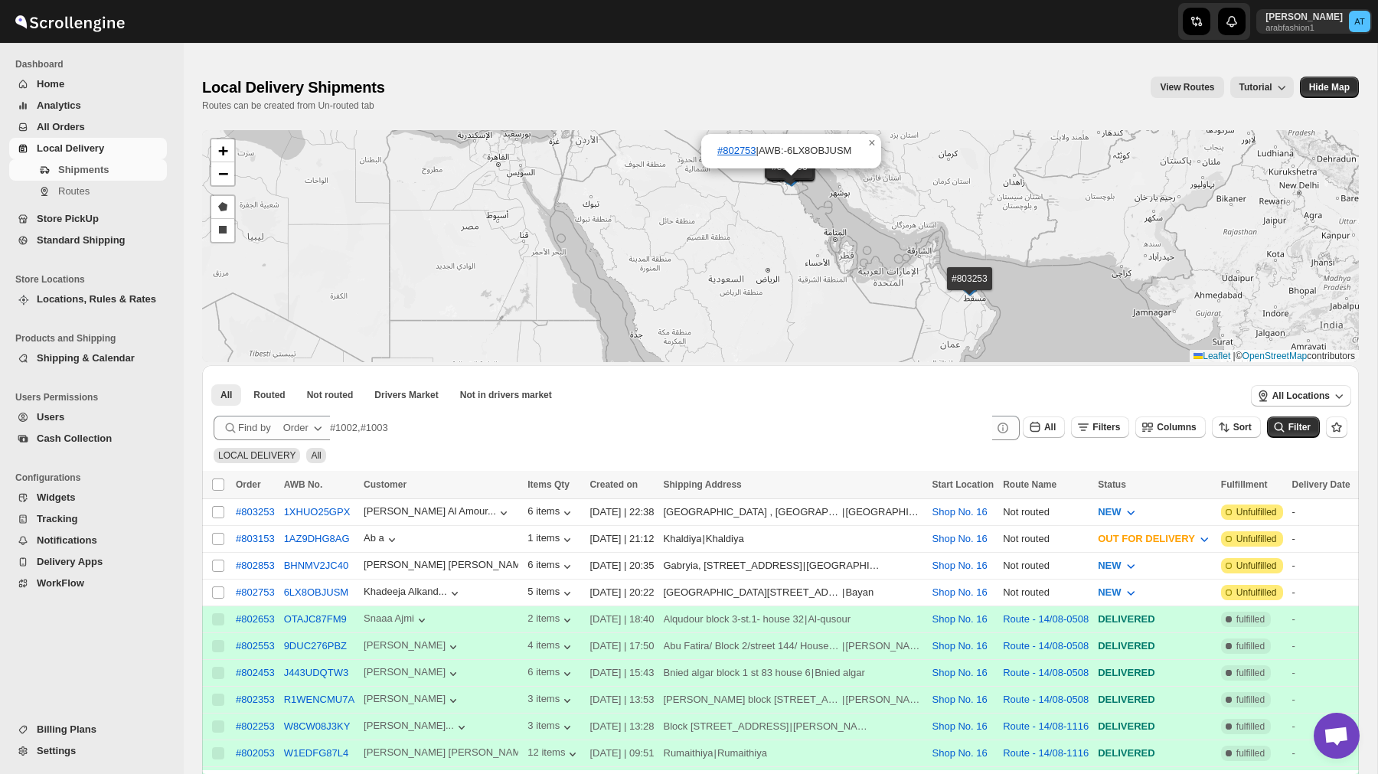
click at [73, 298] on span "Locations, Rules & Rates" at bounding box center [96, 298] width 119 height 11
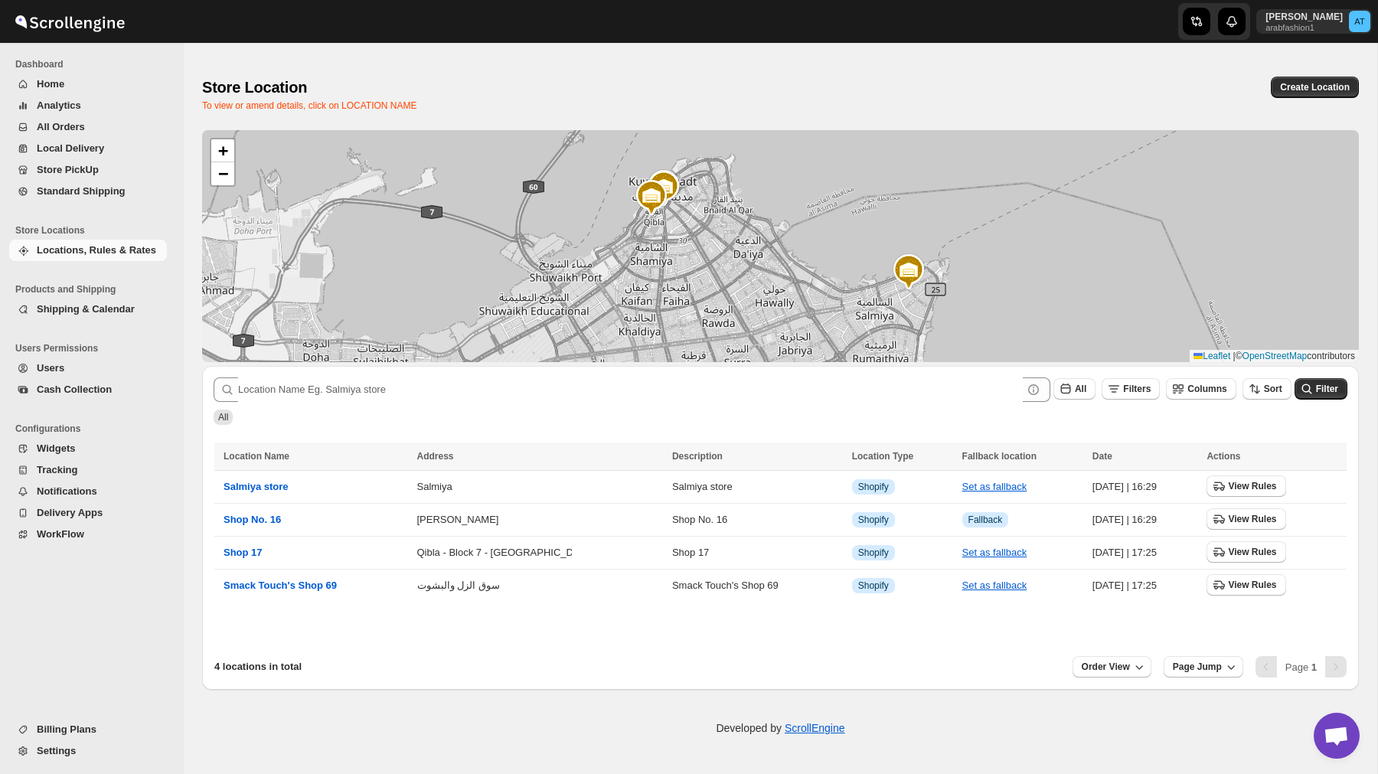
click at [69, 747] on span "Settings" at bounding box center [56, 750] width 39 height 11
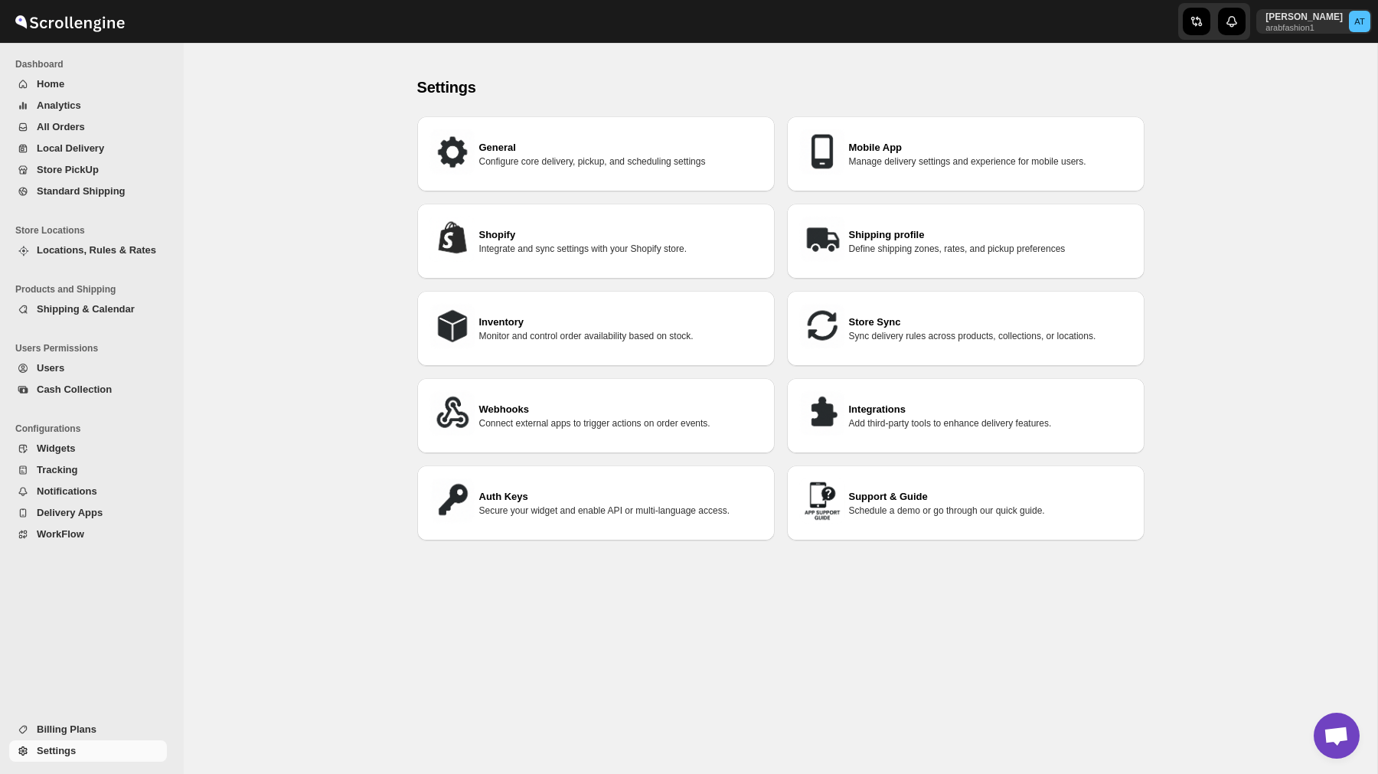
click at [879, 319] on h3 "Store Sync" at bounding box center [990, 322] width 283 height 15
select select "SYNC_ALL"
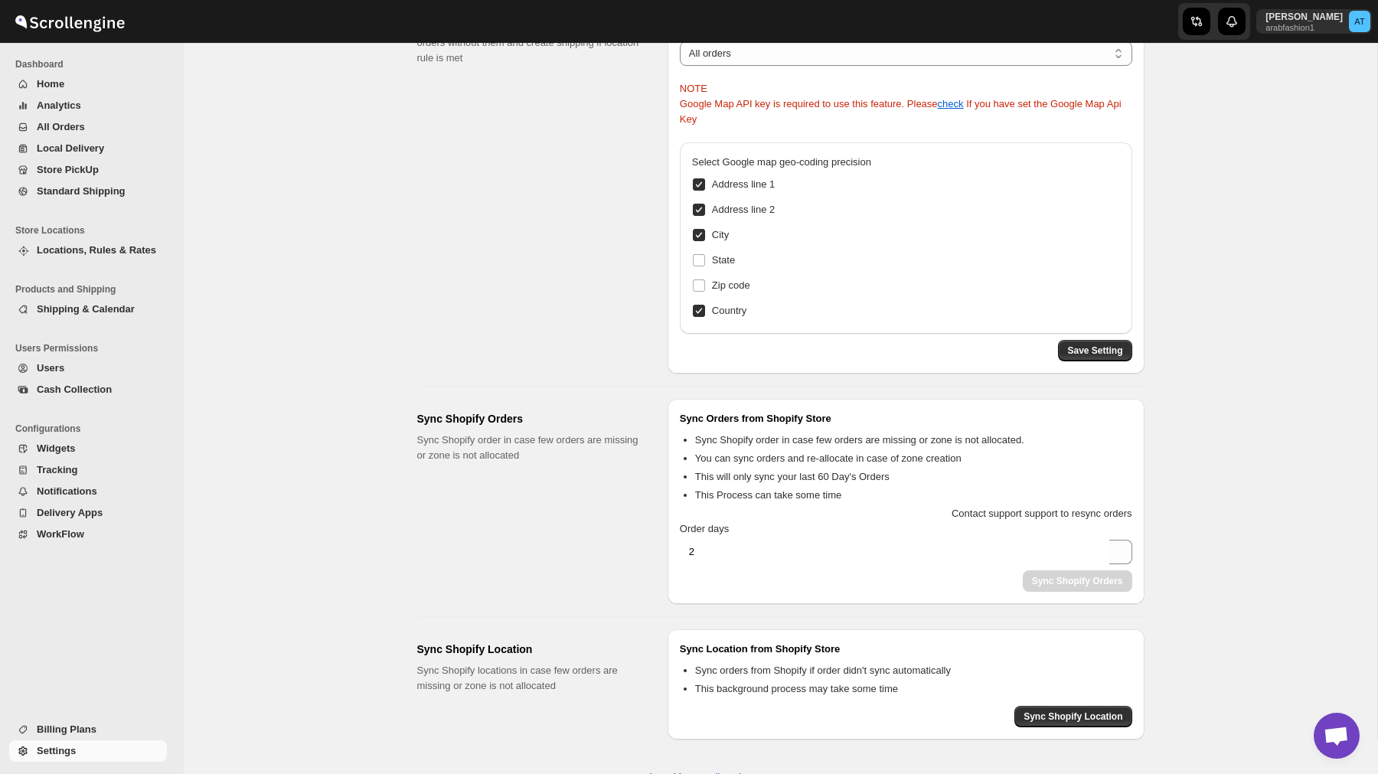
scroll to position [172, 0]
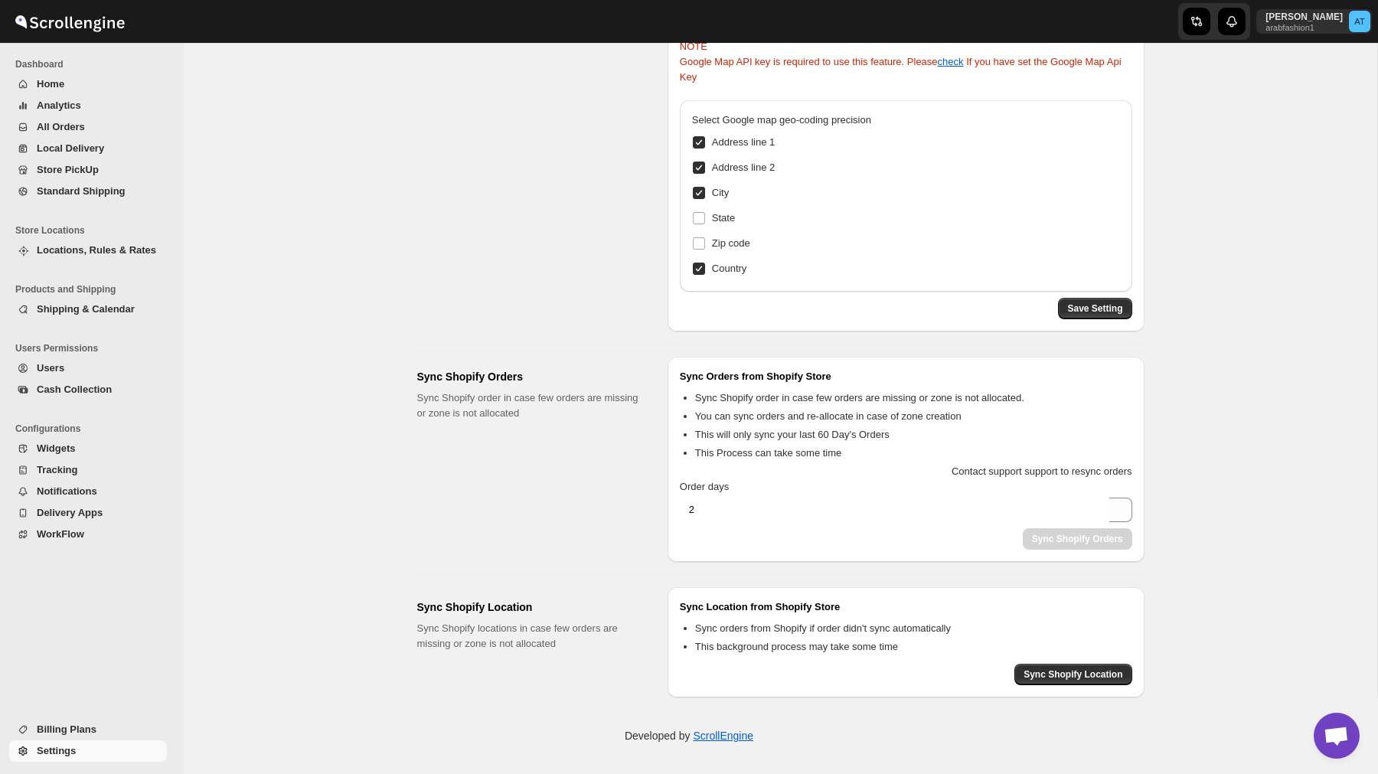
click at [1159, 515] on div "Syncing Settings. This page is ready Syncing Settings Google Map Geo Coordinate…" at bounding box center [781, 292] width 764 height 812
click at [660, 735] on p "Developed by ScrollEngine" at bounding box center [689, 735] width 129 height 15
click at [71, 120] on span "All Orders" at bounding box center [100, 126] width 127 height 15
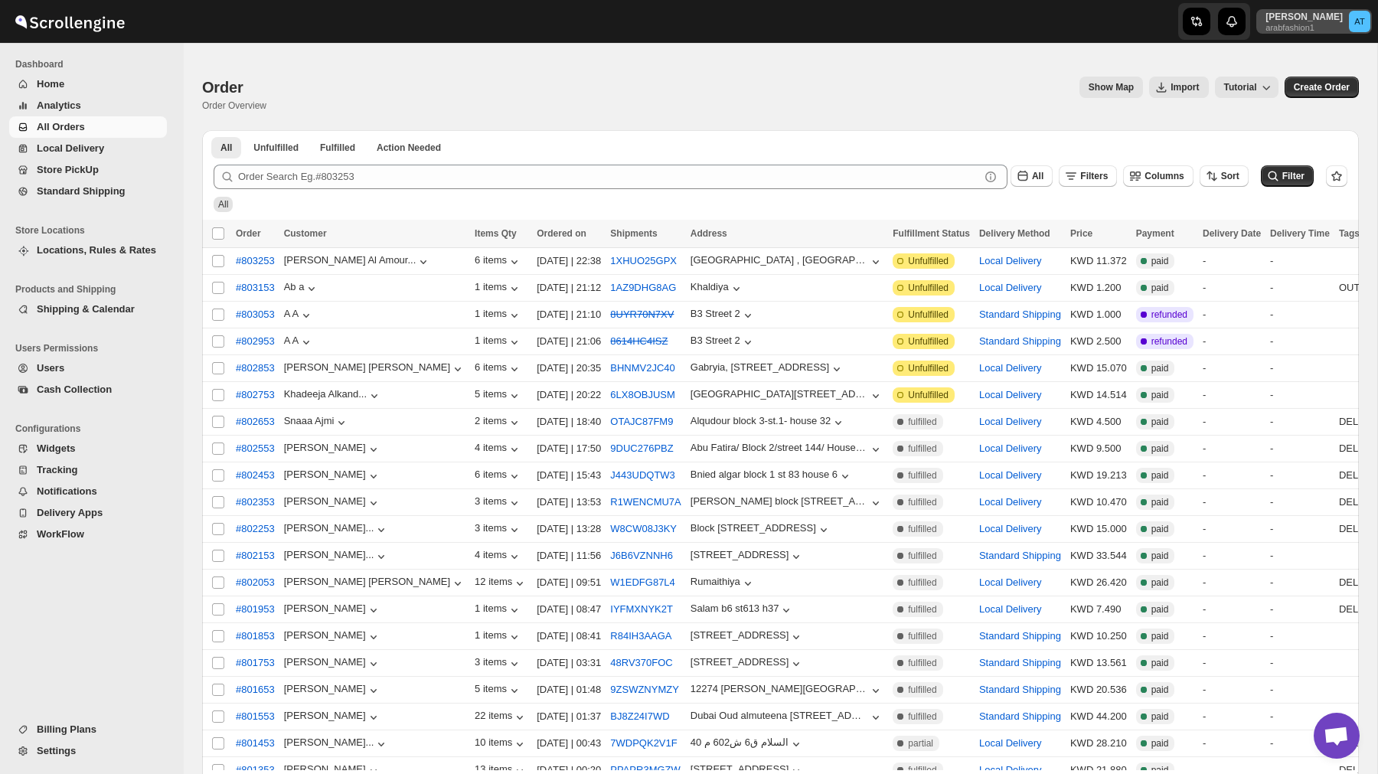
click at [1319, 22] on p "[PERSON_NAME]" at bounding box center [1304, 17] width 77 height 12
click at [962, 133] on div "All Unfulfilled Fulfilled Action Needed Tab Filters All Unfulfilled Fulfilled A…" at bounding box center [780, 147] width 1157 height 34
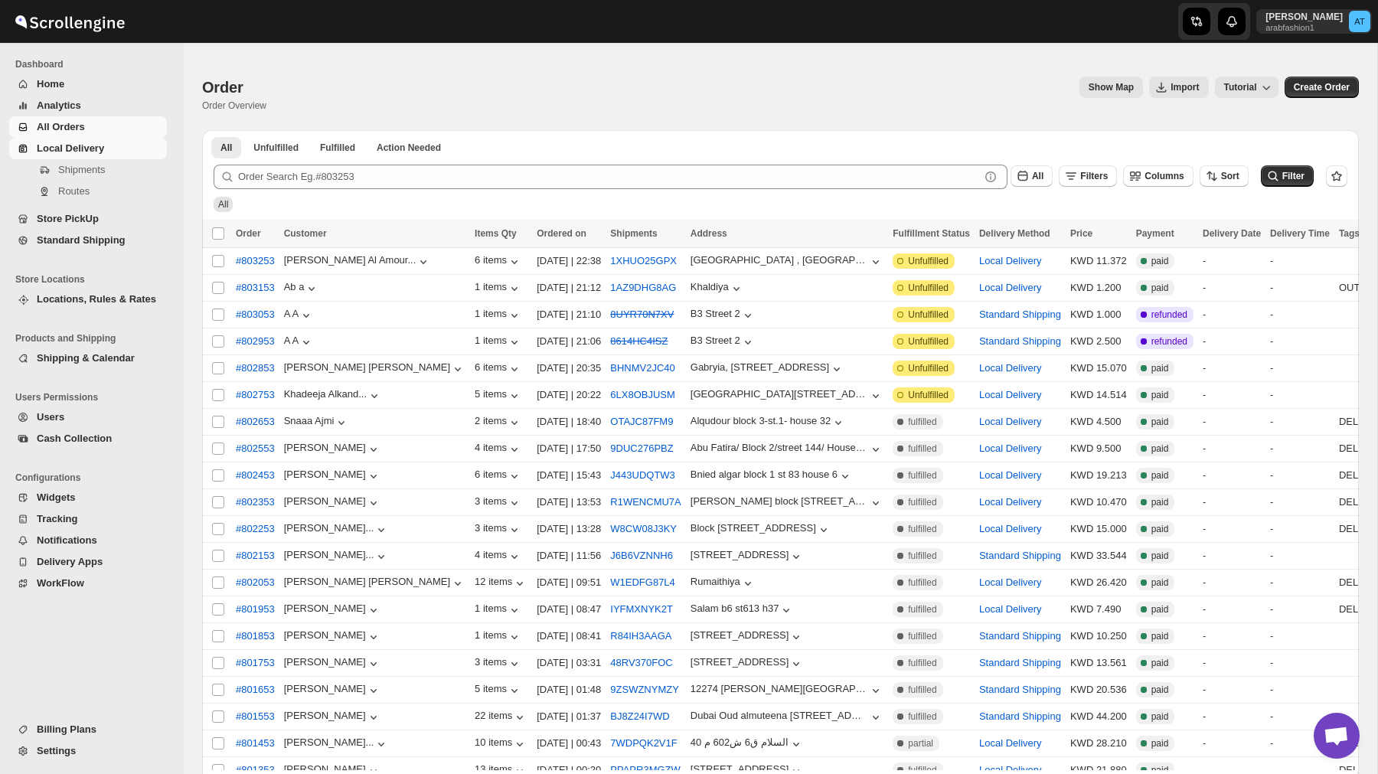
click at [111, 149] on span "Local Delivery" at bounding box center [100, 148] width 127 height 15
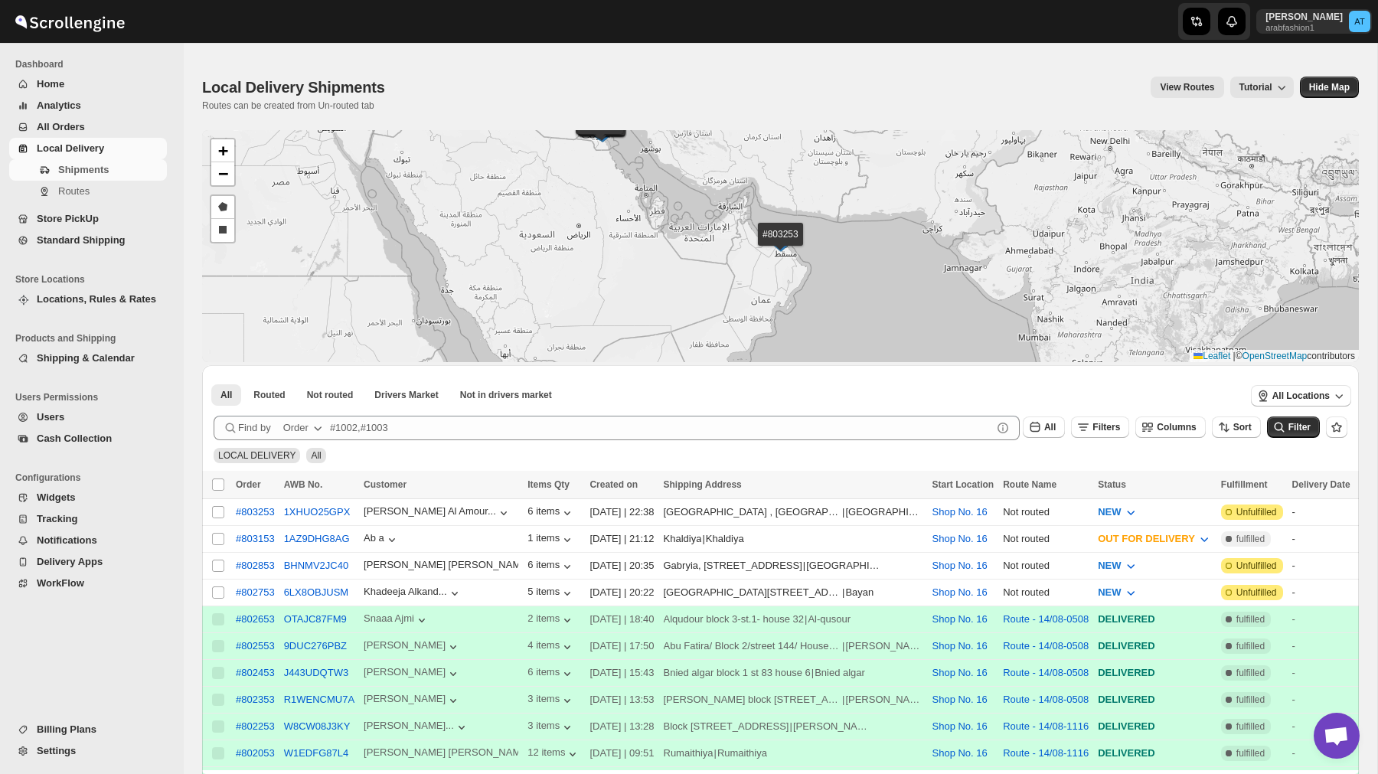
click at [106, 302] on span "Locations, Rules & Rates" at bounding box center [96, 298] width 119 height 11
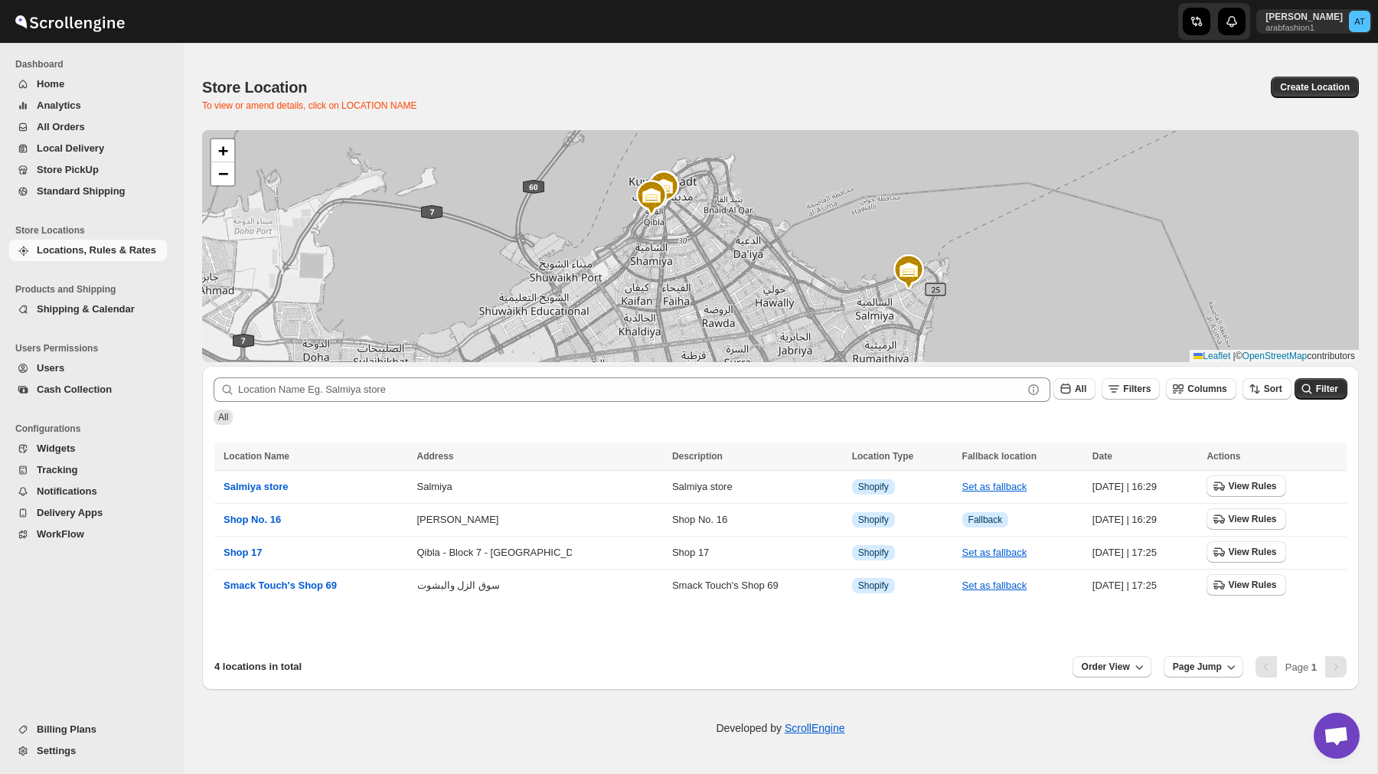
click at [909, 273] on img at bounding box center [909, 271] width 37 height 37
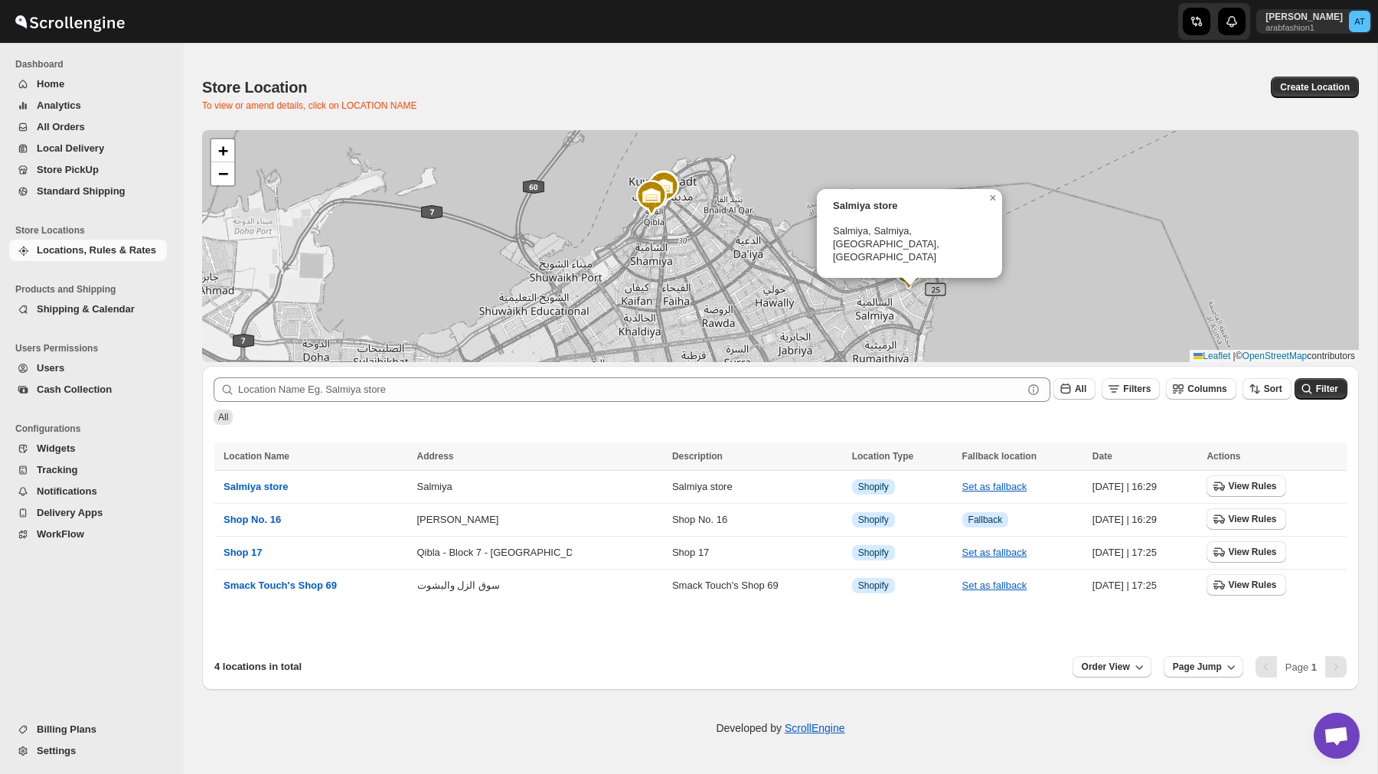
click at [647, 212] on img at bounding box center [651, 197] width 37 height 37
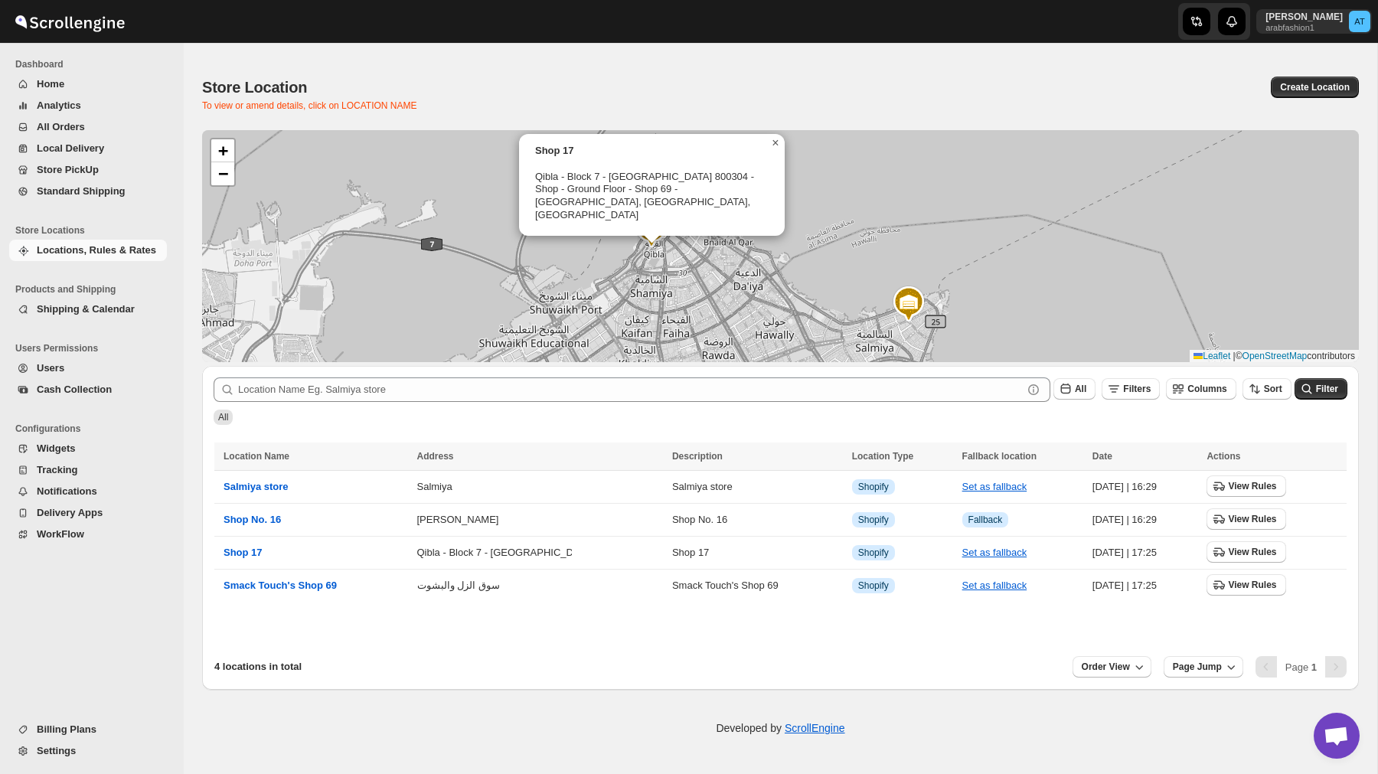
click at [777, 143] on span "×" at bounding box center [775, 142] width 7 height 13
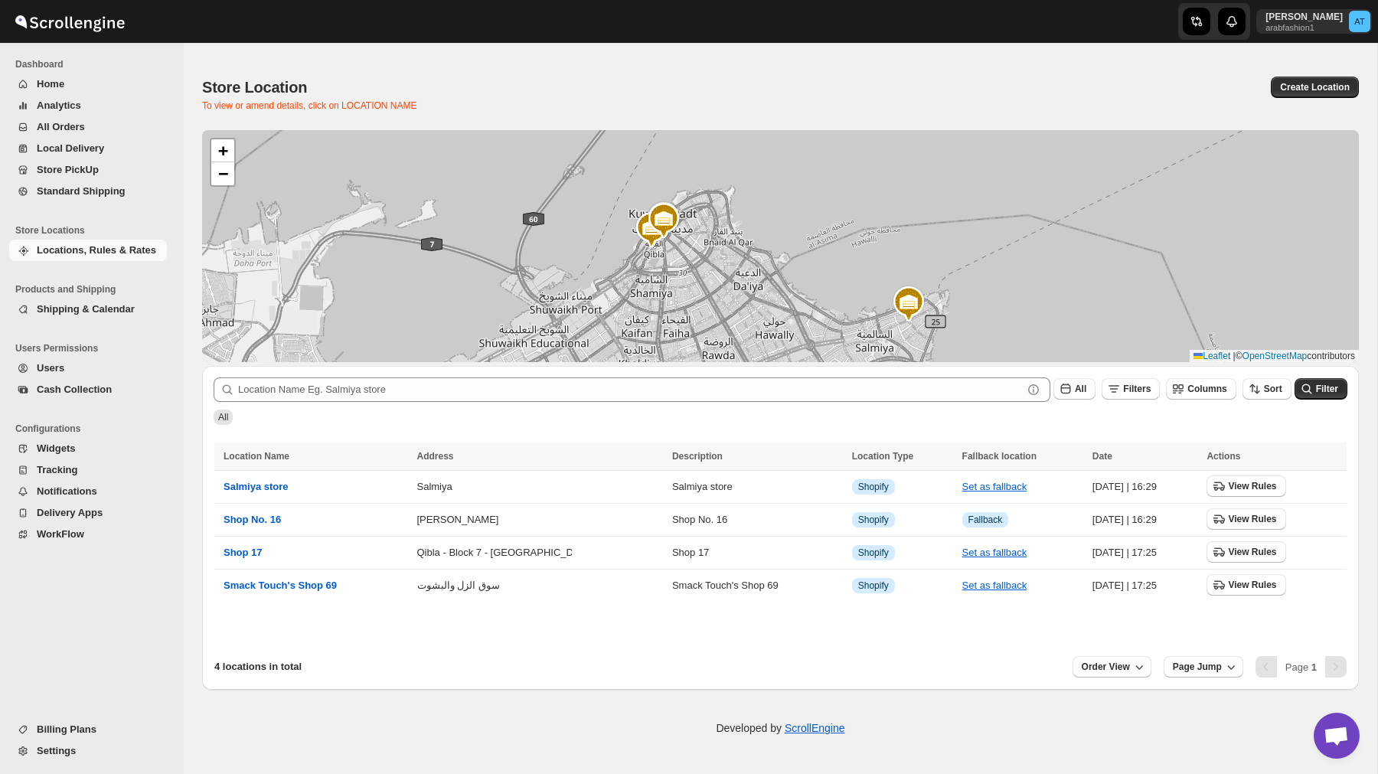
click at [674, 215] on img at bounding box center [664, 220] width 37 height 37
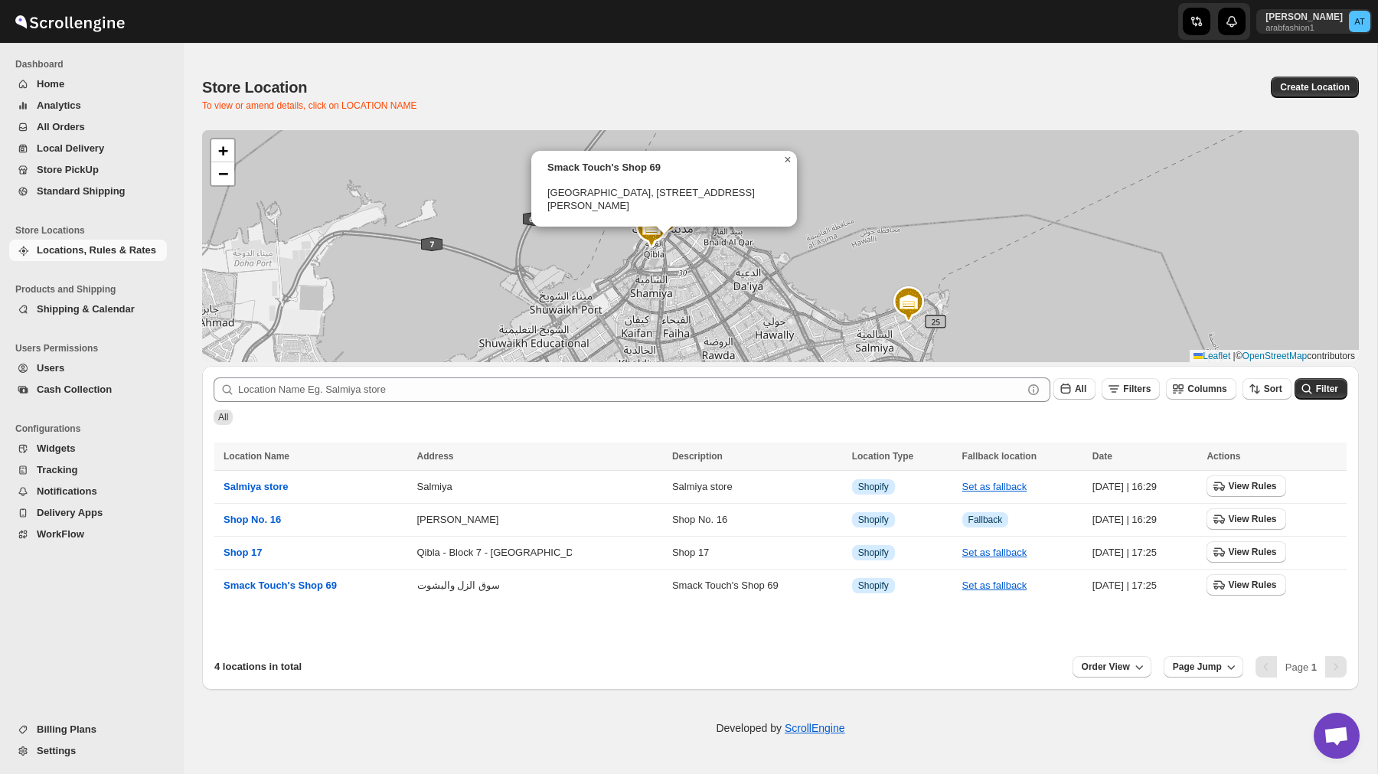
click at [788, 161] on span "×" at bounding box center [787, 159] width 7 height 13
